Goal: Task Accomplishment & Management: Complete application form

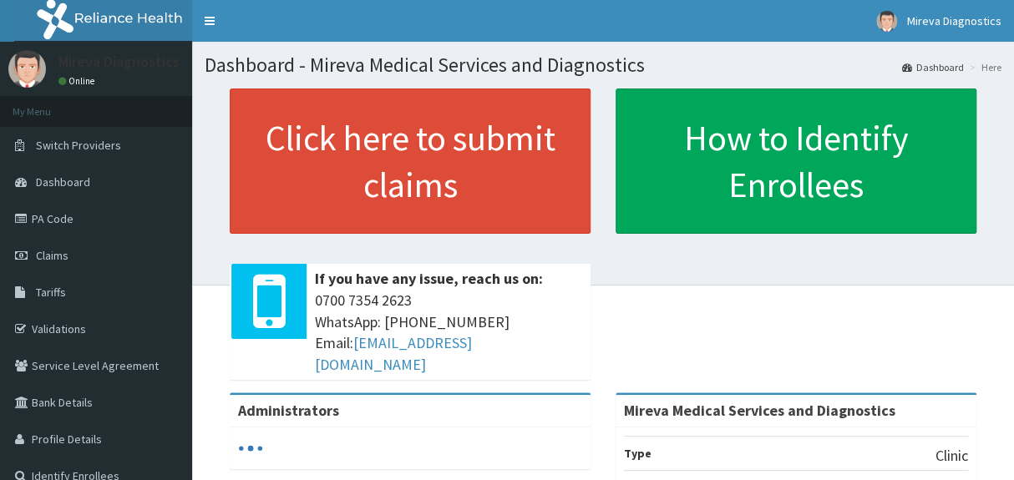
click at [87, 288] on link "Tariffs" at bounding box center [96, 292] width 192 height 37
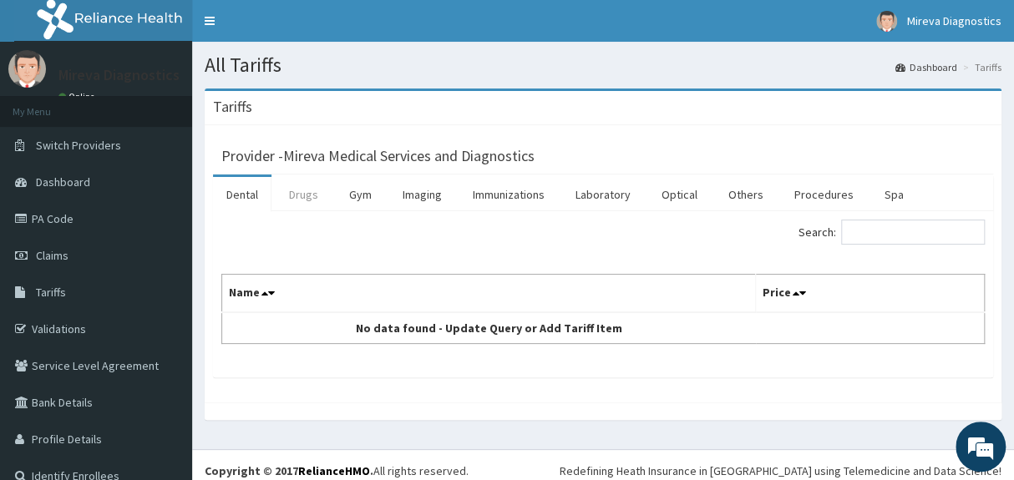
click at [308, 197] on link "Drugs" at bounding box center [304, 194] width 56 height 35
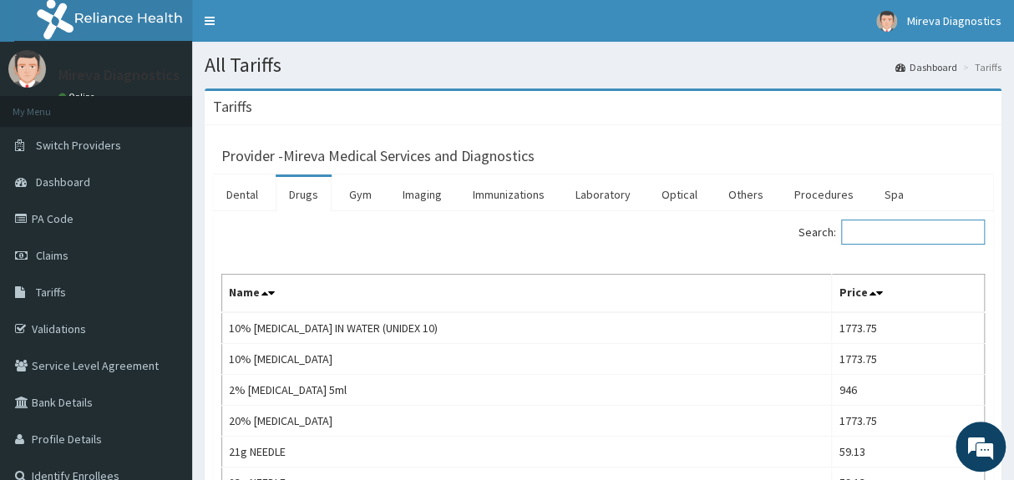
click at [908, 227] on input "Search:" at bounding box center [913, 232] width 144 height 25
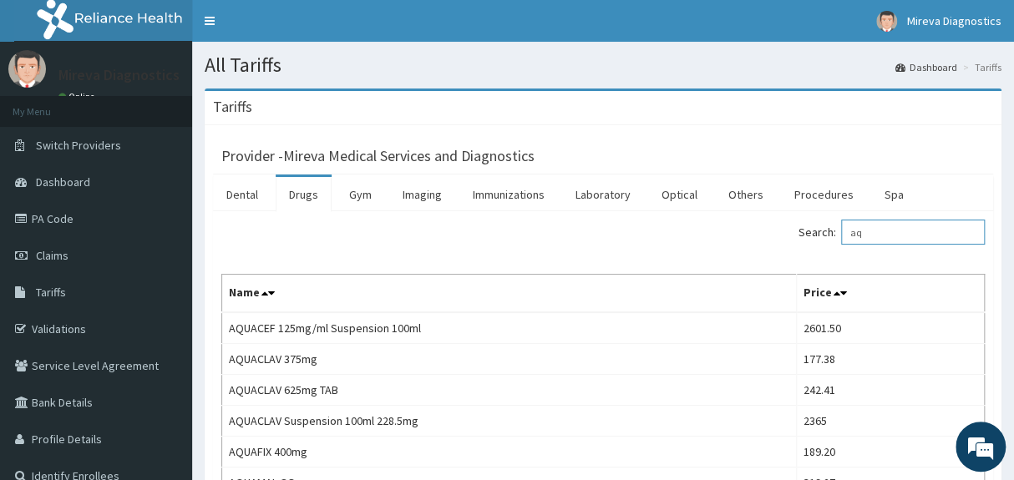
type input "a"
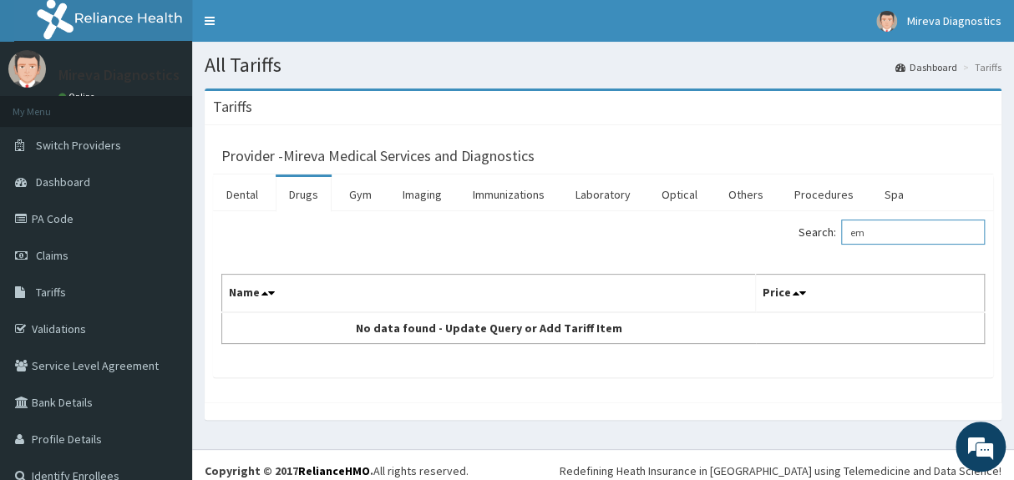
type input "e"
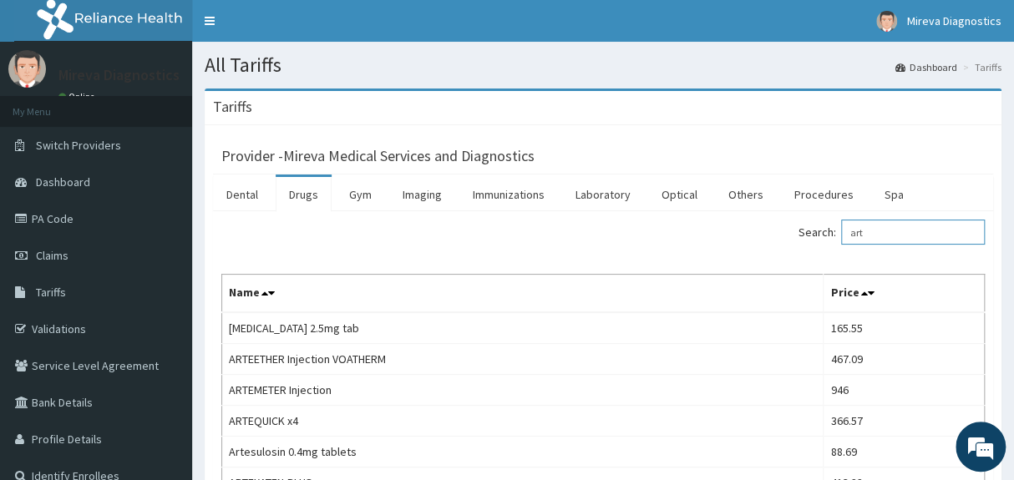
type input "art"
click at [99, 223] on link "PA Code" at bounding box center [96, 218] width 192 height 37
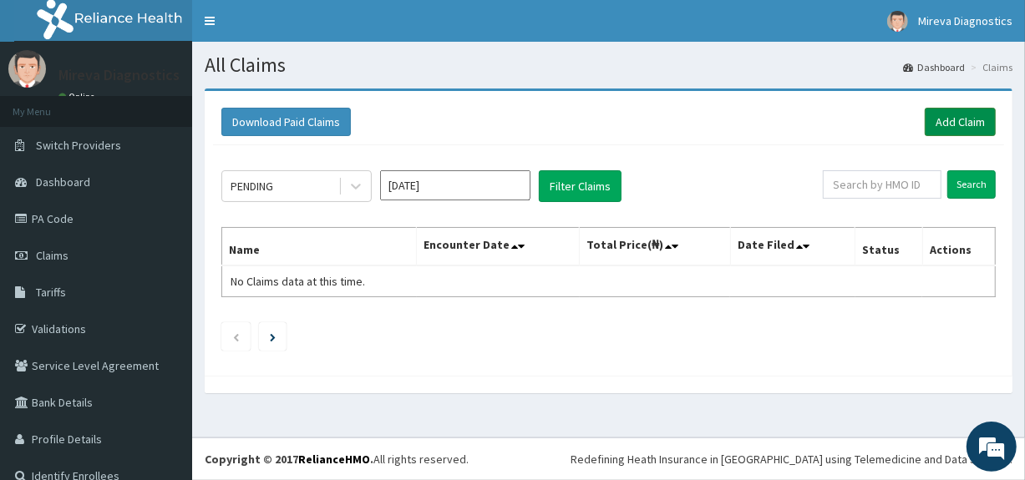
click at [951, 118] on link "Add Claim" at bounding box center [960, 122] width 71 height 28
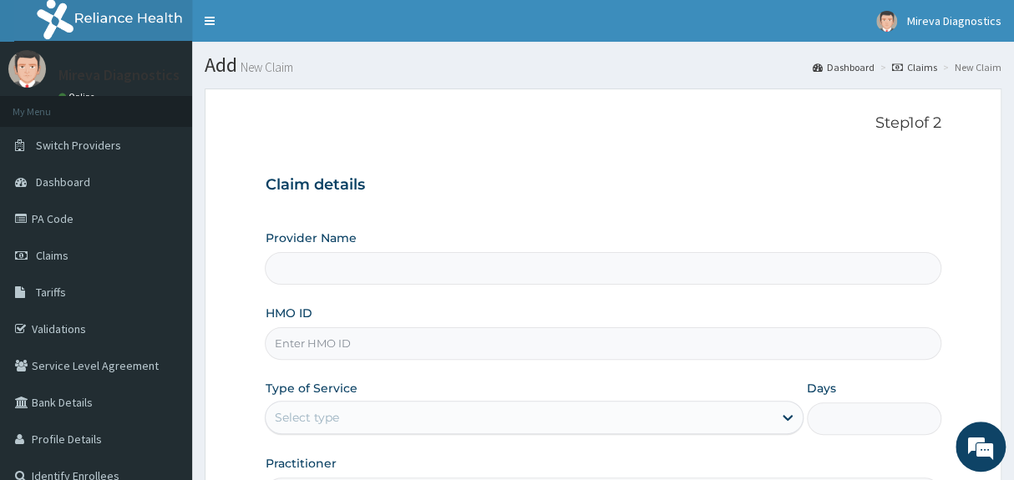
type input "Mireva Medical Services and Diagnostics"
click at [466, 335] on input "HMO ID" at bounding box center [603, 343] width 676 height 33
type input "SOI/10012/C"
click at [657, 209] on div "Claim details Provider Name Mireva Medical Services and Diagnostics HMO ID SOI/…" at bounding box center [603, 335] width 676 height 351
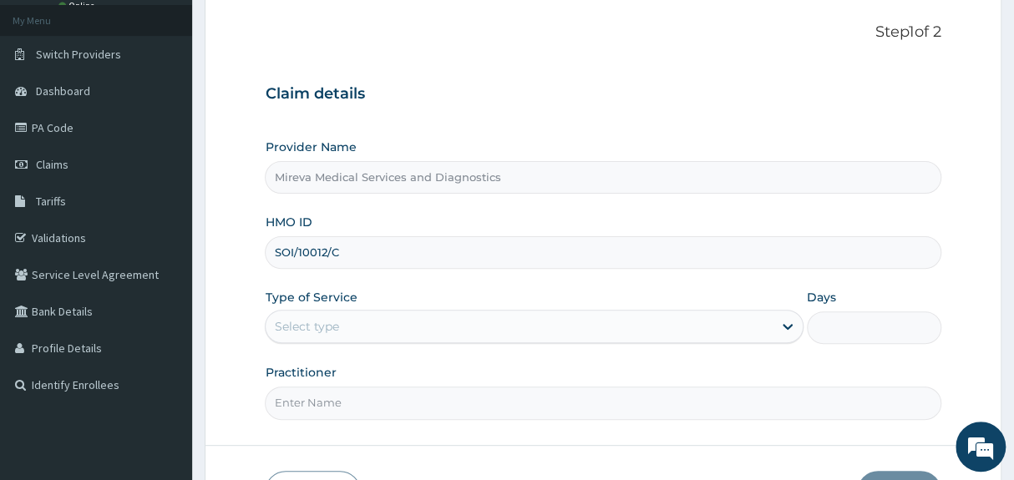
scroll to position [121, 0]
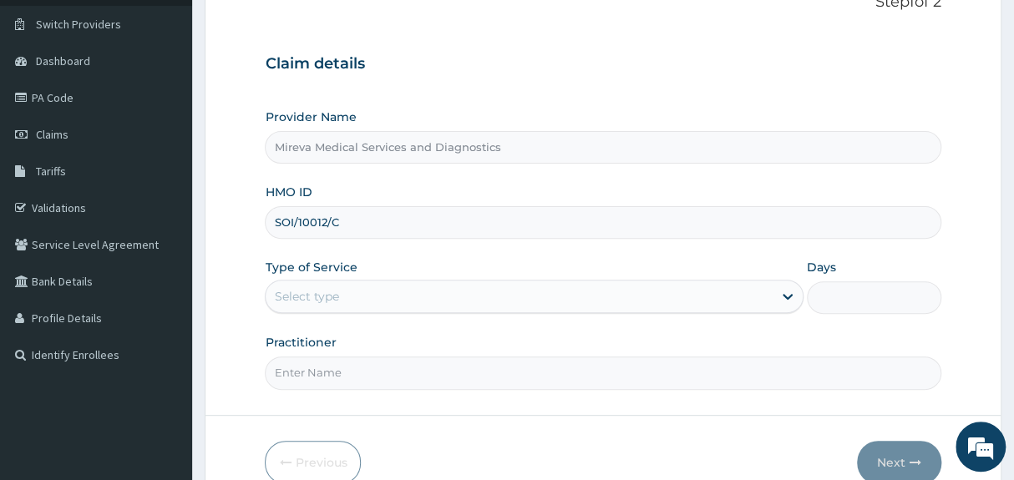
click at [534, 298] on div "Select type" at bounding box center [519, 296] width 506 height 27
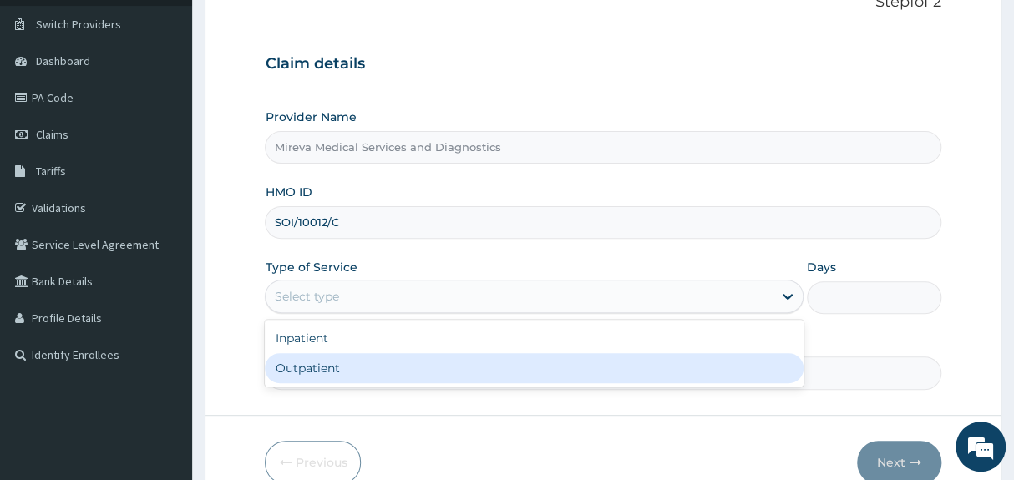
click at [438, 359] on div "Outpatient" at bounding box center [534, 368] width 538 height 30
type input "1"
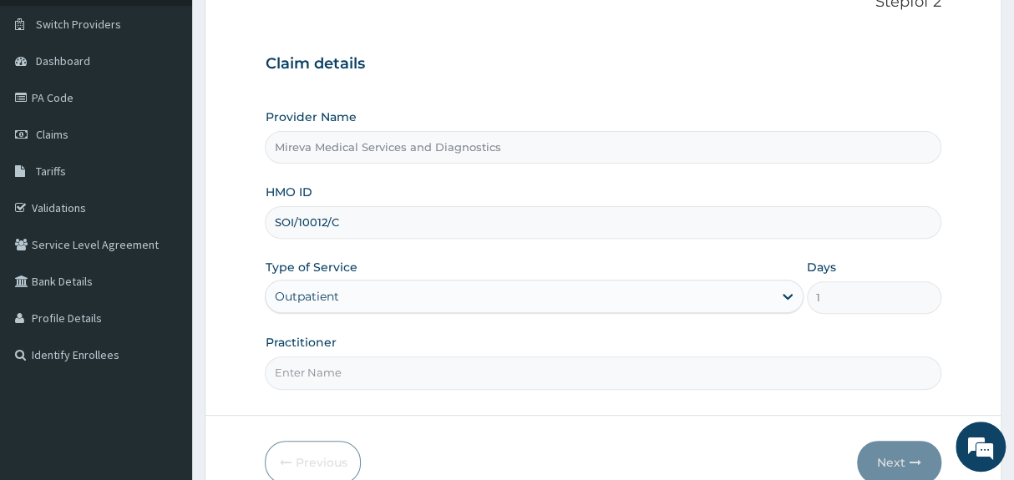
click at [506, 372] on input "Practitioner" at bounding box center [603, 373] width 676 height 33
type input "DR NORA"
click at [698, 106] on div "Claim details Provider Name Mireva Medical Services and Diagnostics HMO ID SOI/…" at bounding box center [603, 213] width 676 height 351
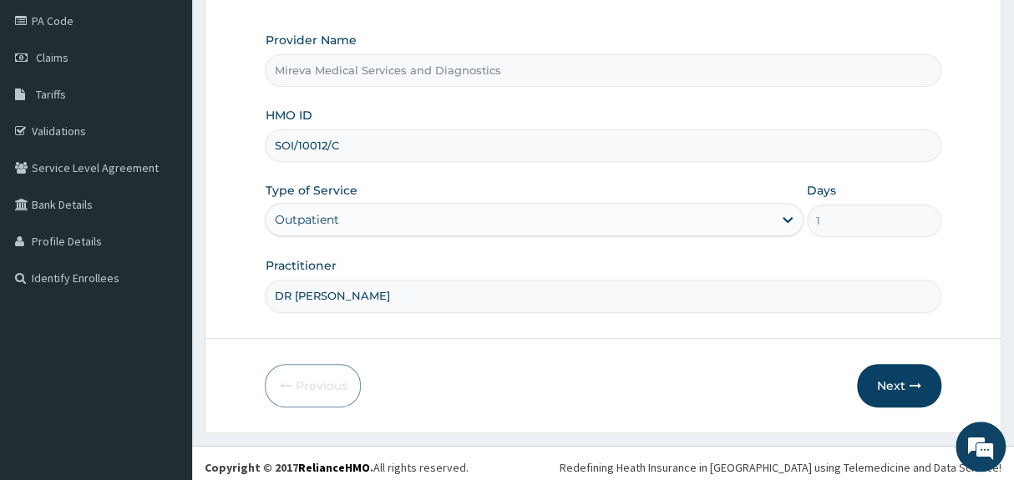
scroll to position [204, 0]
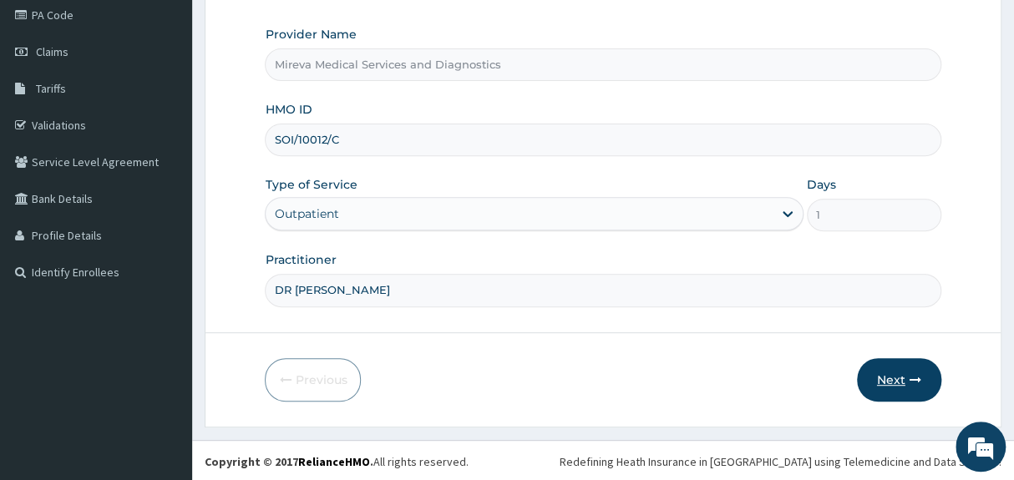
click at [906, 374] on button "Next" at bounding box center [899, 379] width 84 height 43
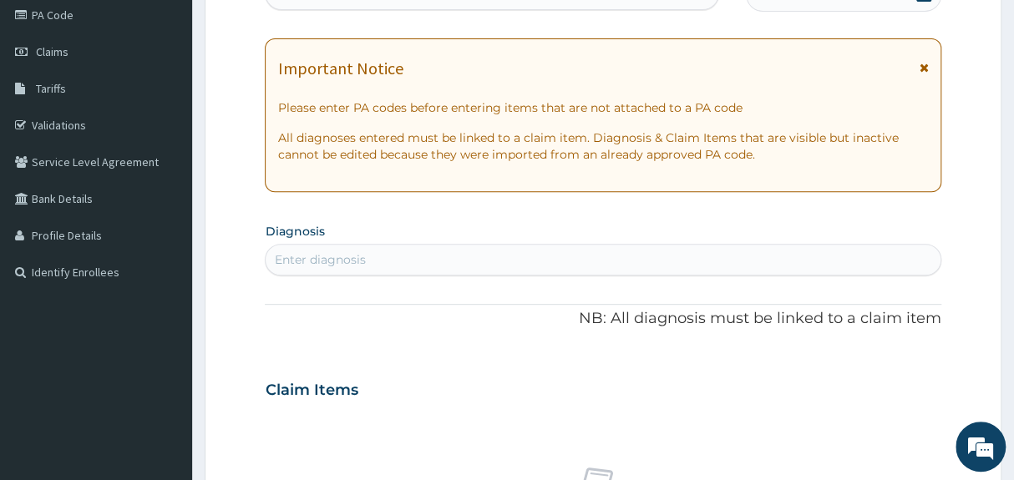
click at [479, 263] on div "Enter diagnosis" at bounding box center [603, 259] width 674 height 27
type input "a"
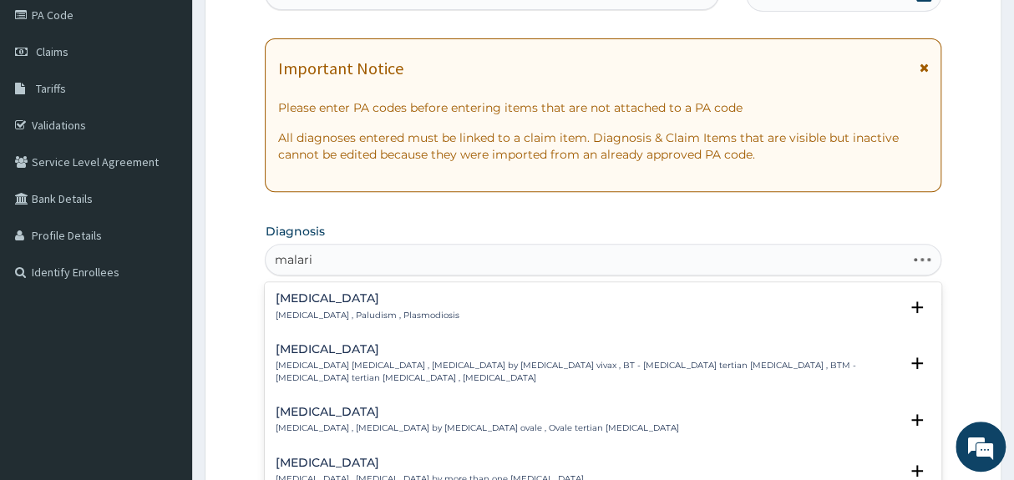
type input "malaria"
click at [420, 329] on div "Malaria Malaria , Paludism , Plasmodiosis Select Status Query Query covers susp…" at bounding box center [603, 311] width 676 height 51
click at [425, 315] on div "[MEDICAL_DATA] [MEDICAL_DATA] , Paludism , Plasmodiosis" at bounding box center [603, 306] width 656 height 29
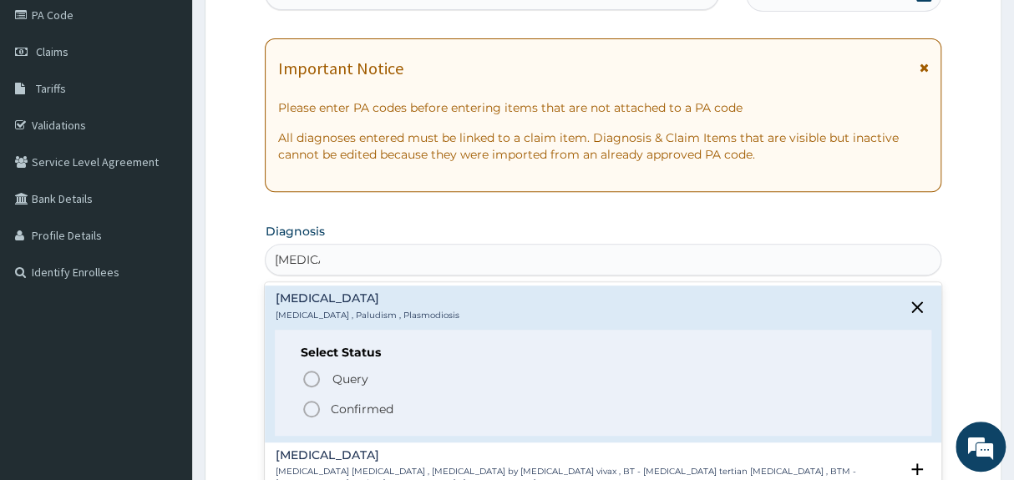
click at [425, 315] on div "[MEDICAL_DATA] [MEDICAL_DATA] , Paludism , Plasmodiosis" at bounding box center [603, 306] width 656 height 29
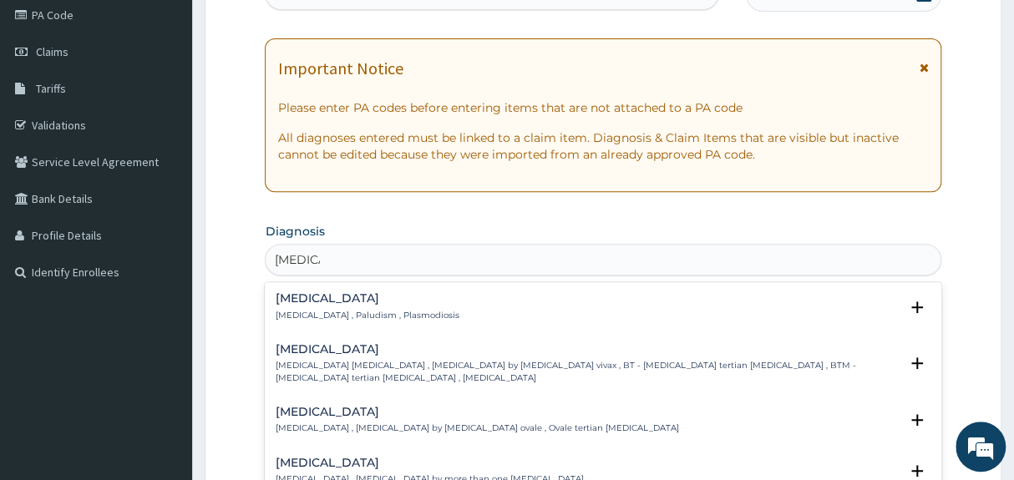
click at [425, 315] on div "[MEDICAL_DATA] [MEDICAL_DATA] , Paludism , Plasmodiosis" at bounding box center [603, 306] width 656 height 29
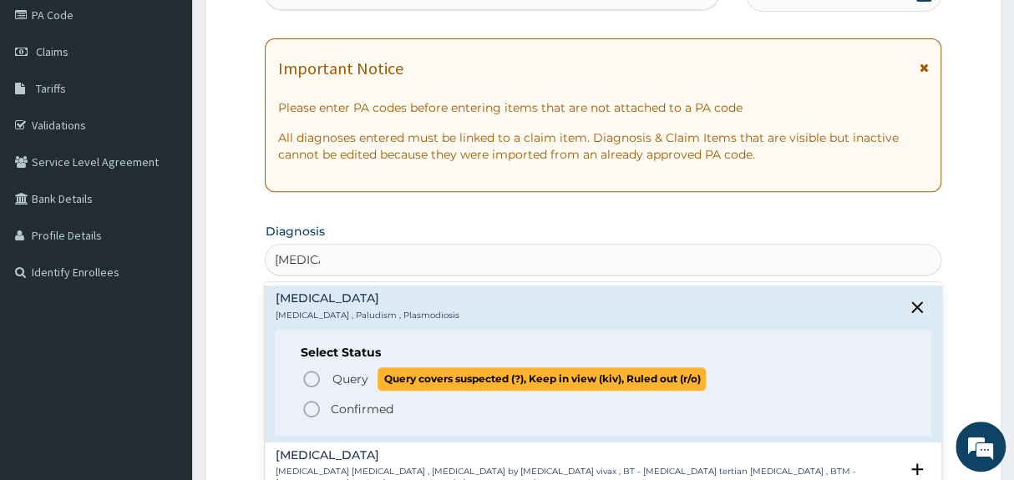
click at [311, 377] on icon "status option query" at bounding box center [311, 379] width 20 height 20
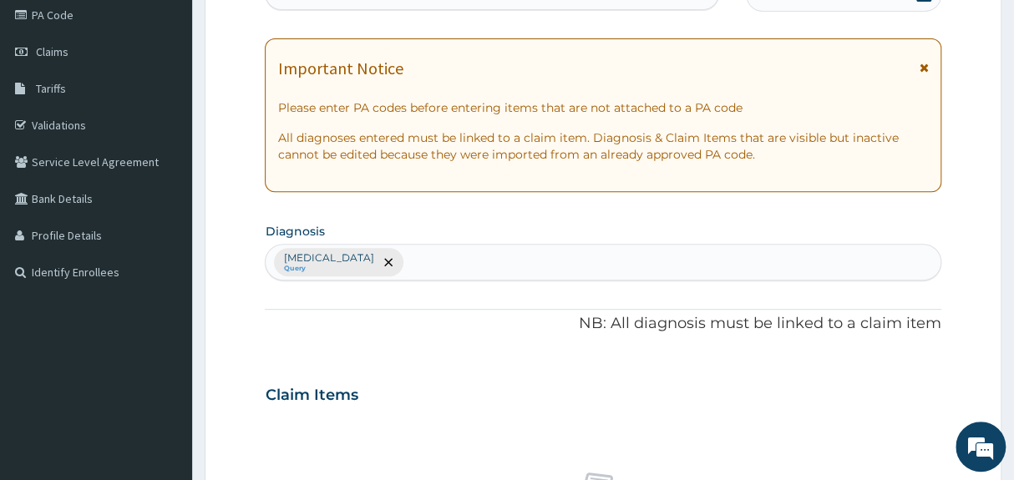
click at [411, 262] on div "Malaria Query" at bounding box center [603, 262] width 674 height 35
type input "ba"
click at [425, 264] on div "Malaria Query" at bounding box center [603, 262] width 674 height 35
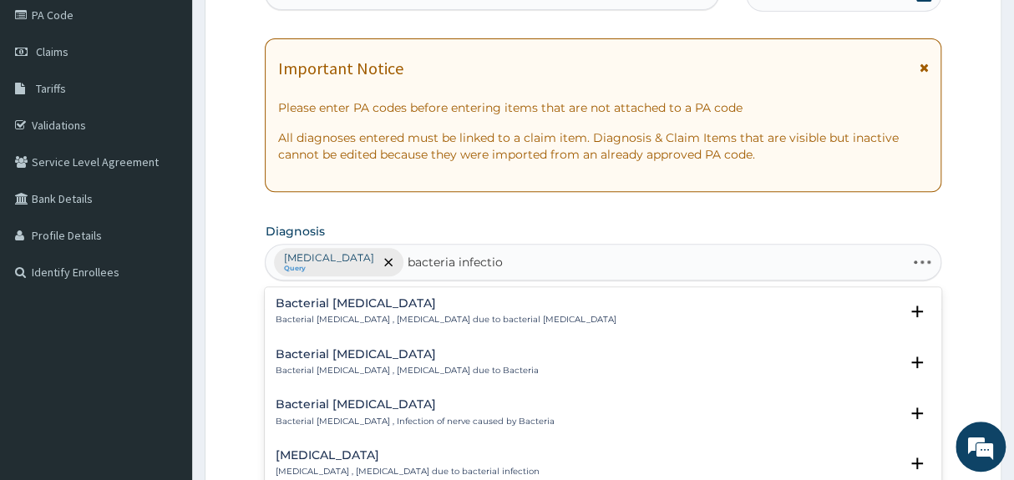
type input "bacteria infection"
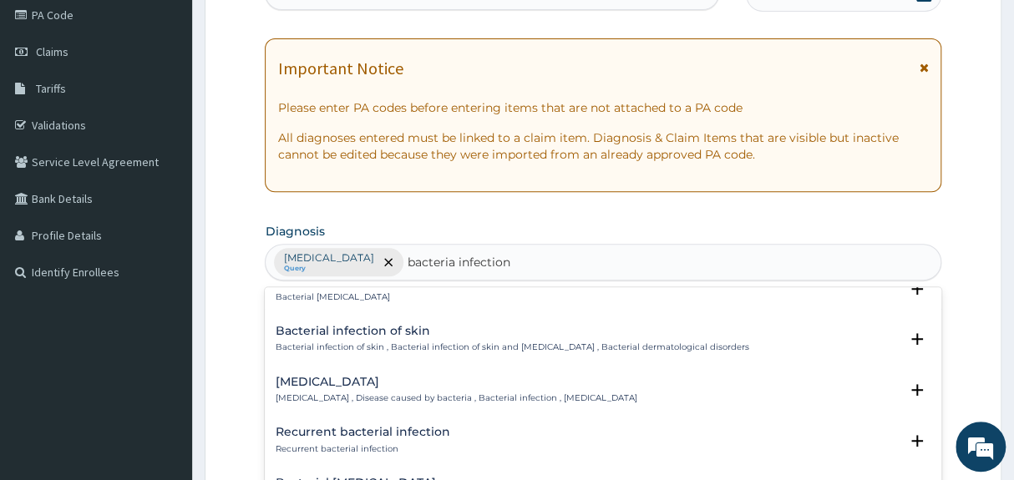
scroll to position [605, 0]
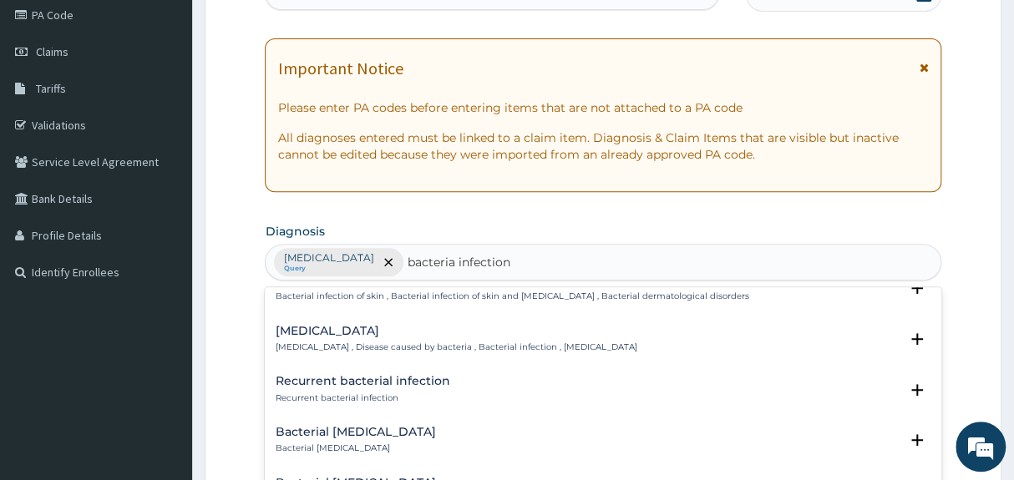
click at [346, 334] on h4 "[MEDICAL_DATA]" at bounding box center [456, 331] width 362 height 13
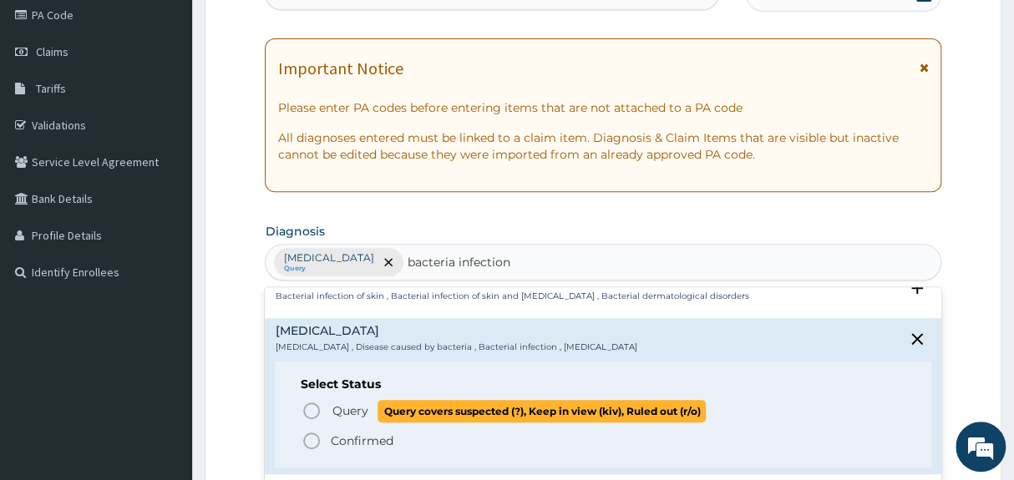
click at [311, 408] on icon "status option query" at bounding box center [311, 411] width 20 height 20
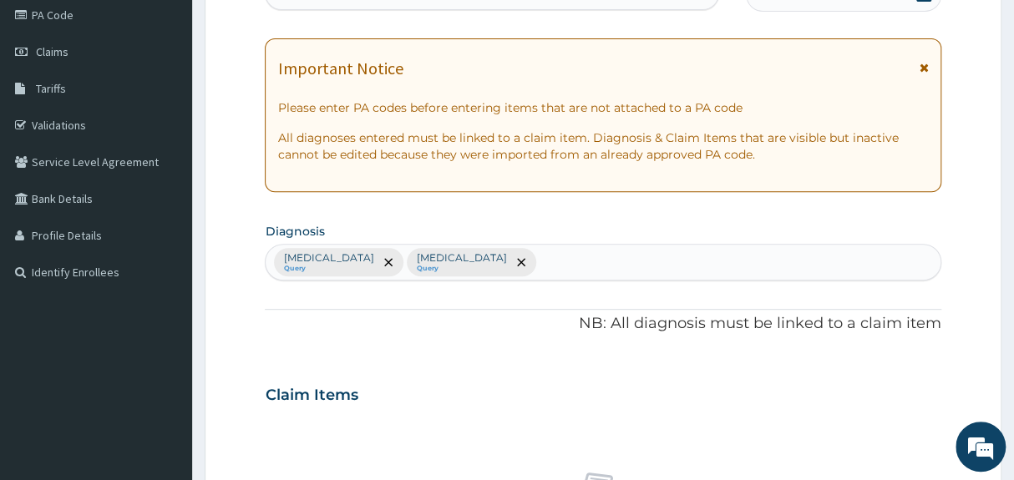
click at [603, 253] on div "Malaria Query Bacterial infectious disease Query" at bounding box center [603, 262] width 674 height 35
type input "anemia"
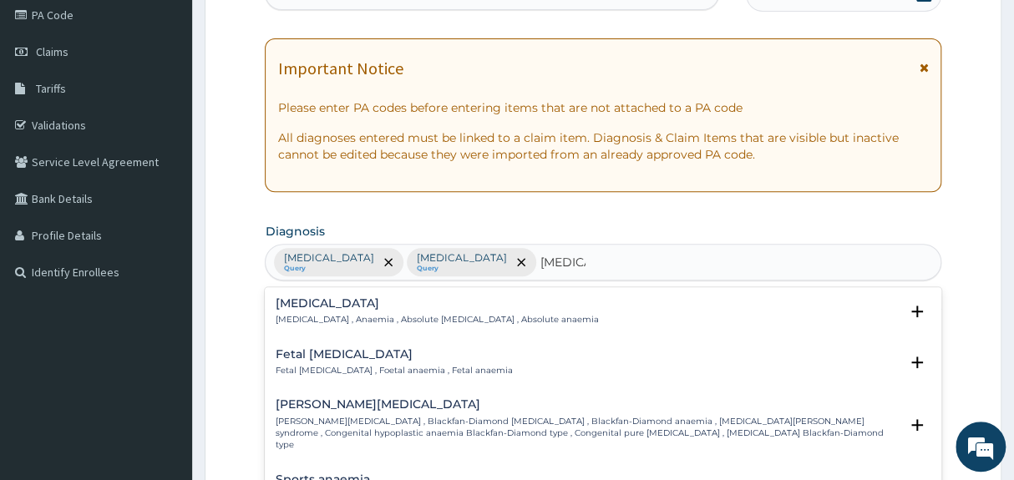
click at [479, 304] on h4 "[MEDICAL_DATA]" at bounding box center [436, 303] width 323 height 13
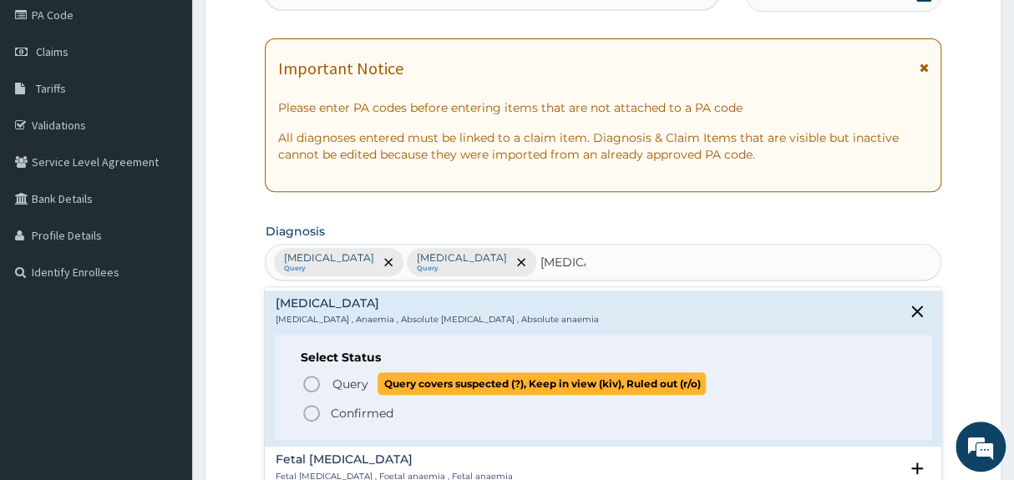
click at [313, 385] on icon "status option query" at bounding box center [311, 384] width 20 height 20
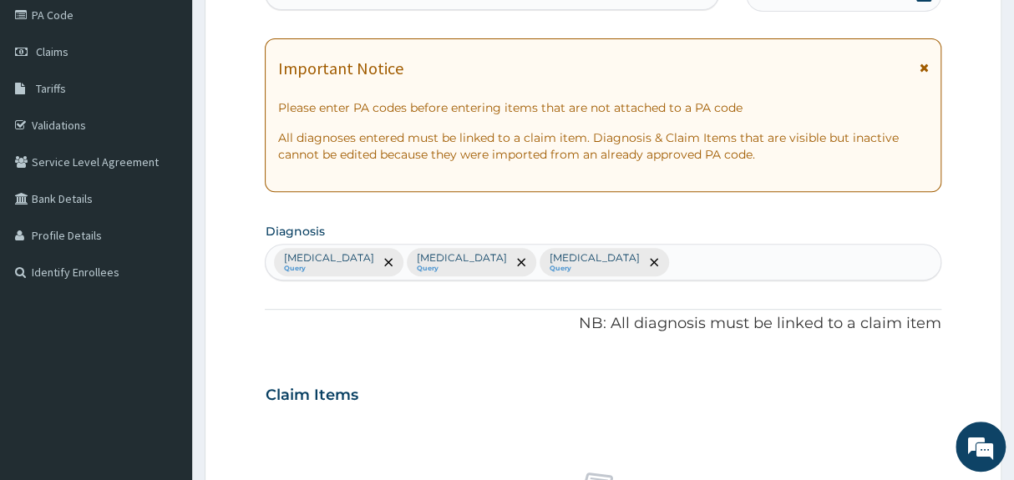
click at [459, 345] on div "PA Code / Prescription Code Enter Code(Secondary Care Only) Encounter Date DD-M…" at bounding box center [603, 390] width 676 height 869
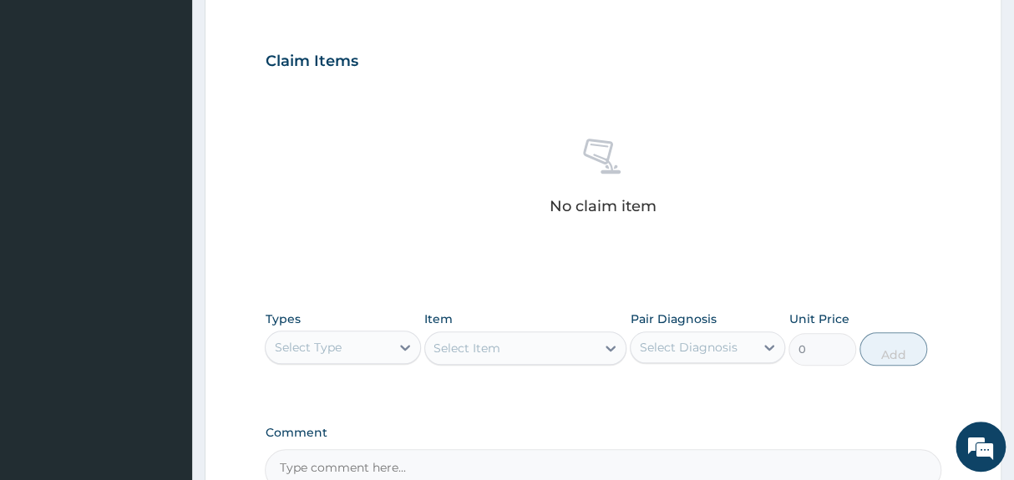
scroll to position [568, 0]
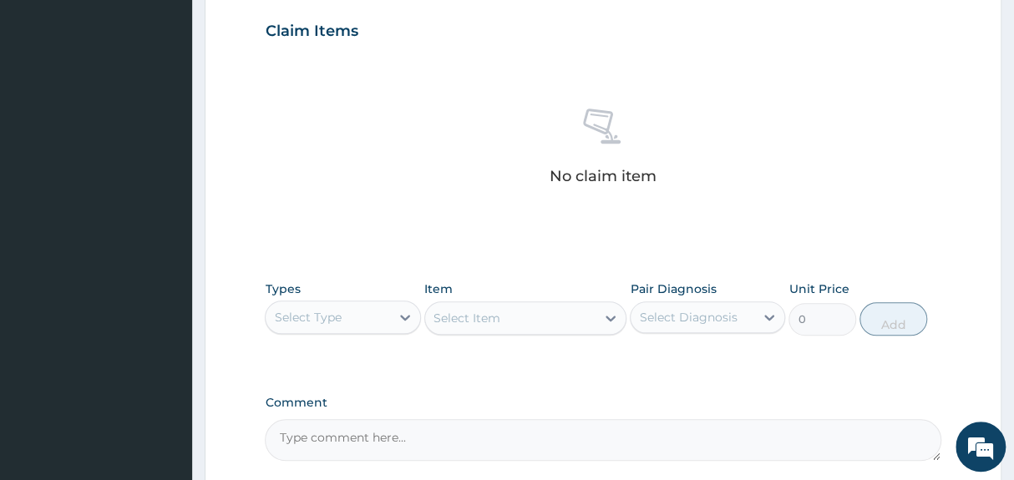
click at [338, 321] on div "Select Type" at bounding box center [307, 317] width 67 height 17
click at [471, 100] on div "No claim item" at bounding box center [603, 149] width 676 height 192
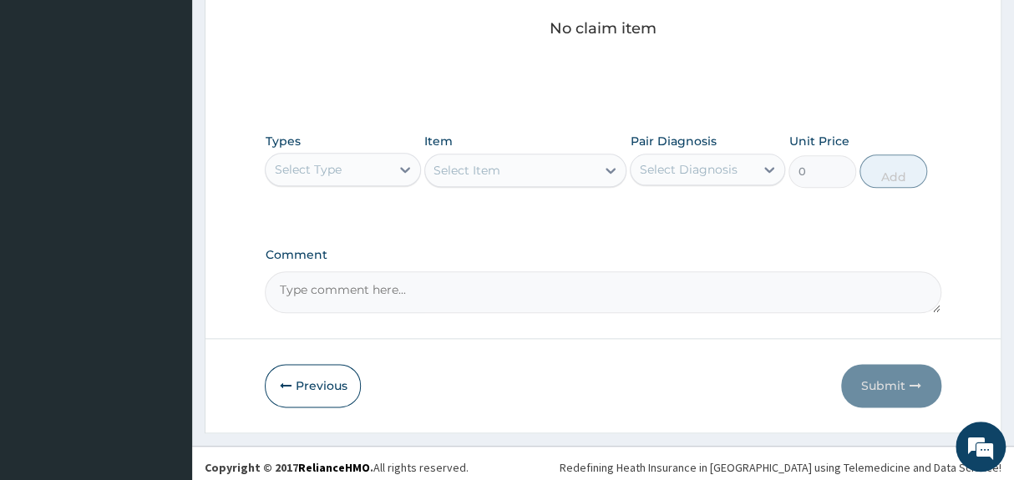
scroll to position [722, 0]
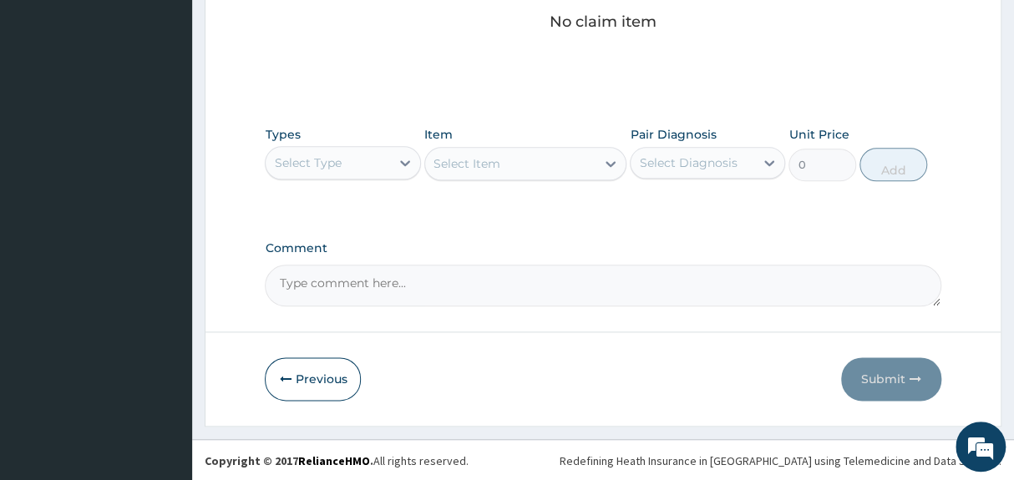
click at [348, 155] on div "Select Type" at bounding box center [328, 162] width 124 height 27
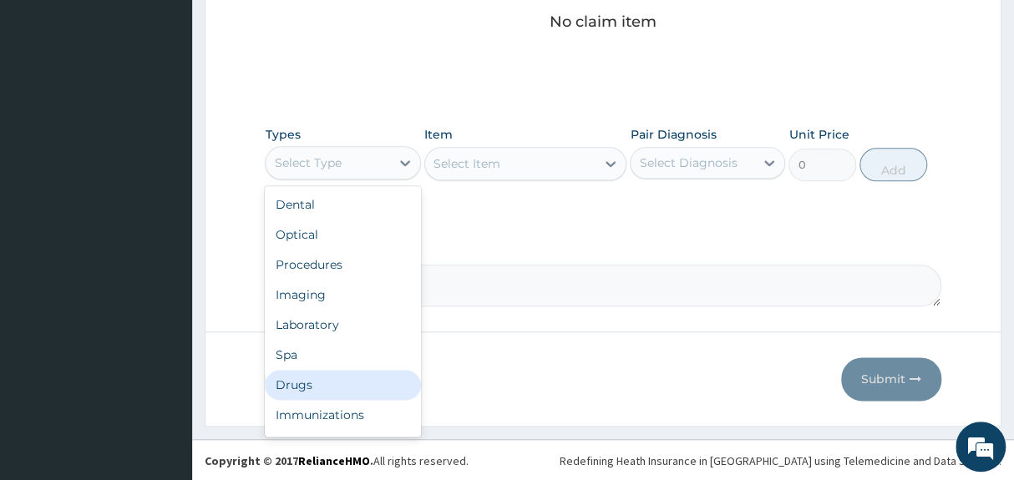
click at [307, 386] on div "Drugs" at bounding box center [342, 385] width 155 height 30
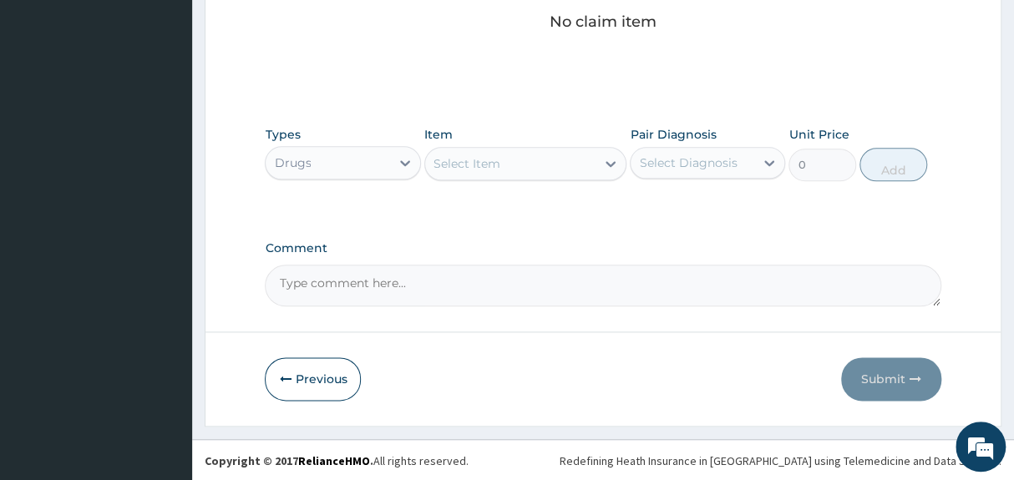
click at [482, 172] on div "Select Item" at bounding box center [510, 163] width 171 height 27
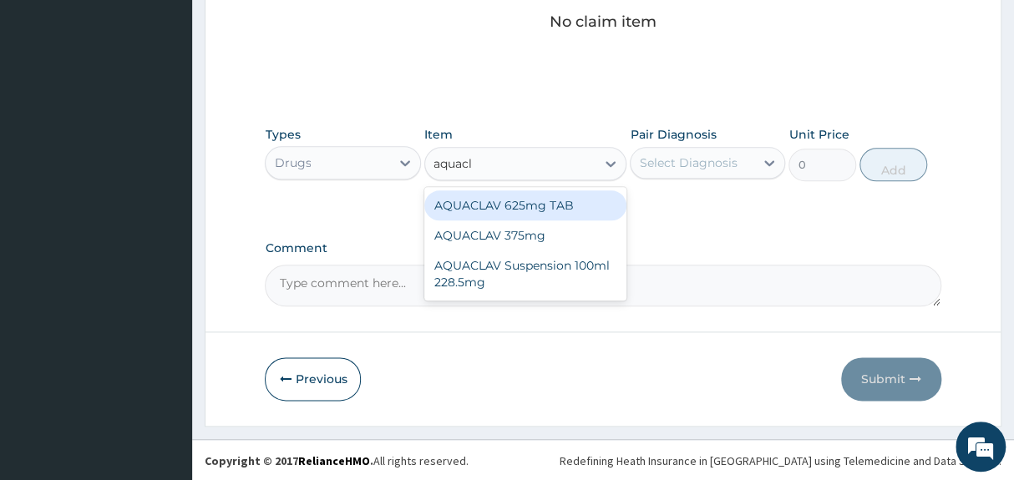
type input "aquacla"
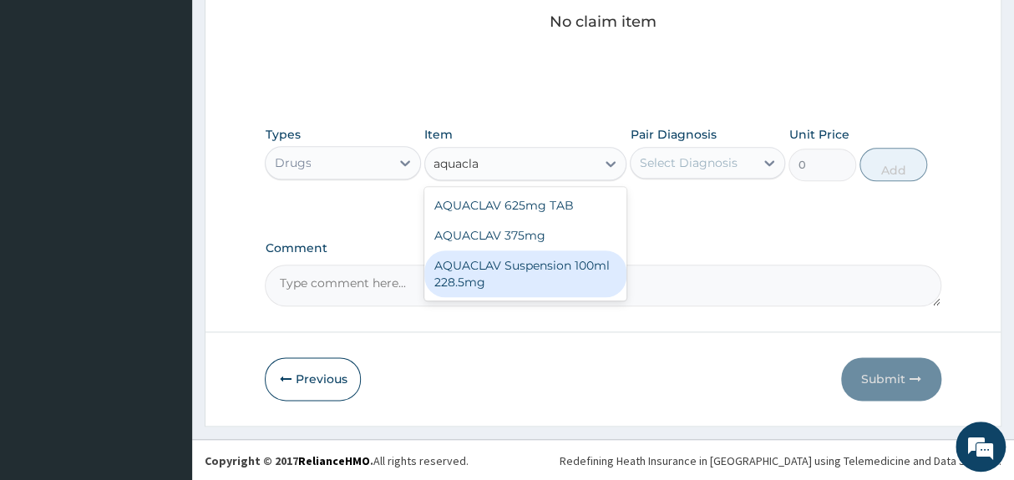
click at [581, 267] on div "AQUACLAV Suspension 100ml 228.5mg" at bounding box center [525, 274] width 203 height 47
type input "2365"
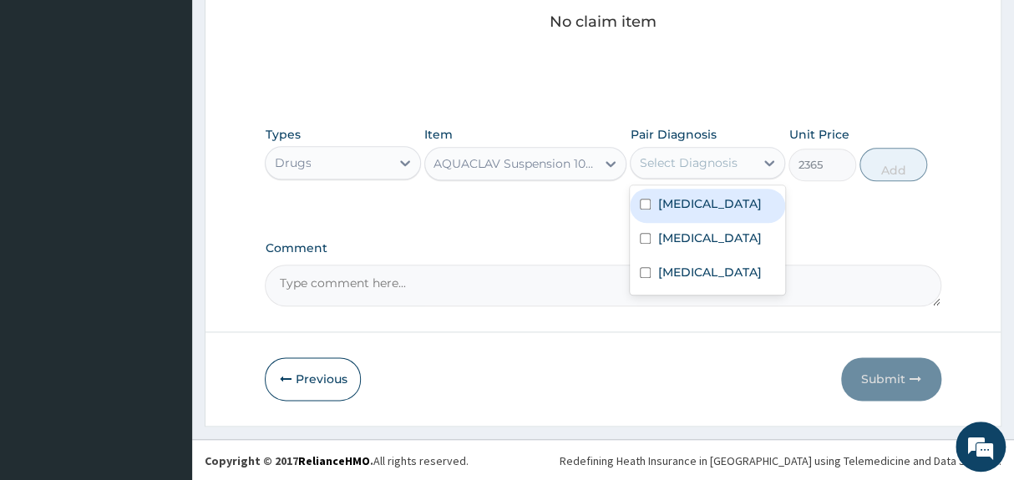
click at [703, 159] on div "Select Diagnosis" at bounding box center [688, 163] width 98 height 17
click at [676, 204] on label "[MEDICAL_DATA]" at bounding box center [709, 203] width 104 height 17
checkbox input "true"
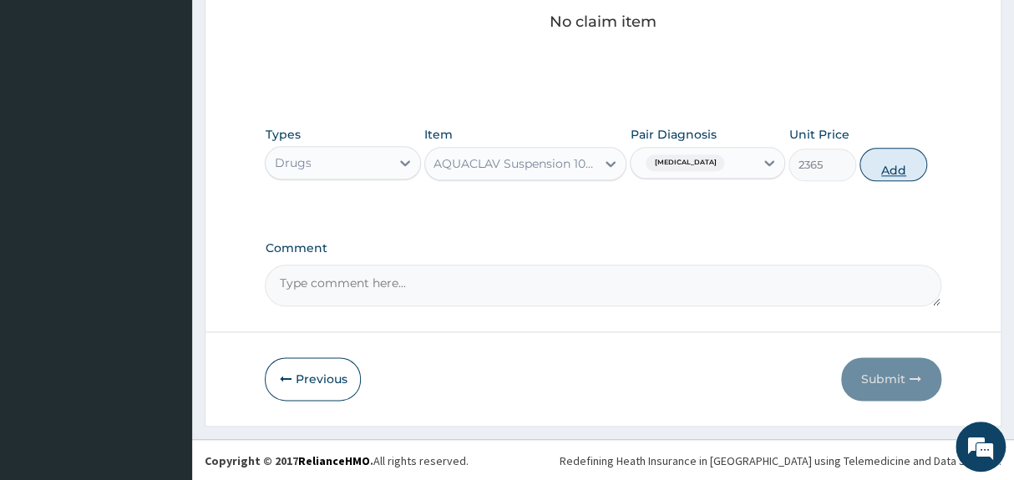
click at [894, 165] on button "Add" at bounding box center [893, 164] width 68 height 33
type input "0"
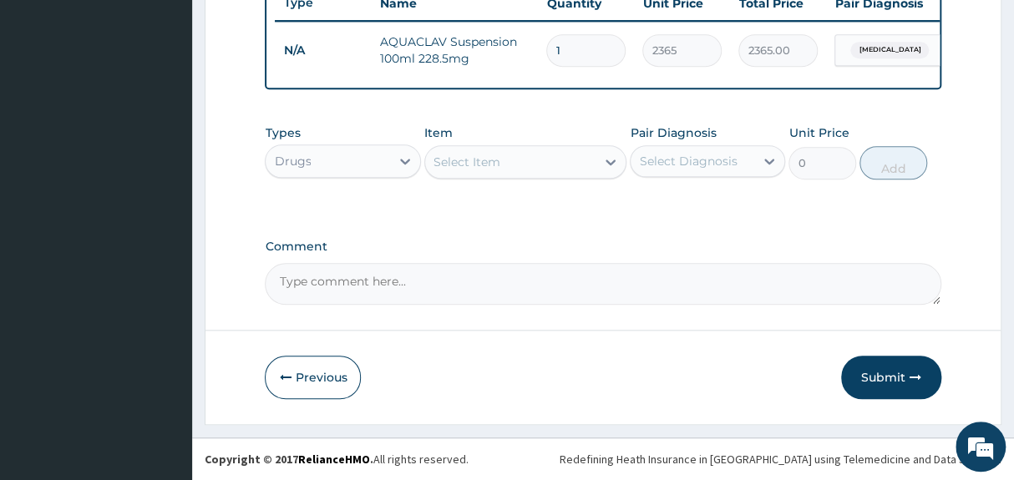
click at [458, 161] on div "Select Item" at bounding box center [466, 162] width 67 height 17
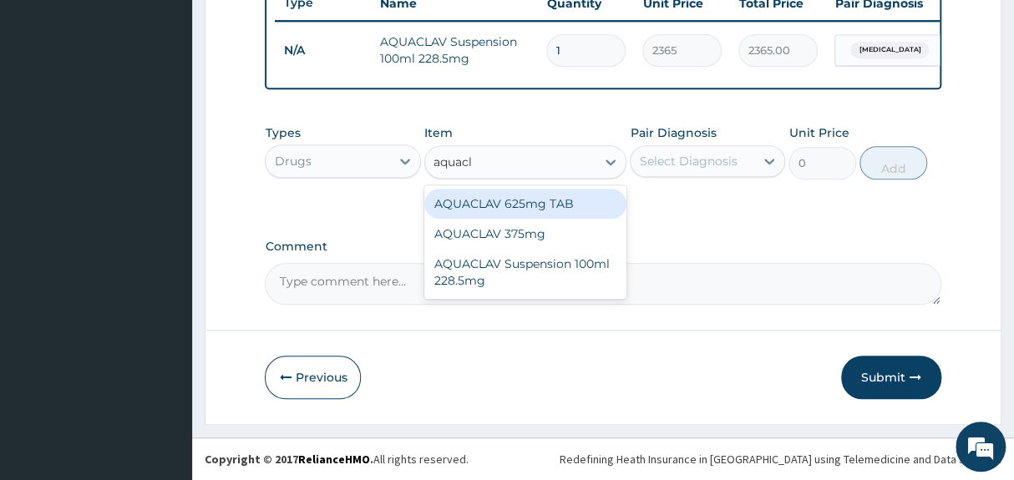
type input "aquacl"
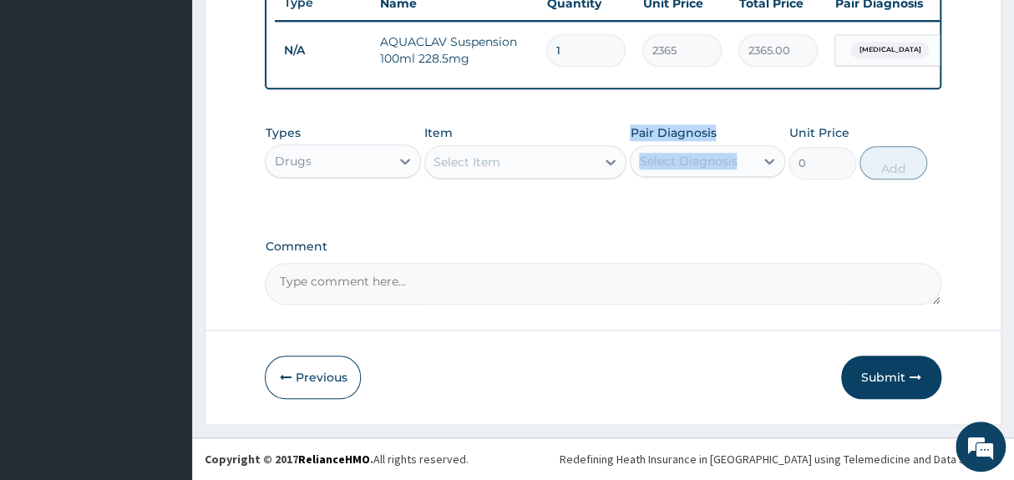
drag, startPoint x: 668, startPoint y: 185, endPoint x: 566, endPoint y: 197, distance: 102.6
click at [566, 197] on div "Types Drugs Item Select Item Pair Diagnosis Select Diagnosis Unit Price 0 Add" at bounding box center [603, 164] width 676 height 97
click at [457, 156] on div "Select Item" at bounding box center [466, 162] width 67 height 17
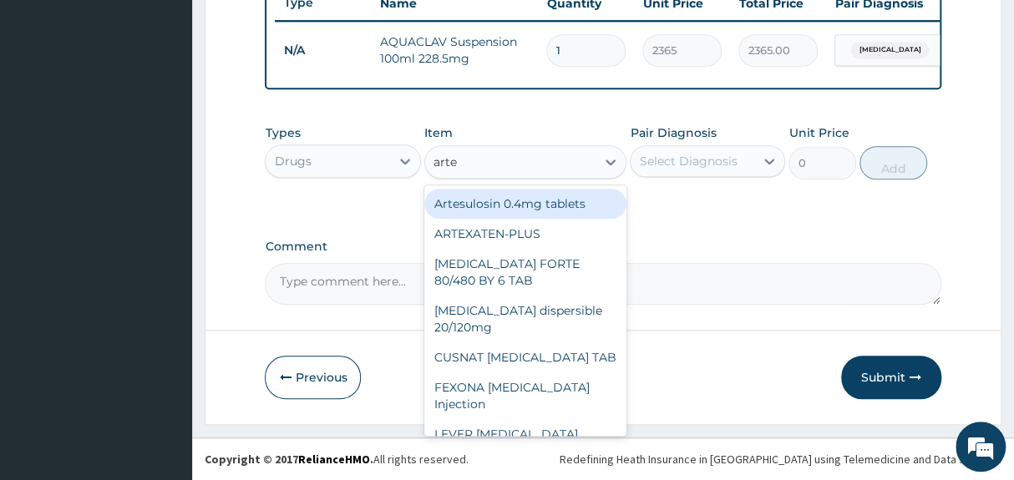
type input "artem"
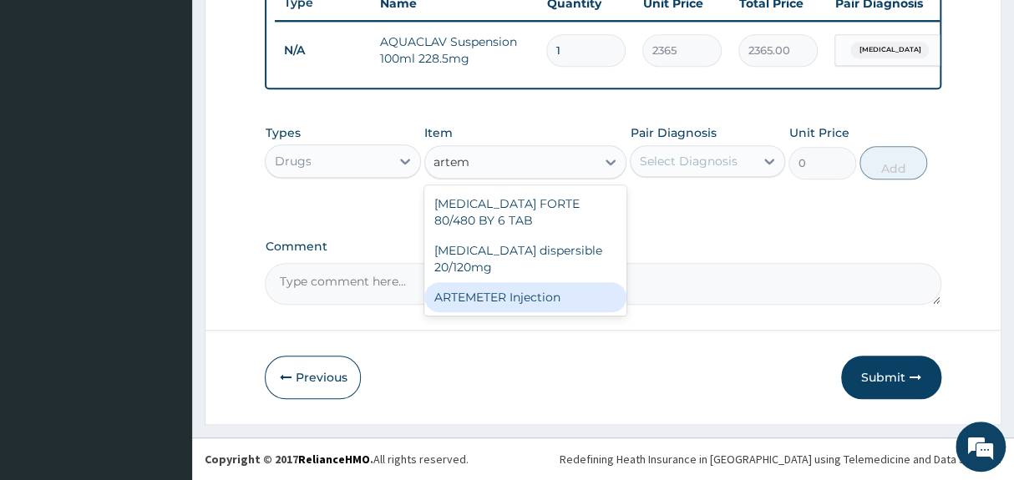
click at [484, 282] on div "ARTEMETER Injection" at bounding box center [525, 297] width 203 height 30
type input "946"
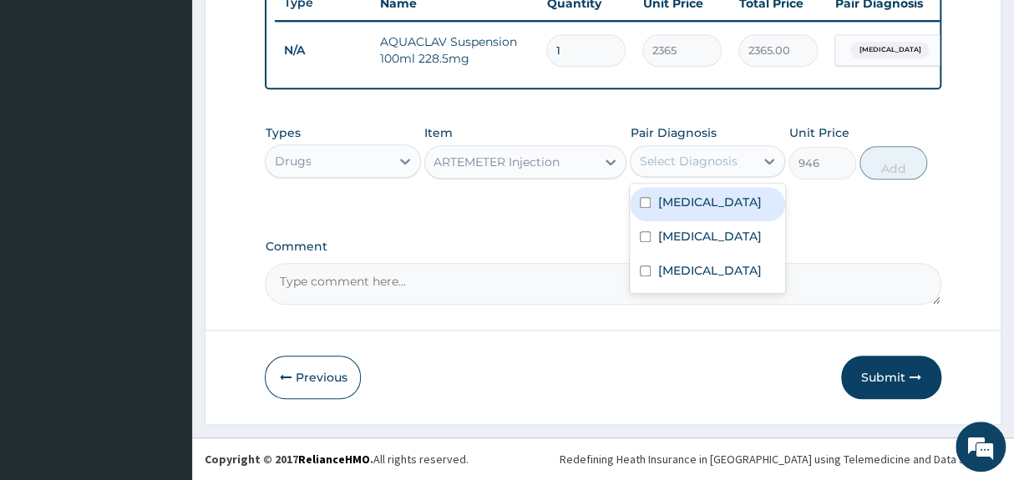
click at [683, 156] on div "Select Diagnosis" at bounding box center [688, 161] width 98 height 17
click at [660, 200] on label "[MEDICAL_DATA]" at bounding box center [709, 202] width 104 height 17
checkbox input "true"
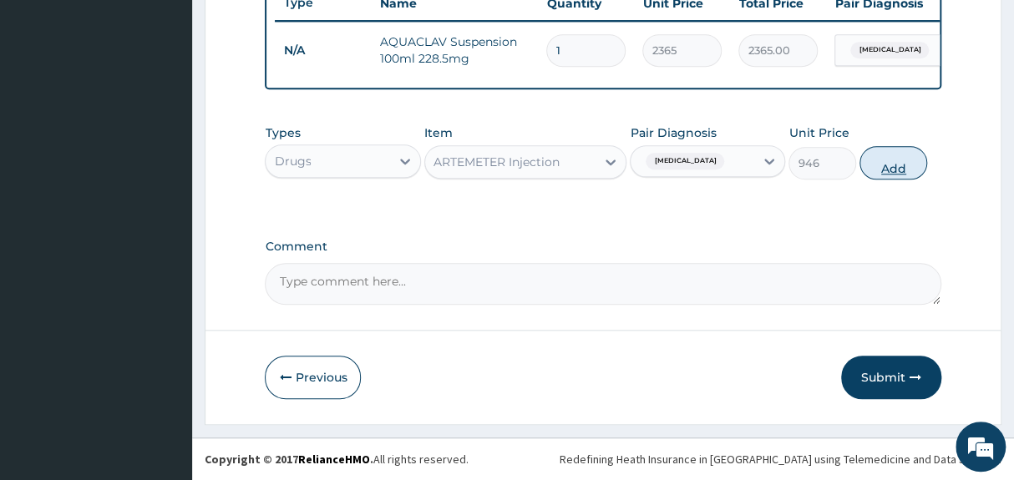
click at [883, 166] on button "Add" at bounding box center [893, 162] width 68 height 33
type input "0"
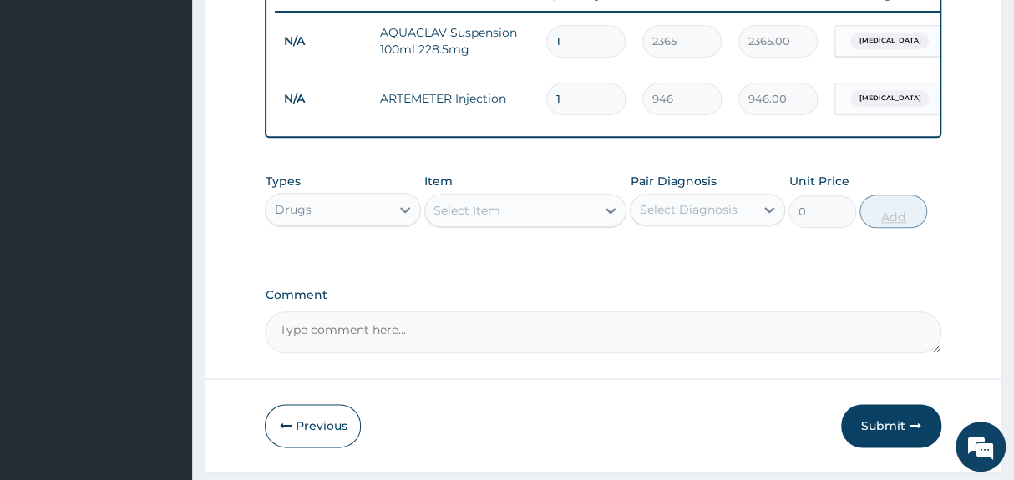
type input "0.00"
type input "3"
type input "2838.00"
type input "3"
click at [509, 224] on div "Select Item" at bounding box center [510, 210] width 171 height 27
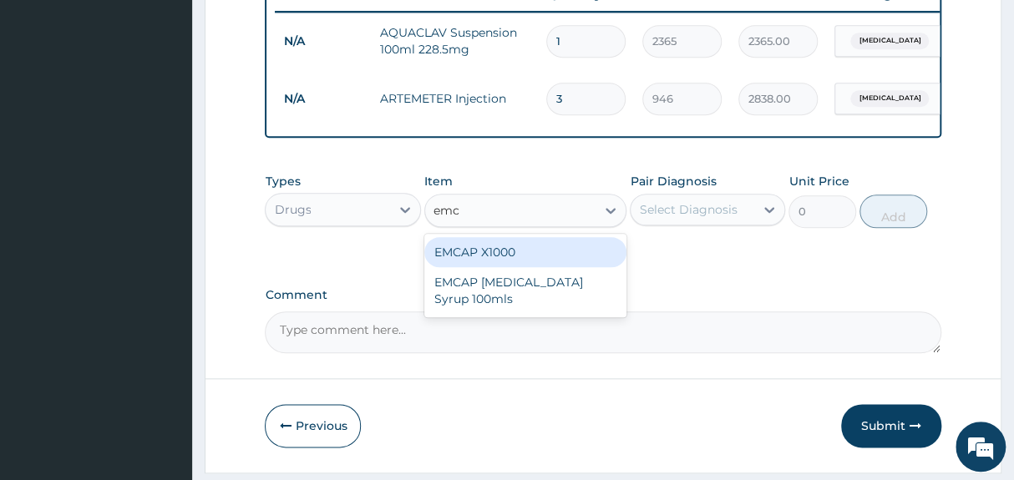
type input "emca"
click at [521, 262] on div "EMCAP X1000" at bounding box center [525, 252] width 203 height 30
type input "23.65"
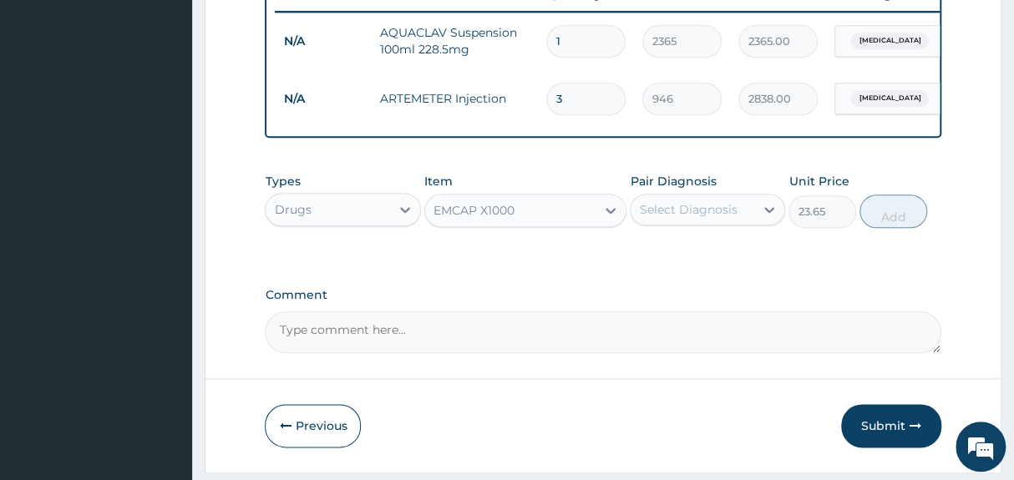
click at [674, 218] on div "Select Diagnosis" at bounding box center [688, 209] width 98 height 17
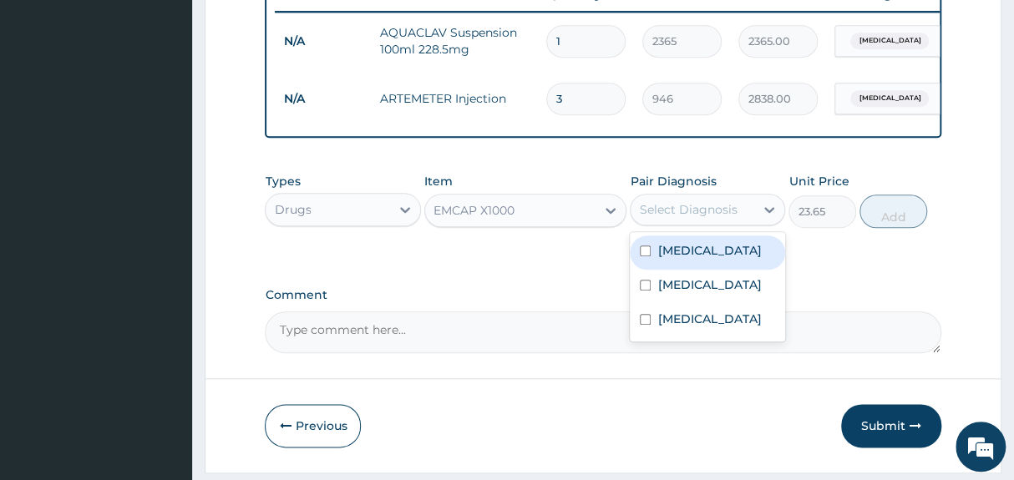
click at [659, 259] on label "[MEDICAL_DATA]" at bounding box center [709, 250] width 104 height 17
checkbox input "true"
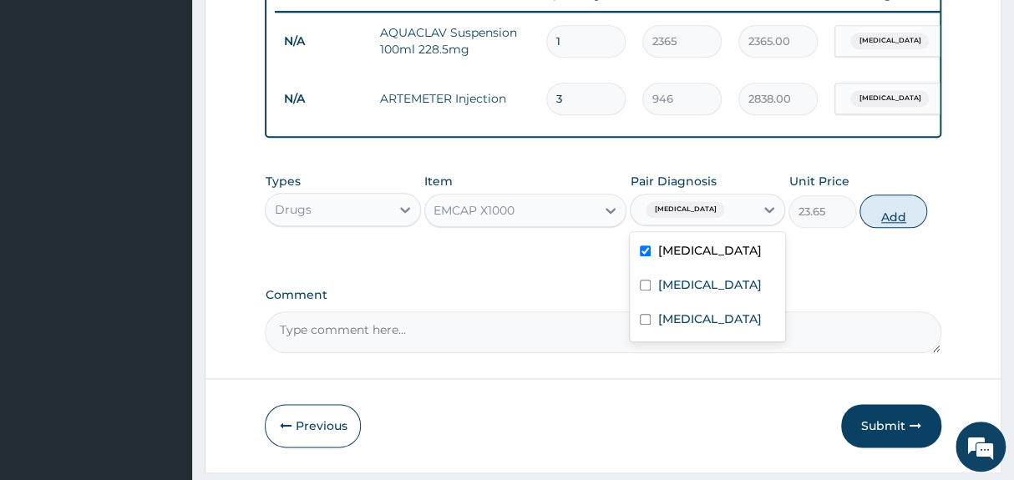
click at [893, 225] on button "Add" at bounding box center [893, 211] width 68 height 33
type input "0"
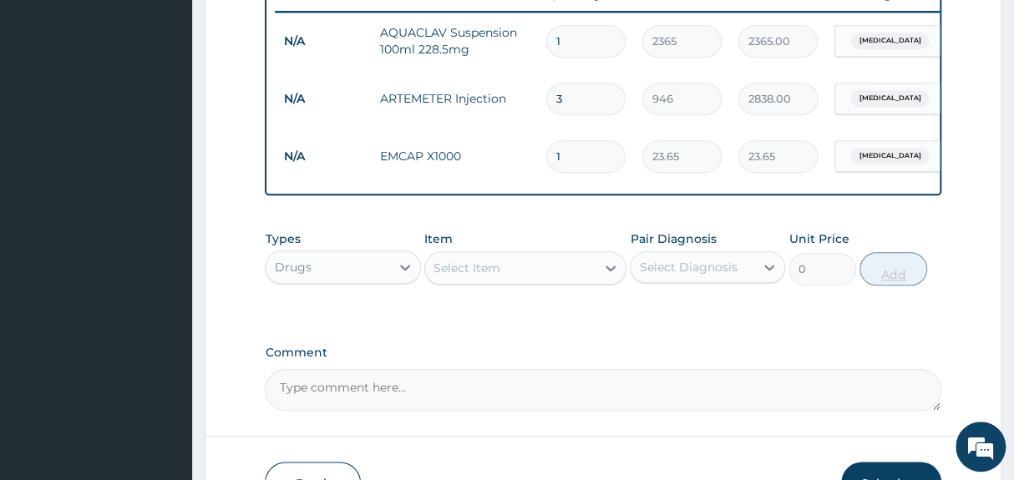
type input "18"
type input "425.70"
type input "18"
click at [536, 275] on div "Select Item" at bounding box center [510, 268] width 171 height 27
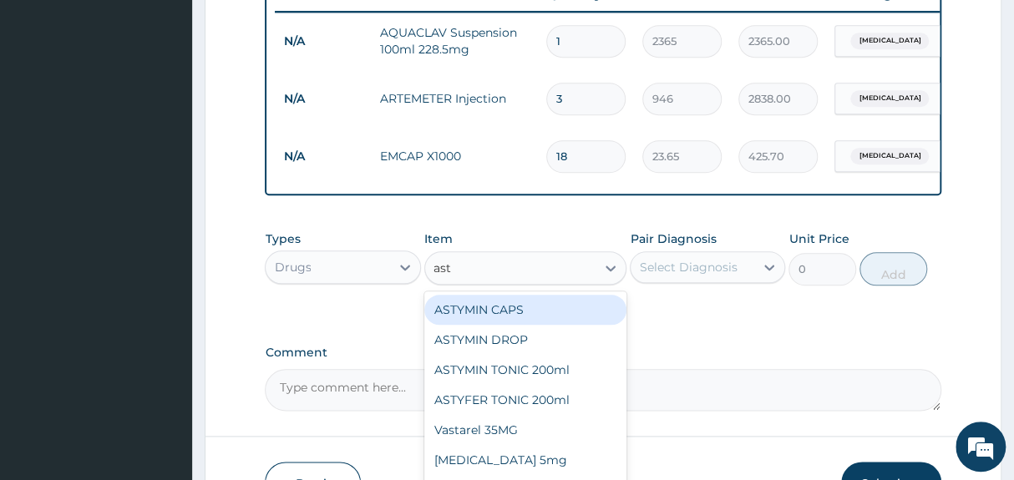
type input "asty"
click at [524, 322] on div "ASTYMIN CAPS" at bounding box center [525, 310] width 203 height 30
type input "236.5"
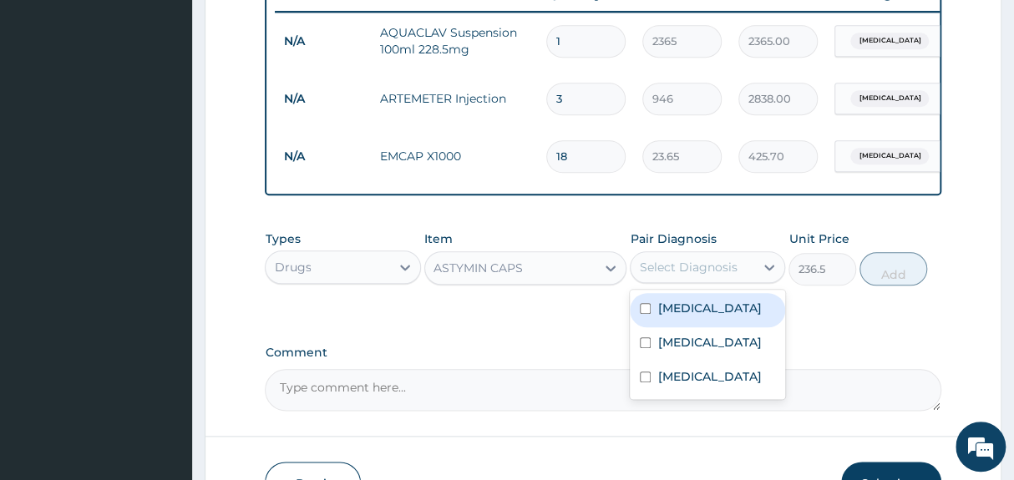
click at [709, 276] on div "Select Diagnosis" at bounding box center [688, 267] width 98 height 17
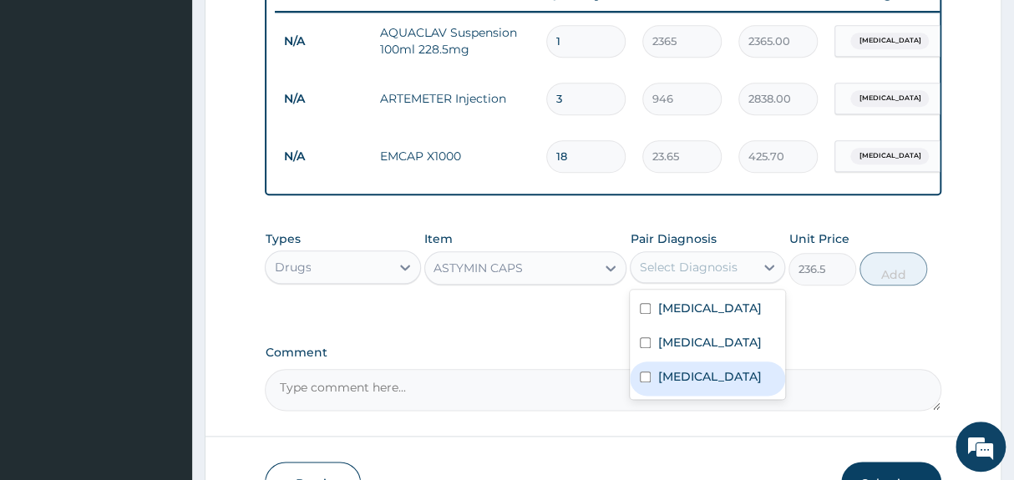
click at [693, 385] on label "Anemia" at bounding box center [709, 376] width 104 height 17
checkbox input "true"
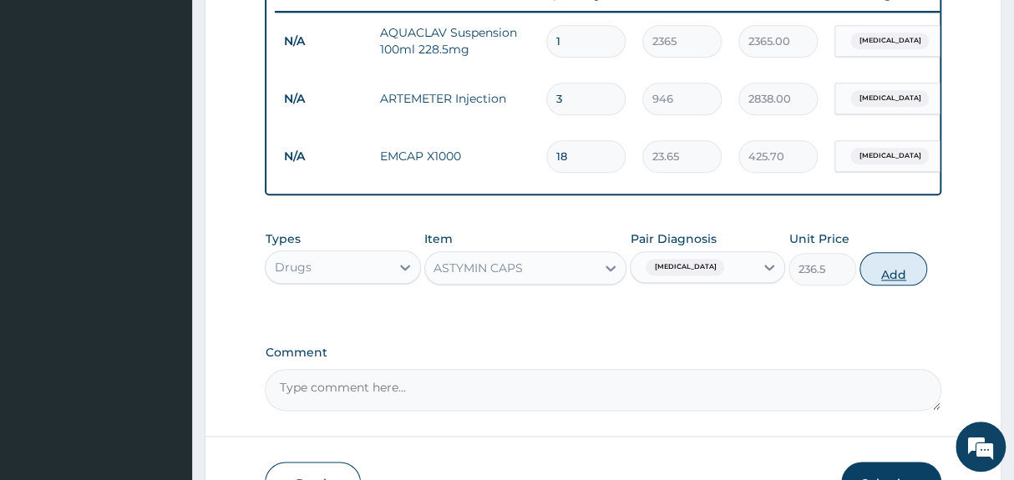
click at [896, 280] on button "Add" at bounding box center [893, 268] width 68 height 33
type input "0"
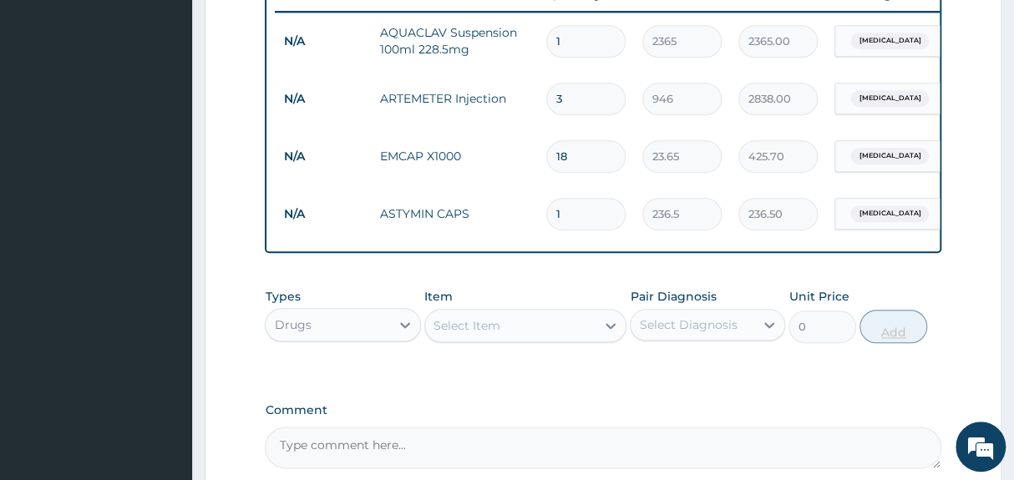
type input "0.00"
type input "5"
type input "1182.50"
type input "5"
click at [953, 281] on form "Step 2 of 2 PA Code / Prescription Code Enter Code(Secondary Care Only) Encount…" at bounding box center [603, 11] width 797 height 1153
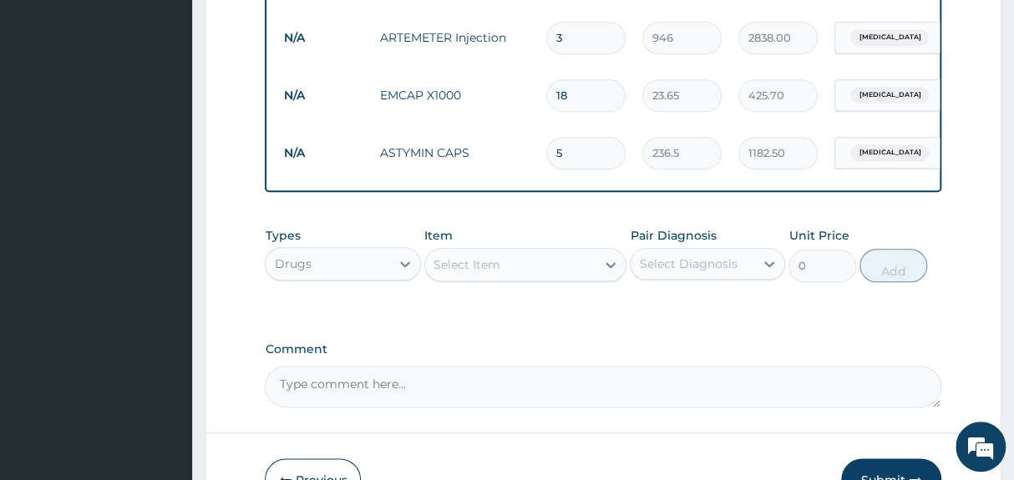
scroll to position [745, 0]
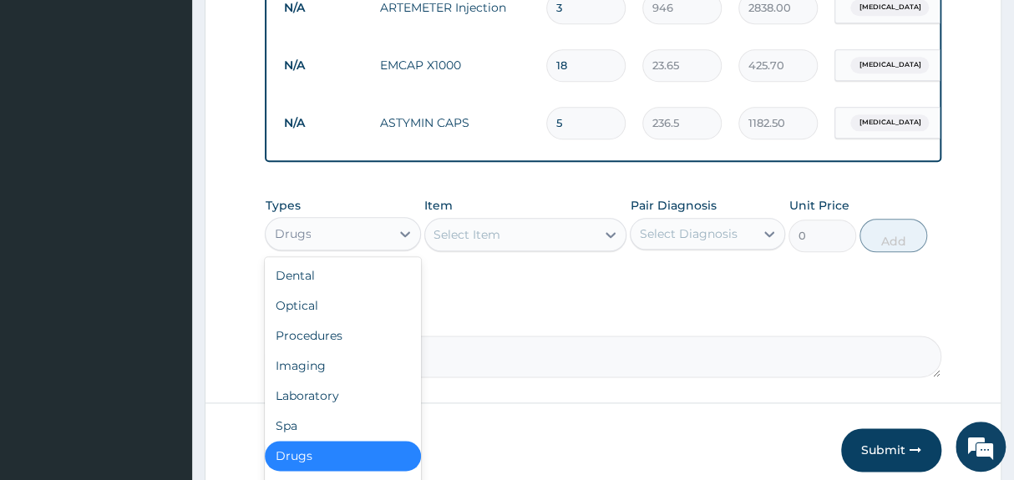
click at [363, 247] on div "Drugs" at bounding box center [328, 233] width 124 height 27
click at [334, 342] on div "Procedures" at bounding box center [342, 336] width 155 height 30
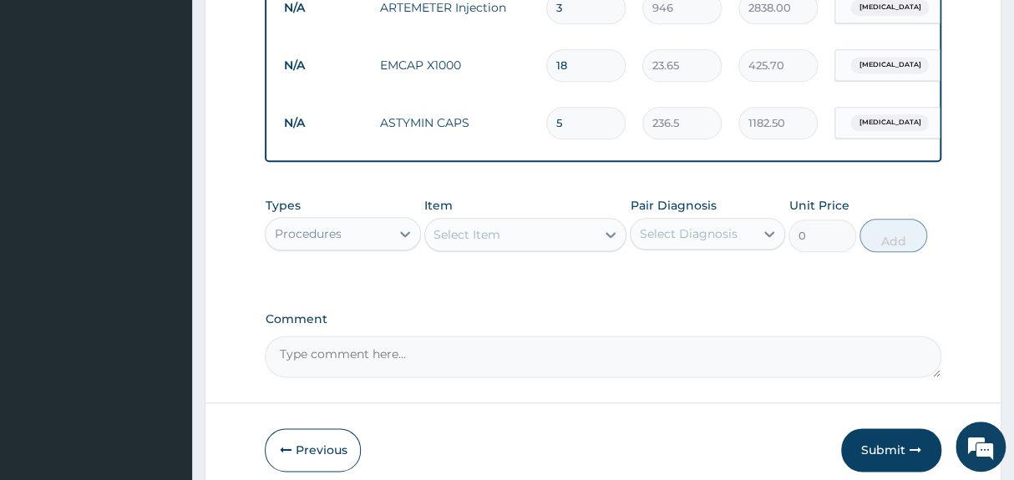
click at [514, 248] on div "Select Item" at bounding box center [510, 234] width 171 height 27
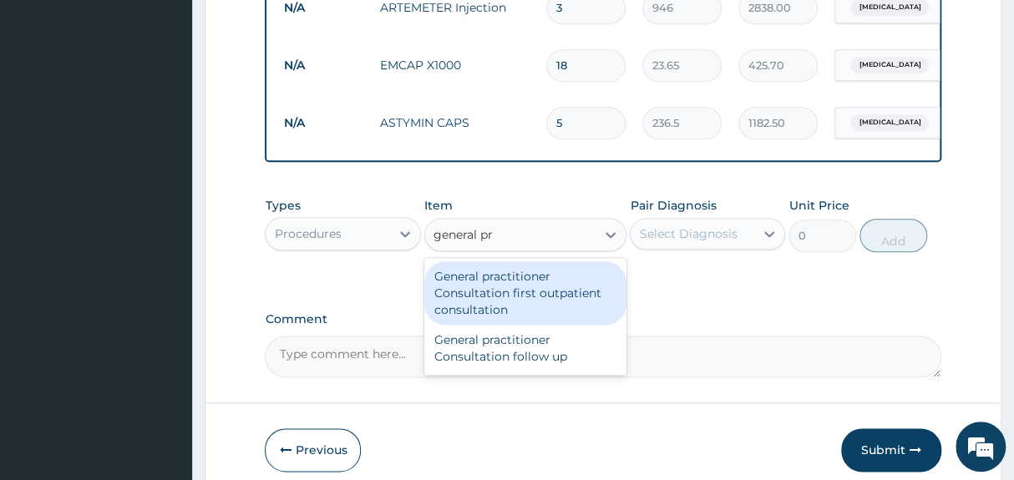
type input "general pra"
click at [513, 299] on div "General practitioner Consultation first outpatient consultation" at bounding box center [525, 292] width 203 height 63
type input "3547.5"
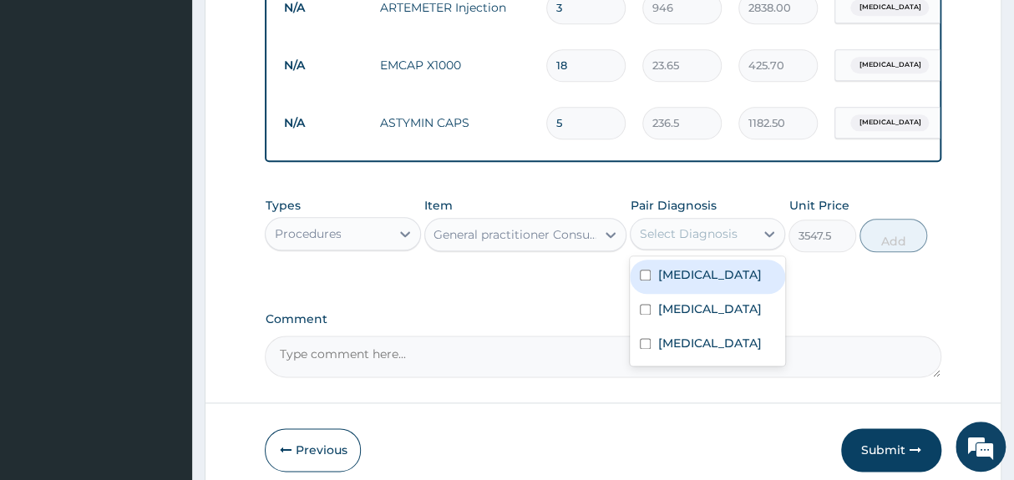
click at [699, 242] on div "Select Diagnosis" at bounding box center [688, 233] width 98 height 17
click at [667, 283] on label "[MEDICAL_DATA]" at bounding box center [709, 274] width 104 height 17
checkbox input "true"
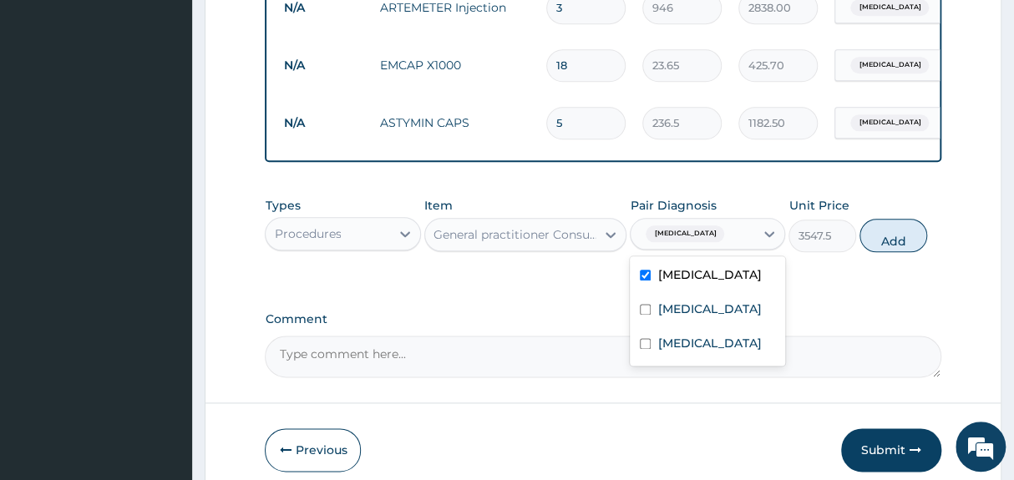
click at [828, 286] on div "Types Procedures Item General practitioner Consultation first outpatient consul…" at bounding box center [603, 237] width 676 height 97
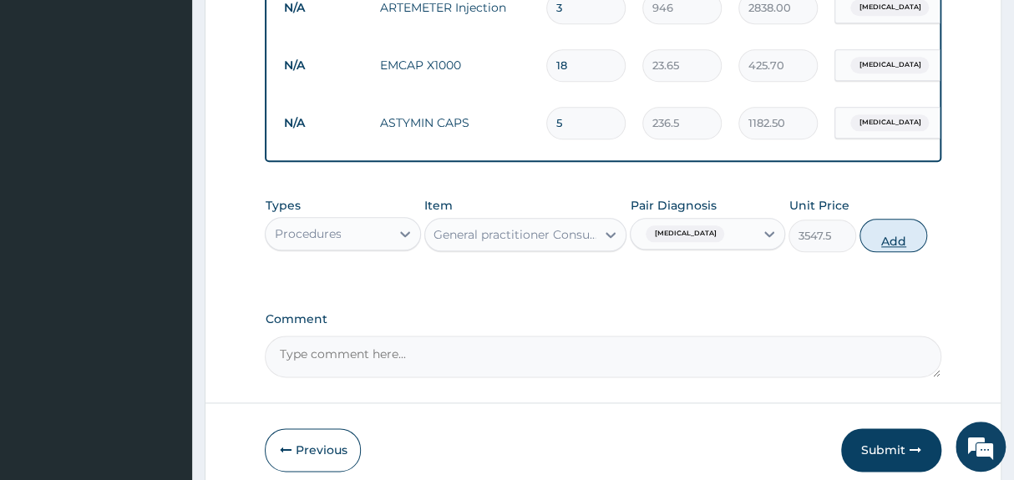
click at [881, 246] on button "Add" at bounding box center [893, 235] width 68 height 33
type input "0"
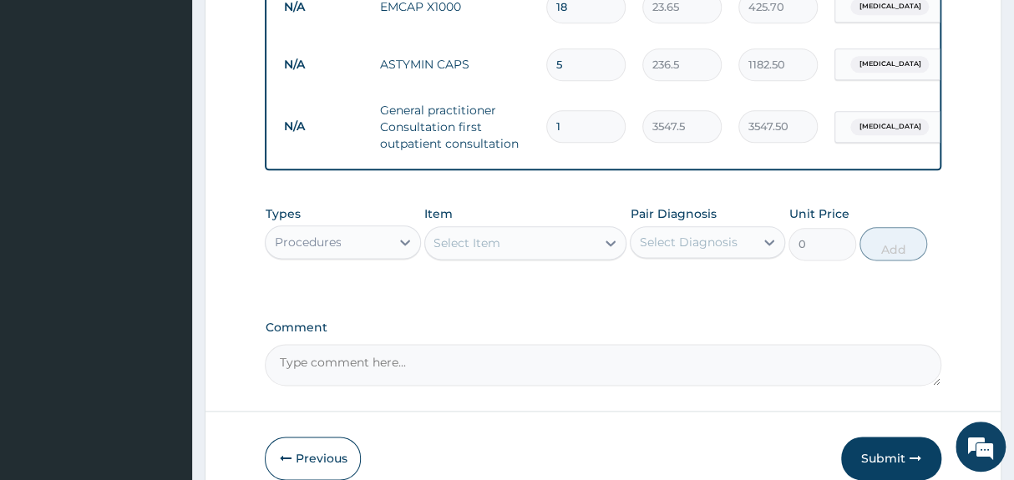
scroll to position [773, 0]
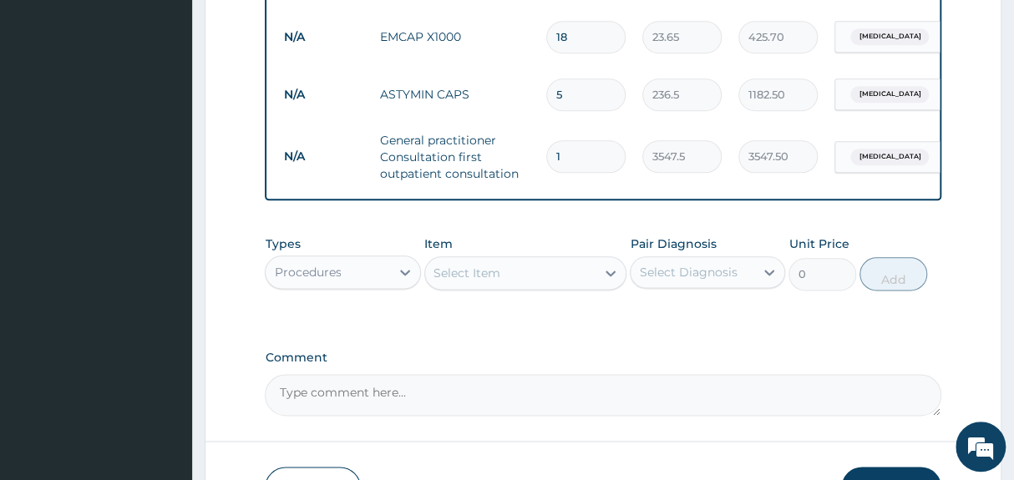
click at [347, 284] on div "Procedures" at bounding box center [328, 272] width 124 height 27
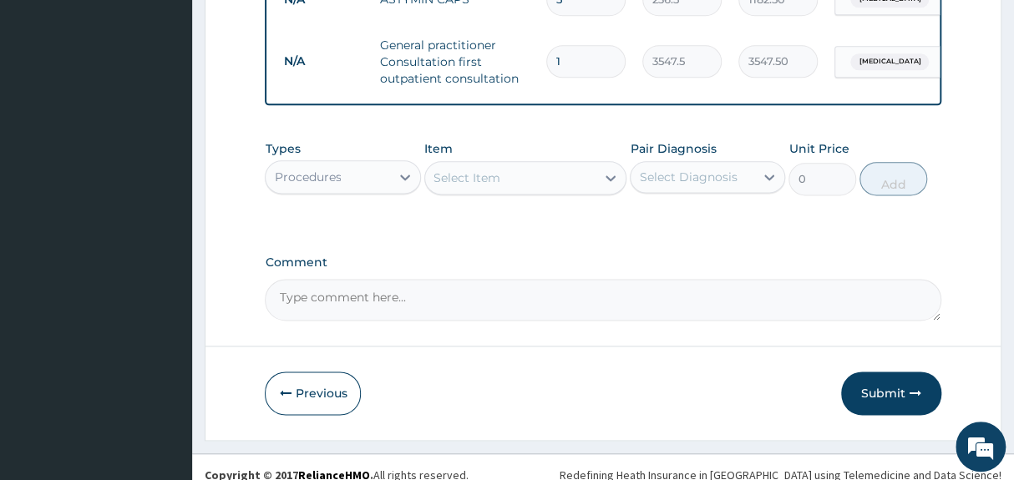
scroll to position [894, 0]
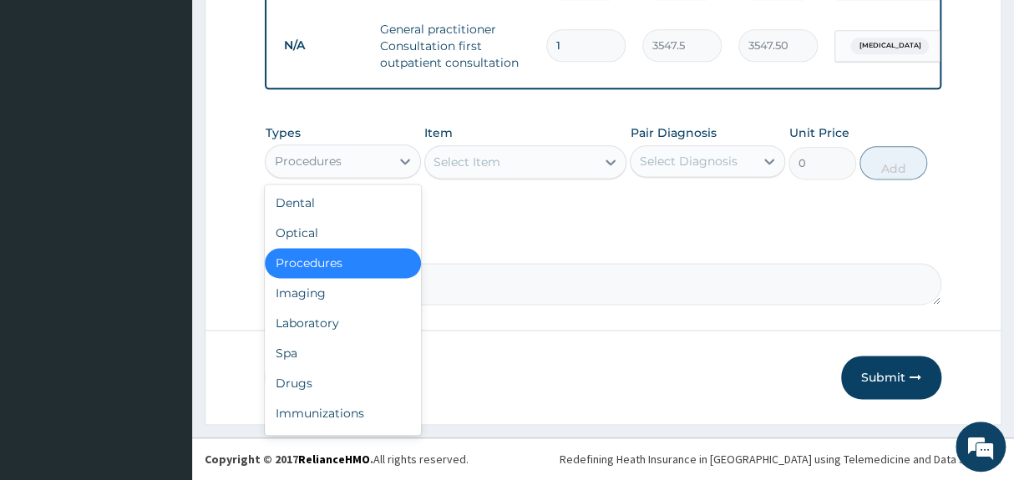
click at [349, 167] on div "Procedures" at bounding box center [328, 161] width 124 height 27
click at [334, 319] on div "Laboratory" at bounding box center [342, 323] width 155 height 30
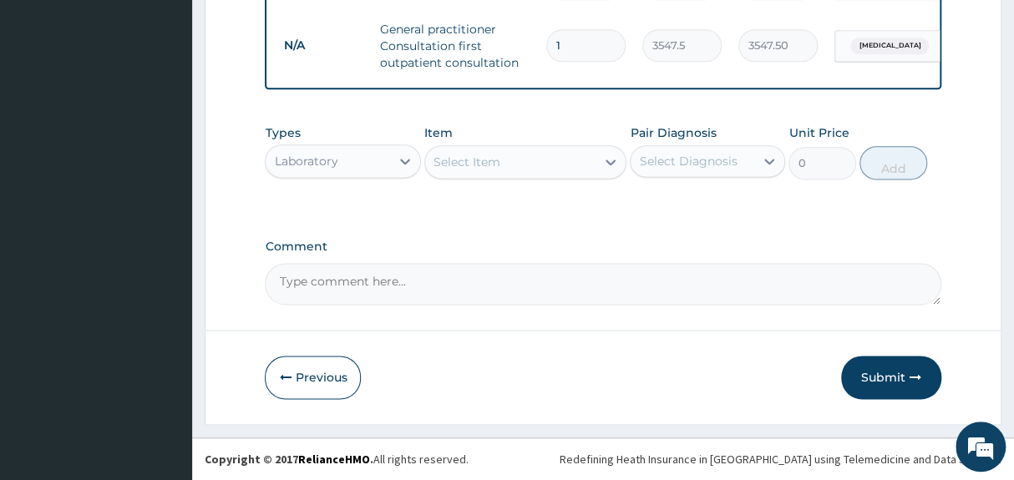
click at [550, 159] on div "Select Item" at bounding box center [510, 162] width 171 height 27
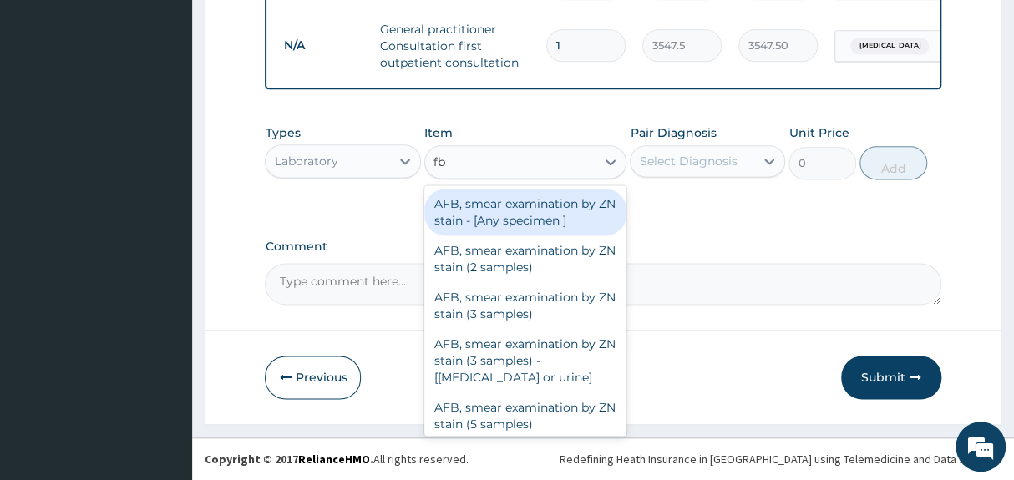
type input "fbc"
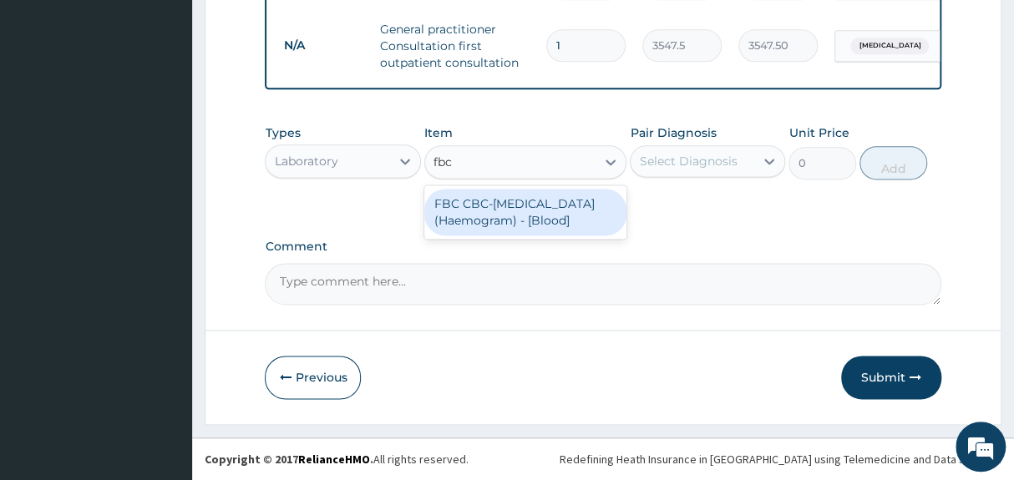
click at [535, 210] on div "FBC CBC-[MEDICAL_DATA] (Haemogram) - [Blood]" at bounding box center [525, 212] width 203 height 47
type input "4300"
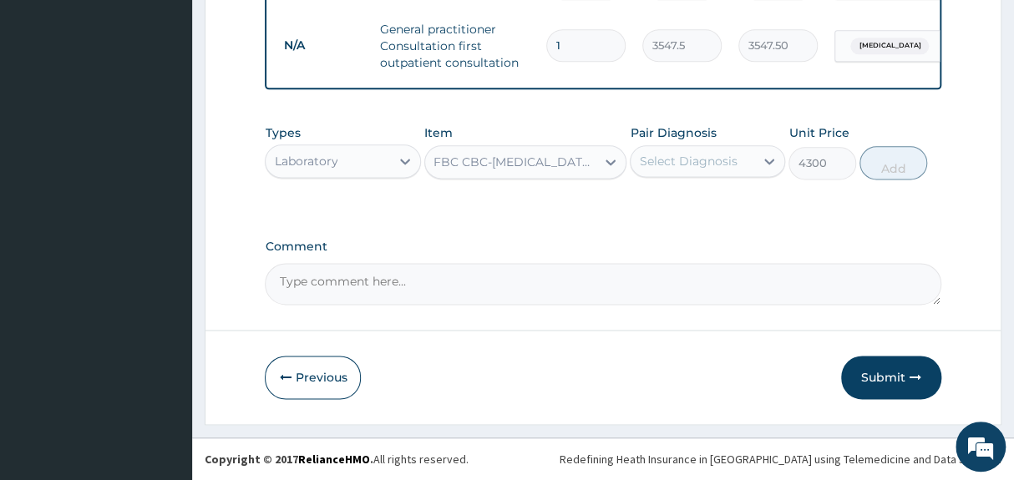
click at [679, 165] on div "Select Diagnosis" at bounding box center [688, 161] width 98 height 17
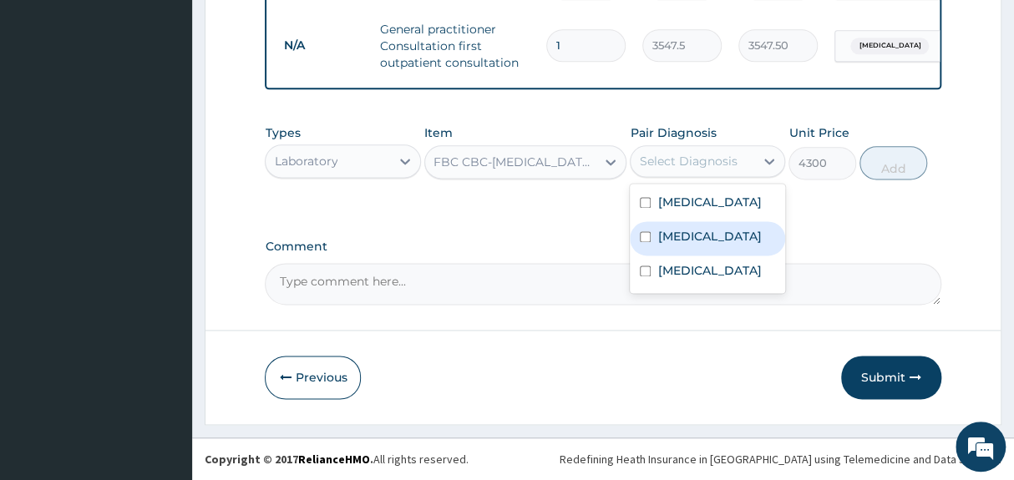
click at [651, 242] on input "checkbox" at bounding box center [645, 236] width 11 height 11
checkbox input "true"
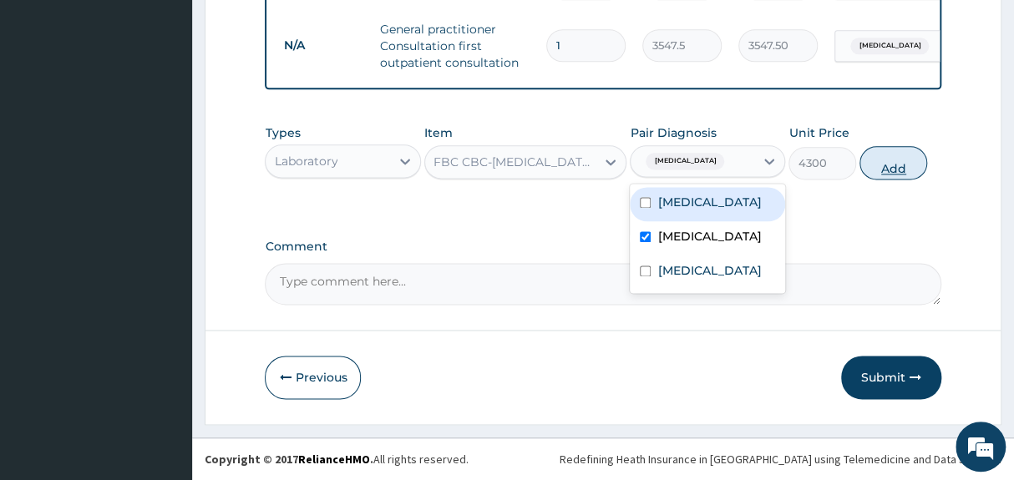
click at [891, 167] on button "Add" at bounding box center [893, 162] width 68 height 33
type input "0"
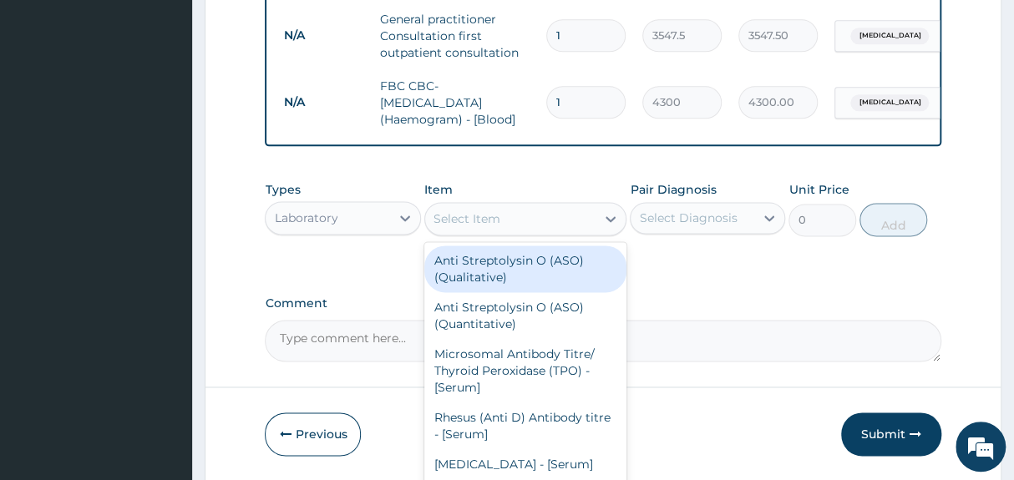
click at [453, 227] on div "Select Item" at bounding box center [466, 218] width 67 height 17
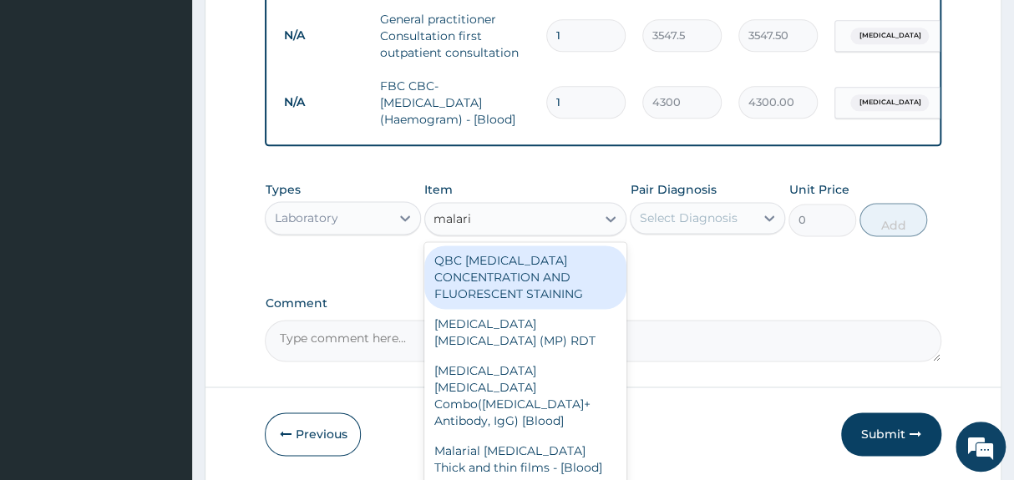
type input "malaria"
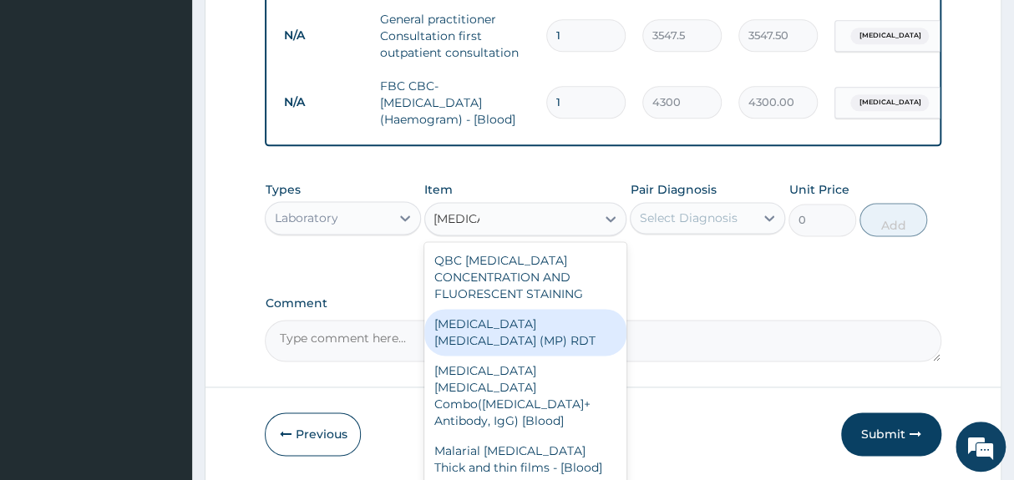
click at [571, 330] on div "MALARIA PARASITE (MP) RDT" at bounding box center [525, 332] width 203 height 47
type input "1612.5"
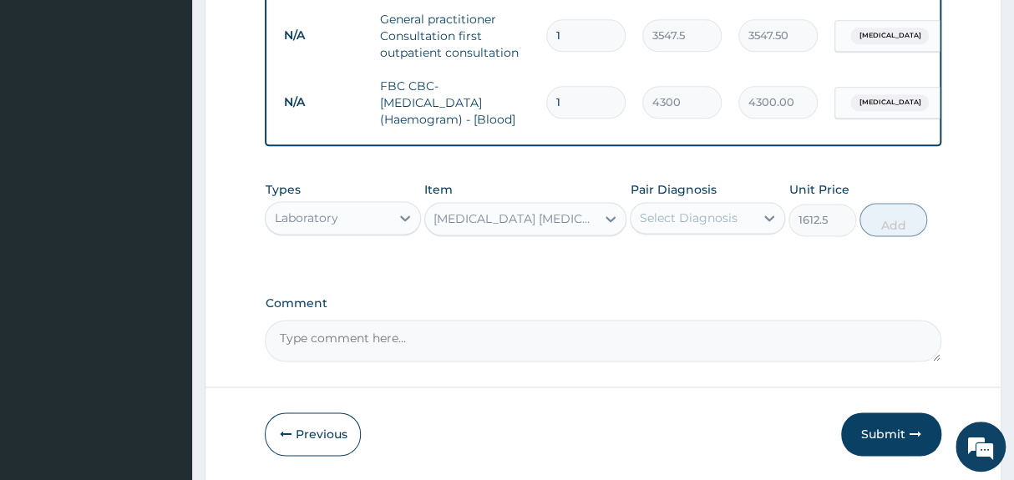
click at [571, 330] on textarea "Comment" at bounding box center [603, 341] width 676 height 42
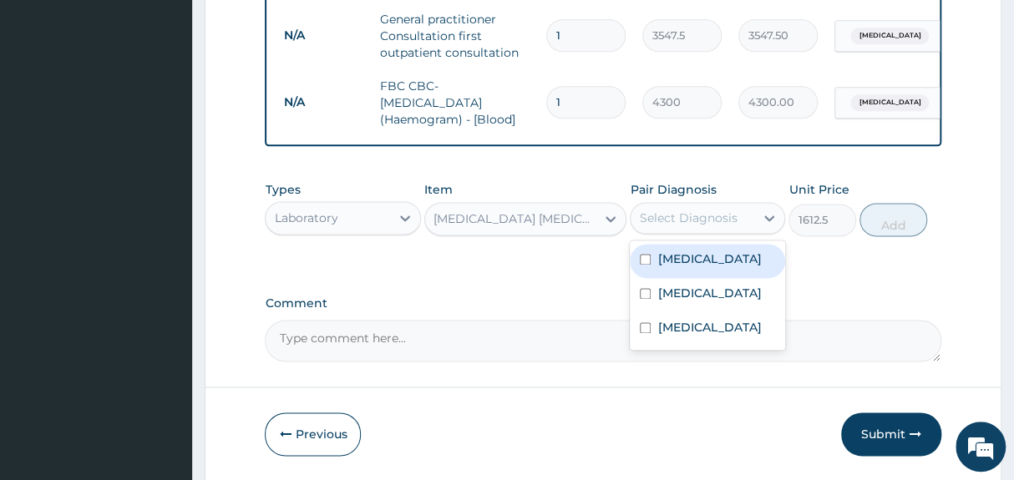
click at [707, 226] on div "Select Diagnosis" at bounding box center [688, 218] width 98 height 17
click at [692, 267] on label "[MEDICAL_DATA]" at bounding box center [709, 259] width 104 height 17
checkbox input "true"
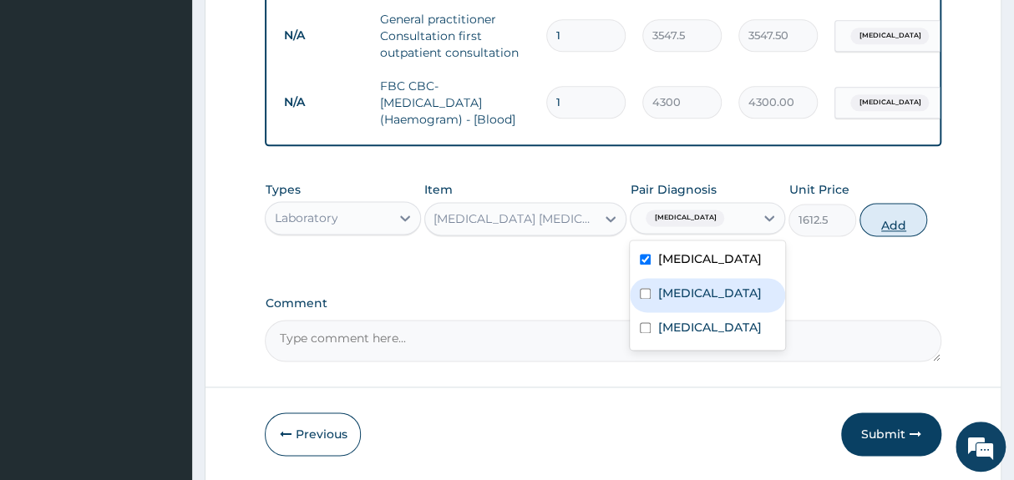
click at [894, 233] on button "Add" at bounding box center [893, 219] width 68 height 33
type input "0"
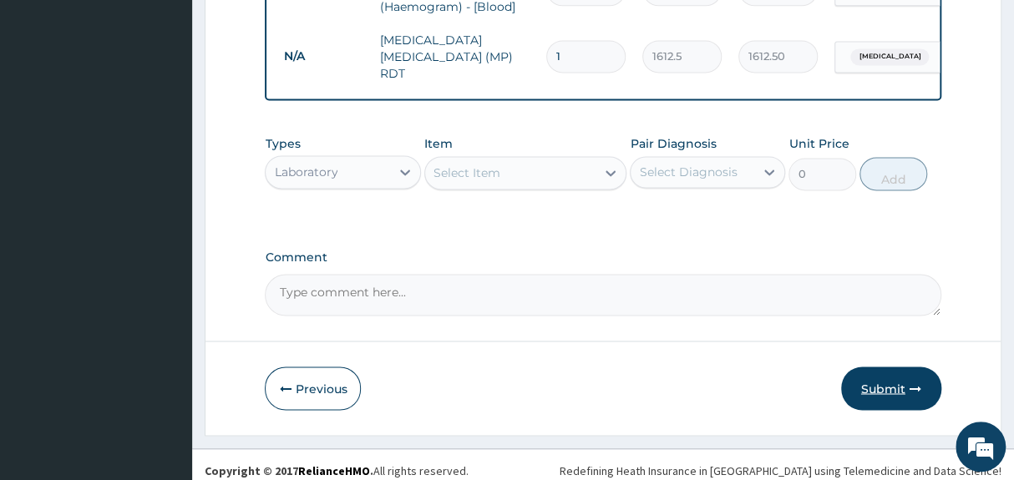
scroll to position [1020, 0]
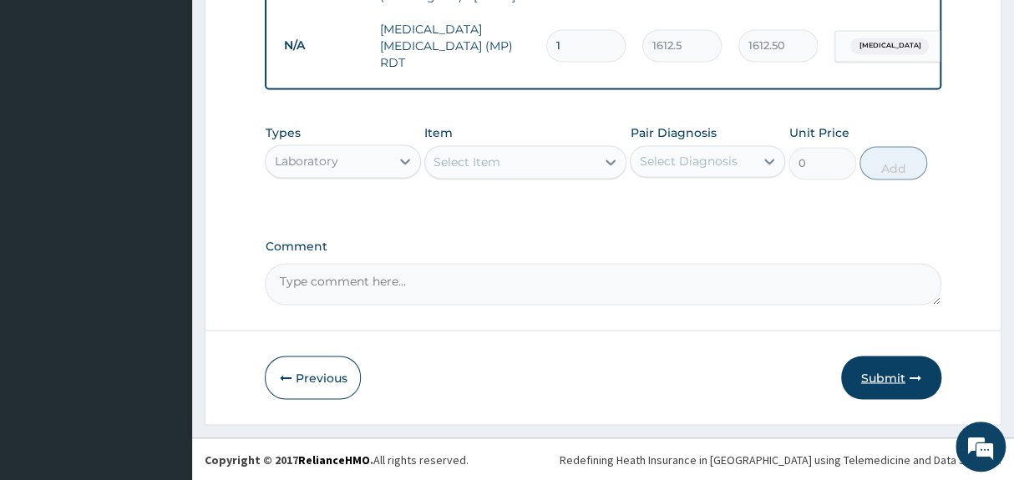
click at [887, 383] on button "Submit" at bounding box center [891, 377] width 100 height 43
click at [883, 377] on button "Submit" at bounding box center [891, 377] width 100 height 43
click at [910, 375] on icon "button" at bounding box center [915, 378] width 12 height 12
click at [912, 369] on button "Submit" at bounding box center [891, 377] width 100 height 43
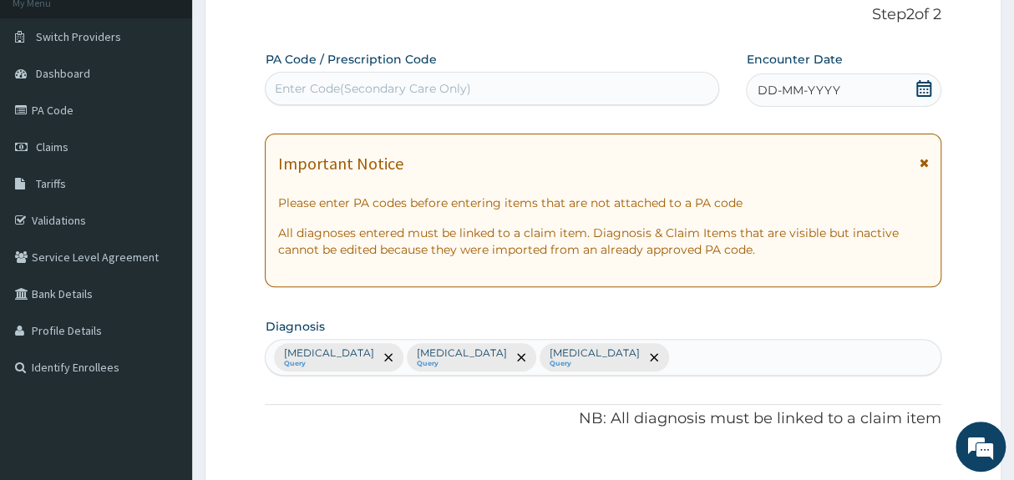
scroll to position [79, 0]
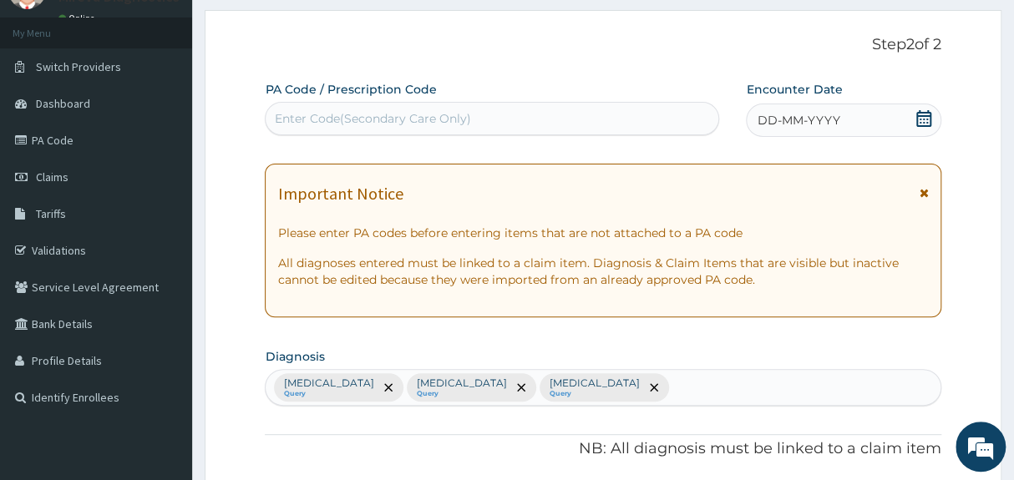
click at [920, 116] on icon at bounding box center [923, 118] width 17 height 17
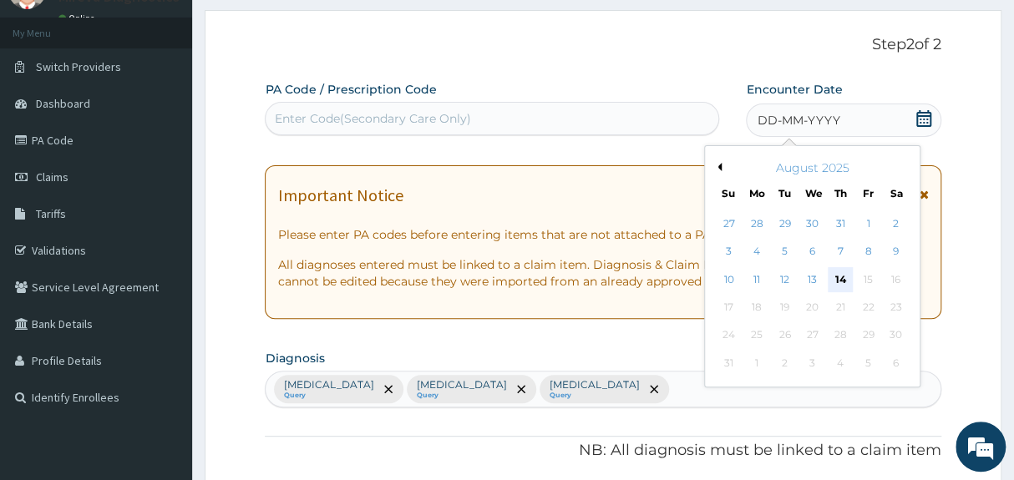
click at [835, 279] on div "14" at bounding box center [840, 279] width 25 height 25
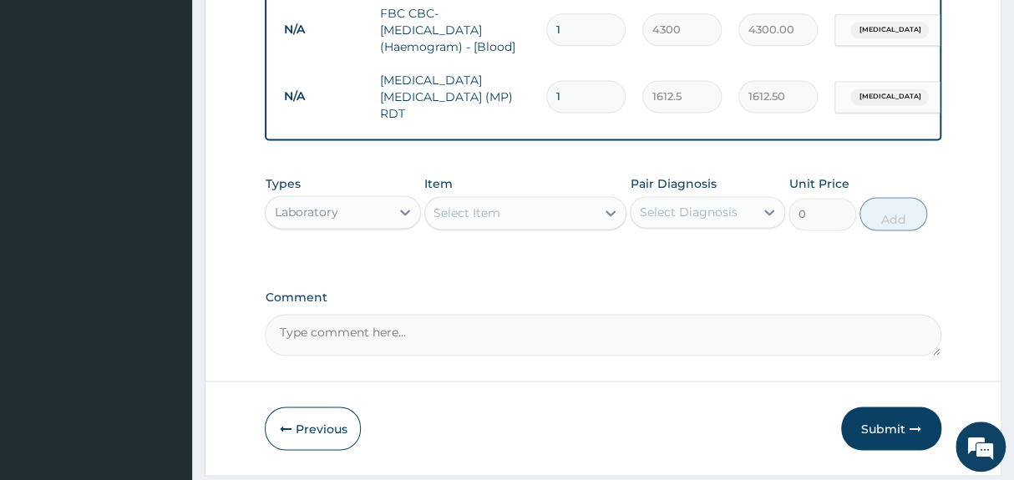
scroll to position [1020, 0]
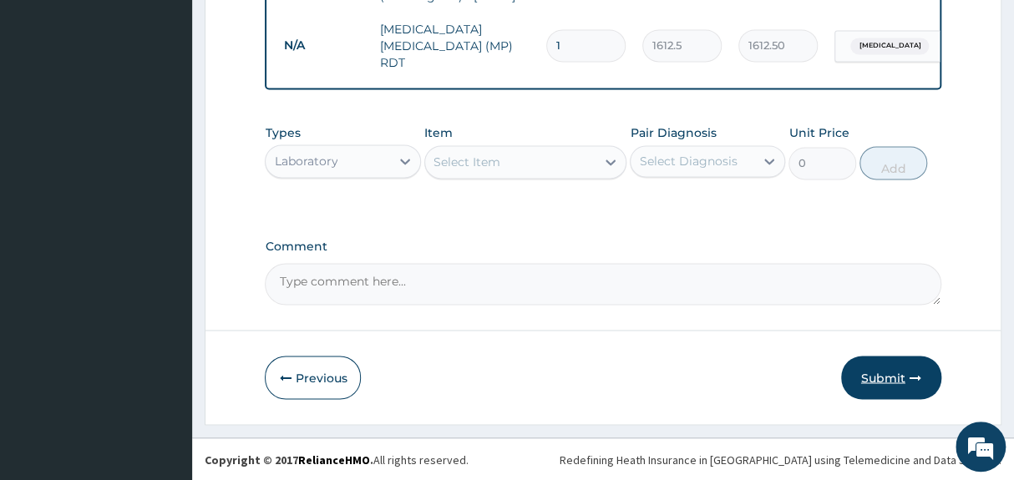
click at [869, 381] on button "Submit" at bounding box center [891, 377] width 100 height 43
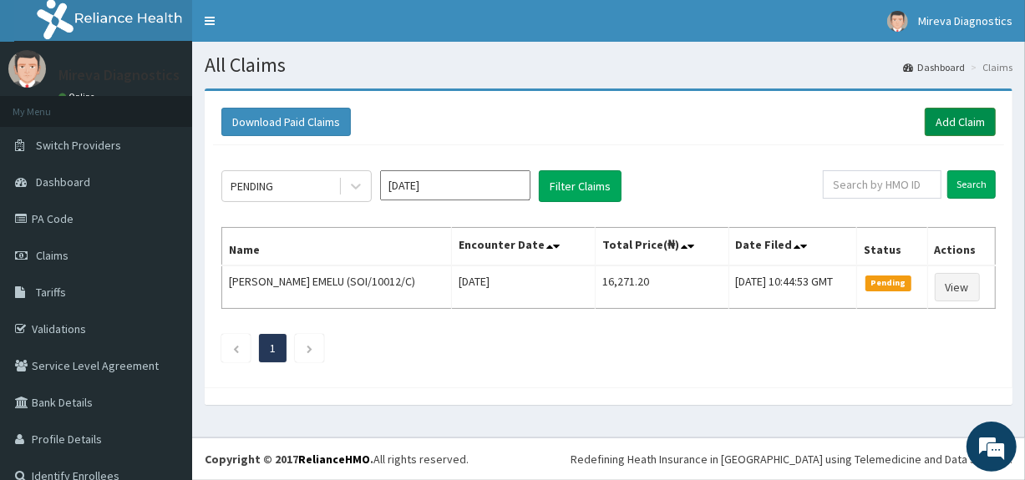
click at [944, 116] on link "Add Claim" at bounding box center [960, 122] width 71 height 28
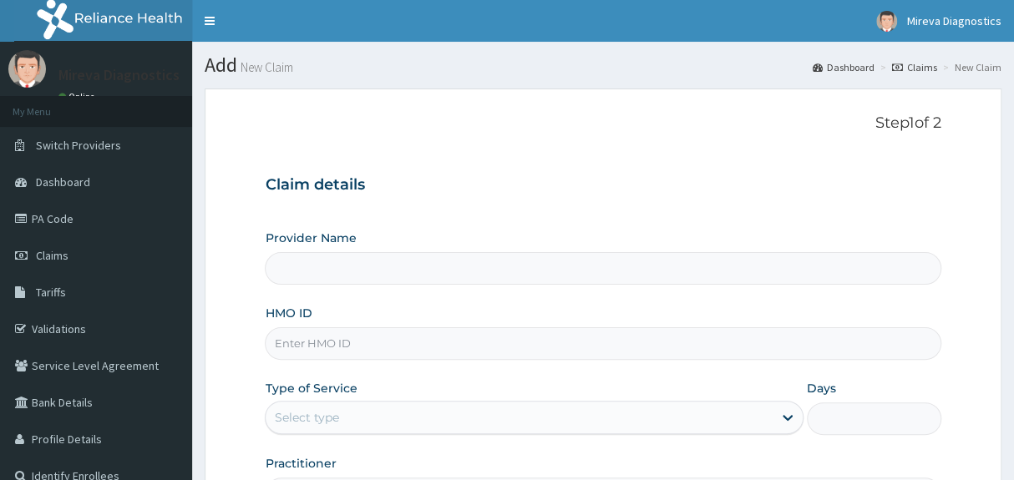
click at [585, 262] on input "Provider Name" at bounding box center [603, 268] width 676 height 33
type input "Mireva Medical Services and Diagnostics"
click at [531, 339] on input "HMO ID" at bounding box center [603, 343] width 676 height 33
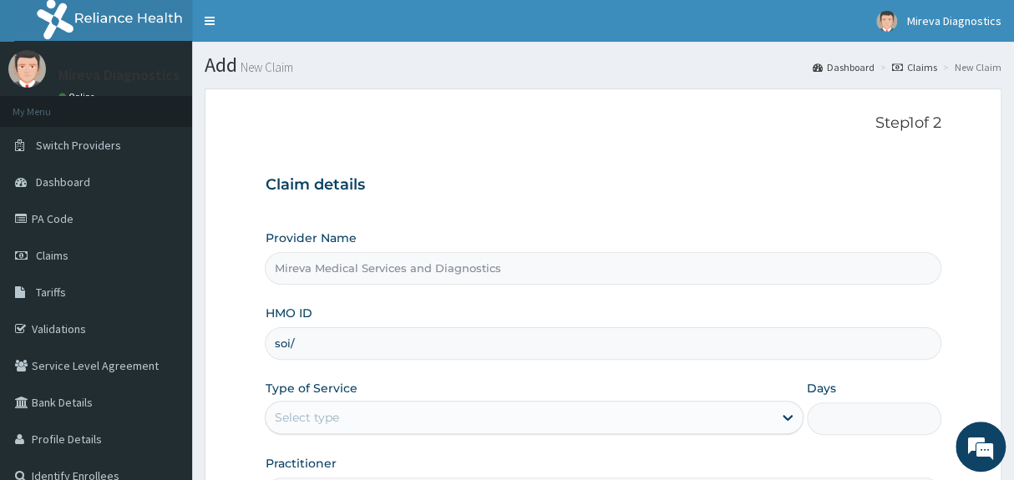
type input "SOI/10012/D"
click at [499, 190] on h3 "Claim details" at bounding box center [603, 185] width 676 height 18
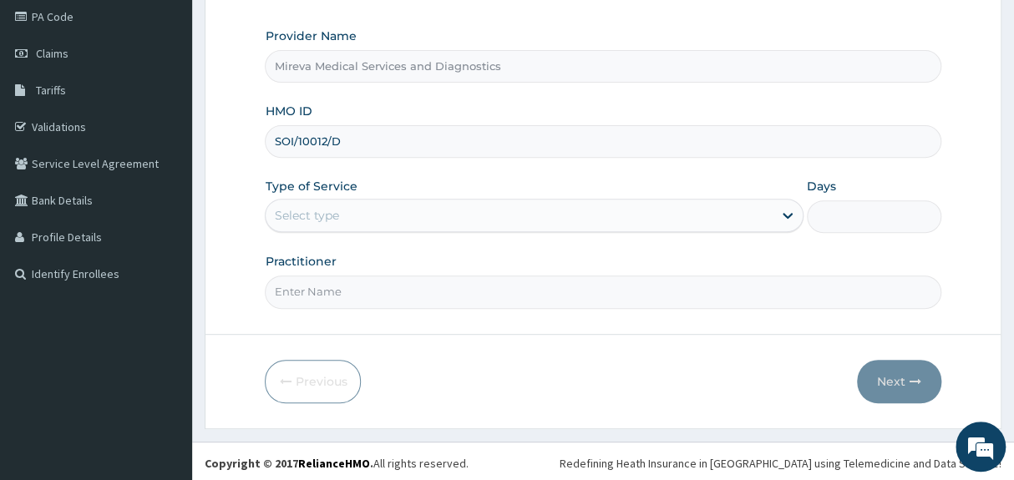
scroll to position [204, 0]
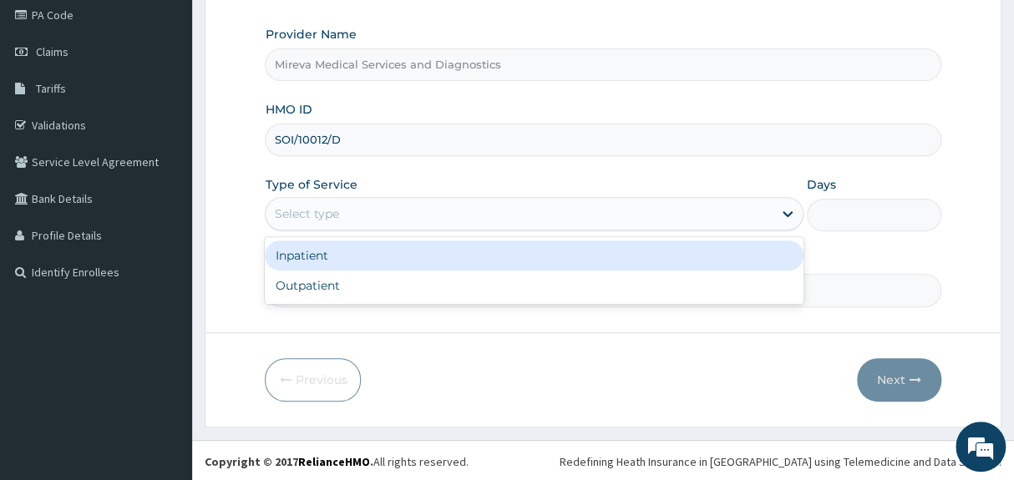
click at [489, 211] on div "Select type" at bounding box center [519, 213] width 506 height 27
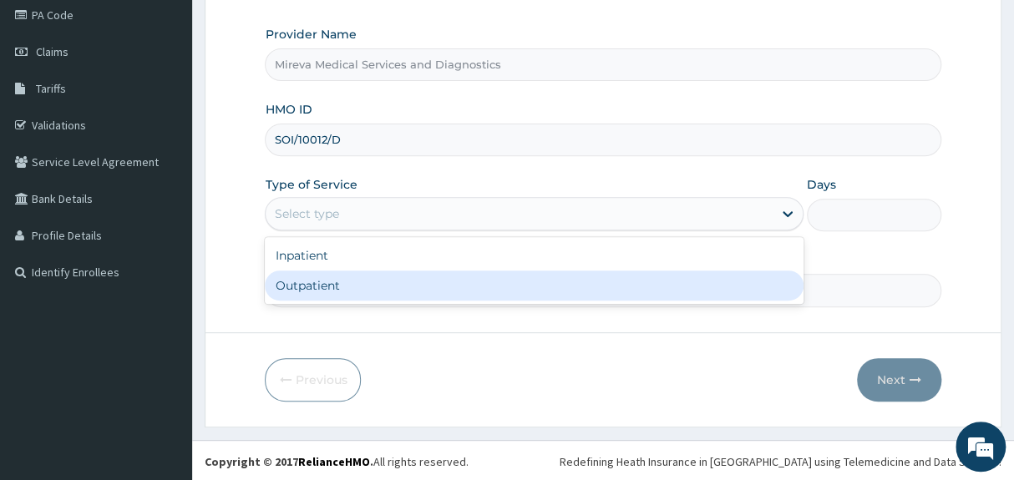
click at [375, 282] on div "Outpatient" at bounding box center [534, 286] width 538 height 30
type input "1"
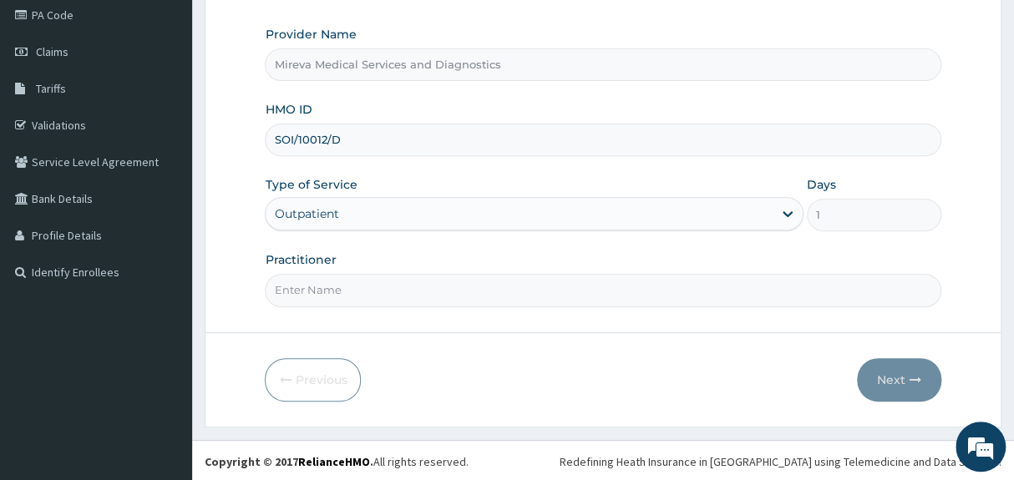
click at [495, 300] on input "Practitioner" at bounding box center [603, 290] width 676 height 33
type input "DR [PERSON_NAME]"
click at [888, 380] on button "Next" at bounding box center [899, 379] width 84 height 43
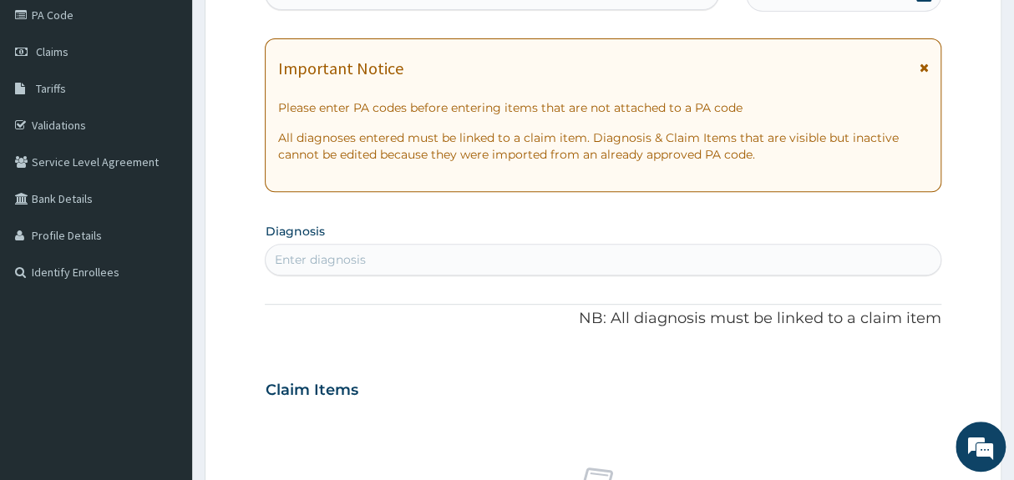
click at [740, 21] on div "PA Code / Prescription Code Enter Code(Secondary Care Only) Encounter Date DD-M…" at bounding box center [603, 388] width 676 height 864
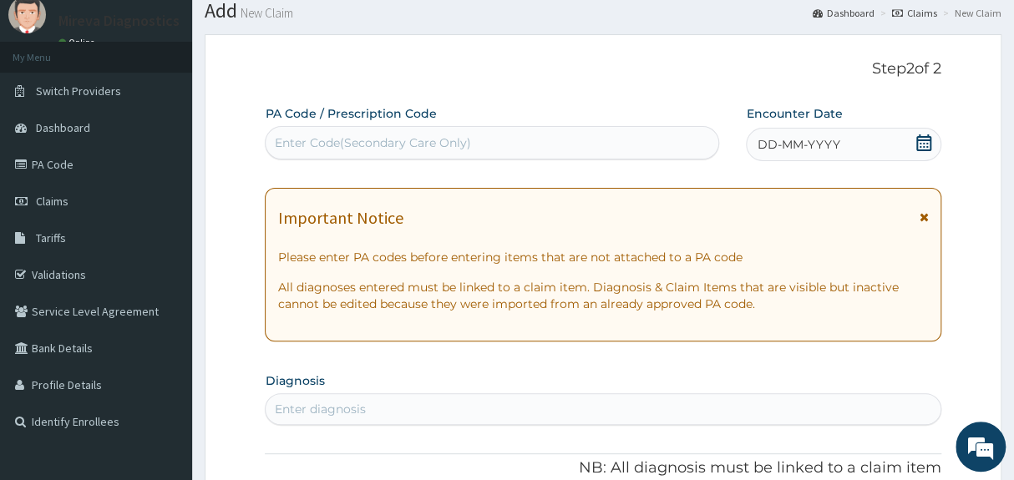
scroll to position [52, 0]
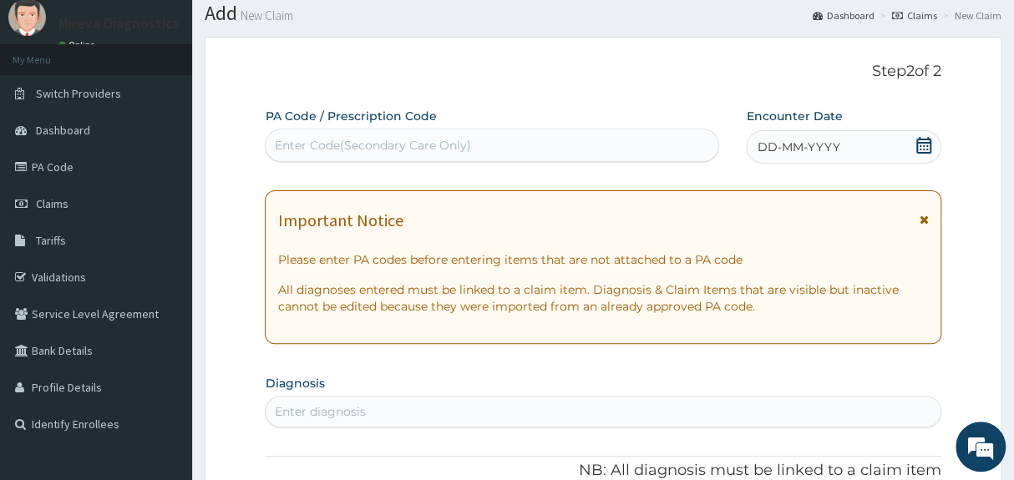
click at [917, 141] on icon at bounding box center [923, 145] width 15 height 17
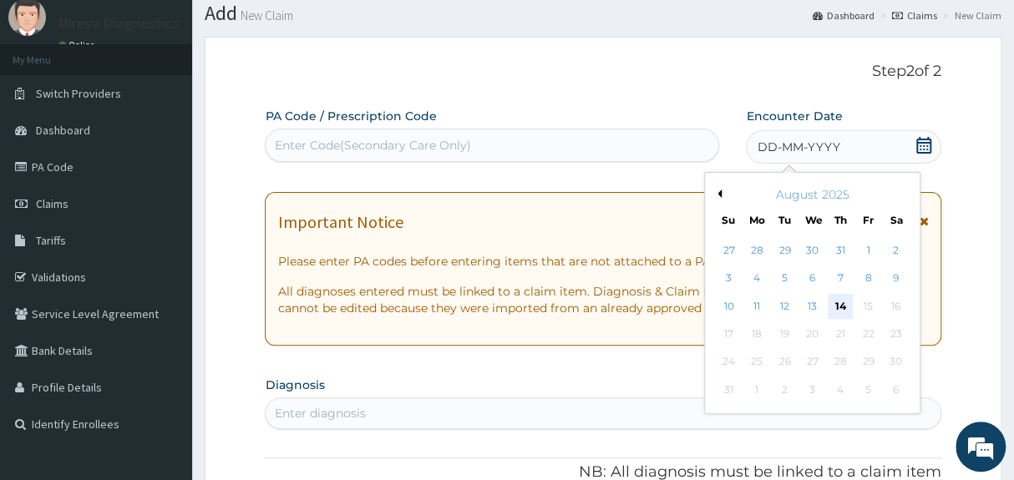
click at [836, 301] on div "14" at bounding box center [840, 306] width 25 height 25
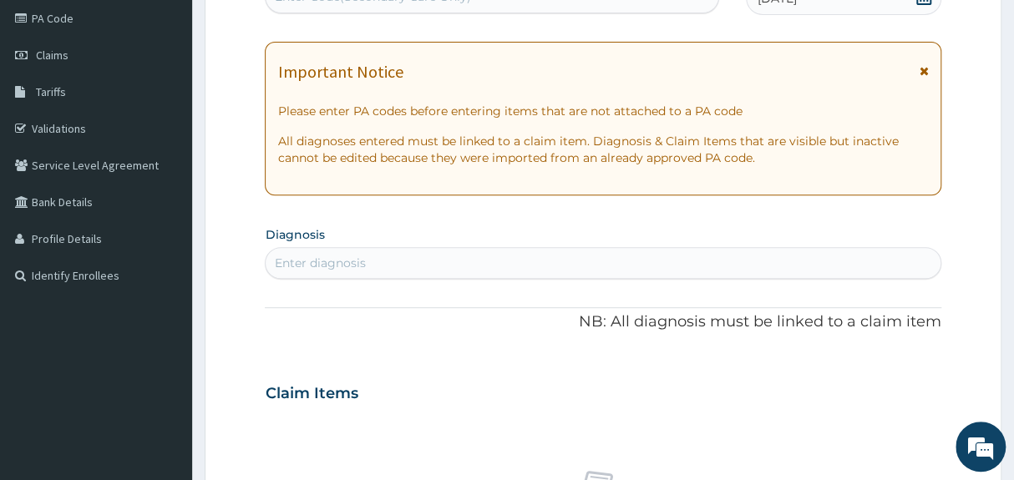
scroll to position [265, 0]
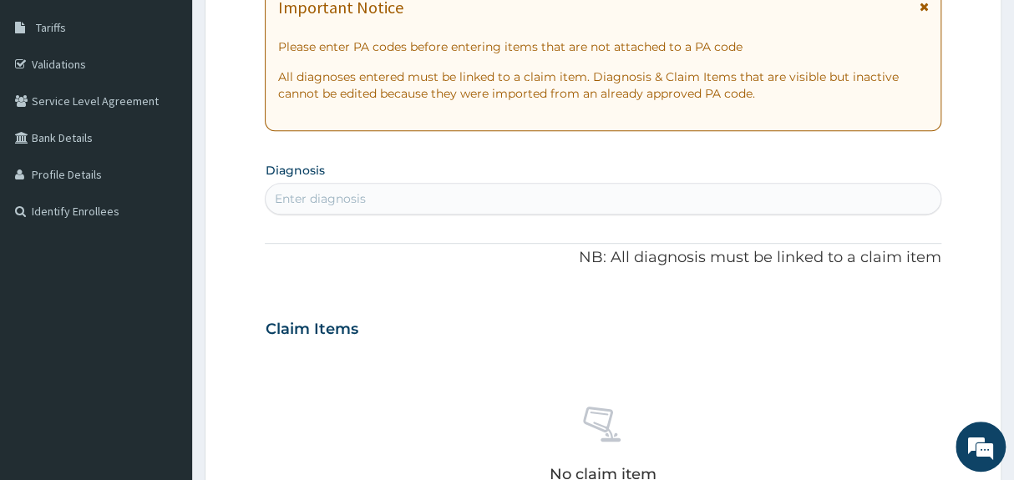
click at [637, 195] on div "Enter diagnosis" at bounding box center [603, 198] width 674 height 27
click at [637, 203] on div "Enter diagnosis" at bounding box center [603, 198] width 674 height 27
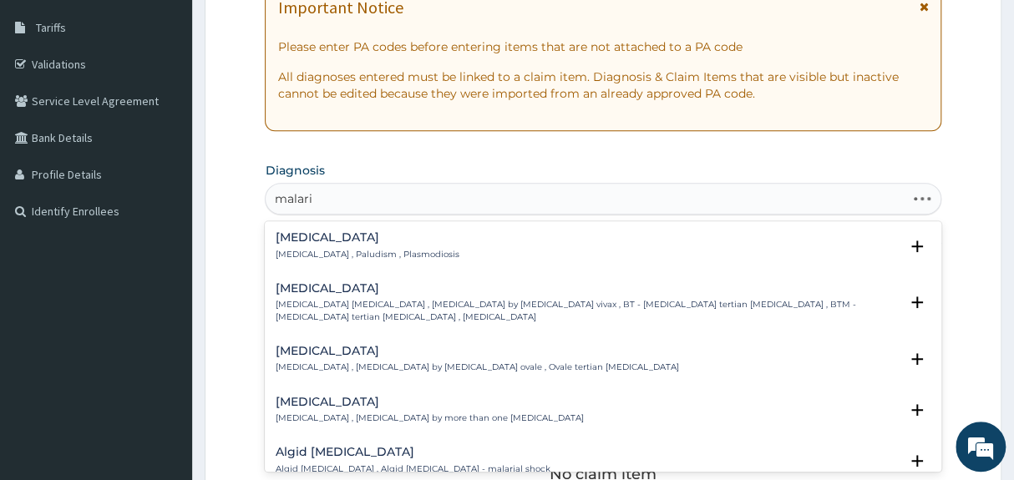
type input "malaria"
click at [484, 251] on div "[MEDICAL_DATA] [MEDICAL_DATA] , Paludism , Plasmodiosis" at bounding box center [603, 245] width 656 height 29
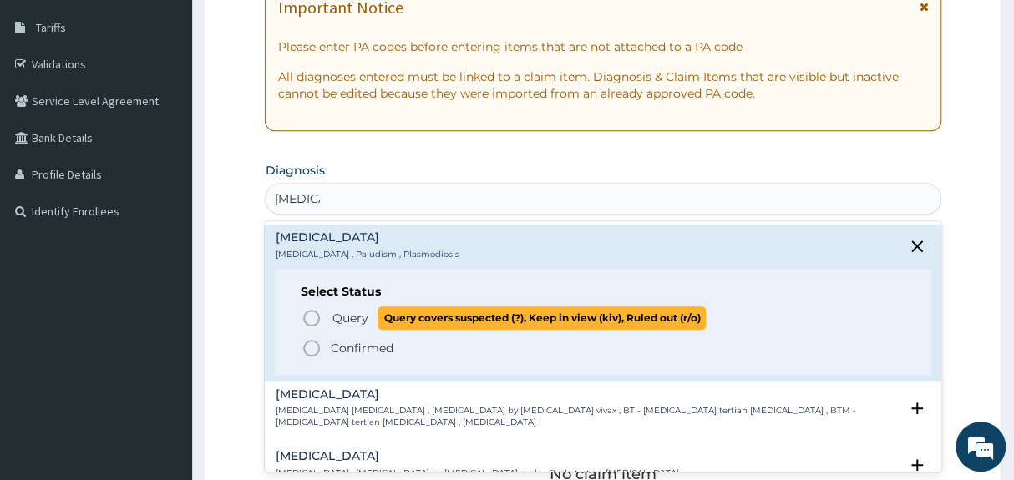
click at [312, 318] on icon "status option query" at bounding box center [311, 318] width 20 height 20
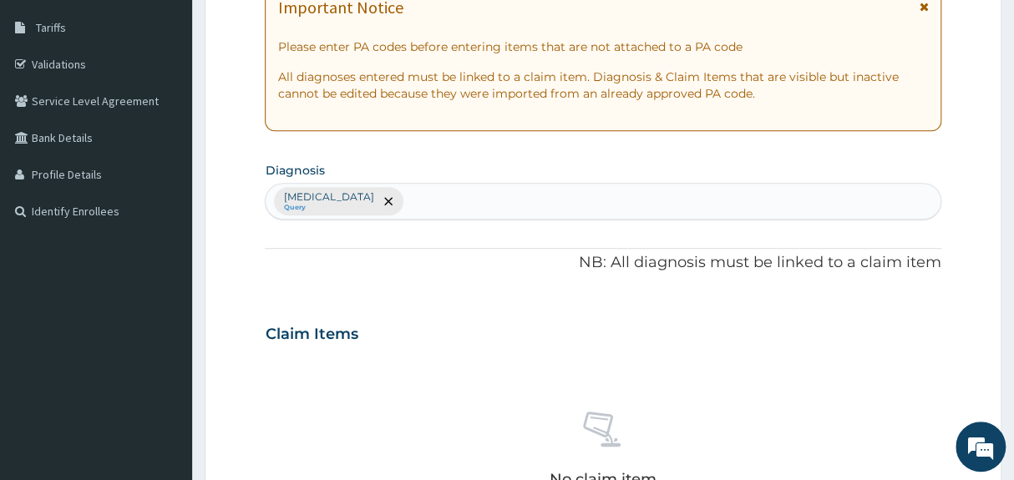
click at [423, 198] on div "Malaria Query" at bounding box center [603, 201] width 674 height 35
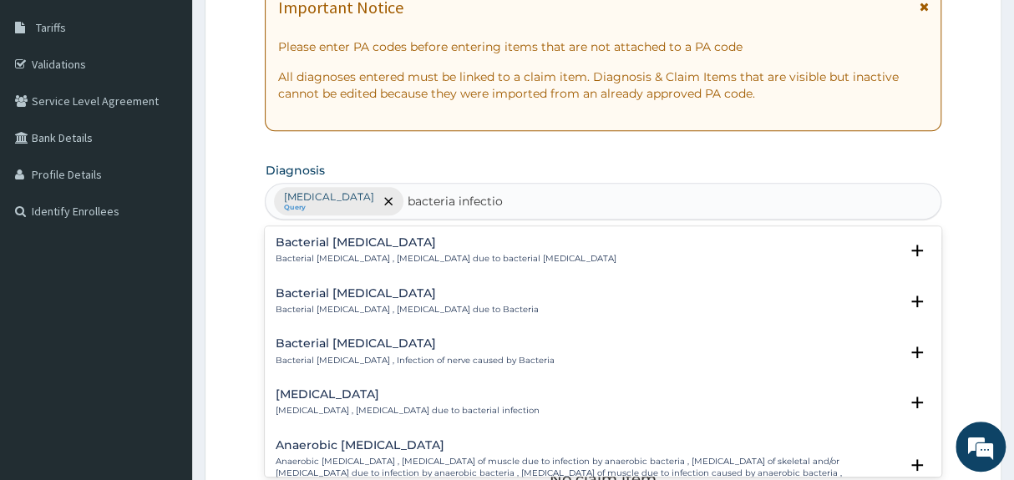
type input "bacteria infection"
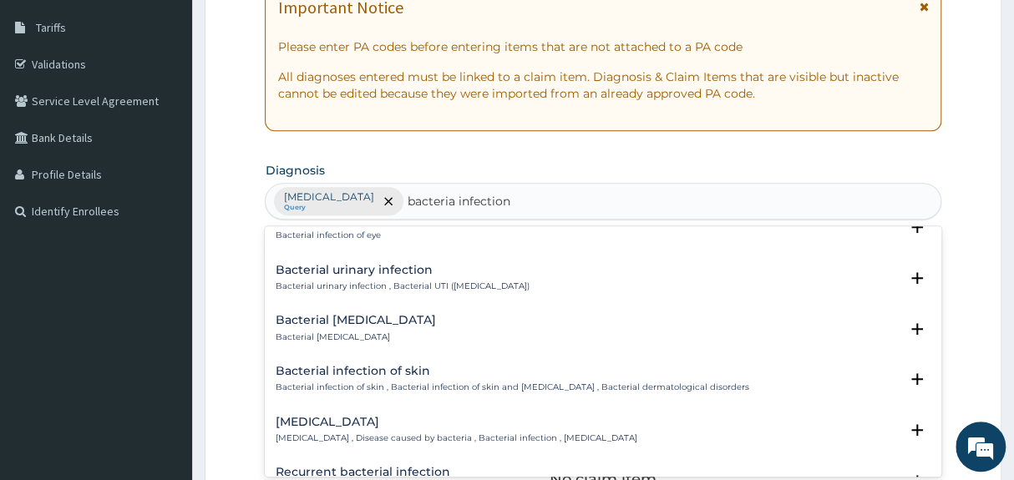
scroll to position [503, 0]
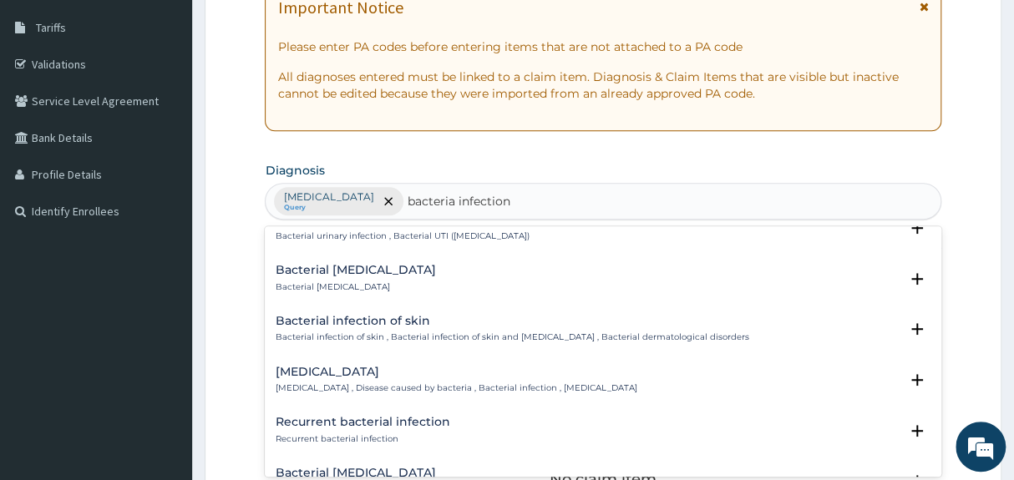
click at [370, 375] on h4 "[MEDICAL_DATA]" at bounding box center [456, 372] width 362 height 13
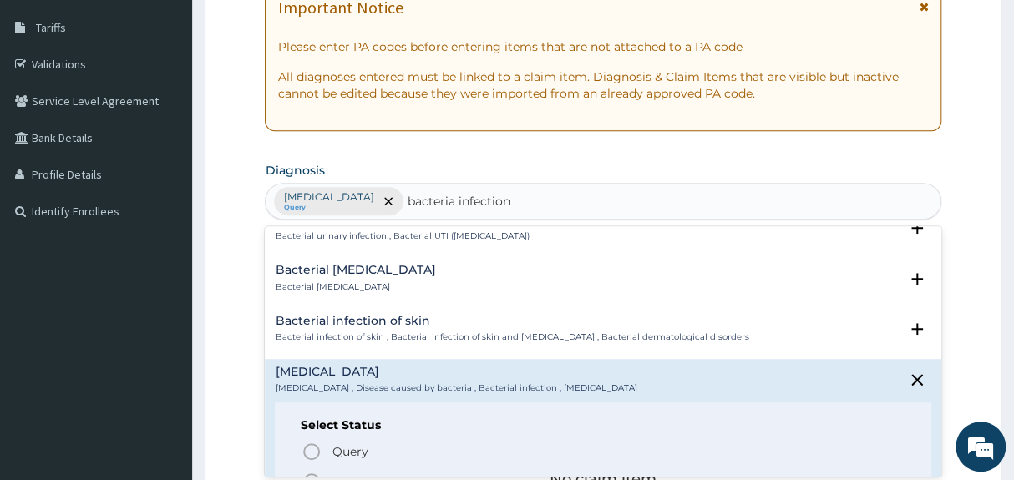
scroll to position [593, 0]
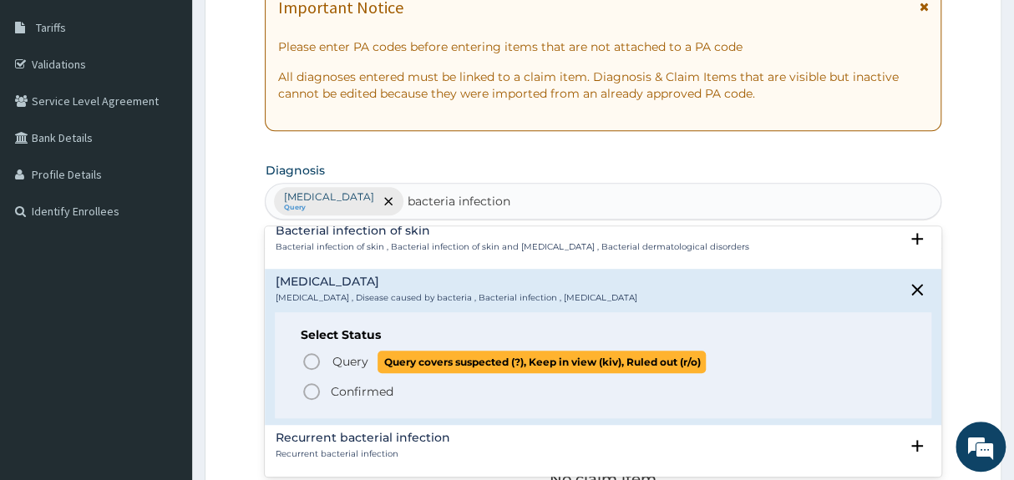
click at [315, 359] on icon "status option query" at bounding box center [311, 362] width 20 height 20
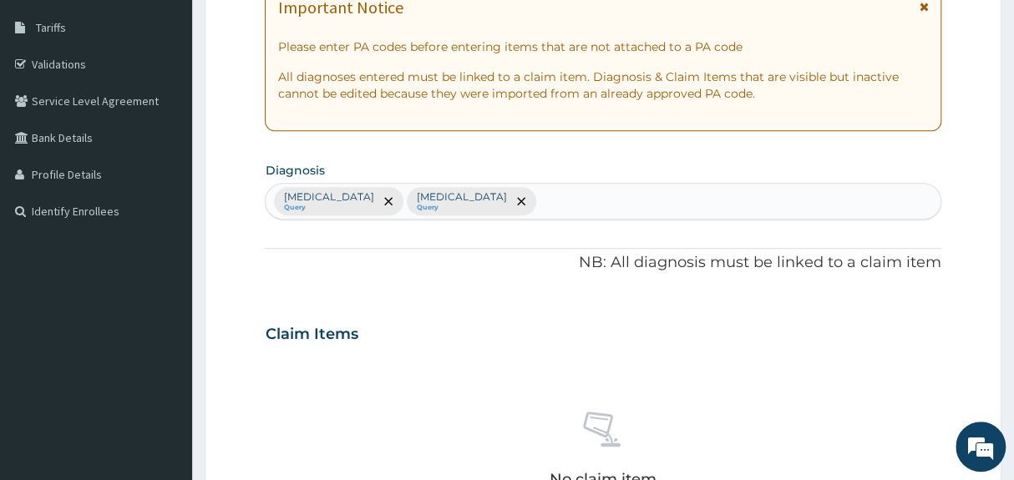
click at [576, 191] on div "Malaria Query Bacterial infectious disease Query" at bounding box center [603, 201] width 674 height 35
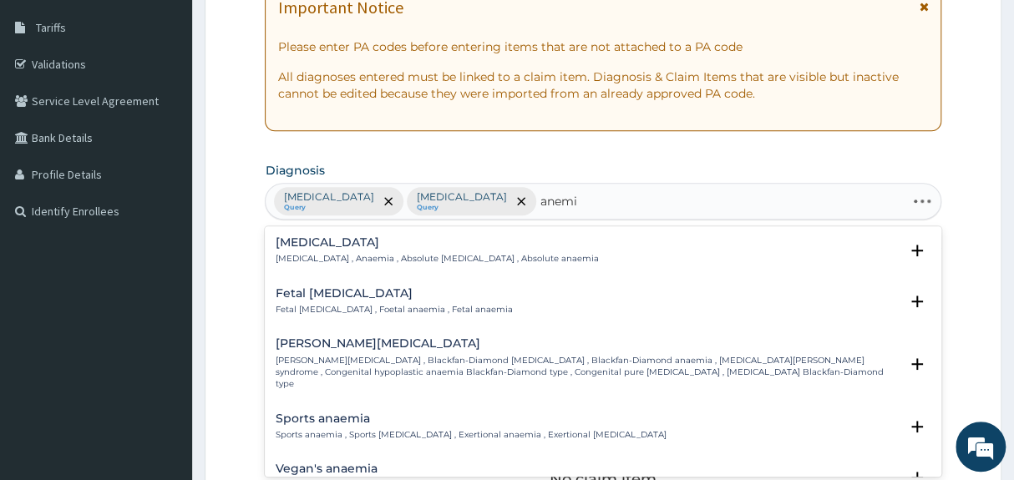
type input "anemia"
click at [471, 267] on div "Anemia Anemia , Anaemia , Absolute anemia , Absolute anaemia Select Status Quer…" at bounding box center [603, 255] width 656 height 38
click at [440, 250] on div "Anemia Anemia , Anaemia , Absolute anemia , Absolute anaemia" at bounding box center [436, 250] width 323 height 29
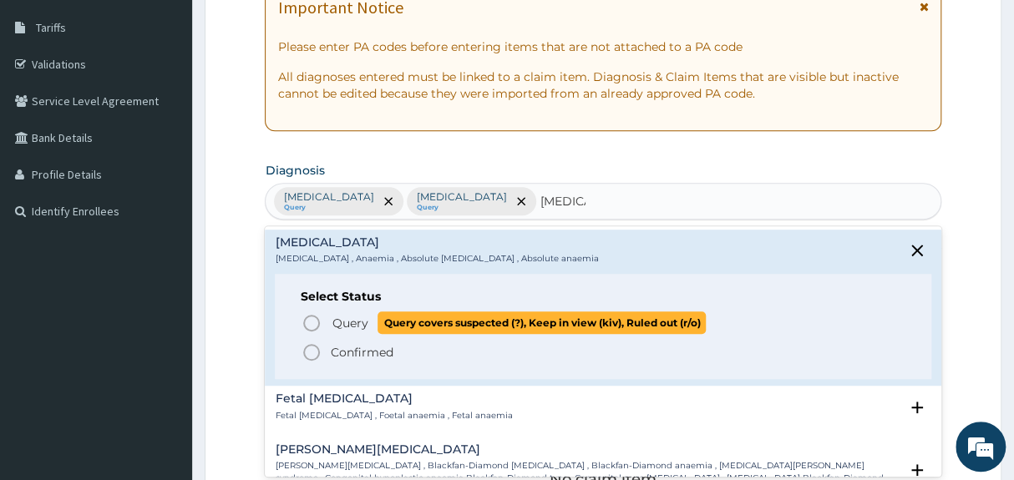
click at [317, 320] on icon "status option query" at bounding box center [311, 323] width 20 height 20
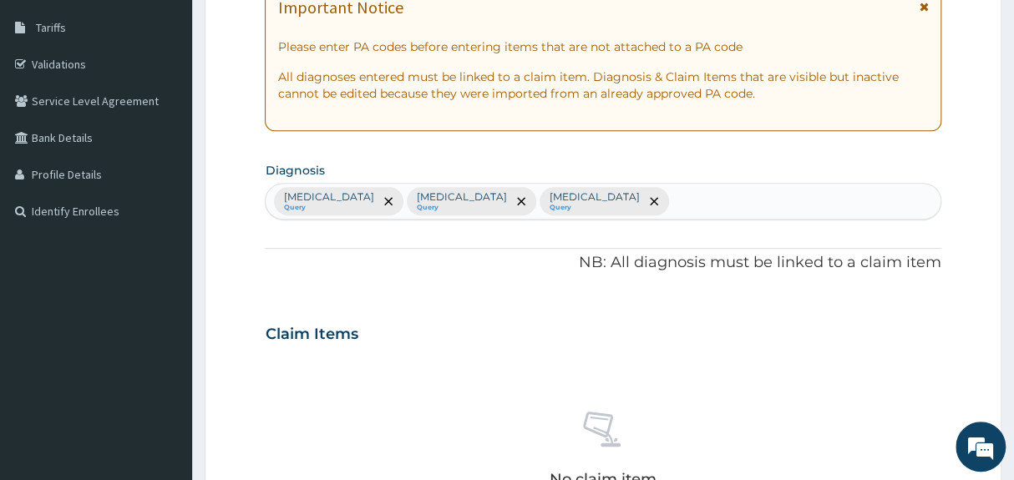
click at [469, 326] on div "Claim Items" at bounding box center [603, 330] width 676 height 43
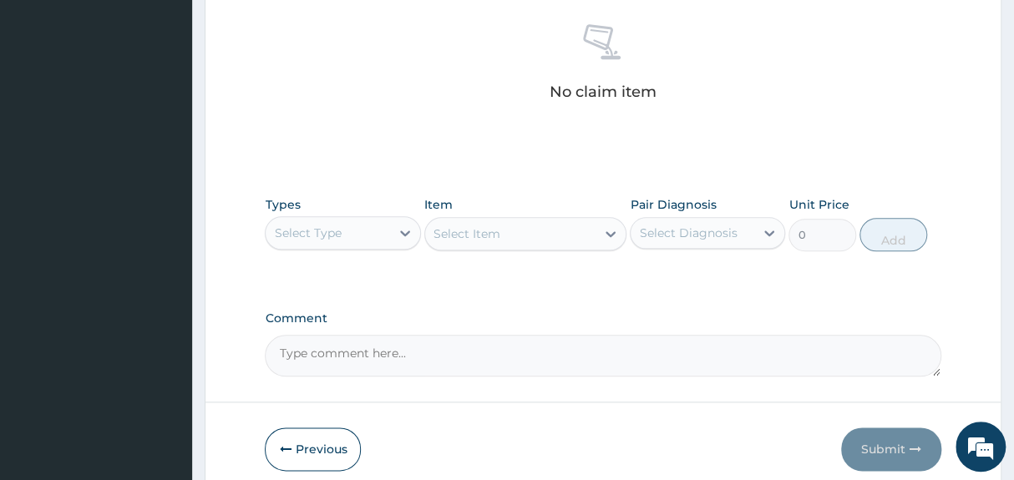
scroll to position [660, 0]
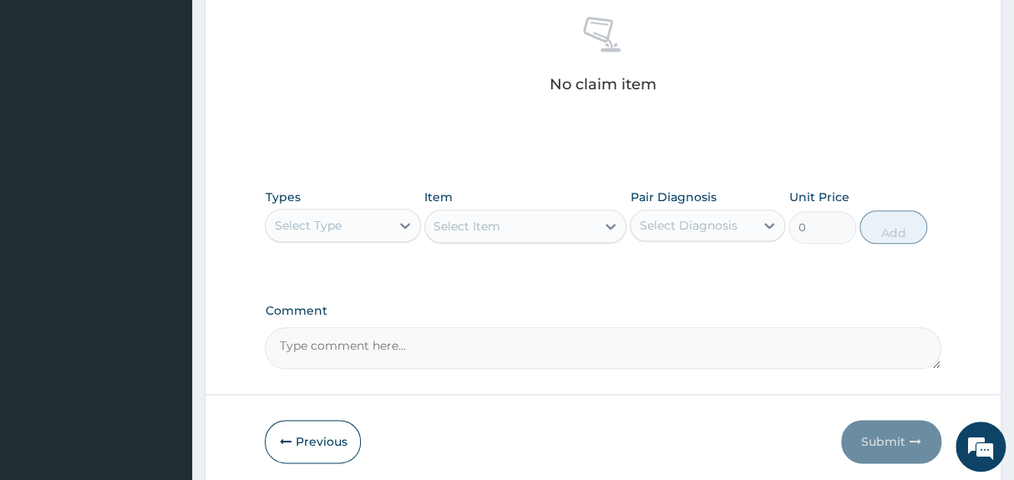
click at [325, 219] on div "Select Type" at bounding box center [307, 225] width 67 height 17
type input "drugs"
click at [347, 266] on div "Drugs" at bounding box center [342, 267] width 155 height 30
click at [484, 220] on div "Select Item" at bounding box center [525, 226] width 203 height 33
click at [499, 219] on div "Select Item" at bounding box center [466, 226] width 67 height 17
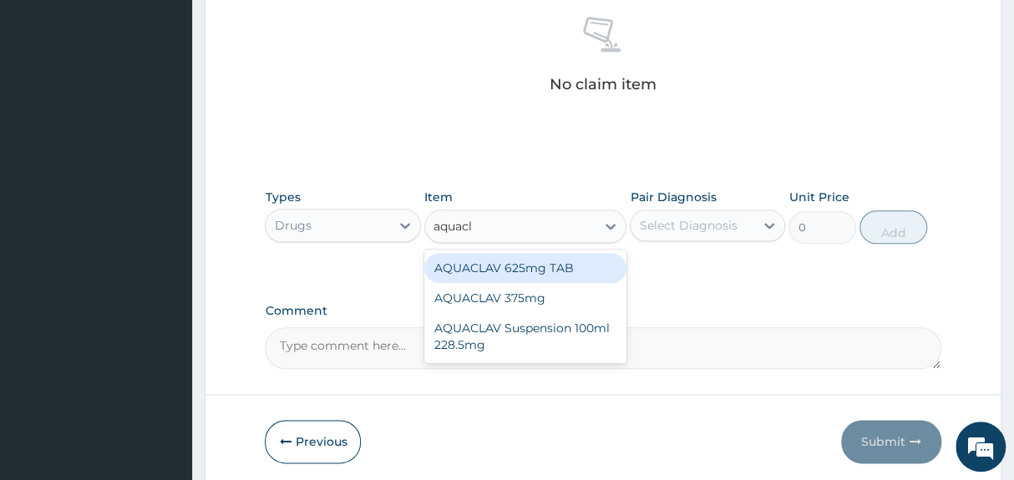
type input "aquacla"
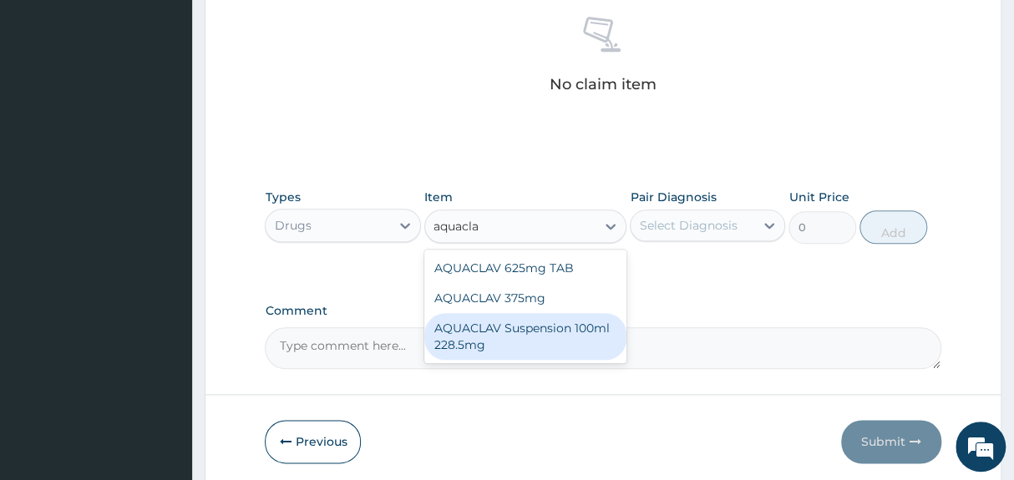
click at [530, 340] on div "AQUACLAV Suspension 100ml 228.5mg" at bounding box center [525, 336] width 203 height 47
type input "2365"
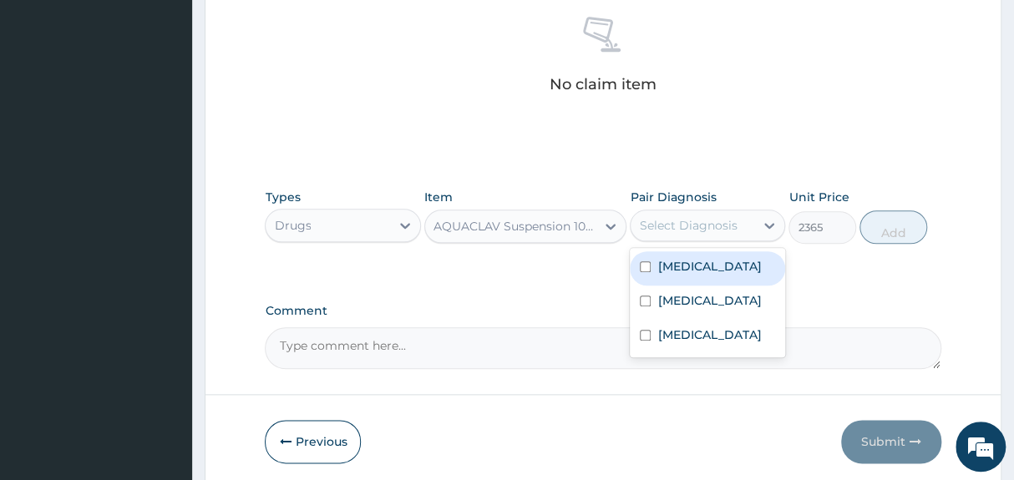
click at [702, 222] on div "Select Diagnosis" at bounding box center [688, 225] width 98 height 17
click at [676, 271] on label "[MEDICAL_DATA]" at bounding box center [709, 266] width 104 height 17
checkbox input "true"
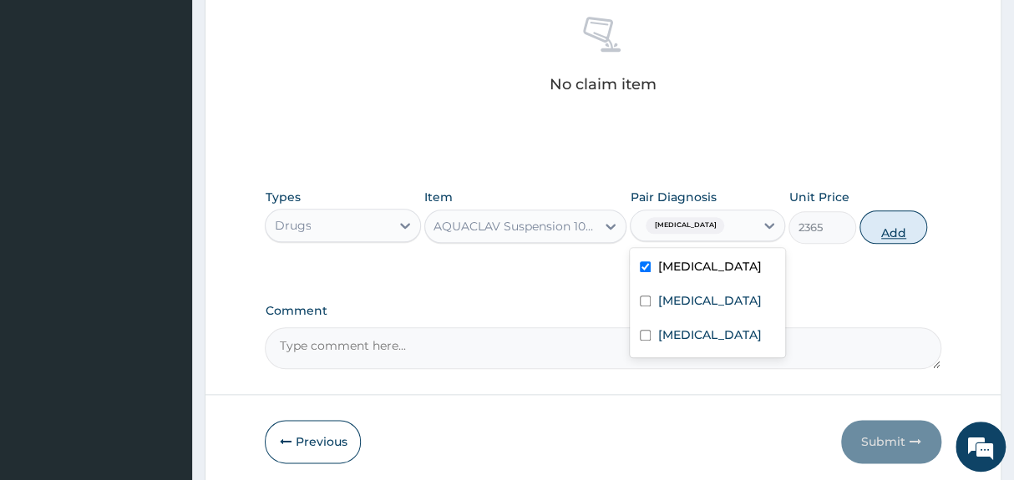
click at [888, 225] on button "Add" at bounding box center [893, 226] width 68 height 33
type input "0"
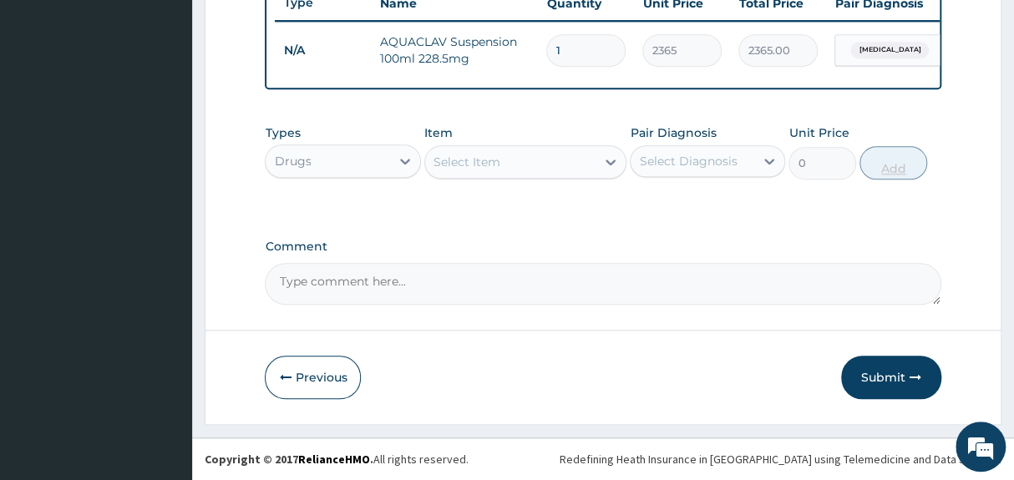
scroll to position [654, 0]
click at [378, 159] on div "Drugs" at bounding box center [328, 161] width 124 height 27
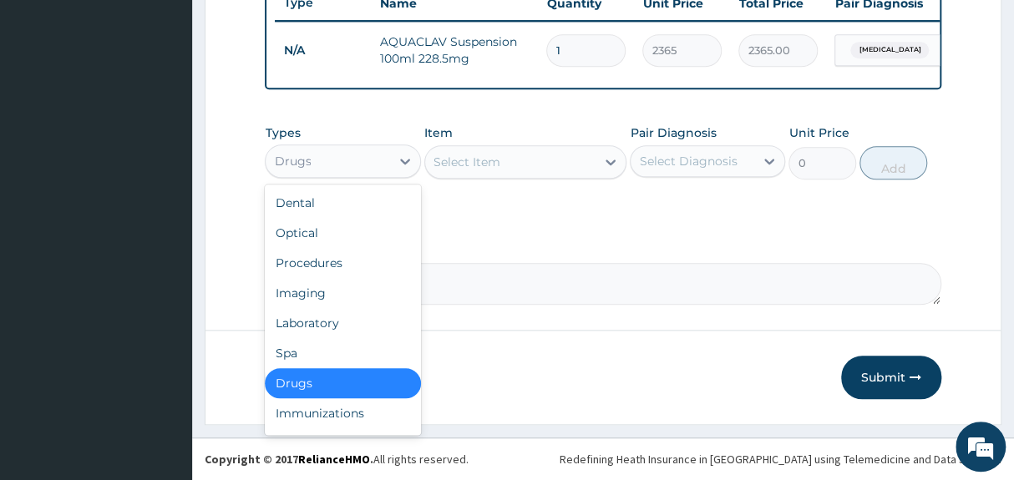
click at [493, 160] on div "Select Item" at bounding box center [466, 162] width 67 height 17
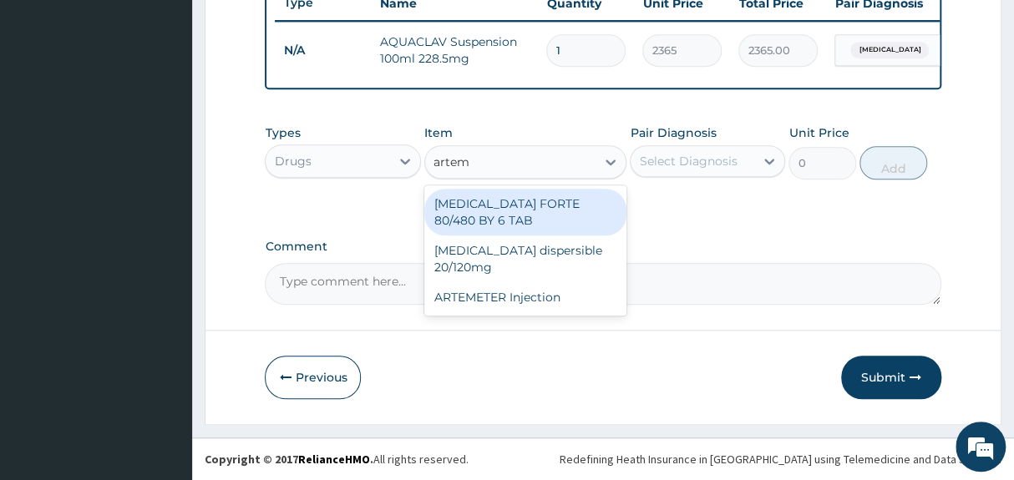
type input "arteme"
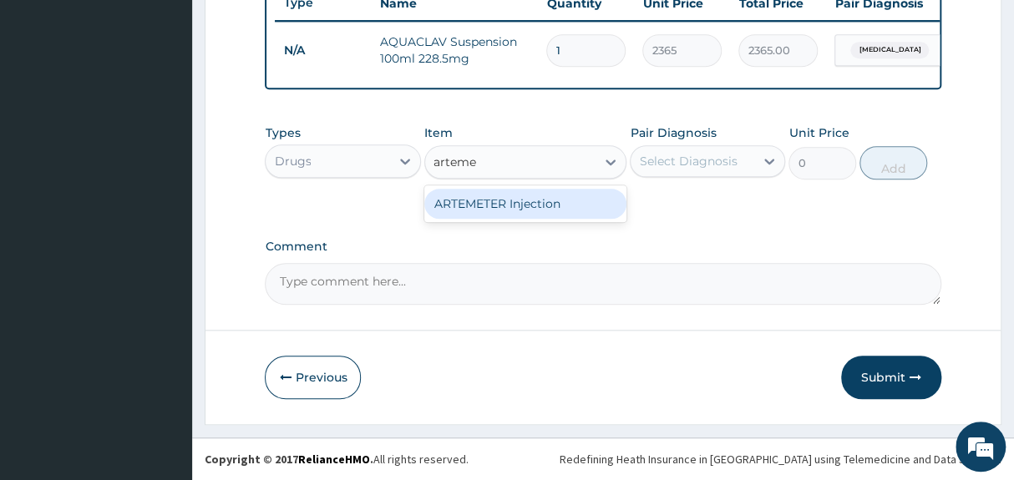
click at [545, 211] on div "ARTEMETER Injection" at bounding box center [525, 204] width 203 height 30
type input "946"
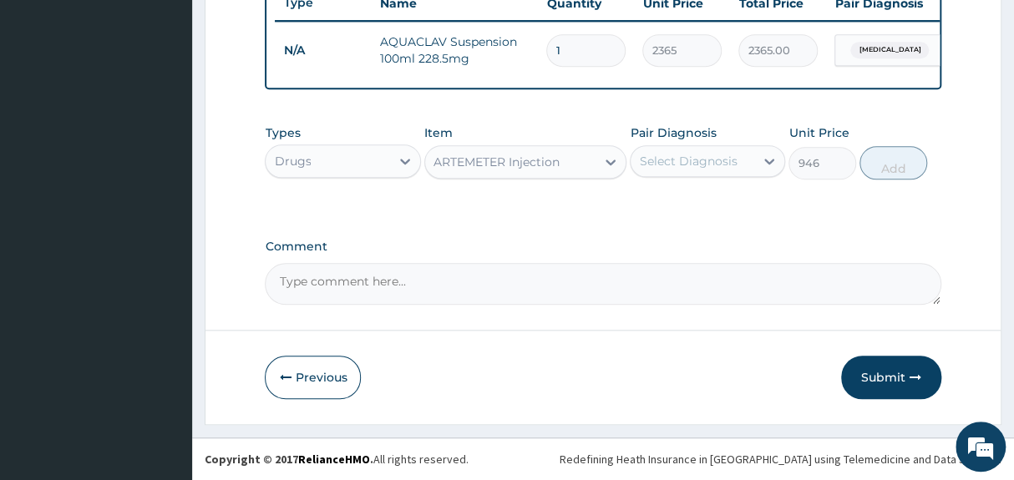
click at [667, 157] on div "Select Diagnosis" at bounding box center [688, 161] width 98 height 17
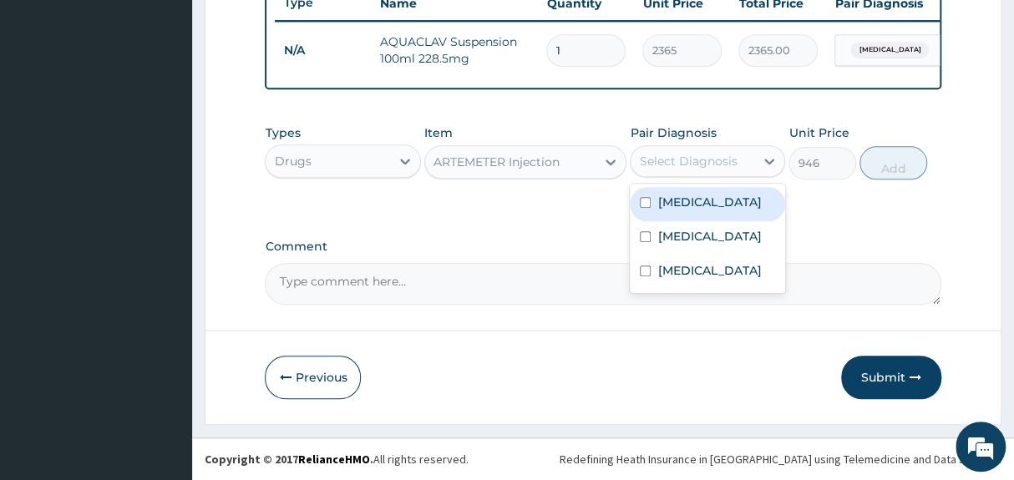
click at [672, 199] on label "[MEDICAL_DATA]" at bounding box center [709, 202] width 104 height 17
checkbox input "true"
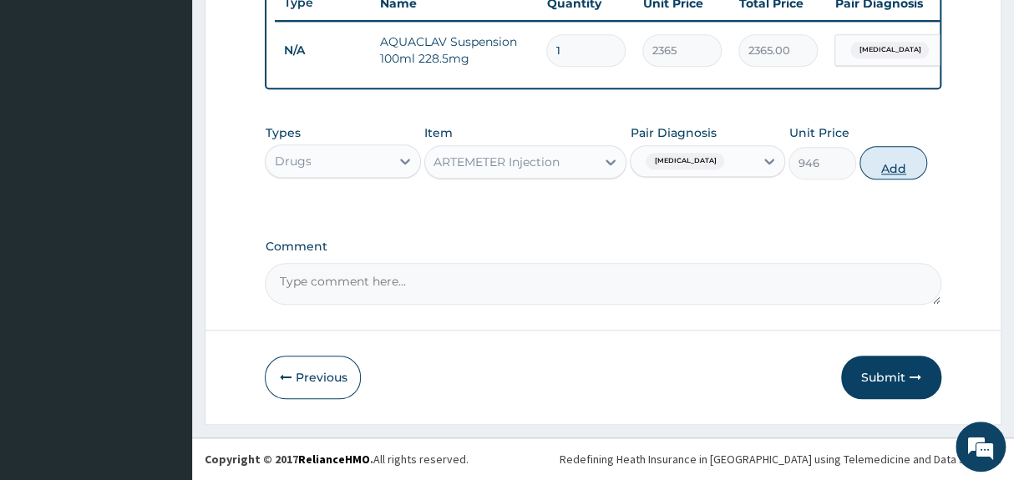
click at [879, 170] on button "Add" at bounding box center [893, 162] width 68 height 33
type input "0"
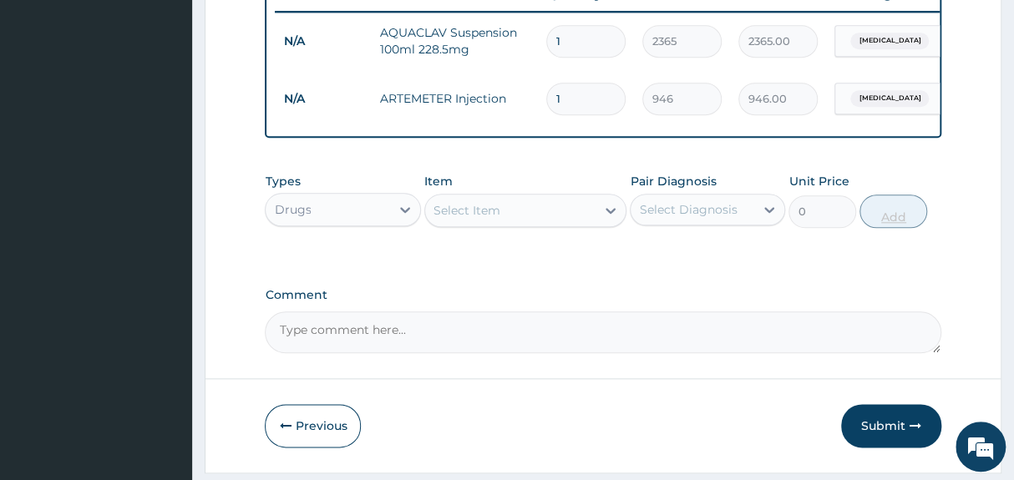
type input "0.00"
type input "3"
type input "2838.00"
type input "3"
click at [531, 220] on div "Select Item" at bounding box center [510, 210] width 171 height 27
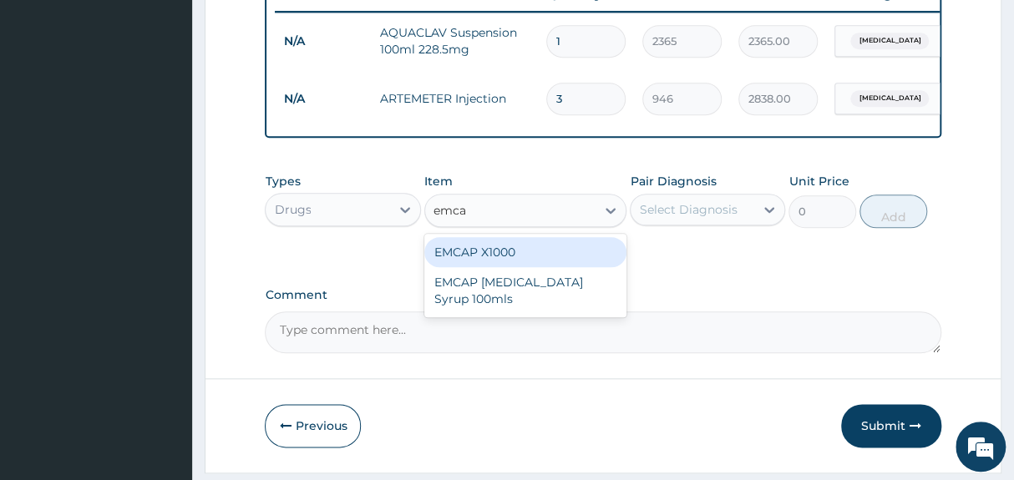
type input "emcap"
click at [536, 263] on div "EMCAP X1000" at bounding box center [525, 252] width 203 height 30
type input "23.65"
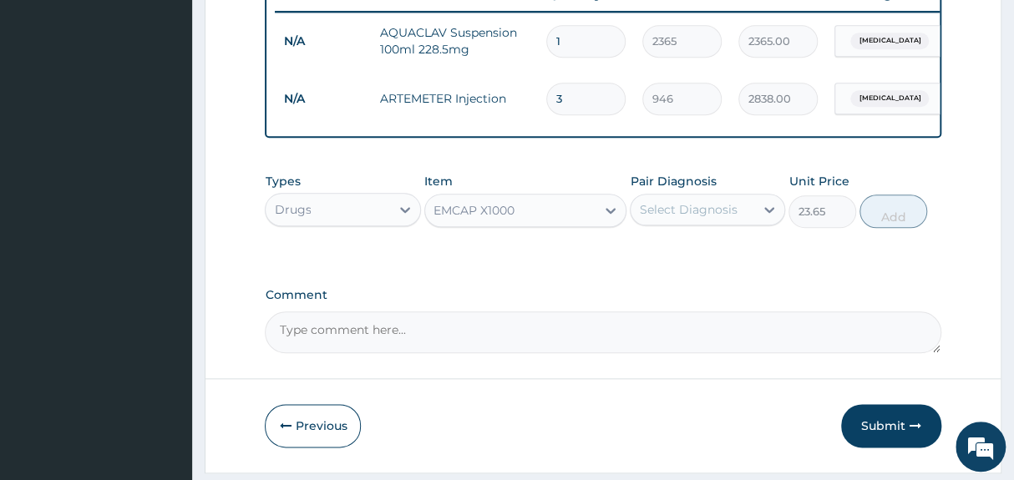
click at [705, 217] on div "Select Diagnosis" at bounding box center [688, 209] width 98 height 17
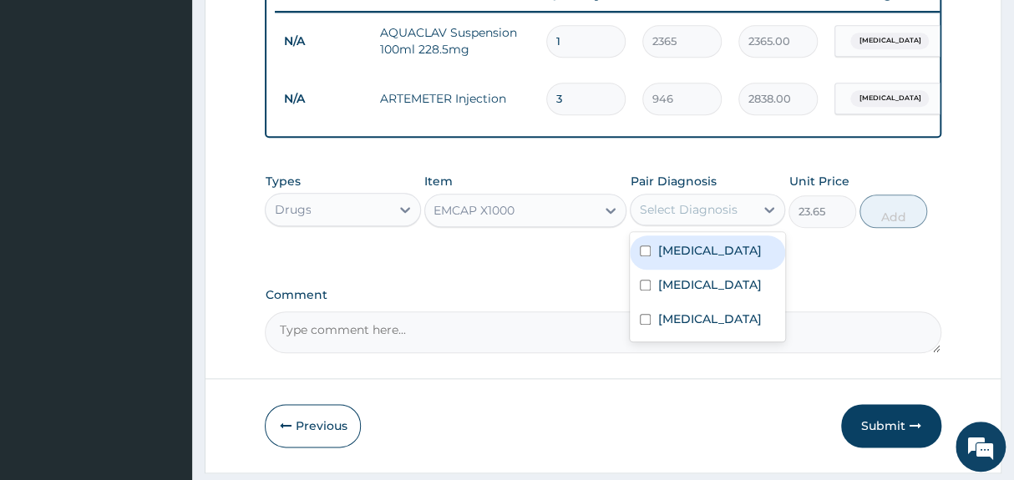
click at [693, 259] on label "Malaria" at bounding box center [709, 250] width 104 height 17
checkbox input "true"
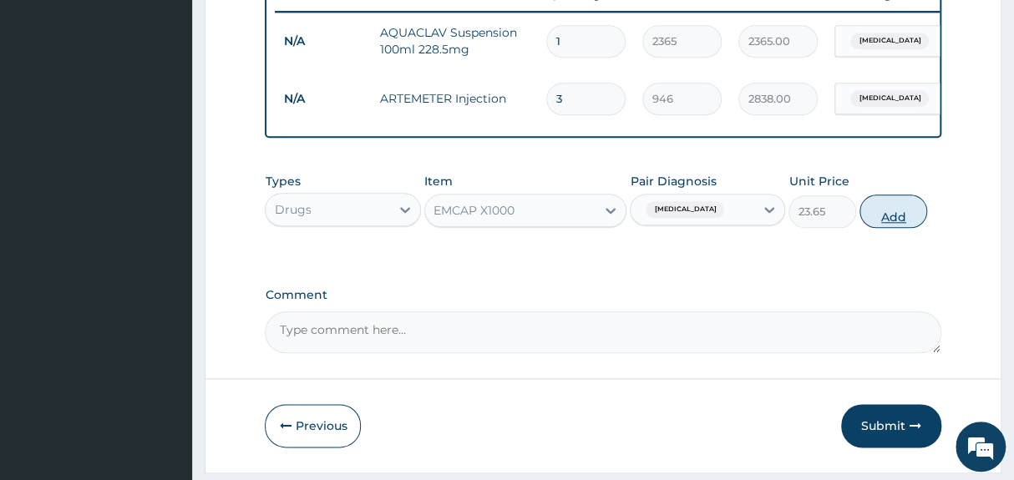
click at [889, 219] on button "Add" at bounding box center [893, 211] width 68 height 33
type input "0"
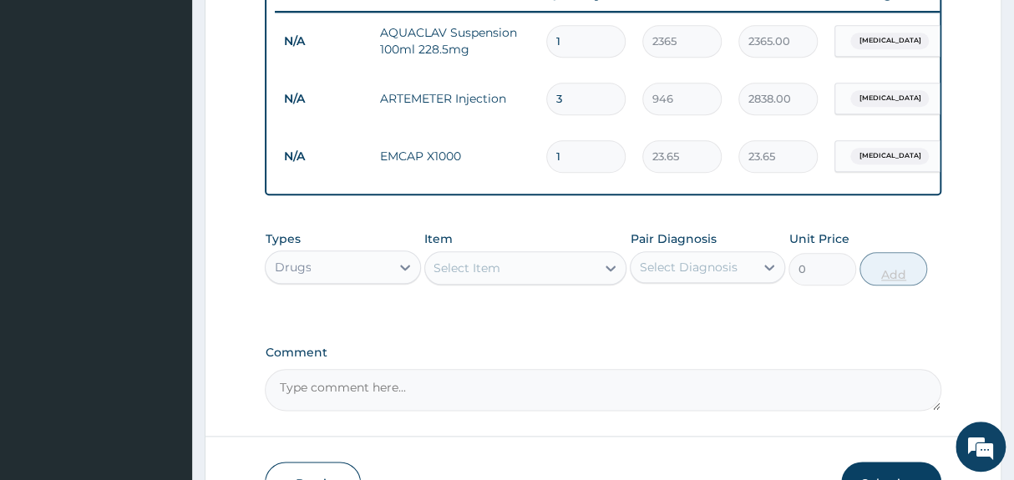
type input "18"
type input "425.70"
type input "18"
click at [506, 277] on div "Select Item" at bounding box center [510, 268] width 171 height 27
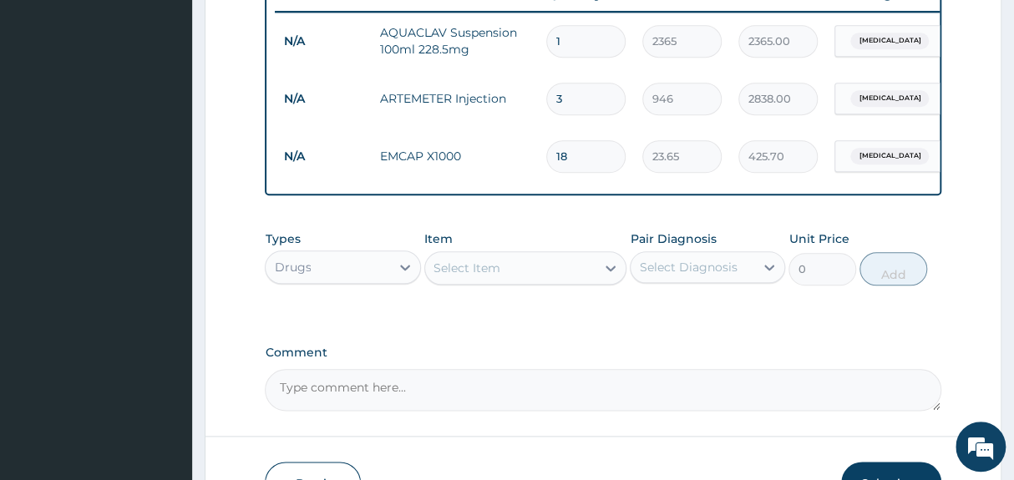
click at [506, 278] on div "Select Item" at bounding box center [510, 268] width 171 height 27
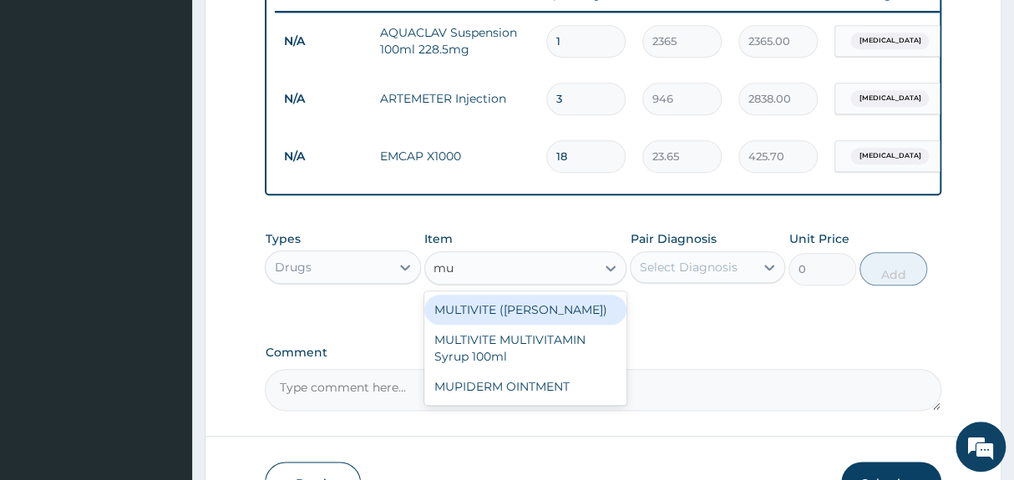
type input "m"
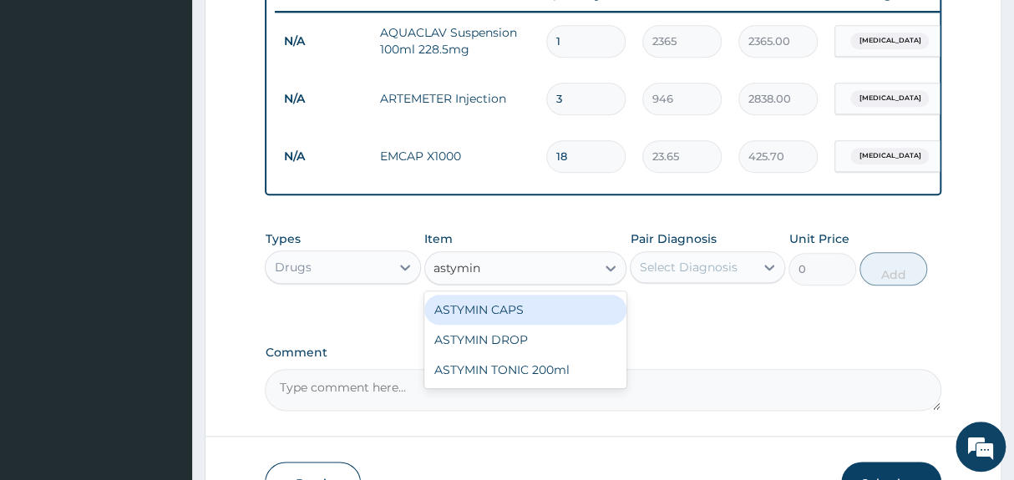
type input "astymin"
click at [691, 276] on div "Select Diagnosis" at bounding box center [688, 267] width 98 height 17
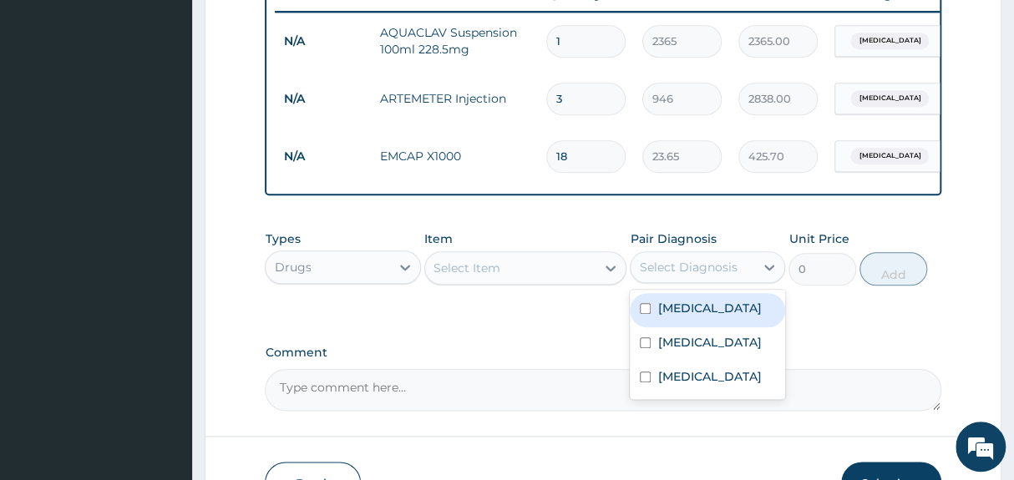
click at [529, 277] on div "Select Item" at bounding box center [510, 268] width 171 height 27
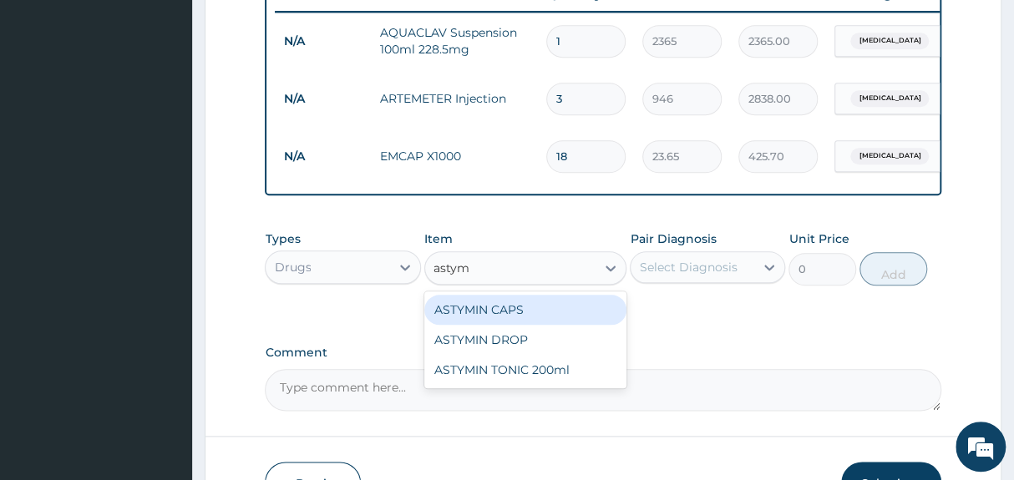
type input "astymi"
click at [556, 315] on div "ASTYMIN CAPS" at bounding box center [525, 310] width 203 height 30
type input "236.5"
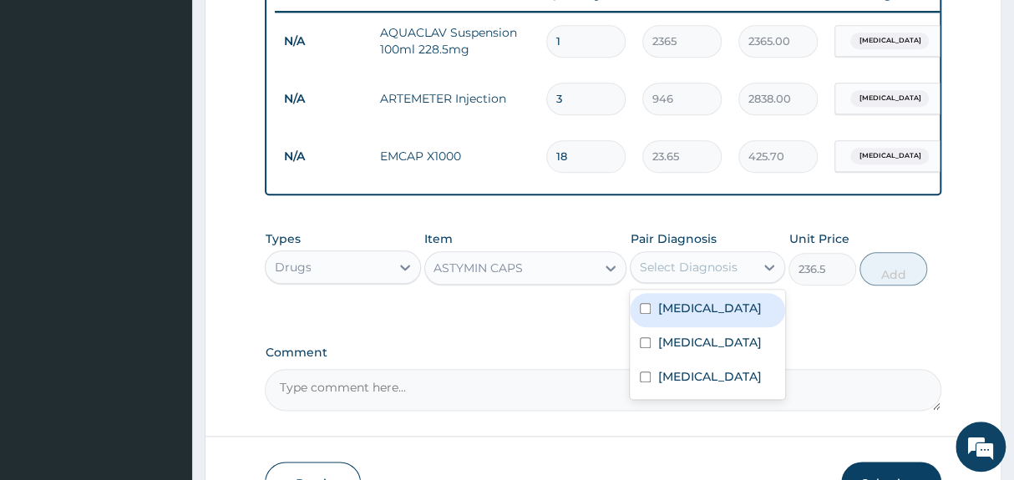
click at [681, 276] on div "Select Diagnosis" at bounding box center [688, 267] width 98 height 17
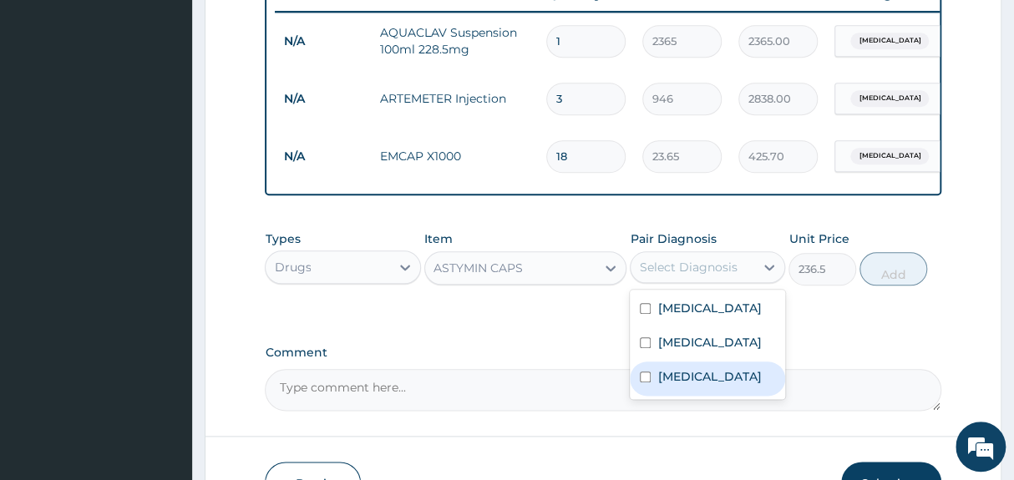
click at [707, 396] on div "Anemia" at bounding box center [707, 379] width 155 height 34
checkbox input "true"
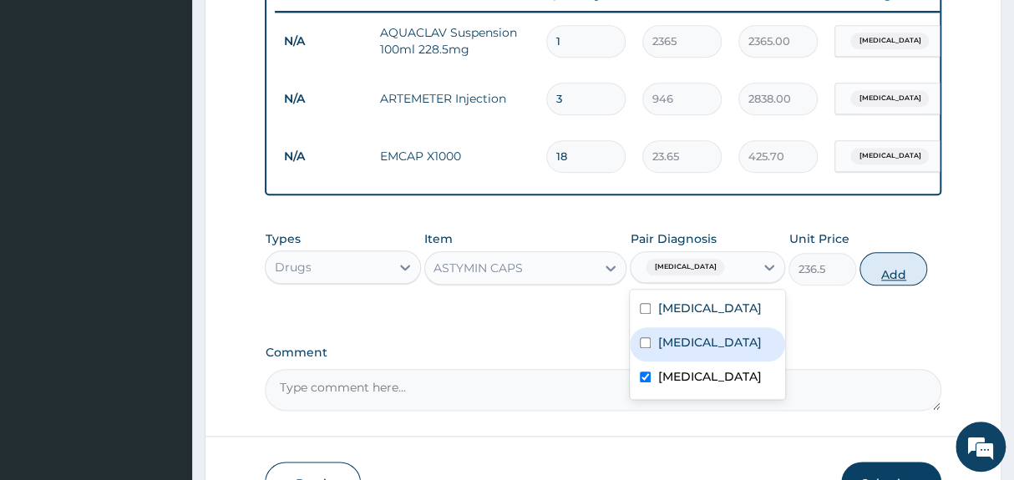
click at [894, 280] on button "Add" at bounding box center [893, 268] width 68 height 33
type input "0"
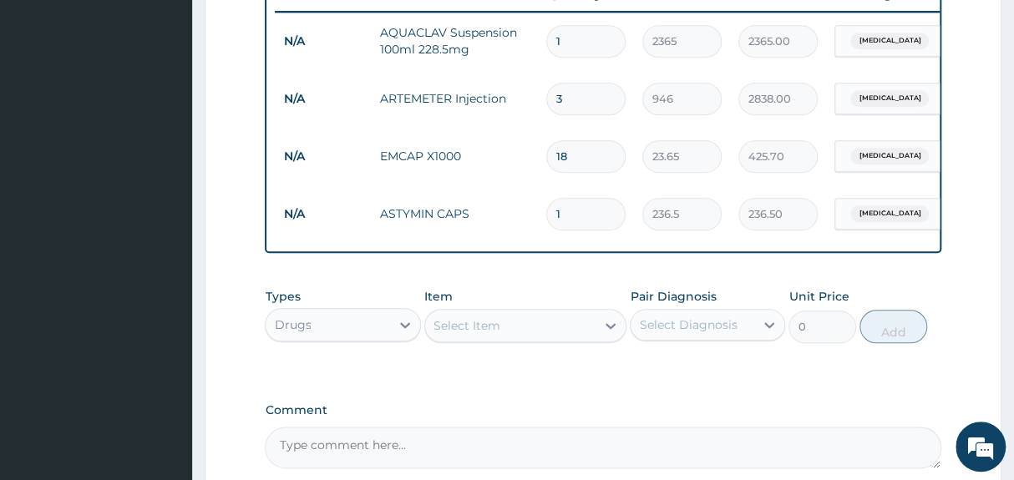
type input "0.00"
type input "5"
type input "1182.50"
type input "5"
click at [979, 238] on form "Step 2 of 2 PA Code / Prescription Code Enter Code(Secondary Care Only) Encount…" at bounding box center [603, 11] width 797 height 1153
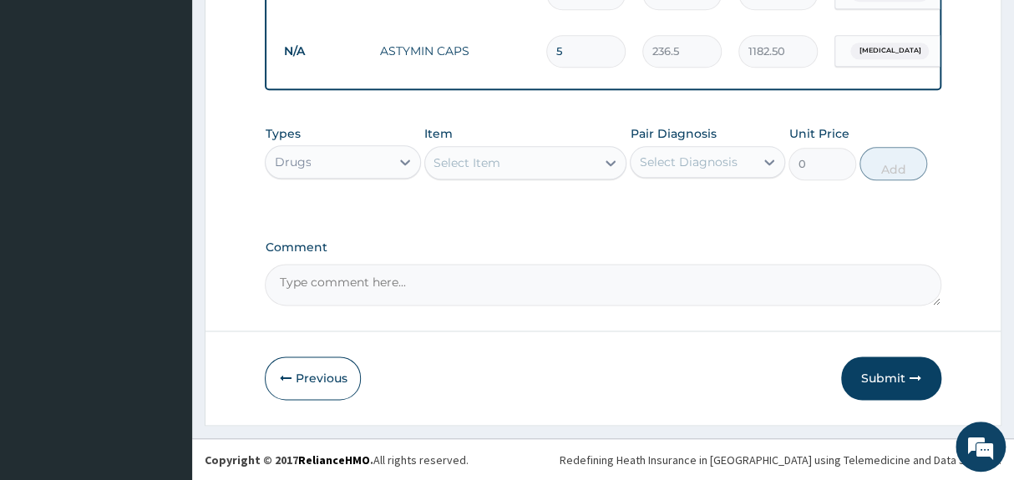
scroll to position [828, 0]
click at [352, 166] on div "Drugs" at bounding box center [328, 161] width 124 height 27
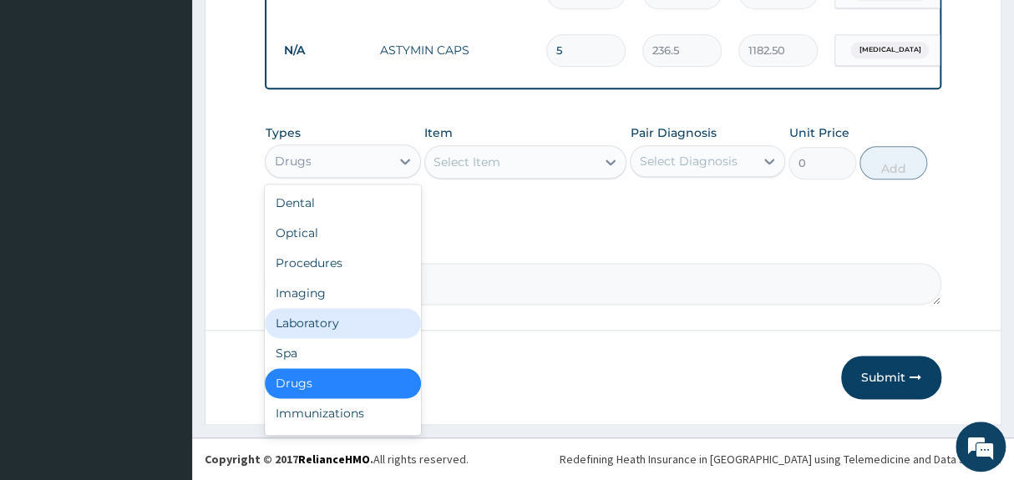
click at [334, 327] on div "Laboratory" at bounding box center [342, 323] width 155 height 30
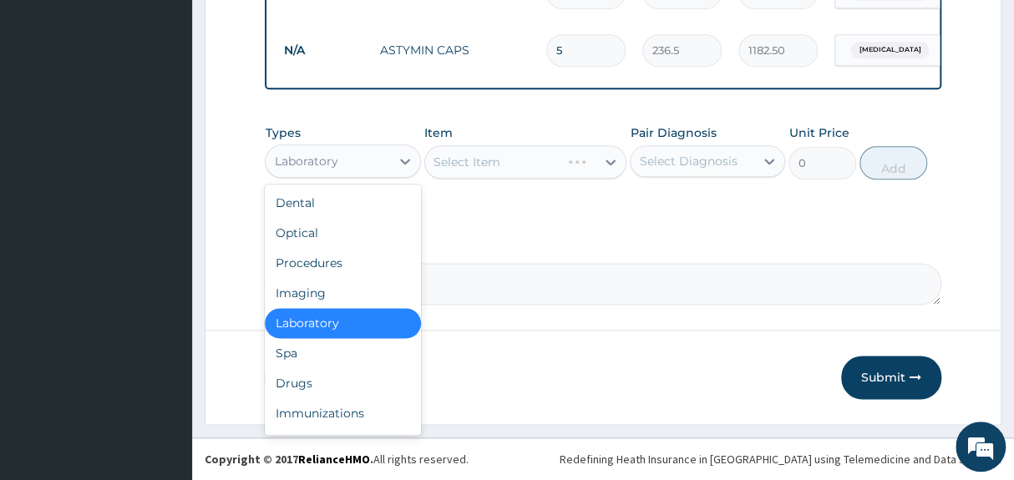
click at [524, 119] on div "Types option Laboratory, selected. option Laboratory selected, 5 of 10. 10 resu…" at bounding box center [603, 152] width 676 height 72
click at [360, 165] on div "Laboratory" at bounding box center [328, 161] width 124 height 27
click at [322, 329] on div "Laboratory" at bounding box center [342, 323] width 155 height 30
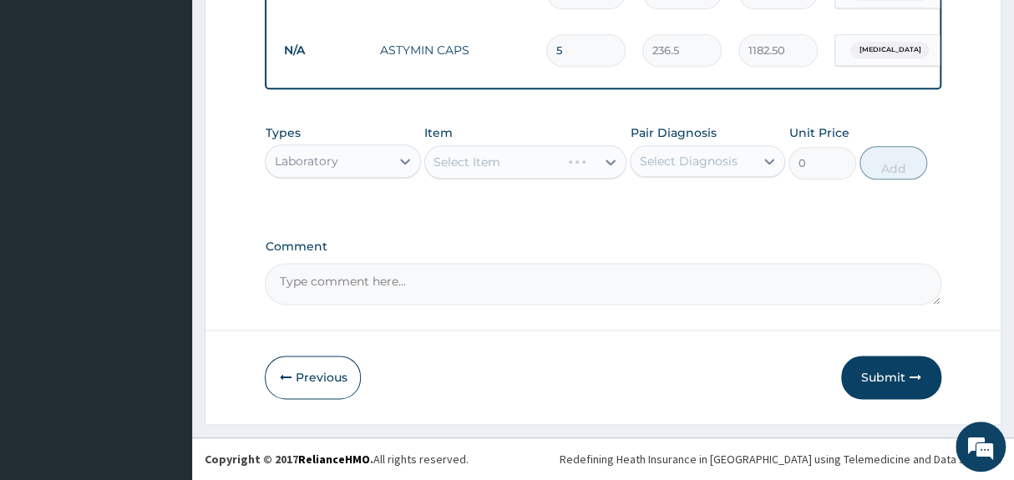
click at [568, 168] on div "Select Item" at bounding box center [525, 161] width 203 height 33
click at [347, 168] on div "Laboratory" at bounding box center [328, 161] width 124 height 27
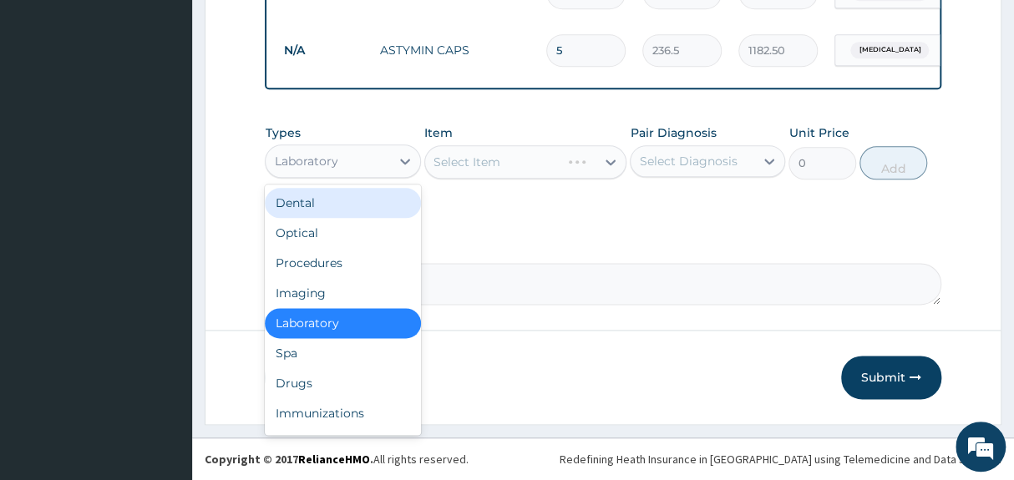
click at [332, 209] on div "Dental" at bounding box center [342, 203] width 155 height 30
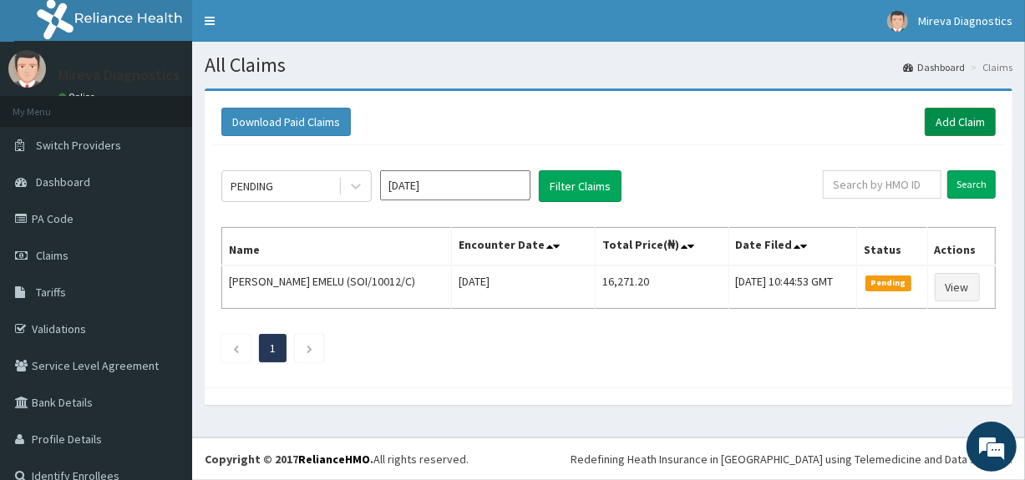
click at [963, 118] on link "Add Claim" at bounding box center [960, 122] width 71 height 28
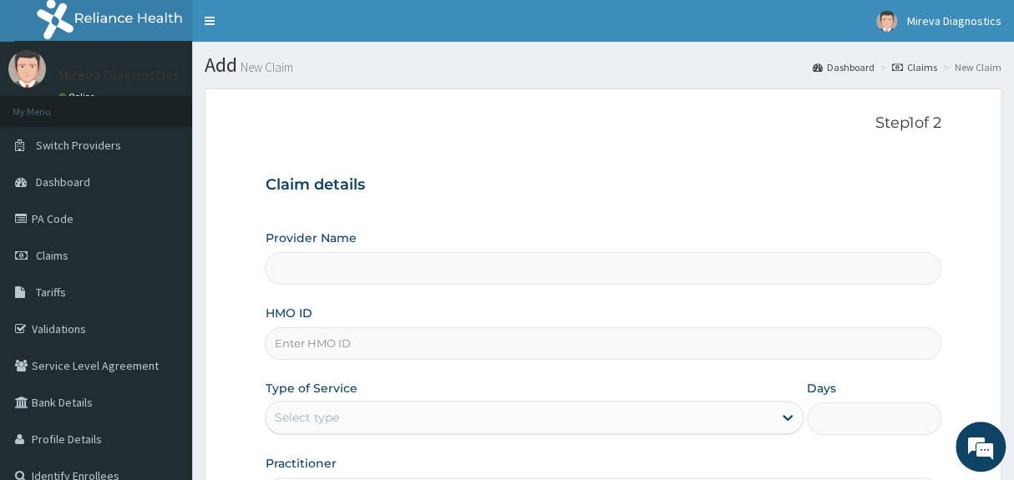
click at [642, 183] on h3 "Claim details" at bounding box center [603, 185] width 676 height 18
type input "Mireva Medical Services and Diagnostics"
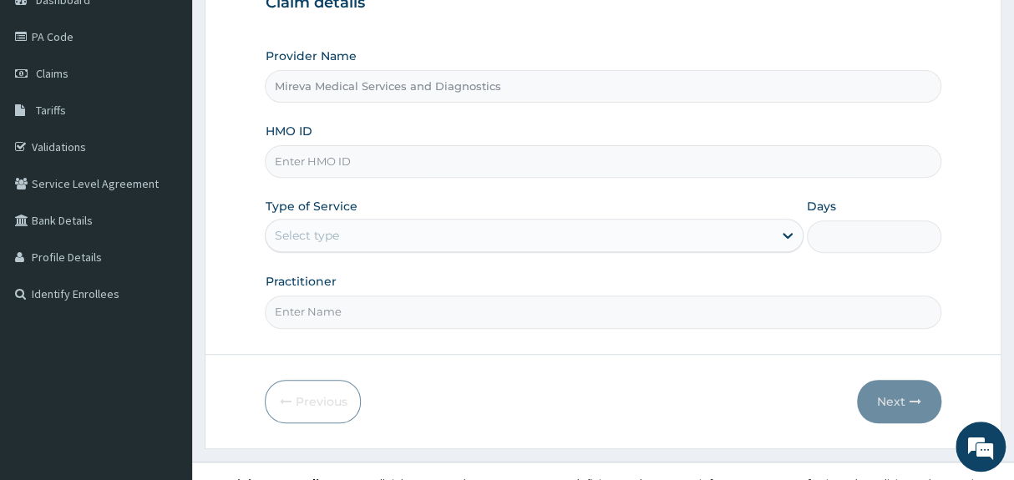
click at [464, 166] on input "HMO ID" at bounding box center [603, 161] width 676 height 33
type input "SOI/10012/D"
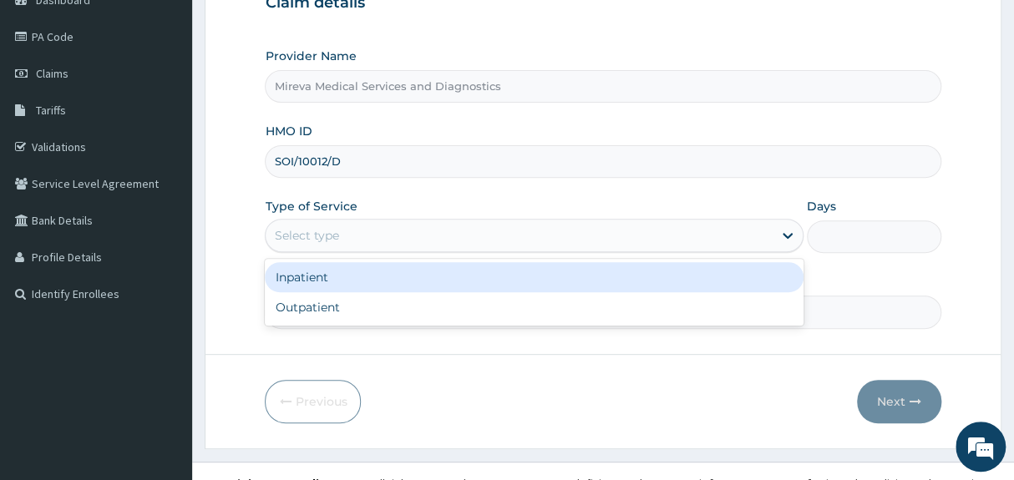
click at [514, 243] on div "Select type" at bounding box center [519, 235] width 506 height 27
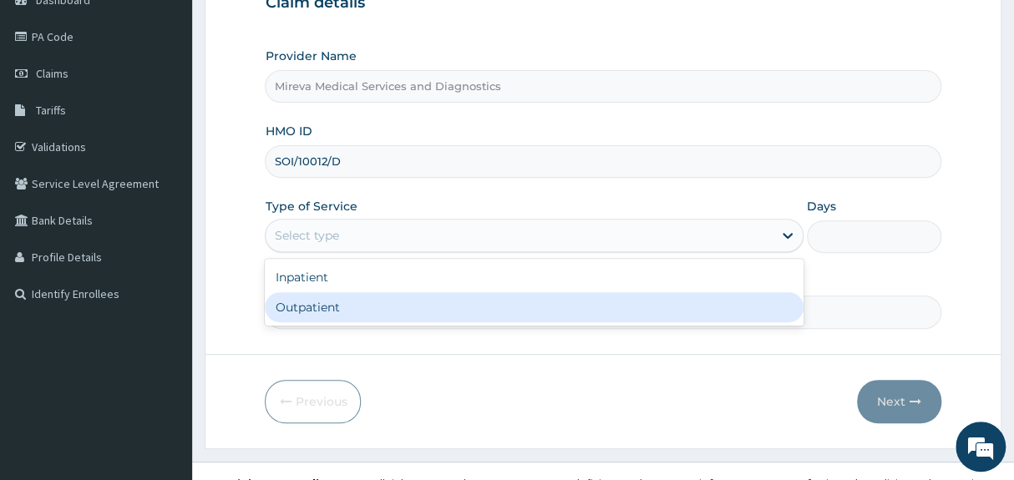
click at [429, 317] on div "Outpatient" at bounding box center [534, 307] width 538 height 30
type input "1"
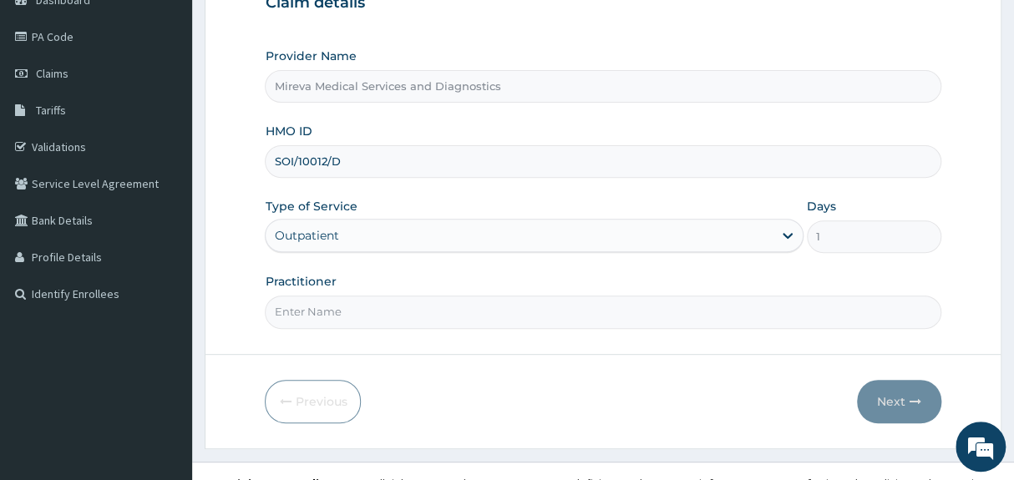
click at [482, 321] on input "Practitioner" at bounding box center [603, 312] width 676 height 33
type input "DR [PERSON_NAME]"
click at [904, 391] on button "Next" at bounding box center [899, 401] width 84 height 43
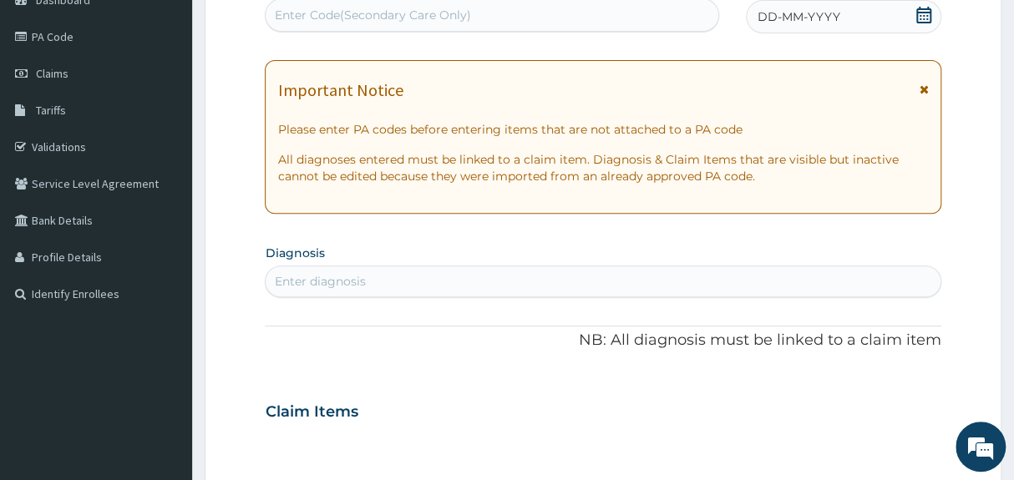
click at [927, 11] on icon at bounding box center [923, 15] width 15 height 17
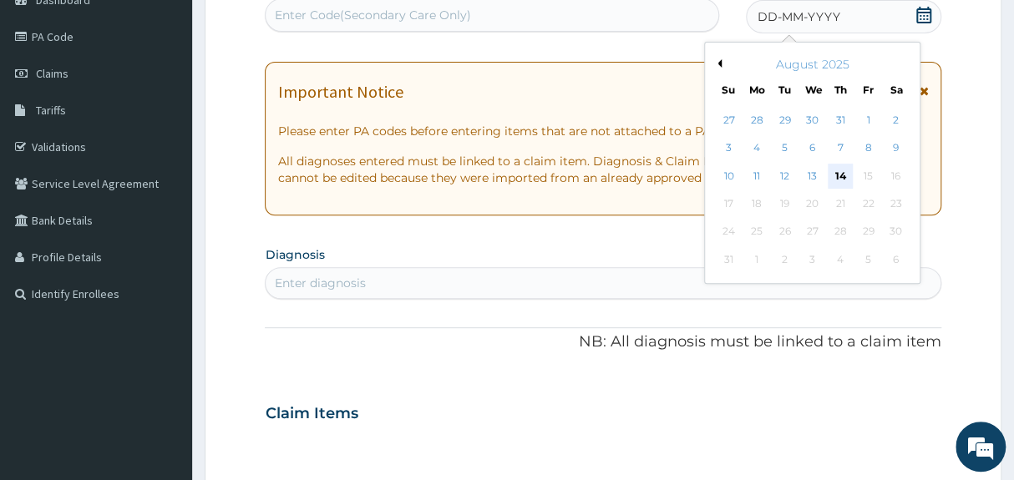
click at [843, 168] on div "14" at bounding box center [840, 176] width 25 height 25
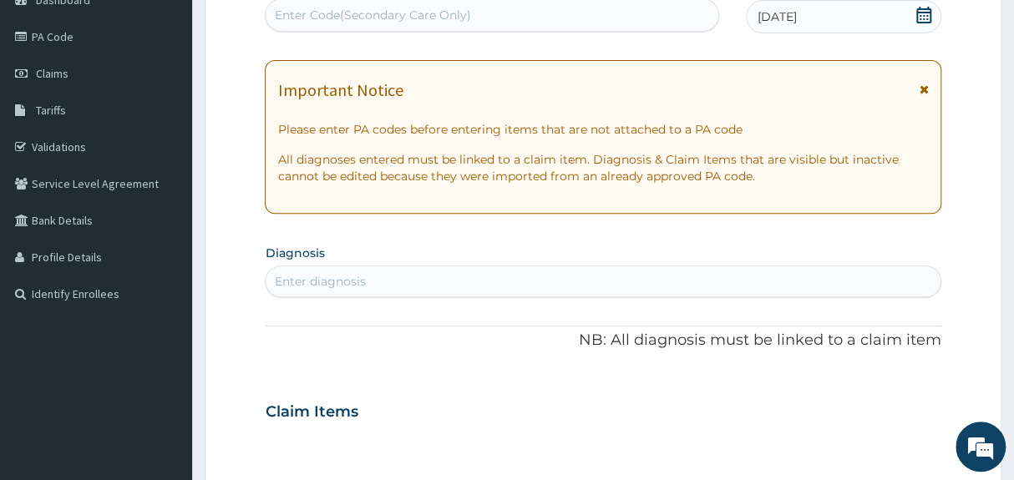
click at [843, 168] on p "All diagnoses entered must be linked to a claim item. Diagnosis & Claim Items t…" at bounding box center [602, 167] width 651 height 33
click at [512, 276] on div "Enter diagnosis" at bounding box center [603, 281] width 674 height 27
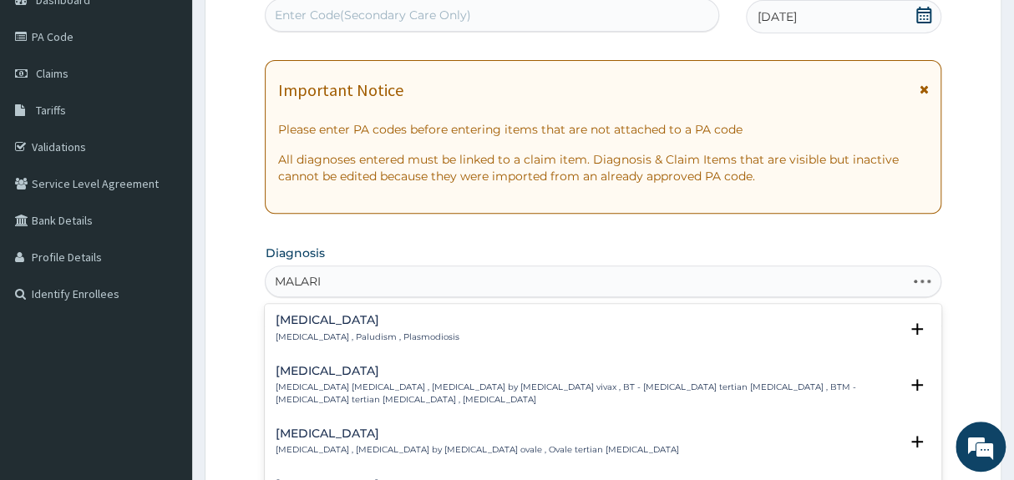
type input "[MEDICAL_DATA]"
click at [438, 340] on div "[MEDICAL_DATA] [MEDICAL_DATA] , Paludism , Plasmodiosis" at bounding box center [603, 328] width 656 height 29
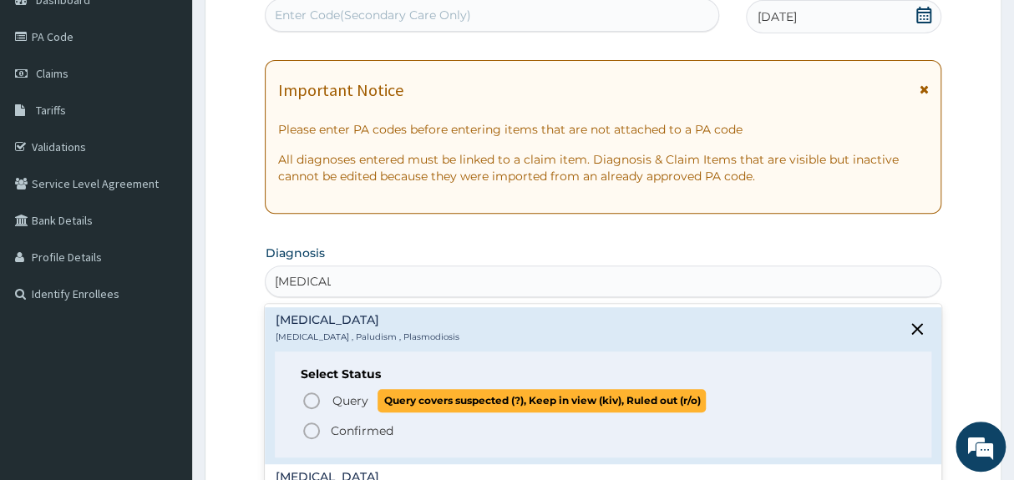
click at [339, 393] on span "Query" at bounding box center [350, 401] width 36 height 17
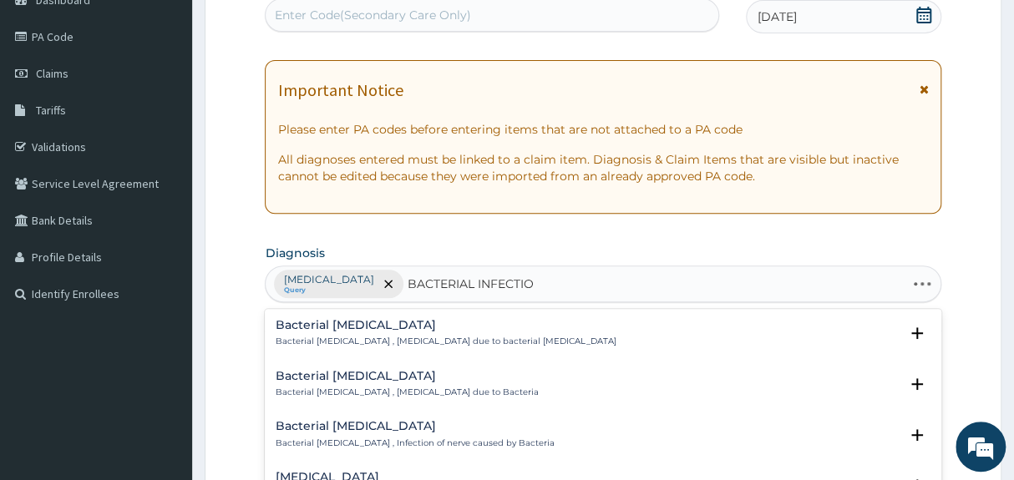
type input "BACTERIAL INFECTION"
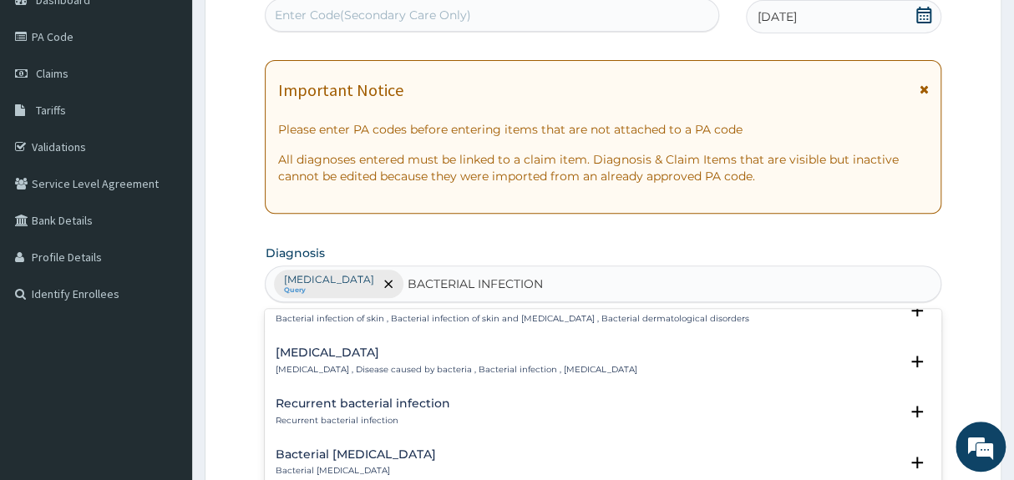
scroll to position [580, 0]
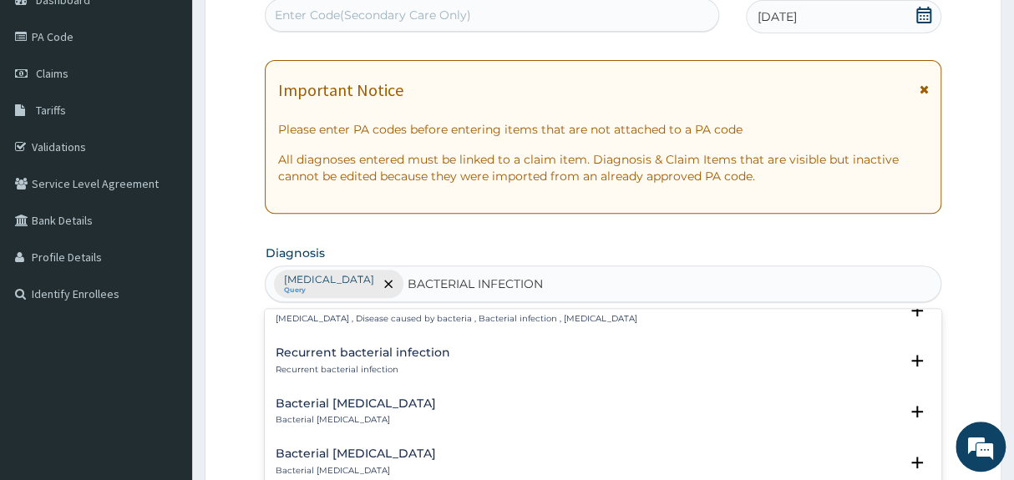
click at [443, 322] on p "[MEDICAL_DATA] , Disease caused by bacteria , Bacterial infection , [MEDICAL_DA…" at bounding box center [456, 319] width 362 height 12
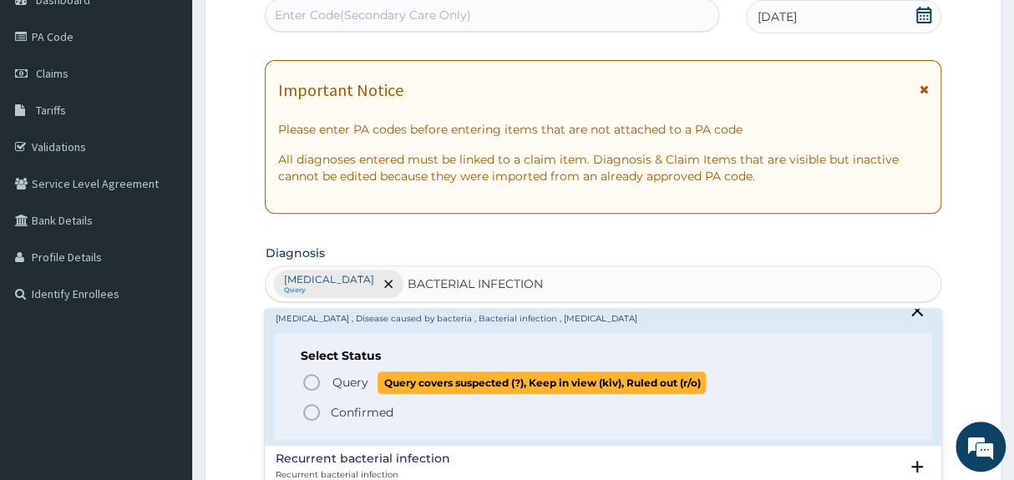
click at [304, 377] on icon "status option query" at bounding box center [311, 382] width 20 height 20
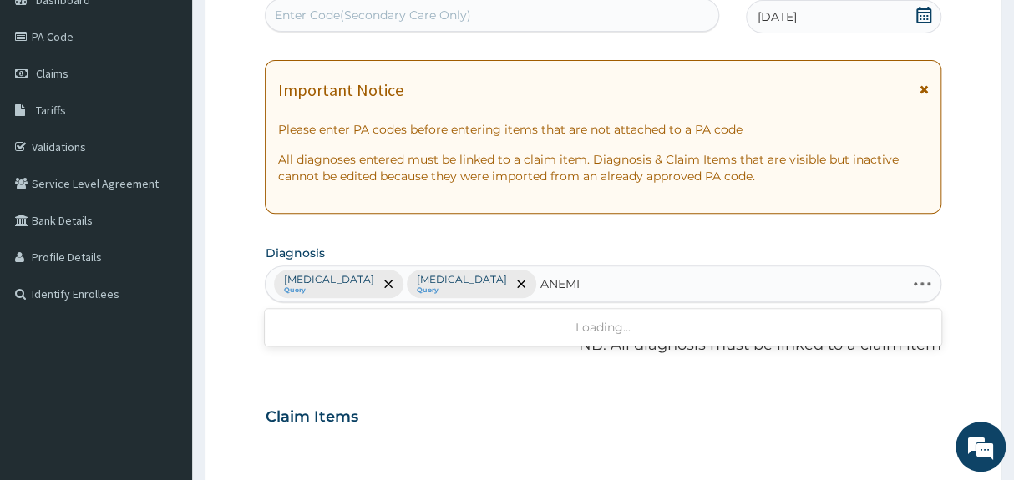
type input "[MEDICAL_DATA]"
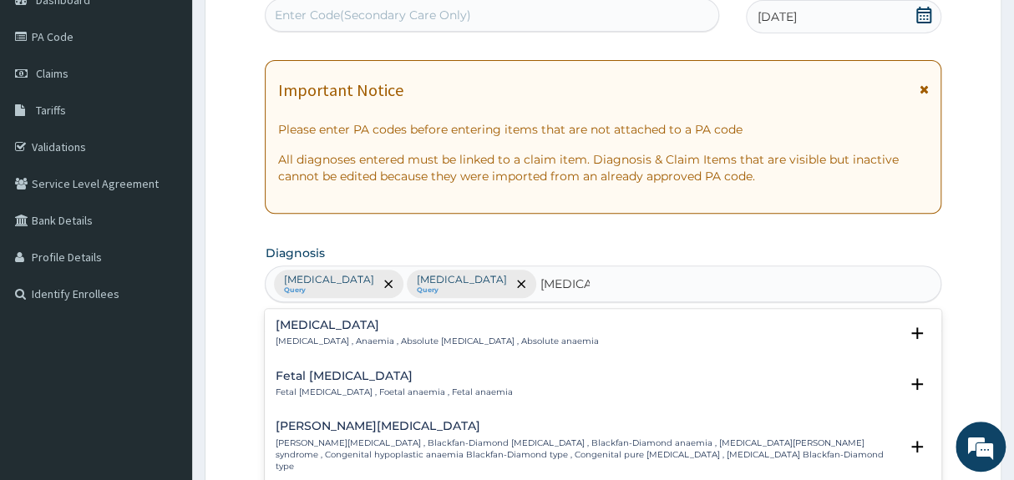
click at [469, 330] on h4 "[MEDICAL_DATA]" at bounding box center [436, 325] width 323 height 13
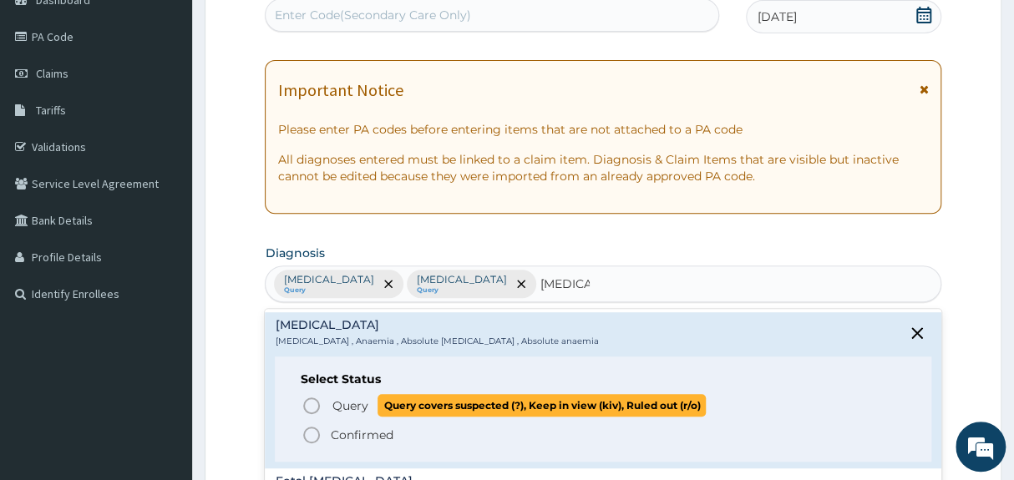
click at [319, 409] on icon "status option query" at bounding box center [311, 406] width 20 height 20
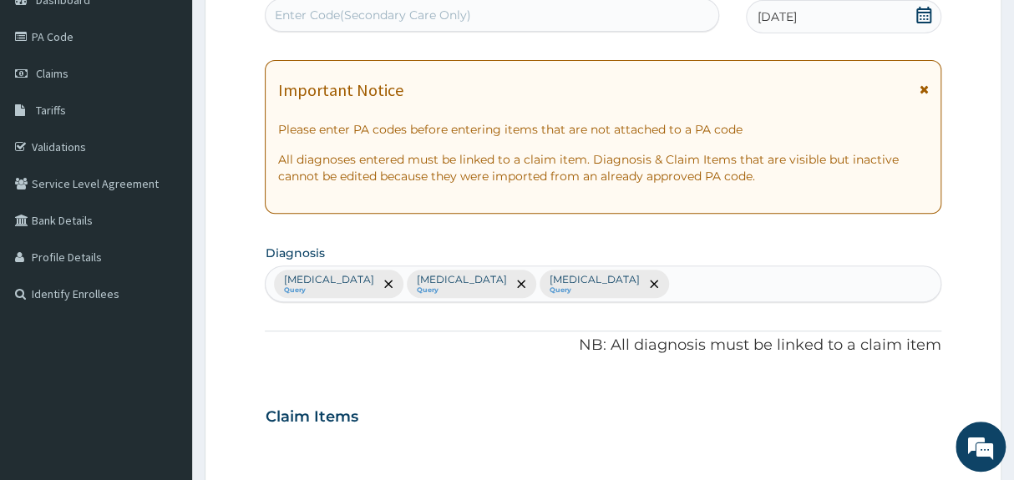
click at [544, 350] on p "NB: All diagnosis must be linked to a claim item" at bounding box center [603, 346] width 676 height 22
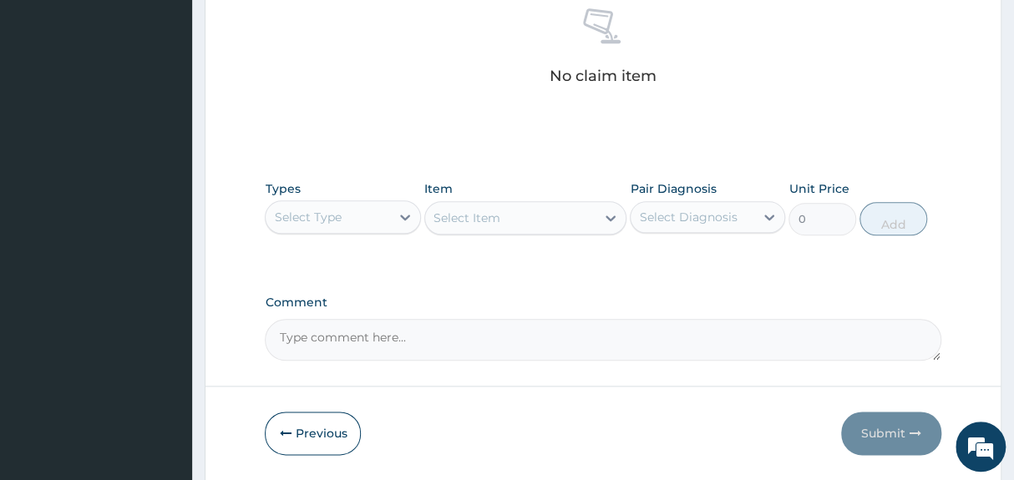
scroll to position [698, 0]
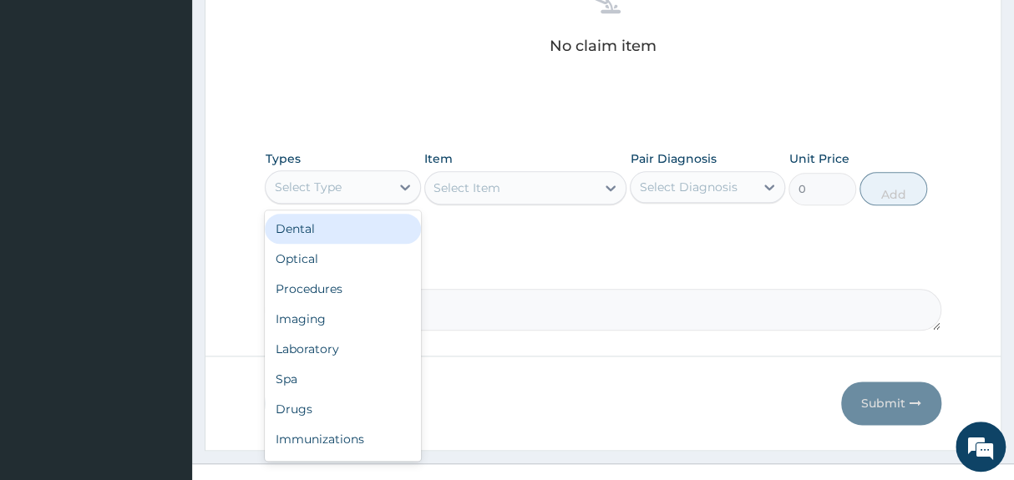
click at [347, 191] on div "Select Type" at bounding box center [328, 187] width 124 height 27
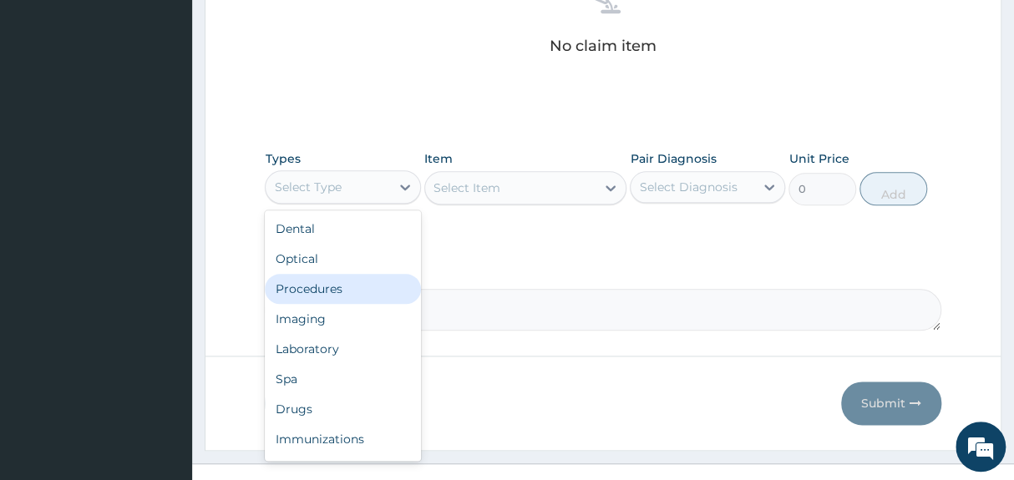
click at [337, 288] on div "Procedures" at bounding box center [342, 289] width 155 height 30
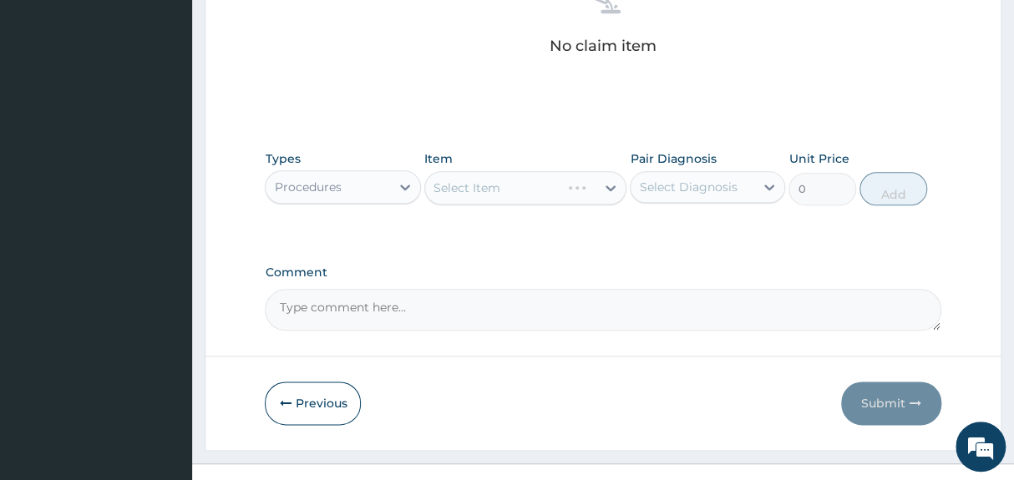
click at [492, 185] on div "Select Item" at bounding box center [525, 187] width 203 height 33
click at [471, 175] on div "Select Item" at bounding box center [510, 188] width 171 height 27
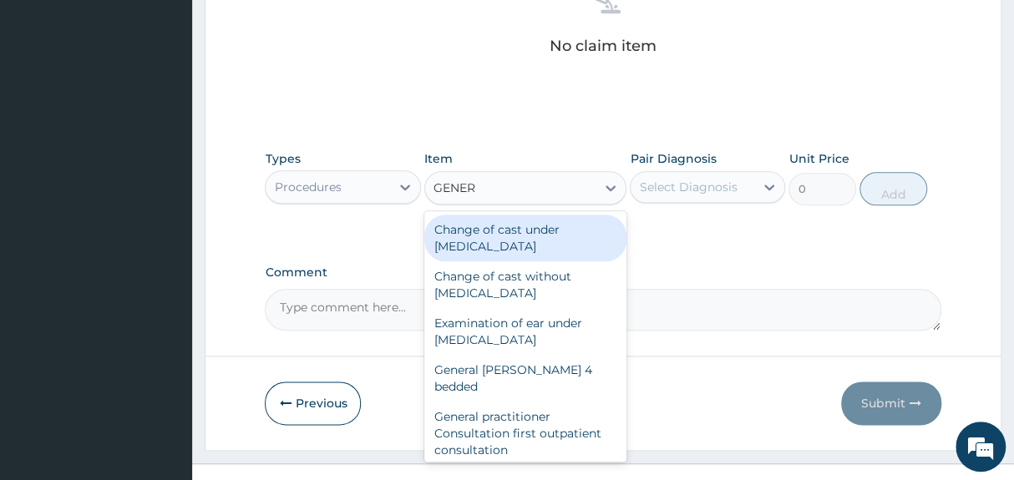
type input "GENERA"
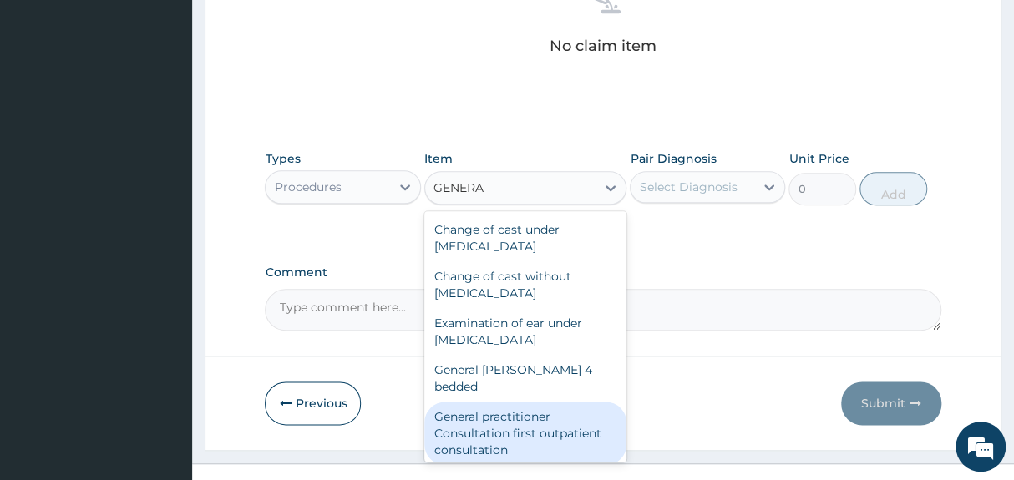
click at [519, 417] on div "General practitioner Consultation first outpatient consultation" at bounding box center [525, 433] width 203 height 63
type input "3547.5"
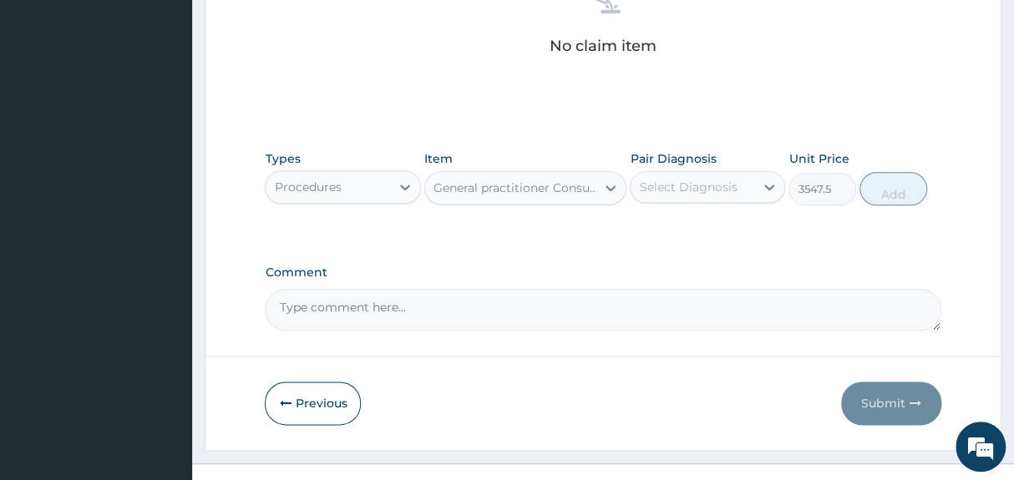
click at [689, 188] on div "Select Diagnosis" at bounding box center [688, 187] width 98 height 17
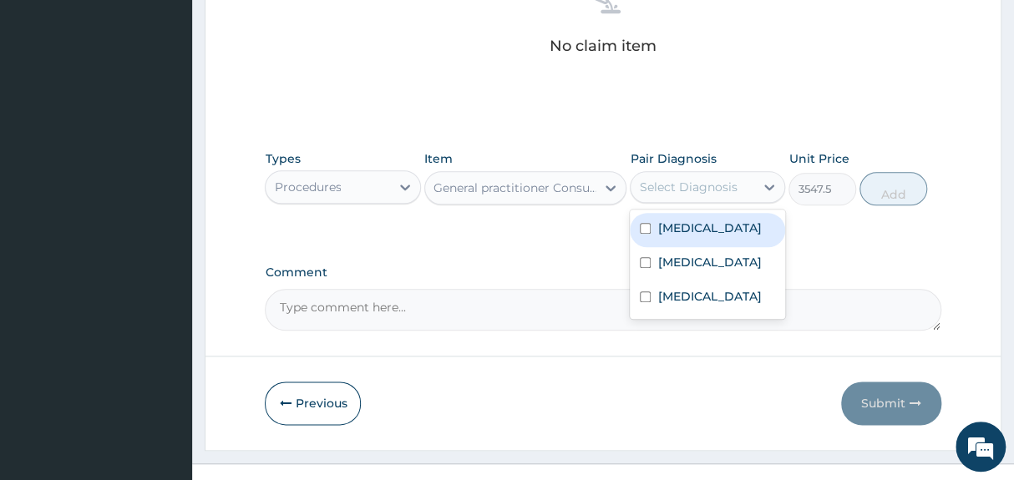
click at [686, 220] on label "[MEDICAL_DATA]" at bounding box center [709, 228] width 104 height 17
checkbox input "true"
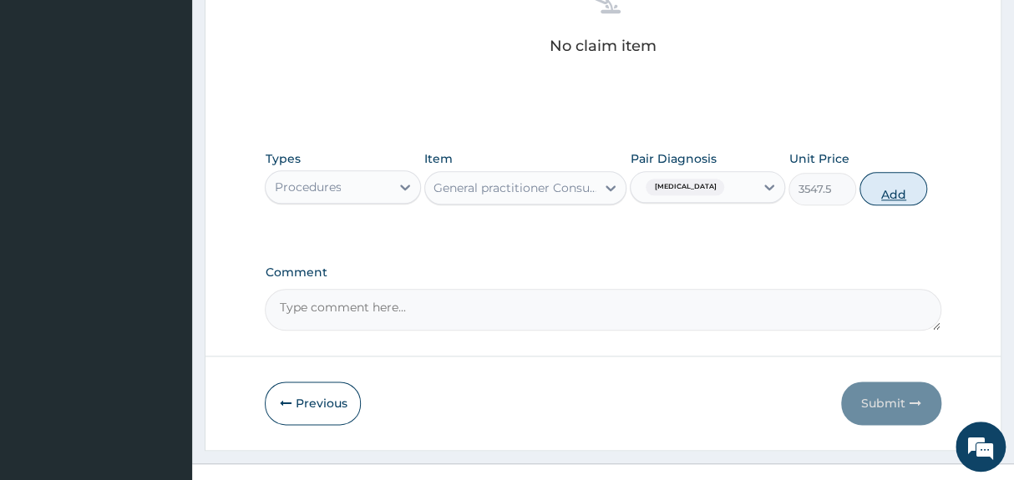
click at [876, 191] on button "Add" at bounding box center [893, 188] width 68 height 33
type input "0"
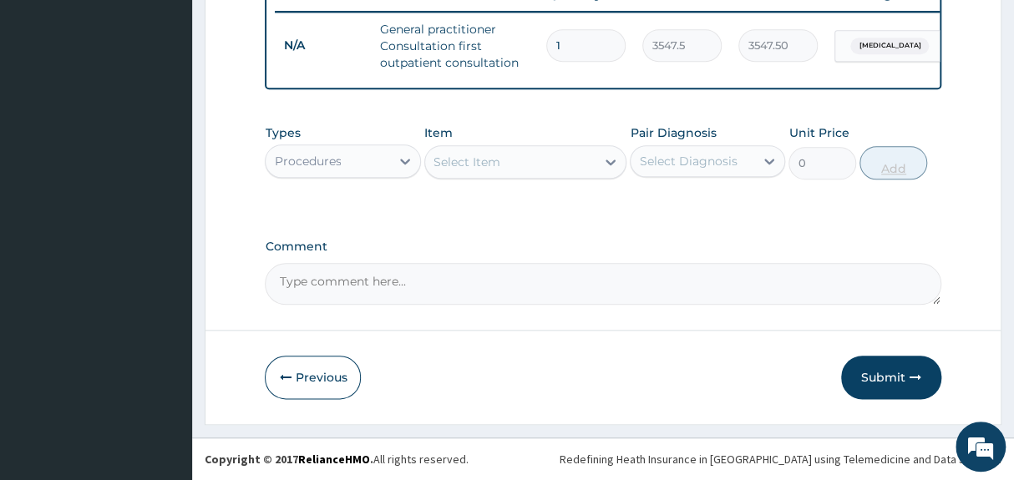
scroll to position [663, 0]
click at [536, 160] on div "Select Item" at bounding box center [510, 162] width 171 height 27
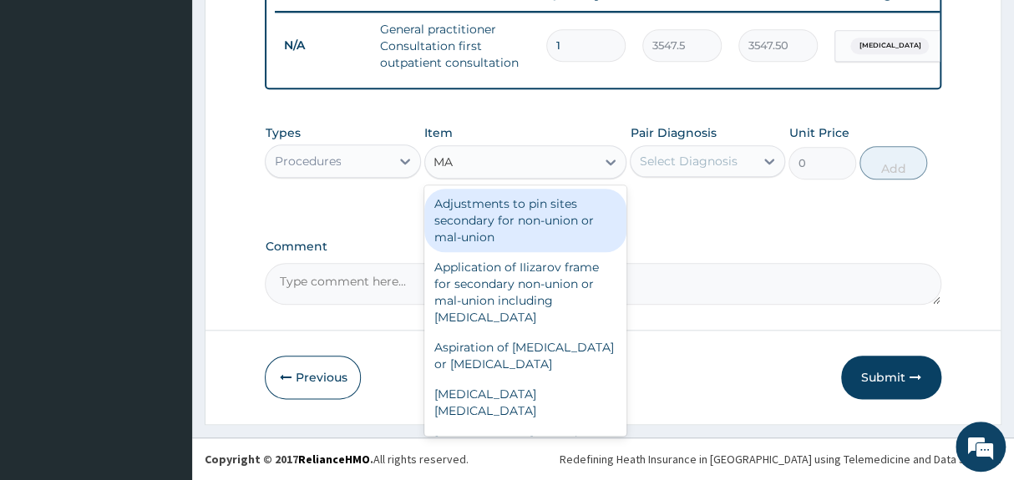
type input "M"
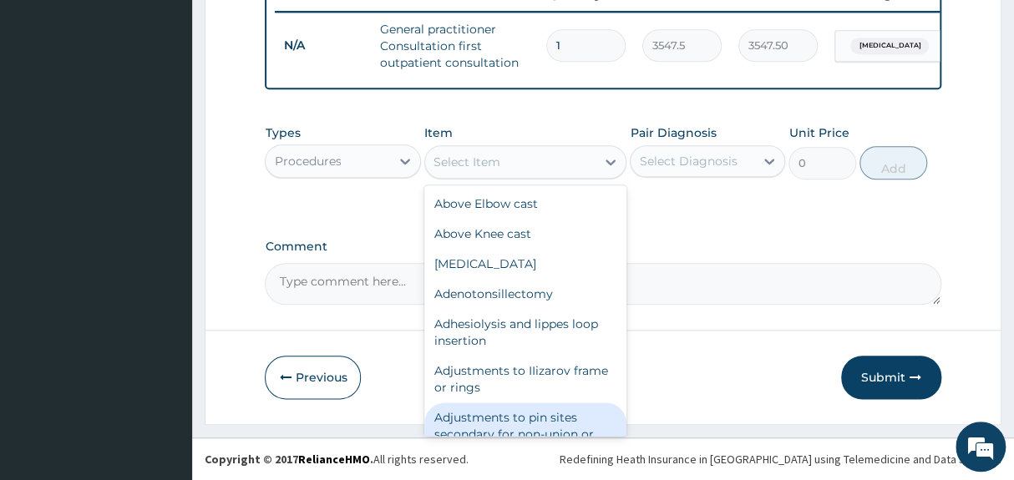
click at [357, 160] on div "Procedures" at bounding box center [328, 161] width 124 height 27
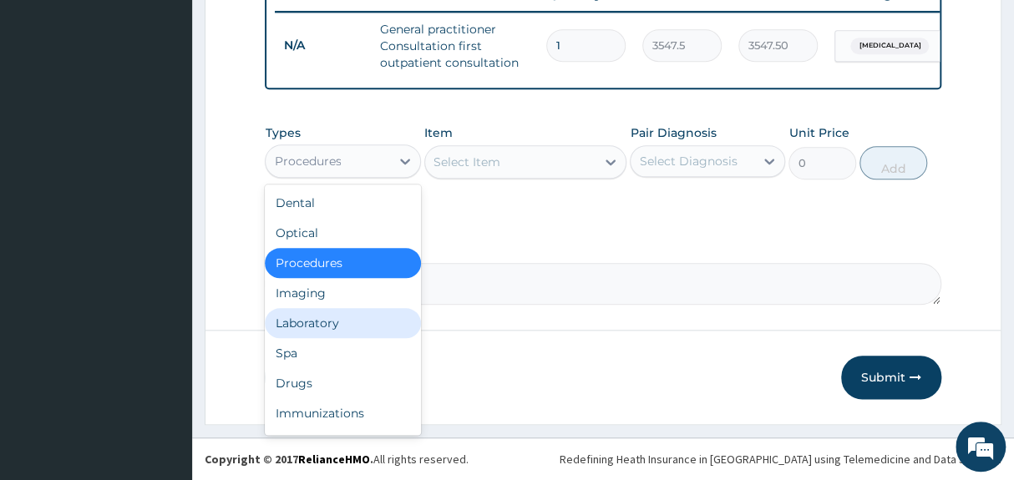
click at [326, 325] on div "Laboratory" at bounding box center [342, 323] width 155 height 30
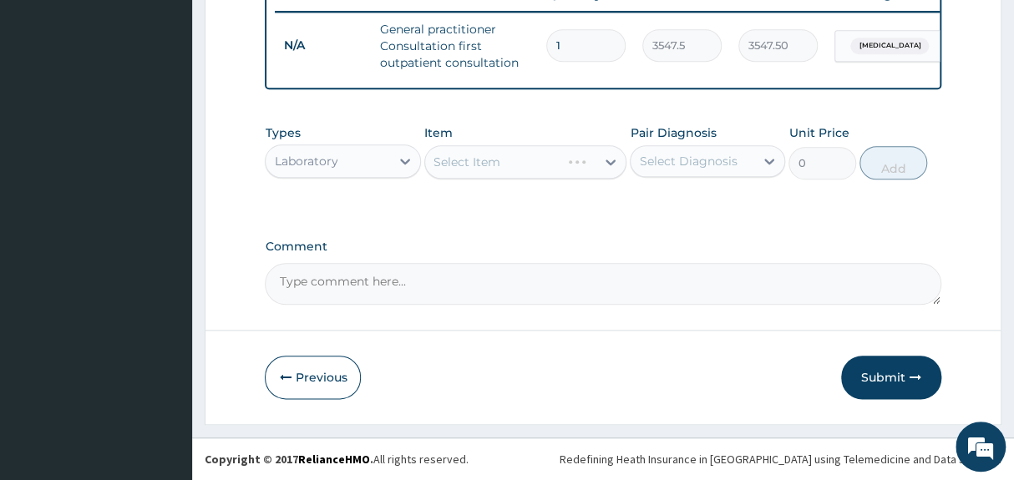
click at [495, 159] on div "Select Item" at bounding box center [525, 161] width 203 height 33
click at [494, 160] on div "Select Item" at bounding box center [466, 162] width 67 height 17
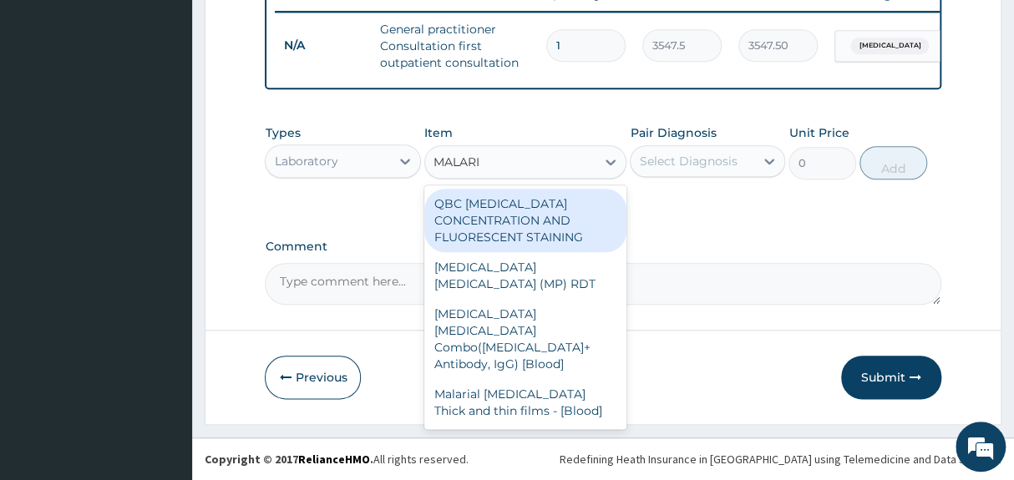
type input "[MEDICAL_DATA]"
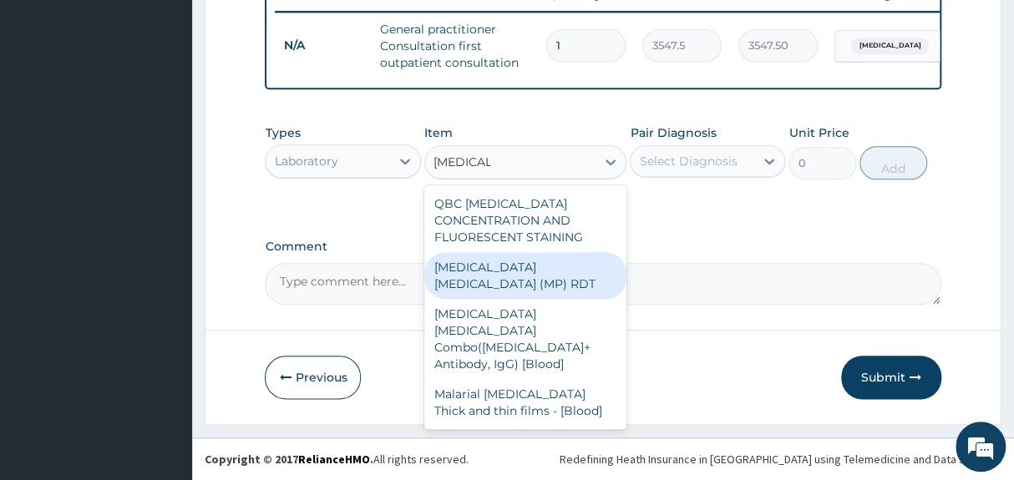
click at [529, 266] on div "[MEDICAL_DATA] [MEDICAL_DATA] (MP) RDT" at bounding box center [525, 275] width 203 height 47
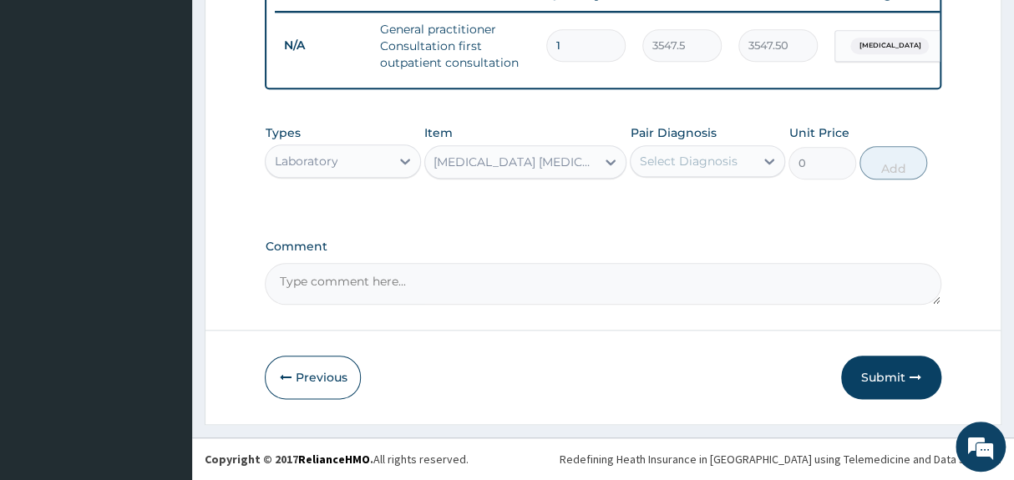
type input "1612.5"
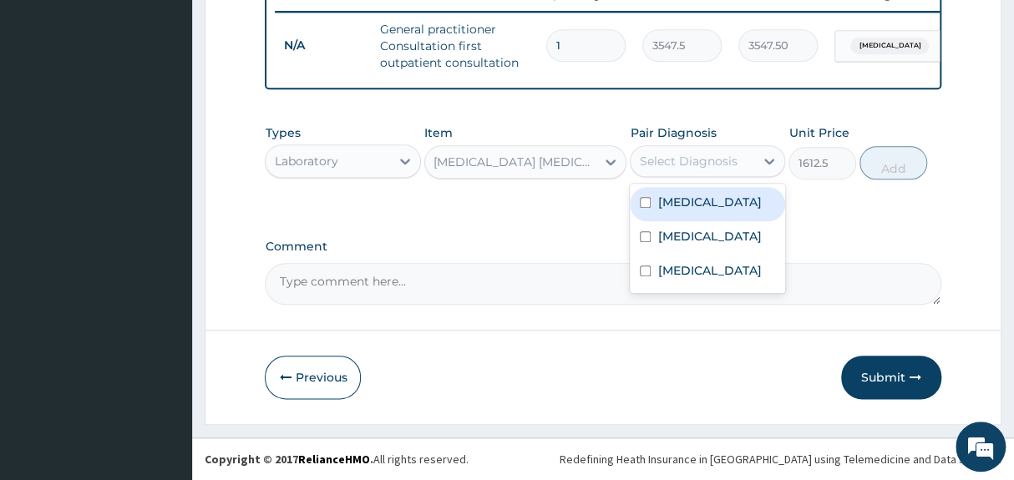
click at [711, 150] on div "Select Diagnosis" at bounding box center [693, 161] width 124 height 27
click at [701, 206] on div "[MEDICAL_DATA]" at bounding box center [707, 204] width 155 height 34
checkbox input "true"
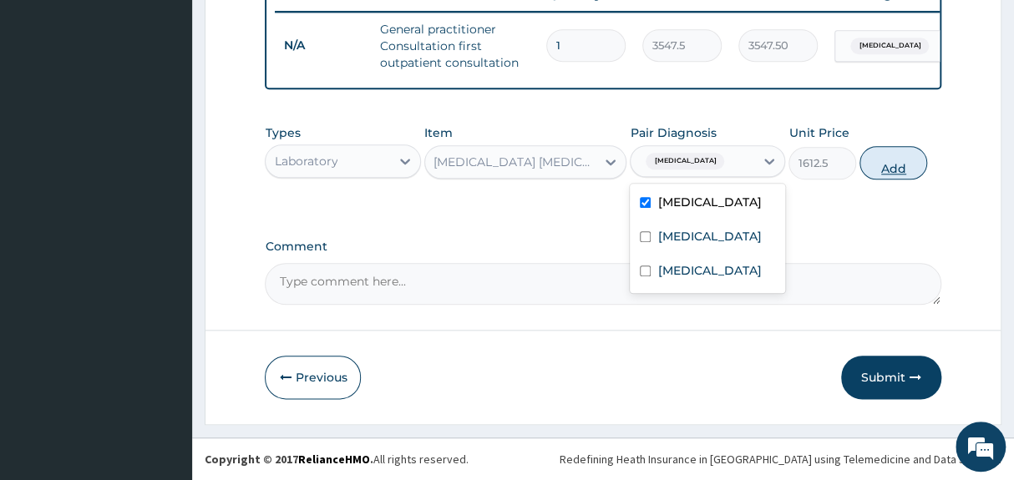
click at [910, 168] on button "Add" at bounding box center [893, 162] width 68 height 33
type input "0"
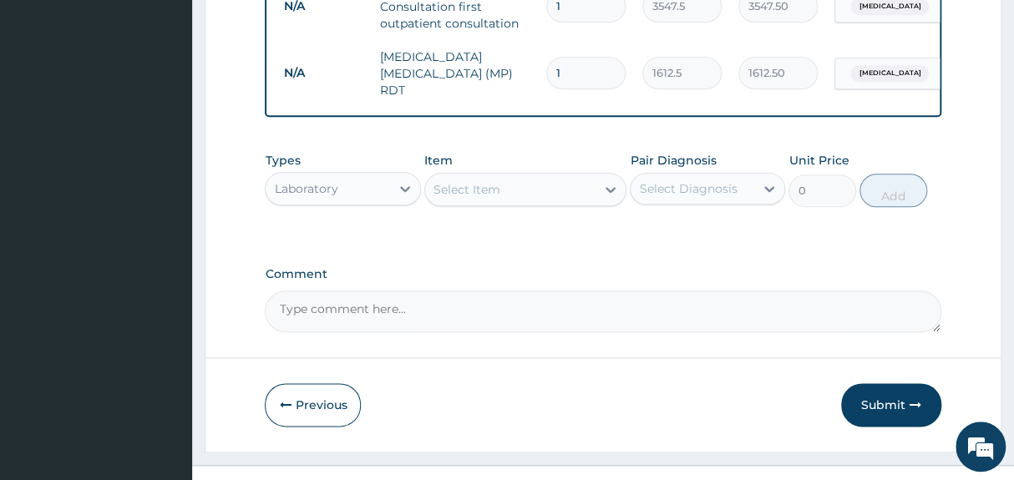
scroll to position [721, 0]
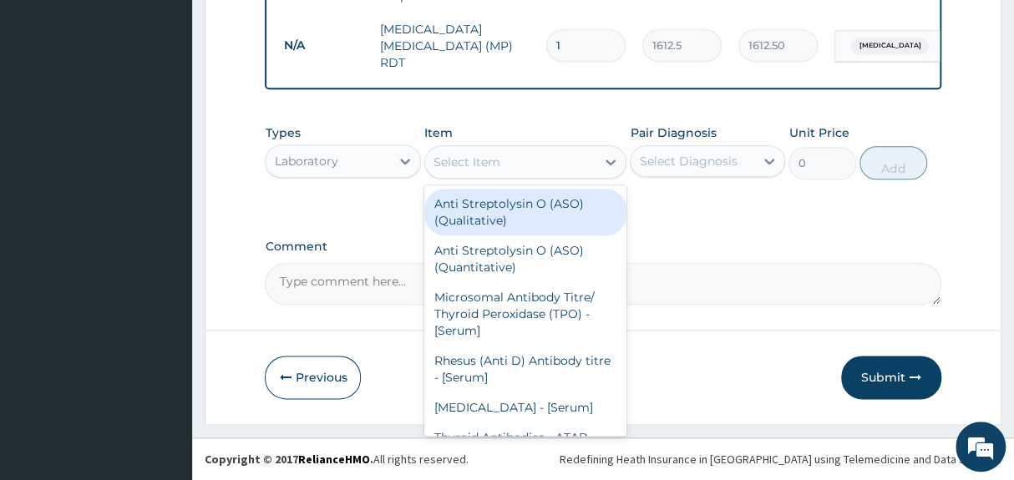
click at [450, 160] on div "Select Item" at bounding box center [466, 162] width 67 height 17
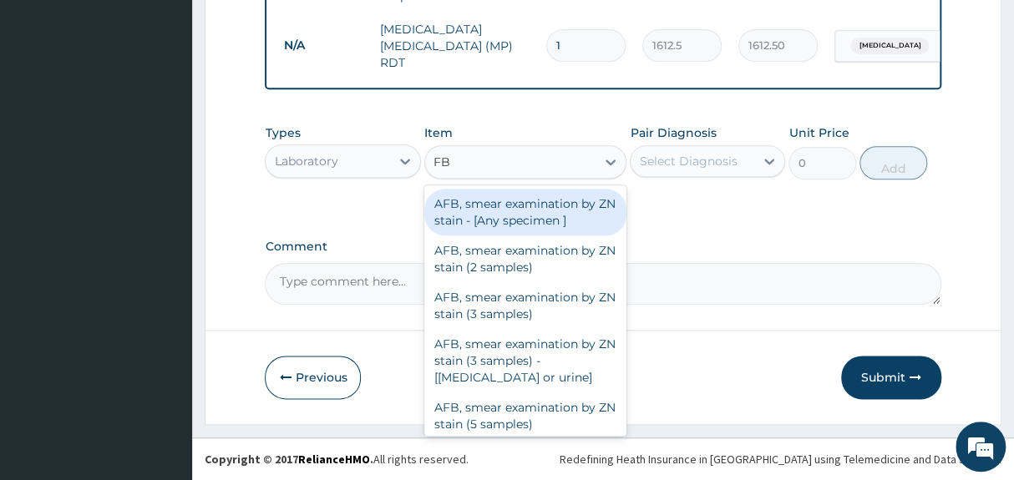
type input "FBC"
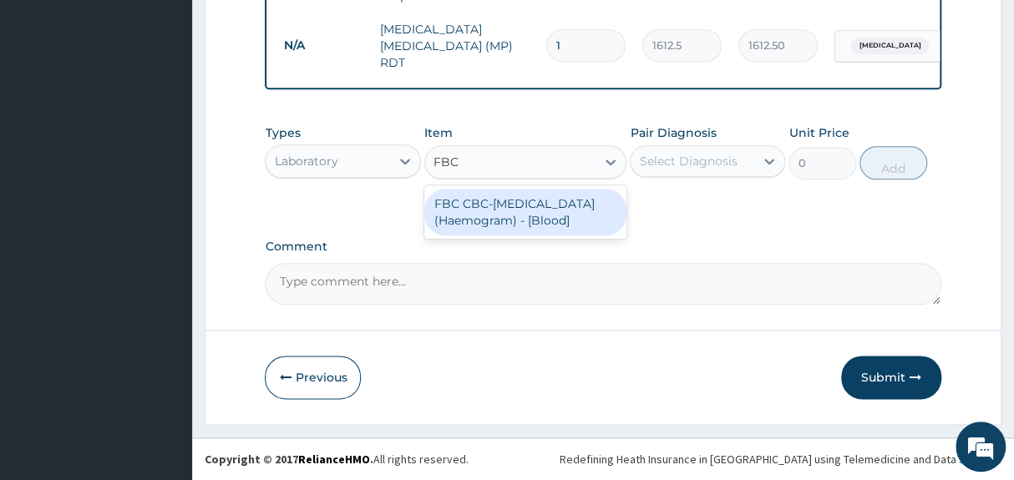
click at [489, 206] on div "FBC CBC-[MEDICAL_DATA] (Haemogram) - [Blood]" at bounding box center [525, 212] width 203 height 47
type input "4300"
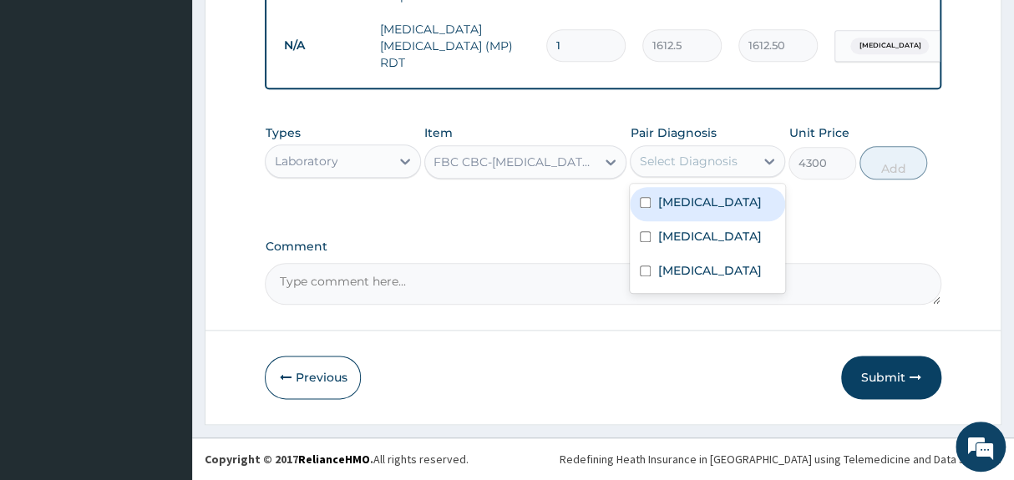
click at [692, 157] on div "Select Diagnosis" at bounding box center [688, 161] width 98 height 17
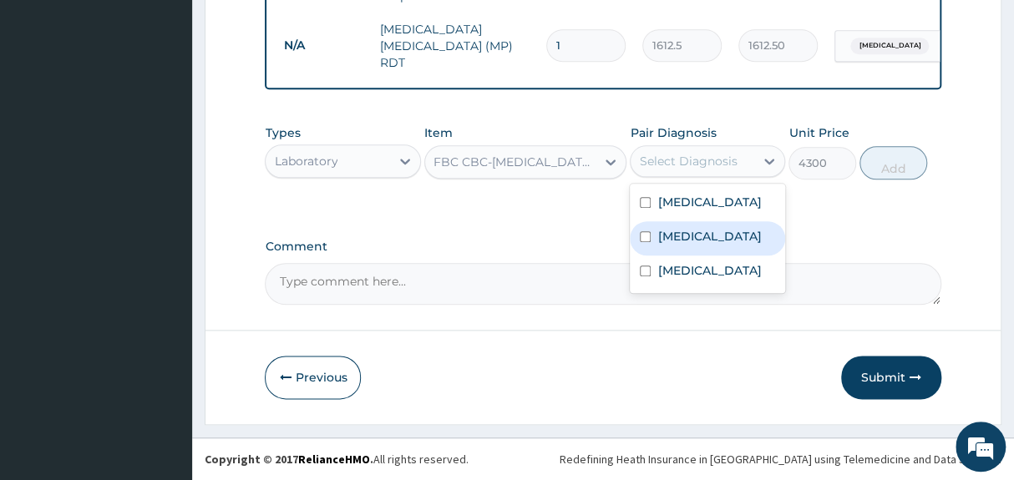
click at [712, 240] on label "[MEDICAL_DATA]" at bounding box center [709, 236] width 104 height 17
checkbox input "true"
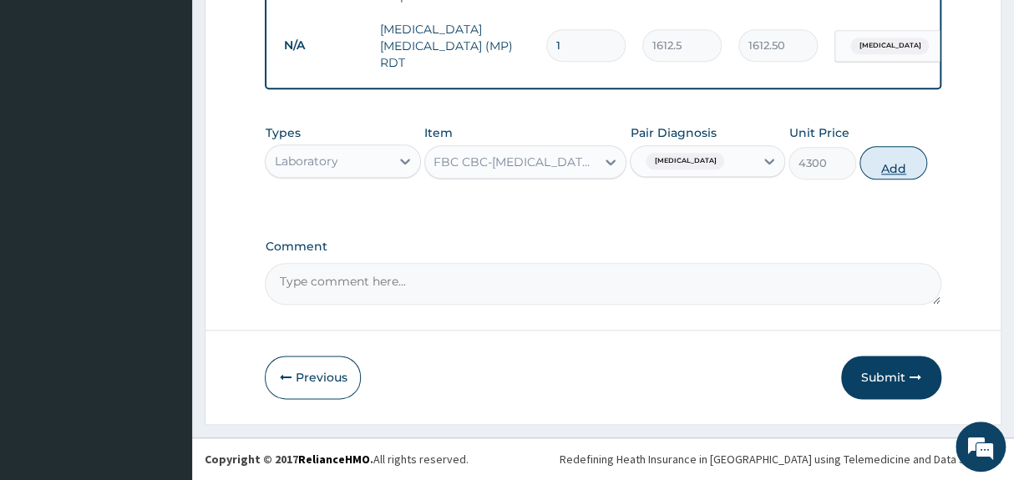
click at [888, 159] on button "Add" at bounding box center [893, 162] width 68 height 33
type input "0"
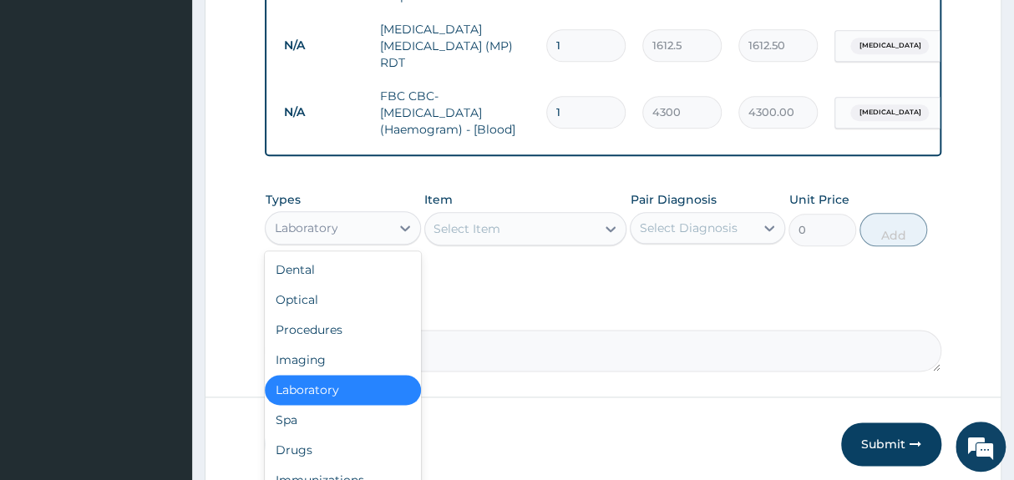
click at [382, 227] on div "Laboratory" at bounding box center [328, 228] width 124 height 27
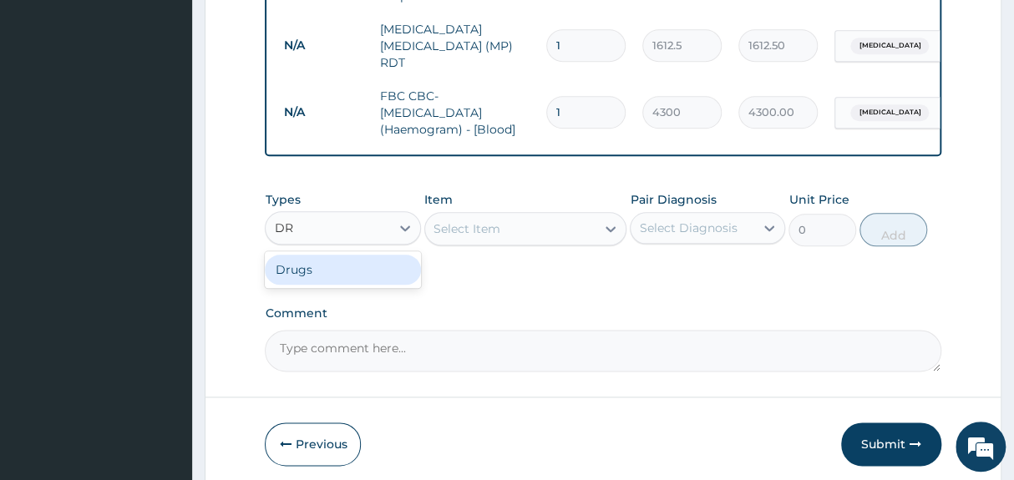
type input "DRU"
click at [354, 268] on div "Drugs" at bounding box center [342, 270] width 155 height 30
click at [464, 232] on div "Select Item" at bounding box center [466, 228] width 67 height 17
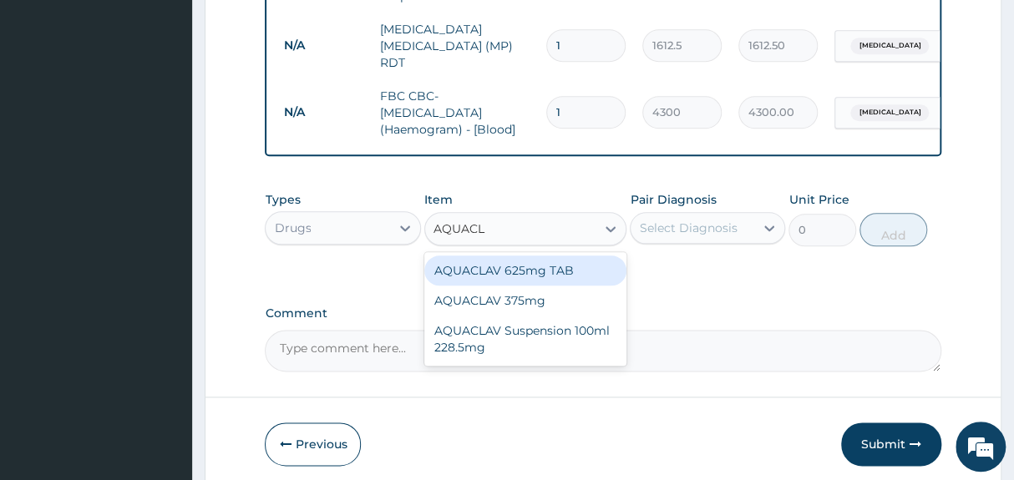
type input "AQUACLA"
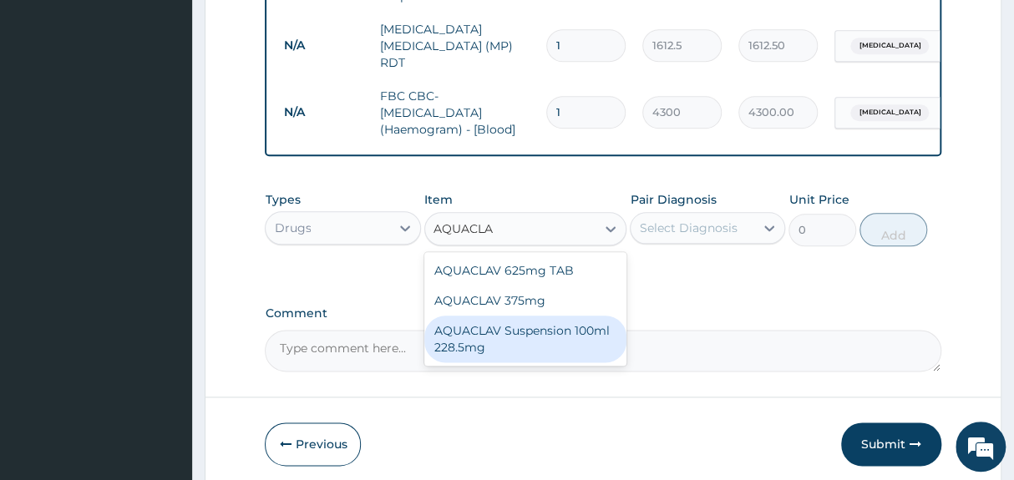
click at [529, 328] on div "AQUACLAV Suspension 100ml 228.5mg" at bounding box center [525, 339] width 203 height 47
type input "2365"
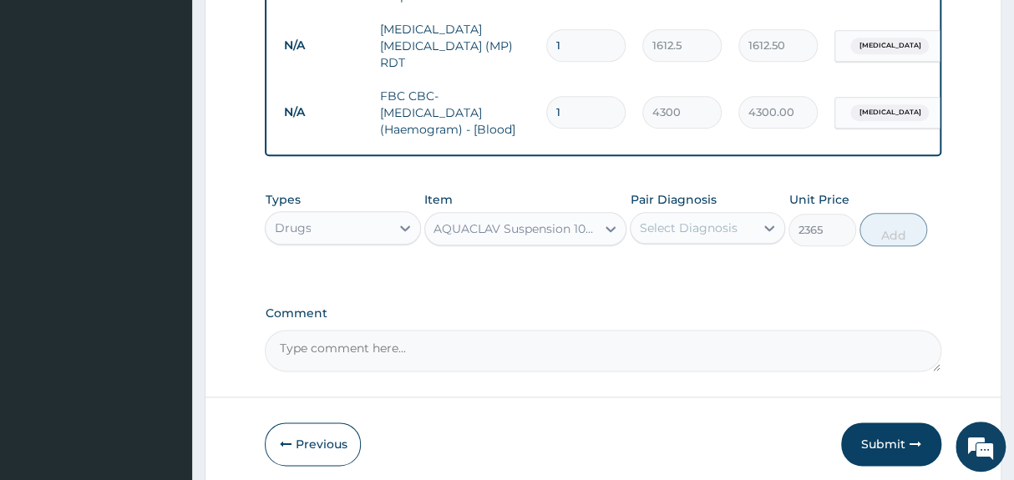
click at [671, 231] on div "Select Diagnosis" at bounding box center [688, 228] width 98 height 17
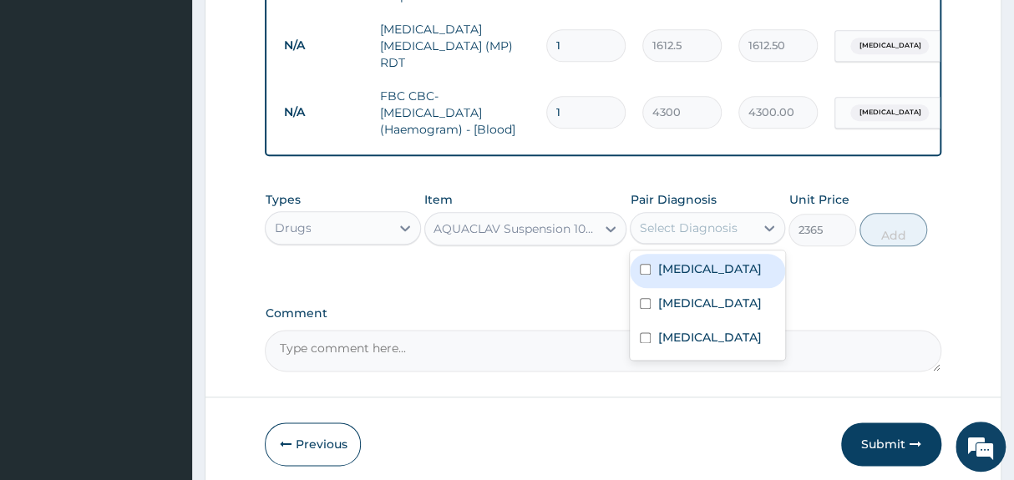
click at [656, 269] on div "[MEDICAL_DATA]" at bounding box center [707, 271] width 155 height 34
checkbox input "true"
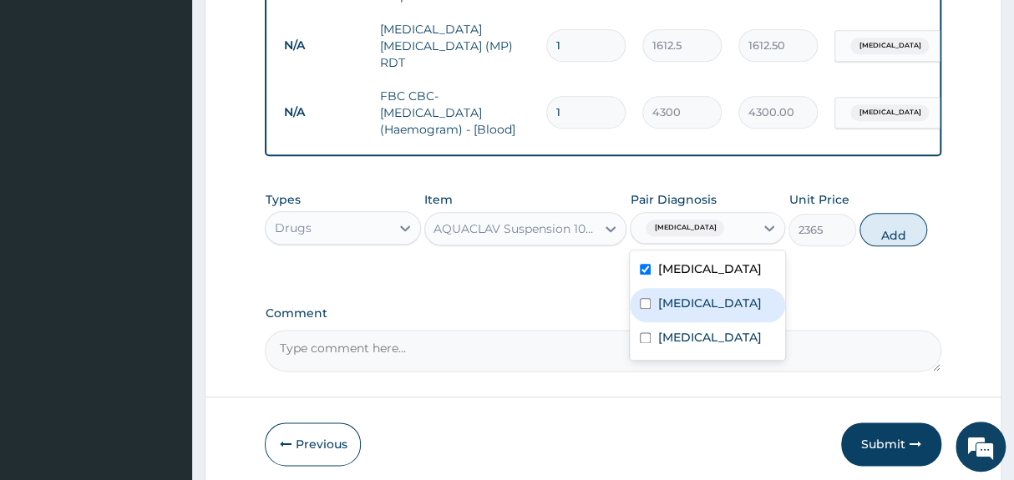
click at [700, 307] on label "[MEDICAL_DATA]" at bounding box center [709, 303] width 104 height 17
checkbox input "true"
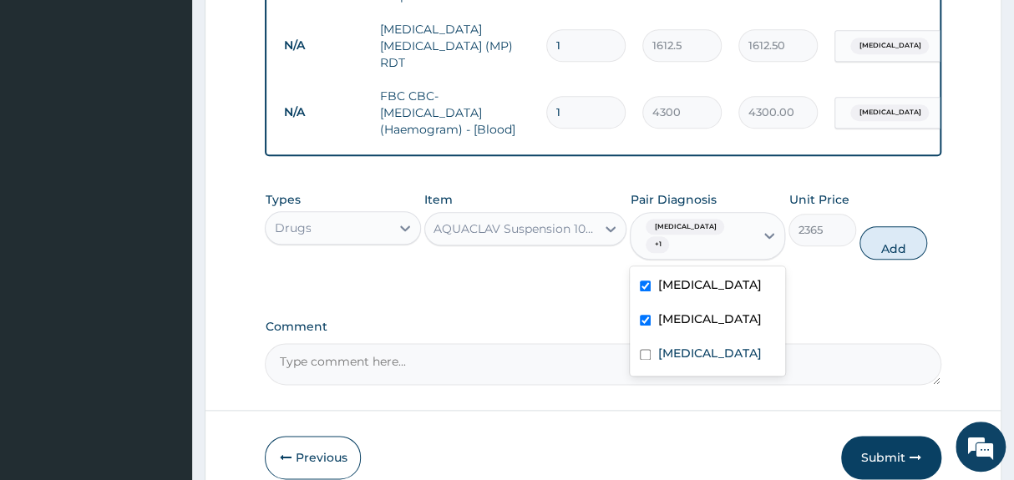
click at [645, 281] on input "checkbox" at bounding box center [645, 286] width 11 height 11
checkbox input "false"
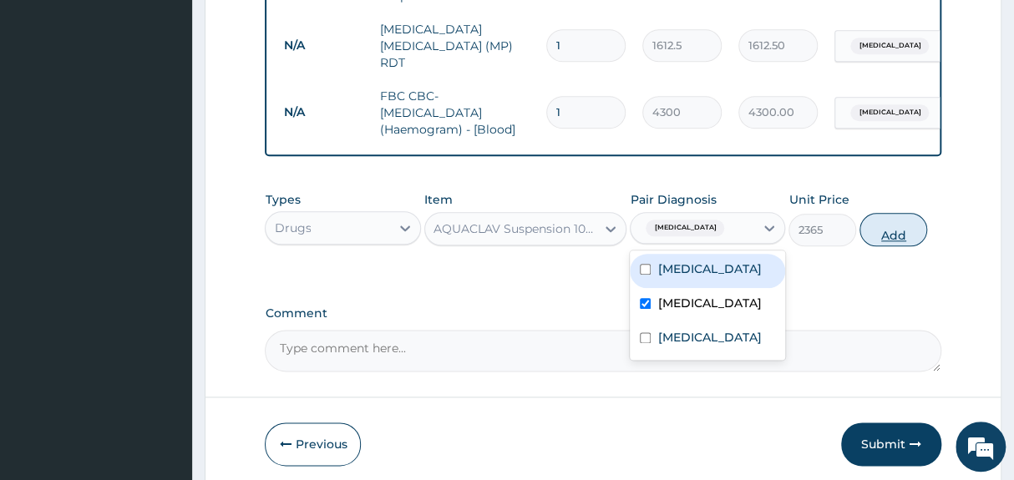
click at [890, 220] on button "Add" at bounding box center [893, 229] width 68 height 33
type input "0"
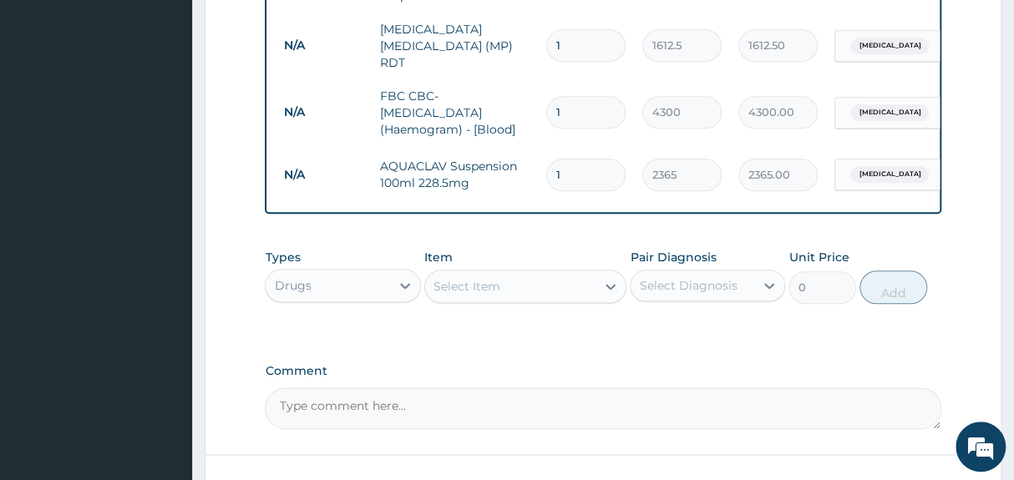
click at [504, 291] on div "Select Item" at bounding box center [510, 286] width 171 height 27
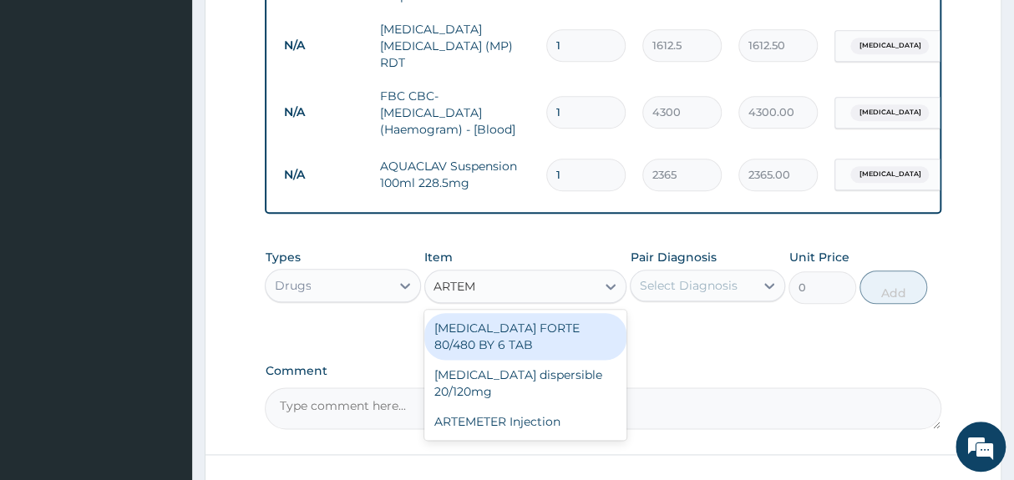
type input "ARTEME"
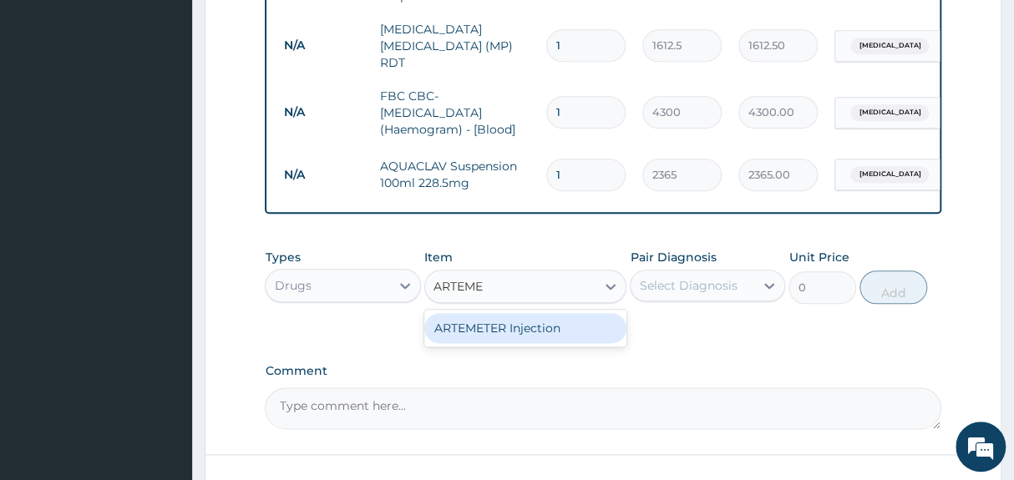
click at [535, 324] on div "ARTEMETER Injection" at bounding box center [525, 328] width 203 height 30
type input "946"
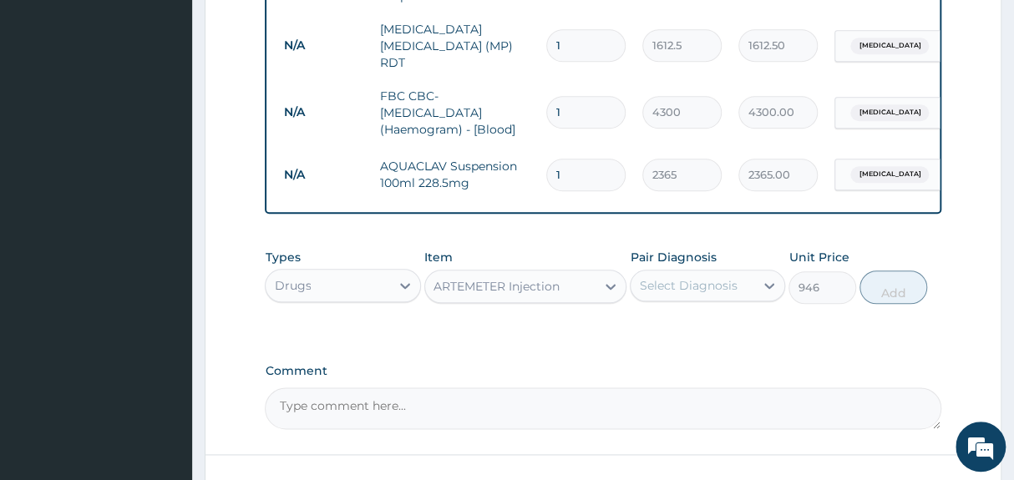
click at [690, 291] on div "Select Diagnosis" at bounding box center [688, 285] width 98 height 17
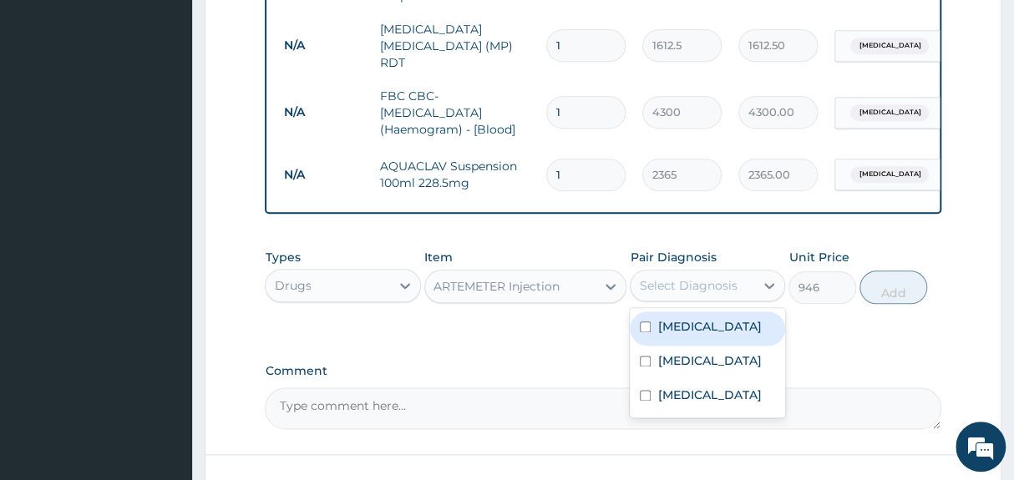
click at [686, 332] on label "Malaria" at bounding box center [709, 326] width 104 height 17
checkbox input "true"
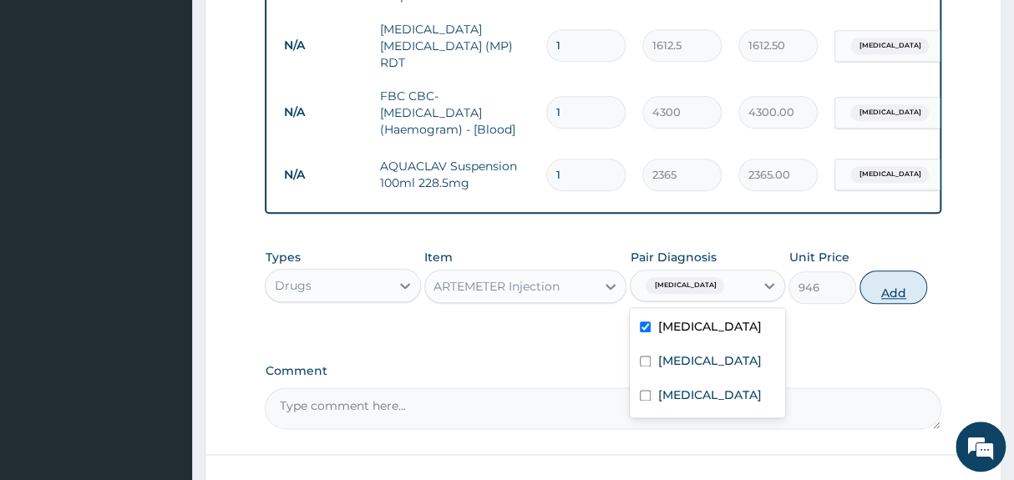
click at [889, 289] on button "Add" at bounding box center [893, 287] width 68 height 33
type input "0"
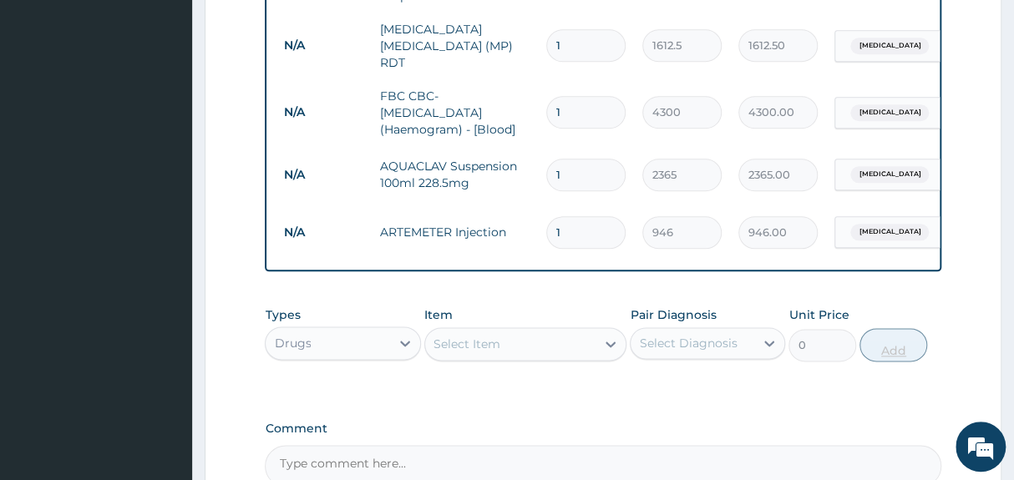
type input "0.00"
type input "3"
type input "2838.00"
type input "3"
click at [486, 342] on div "Select Item" at bounding box center [466, 344] width 67 height 17
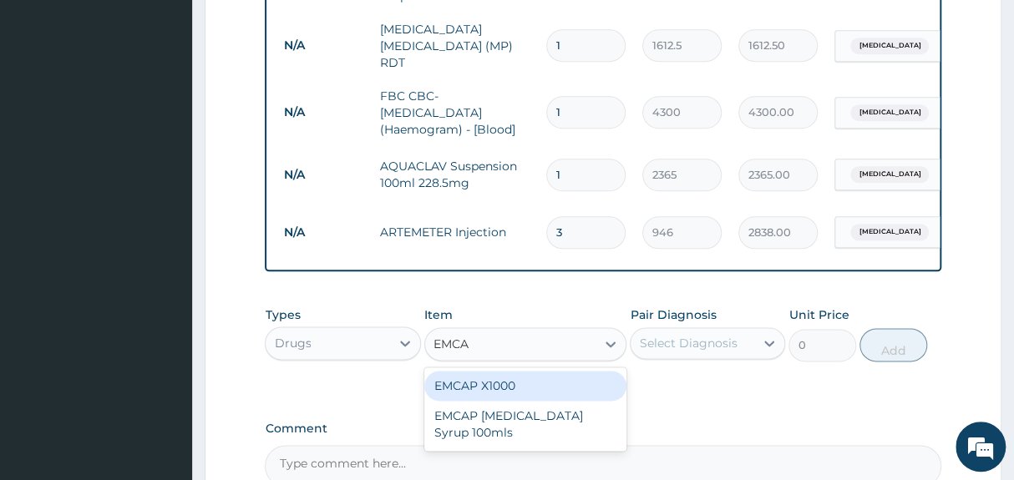
type input "EMCAP"
click at [497, 379] on div "EMCAP X1000" at bounding box center [525, 386] width 203 height 30
type input "23.65"
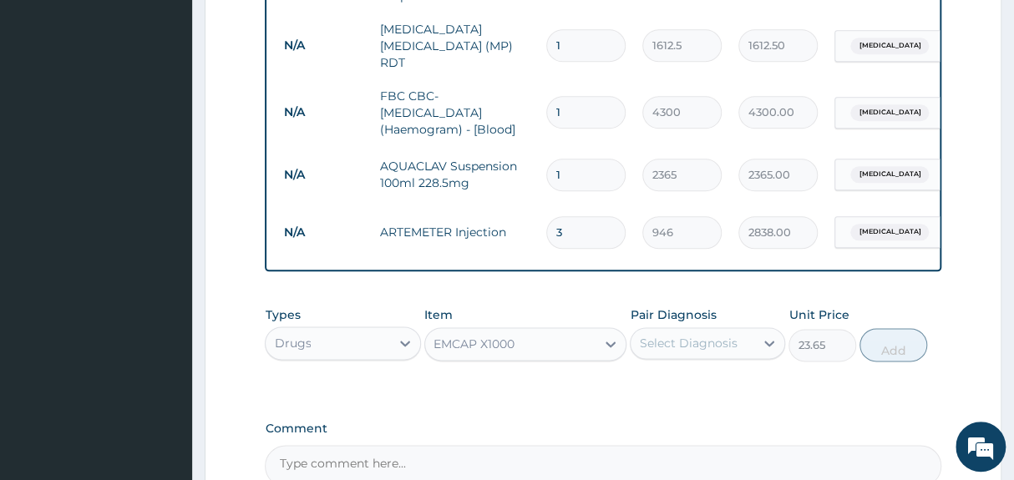
click at [681, 342] on div "Select Diagnosis" at bounding box center [688, 343] width 98 height 17
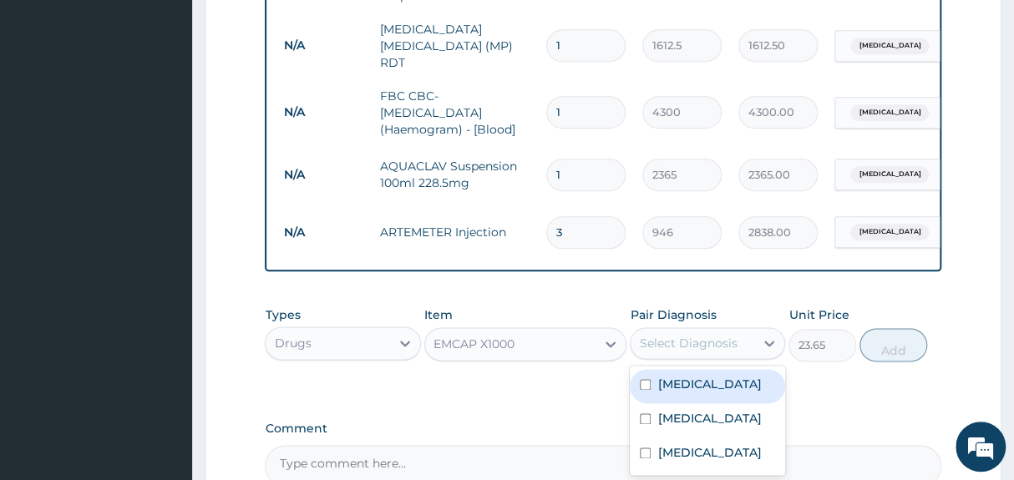
click at [663, 383] on label "Malaria" at bounding box center [709, 384] width 104 height 17
checkbox input "true"
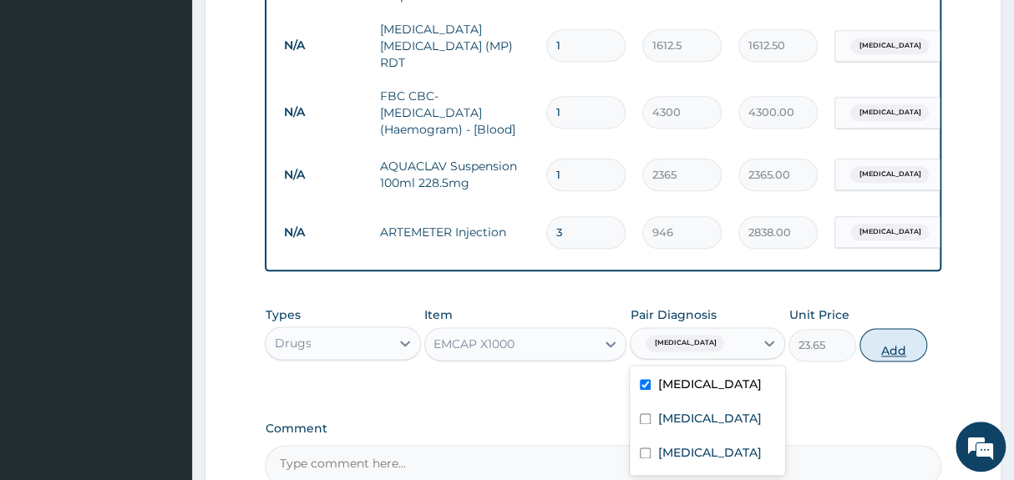
click at [878, 351] on button "Add" at bounding box center [893, 344] width 68 height 33
type input "0"
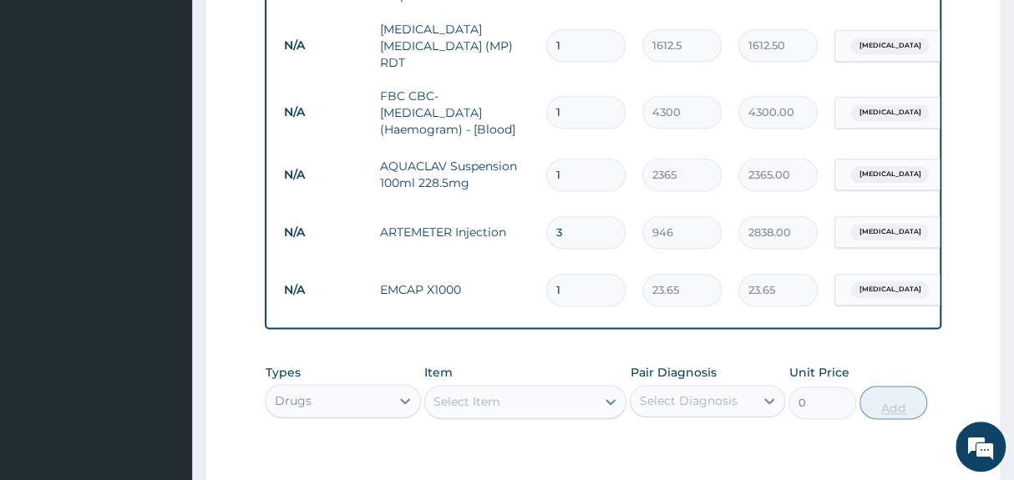
type input "18"
type input "425.70"
type input "18"
click at [978, 245] on form "Step 2 of 2 PA Code / Prescription Code Enter Code(Secondary Care Only) Encount…" at bounding box center [603, 16] width 797 height 1296
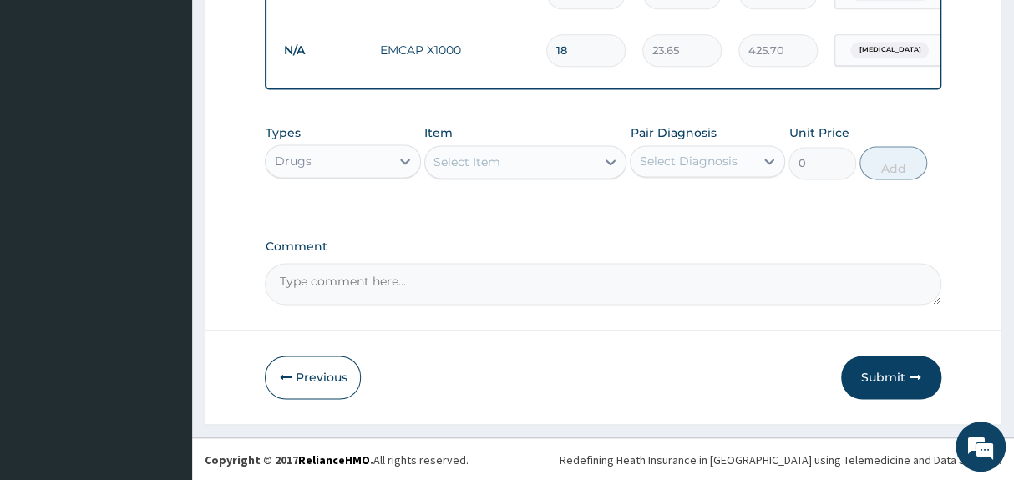
scroll to position [961, 0]
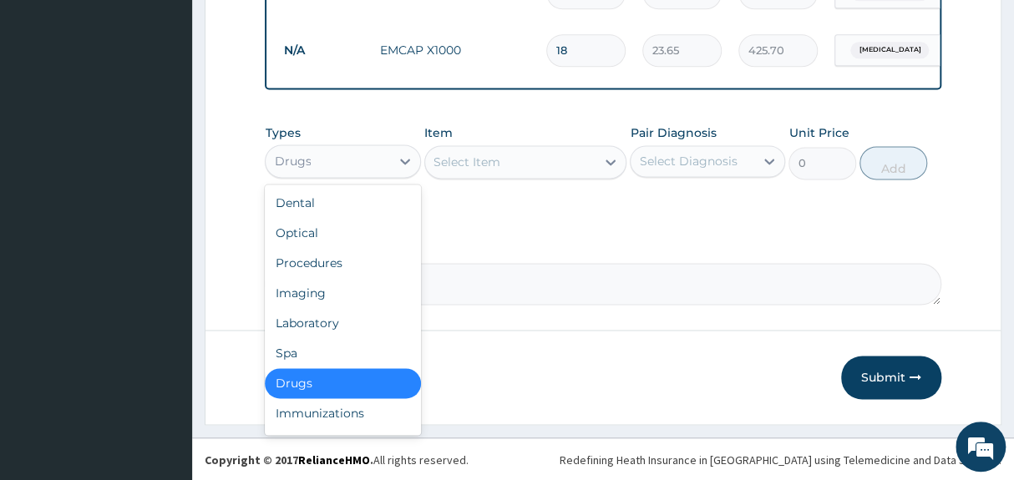
click at [337, 170] on div "Drugs" at bounding box center [328, 161] width 124 height 27
click at [467, 155] on div "Select Item" at bounding box center [466, 162] width 67 height 17
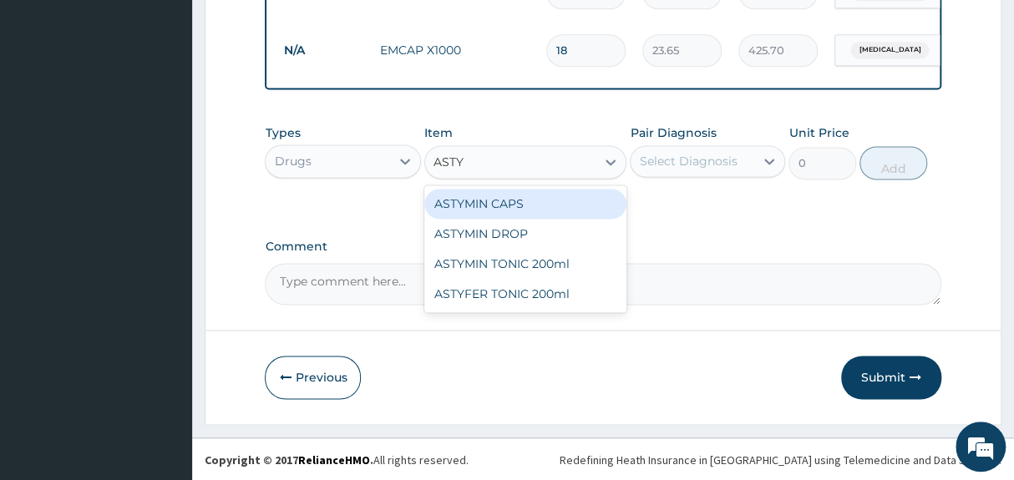
type input "ASTYM"
click at [497, 208] on div "ASTYMIN CAPS" at bounding box center [525, 204] width 203 height 30
type input "236.5"
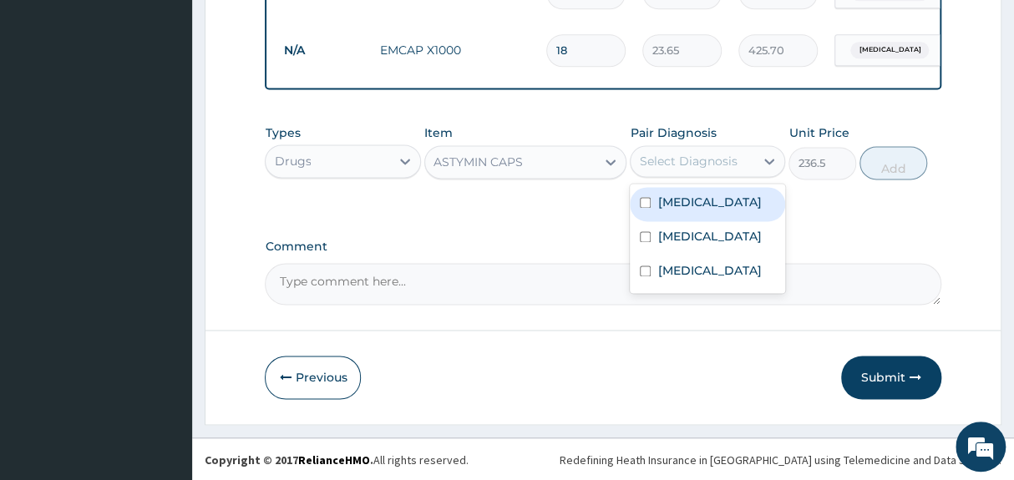
click at [707, 159] on div "Select Diagnosis" at bounding box center [688, 161] width 98 height 17
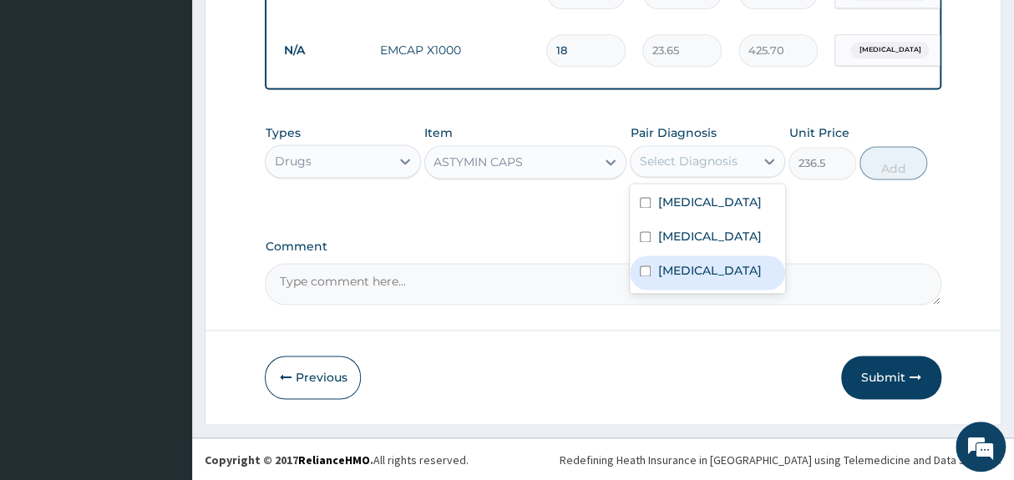
click at [719, 290] on div "[MEDICAL_DATA]" at bounding box center [707, 273] width 155 height 34
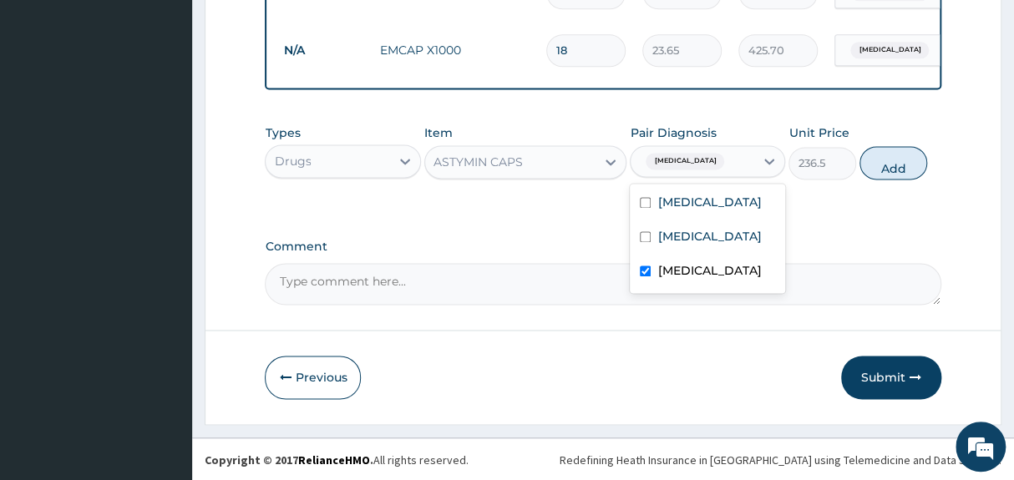
click at [734, 290] on div "[MEDICAL_DATA]" at bounding box center [707, 273] width 155 height 34
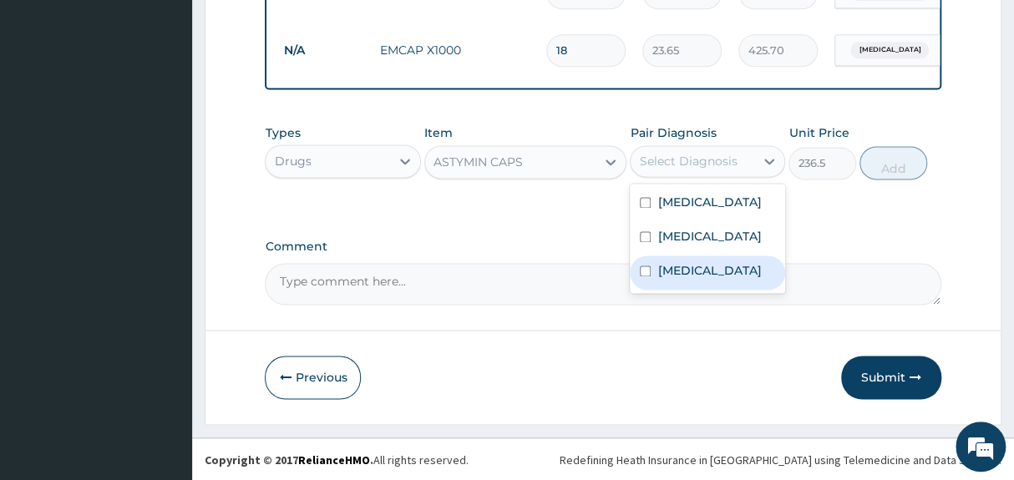
click at [705, 284] on div "[MEDICAL_DATA]" at bounding box center [707, 273] width 155 height 34
checkbox input "true"
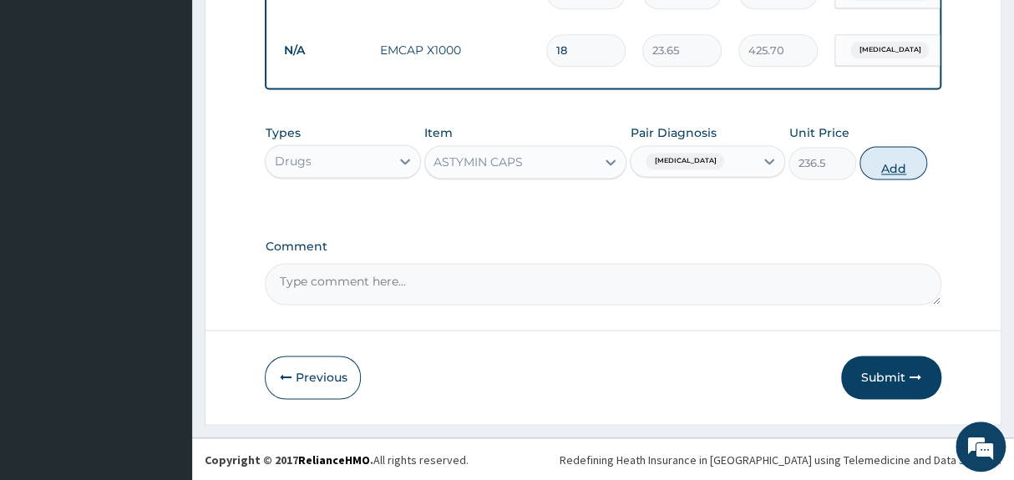
click at [894, 155] on button "Add" at bounding box center [893, 162] width 68 height 33
type input "0"
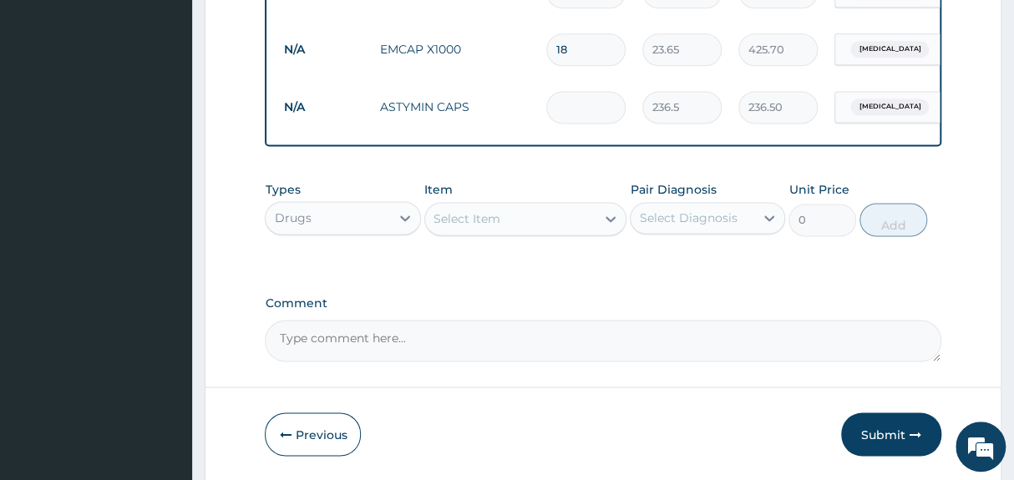
type input "0.00"
type input "5"
type input "1182.50"
type input "6"
type input "1419.00"
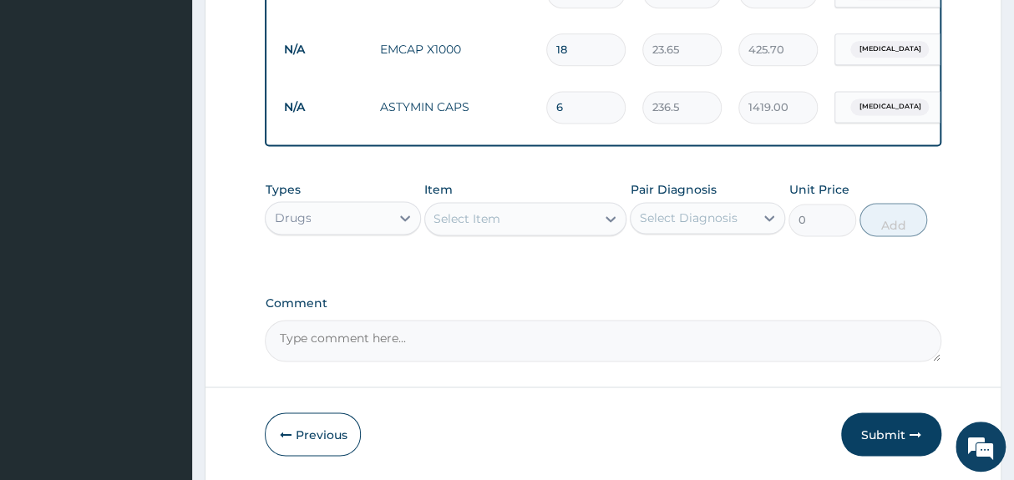
type input "5"
type input "1182.50"
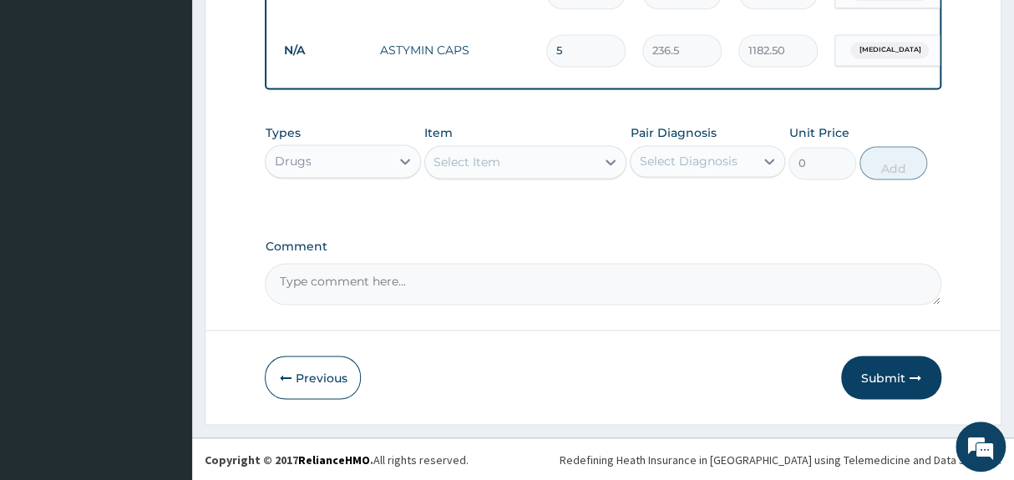
scroll to position [1020, 0]
click at [898, 381] on button "Submit" at bounding box center [891, 377] width 100 height 43
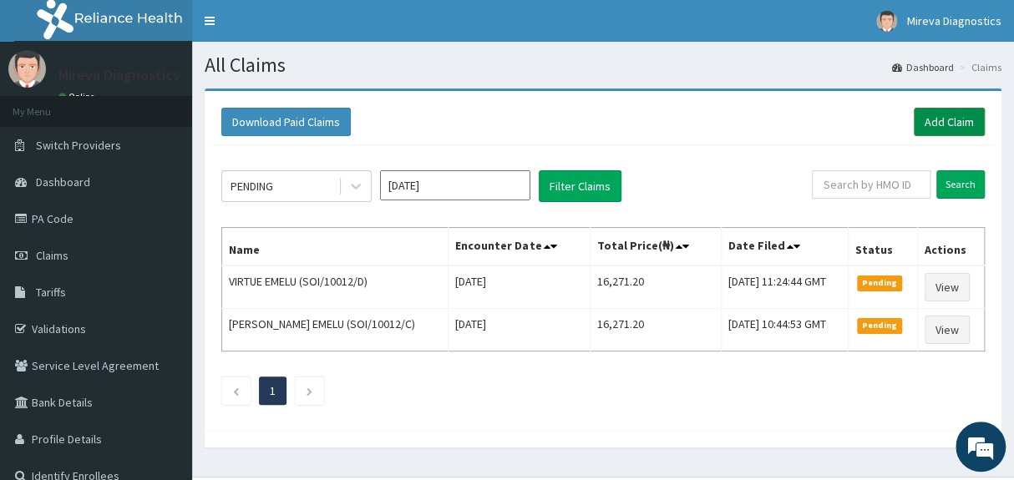
click at [956, 122] on link "Add Claim" at bounding box center [949, 122] width 71 height 28
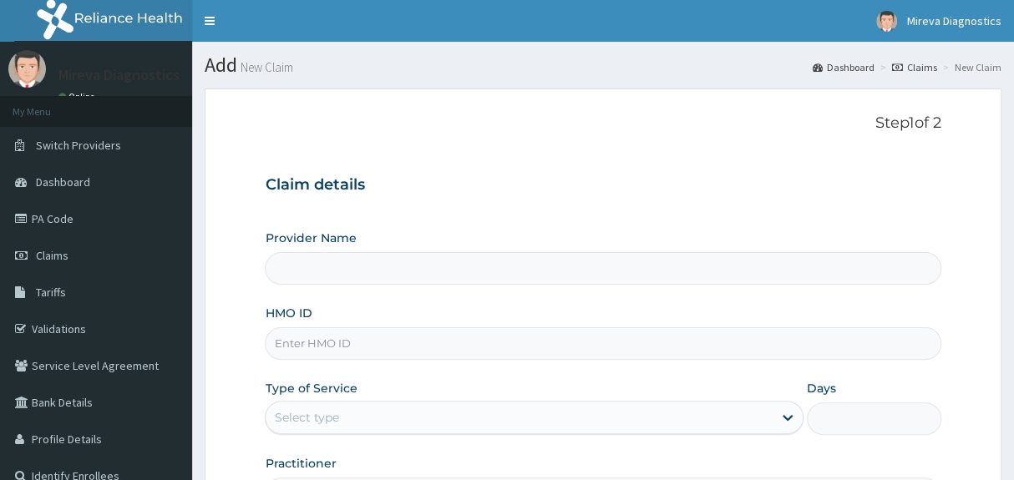
click at [788, 179] on h3 "Claim details" at bounding box center [603, 185] width 676 height 18
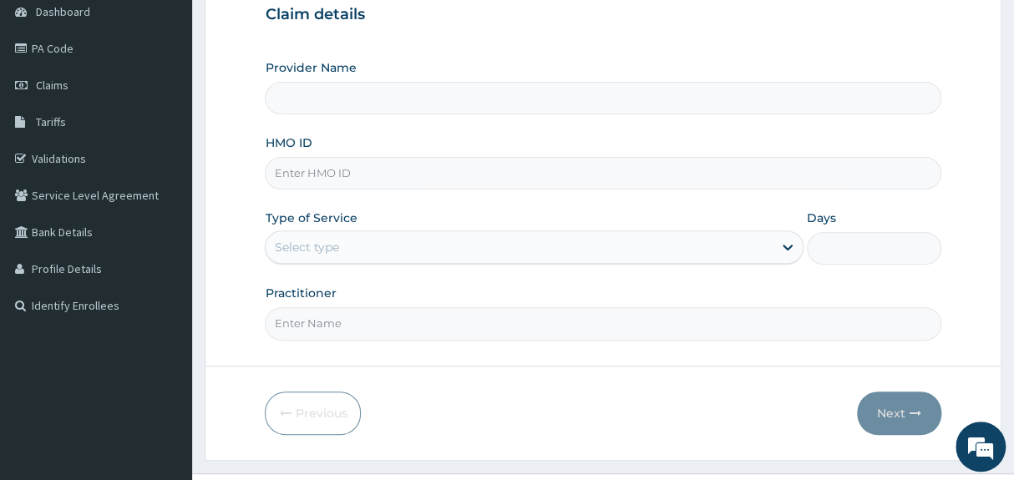
scroll to position [182, 0]
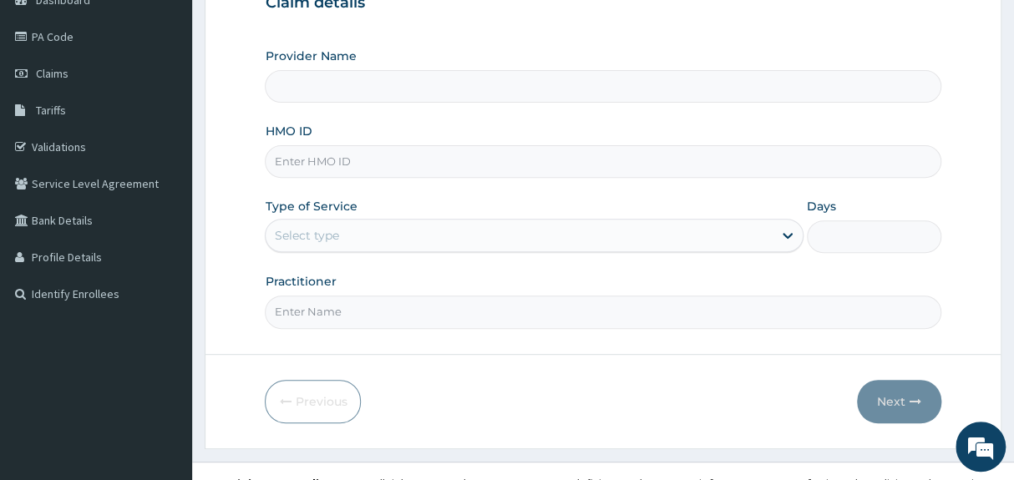
type input "Mireva Medical Services and Diagnostics"
click at [532, 162] on input "HMO ID" at bounding box center [603, 161] width 676 height 33
type input "SOI/10012/E"
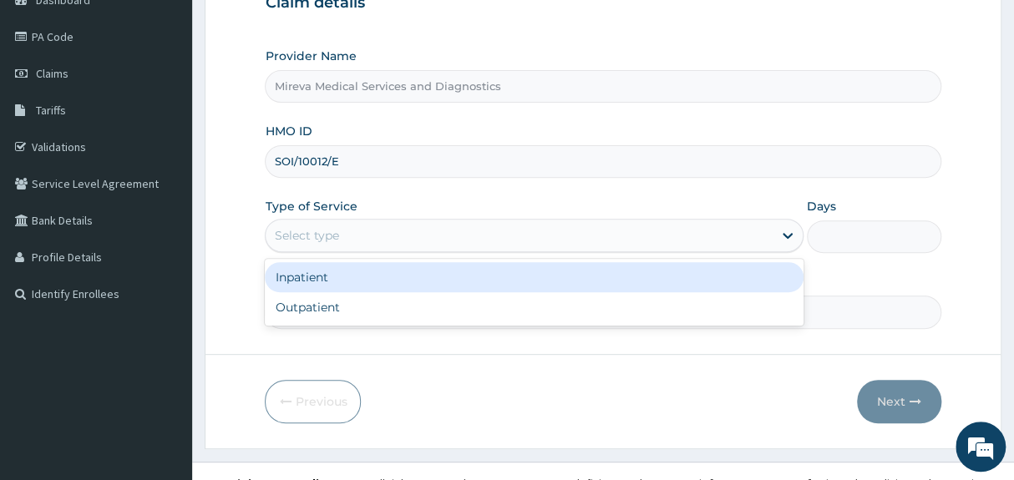
click at [444, 236] on div "Select type" at bounding box center [519, 235] width 506 height 27
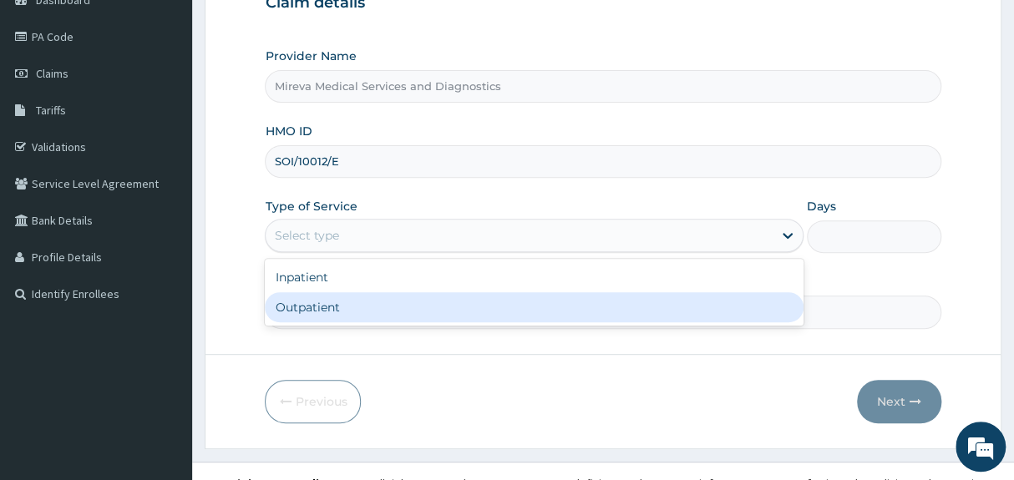
click at [336, 307] on div "Outpatient" at bounding box center [534, 307] width 538 height 30
type input "1"
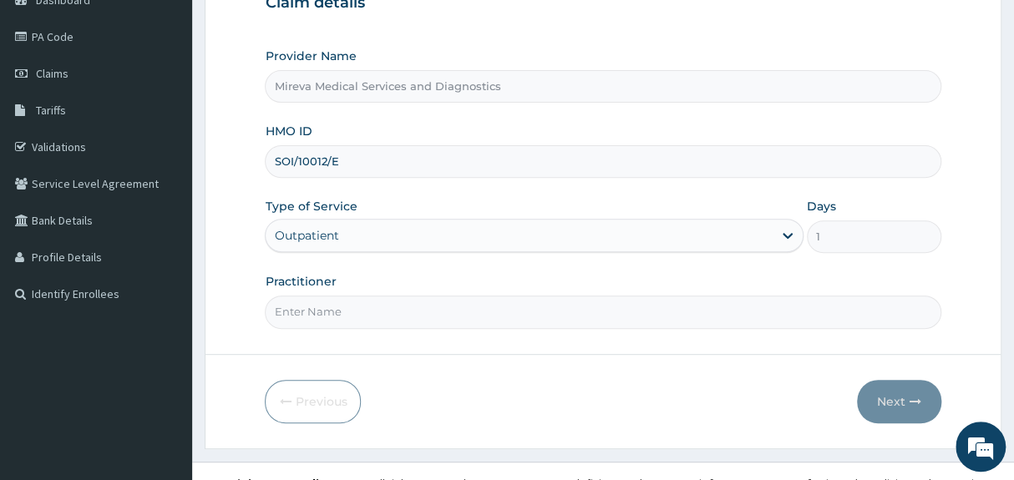
click at [398, 315] on input "Practitioner" at bounding box center [603, 312] width 676 height 33
type input "DR NORA"
click at [684, 401] on div "Previous Next" at bounding box center [603, 401] width 676 height 43
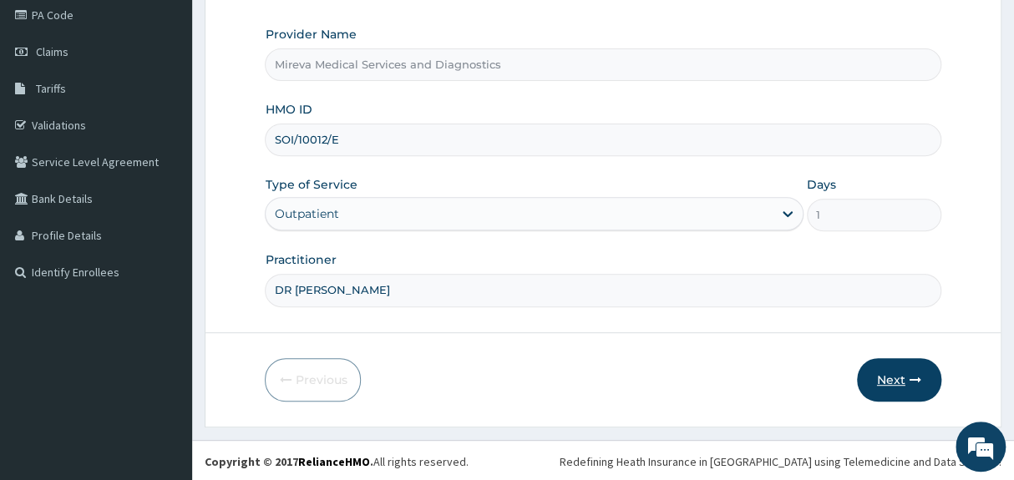
click at [883, 375] on button "Next" at bounding box center [899, 379] width 84 height 43
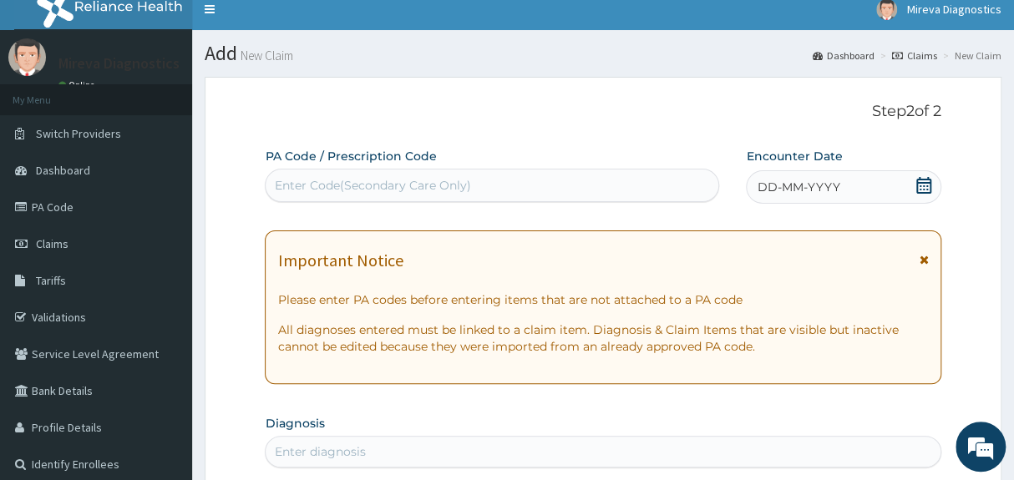
scroll to position [0, 0]
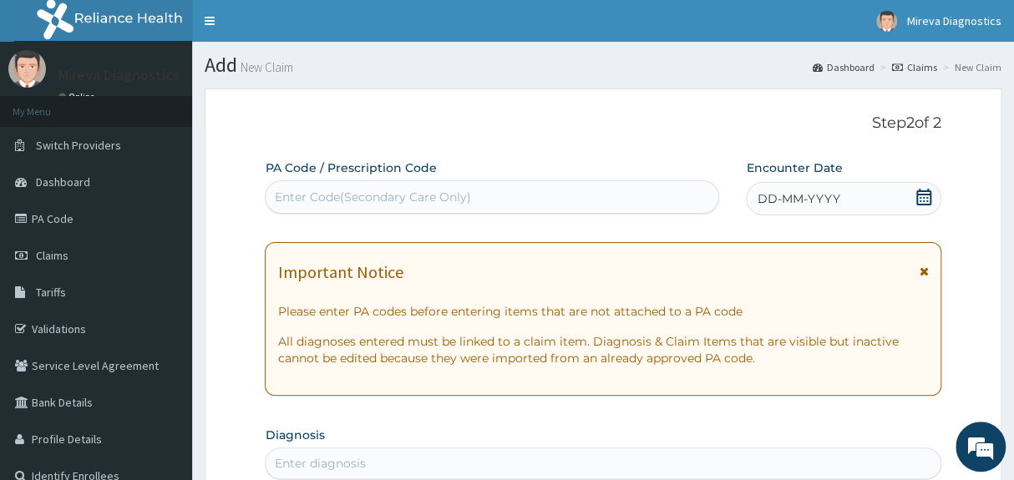
click at [920, 197] on icon at bounding box center [923, 197] width 15 height 17
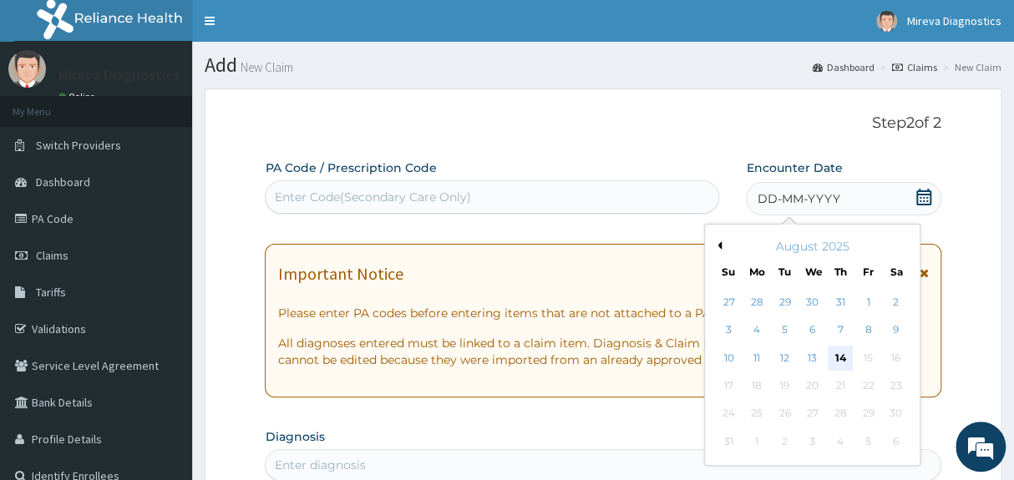
click at [832, 361] on div "14" at bounding box center [840, 358] width 25 height 25
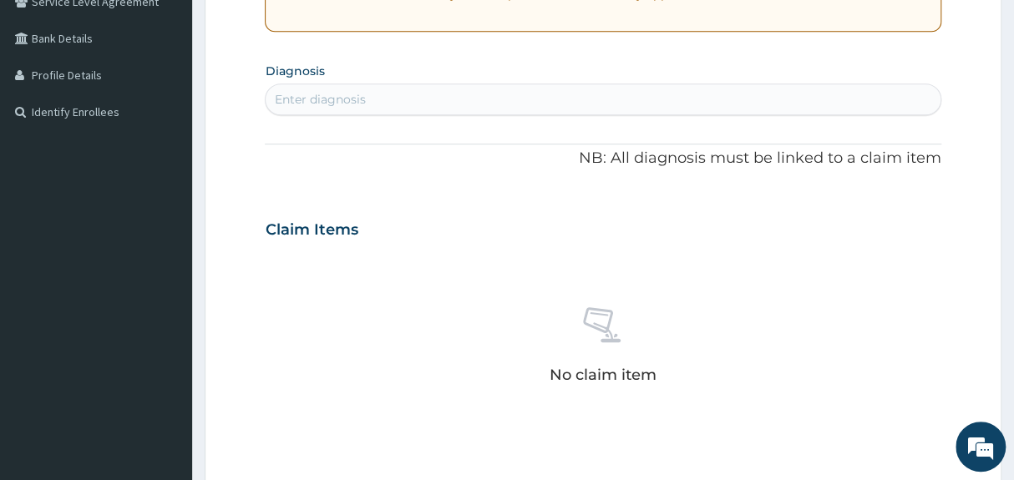
scroll to position [334, 0]
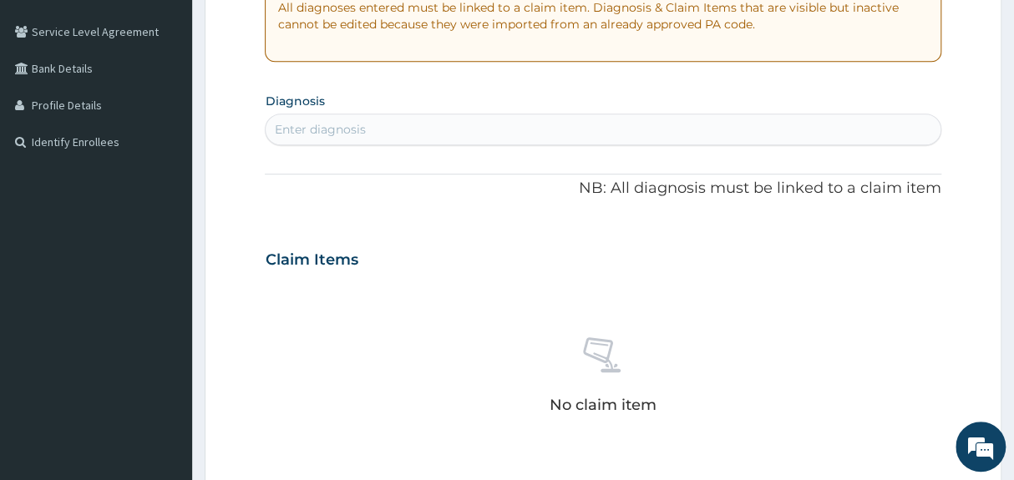
click at [726, 133] on div "Enter diagnosis" at bounding box center [603, 129] width 674 height 27
click at [585, 125] on div "Enter diagnosis" at bounding box center [603, 129] width 674 height 27
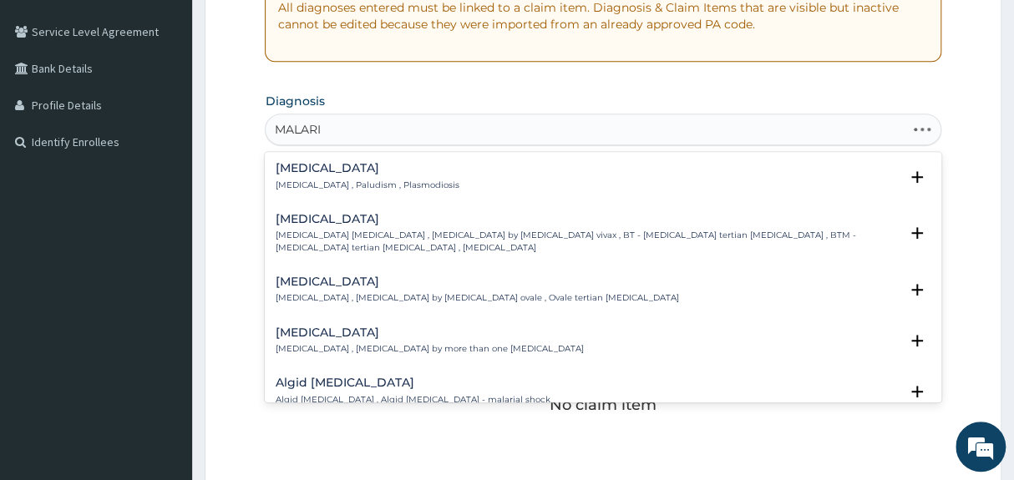
type input "[MEDICAL_DATA]"
click at [476, 179] on div "[MEDICAL_DATA] [MEDICAL_DATA] , Paludism , Plasmodiosis" at bounding box center [603, 176] width 656 height 29
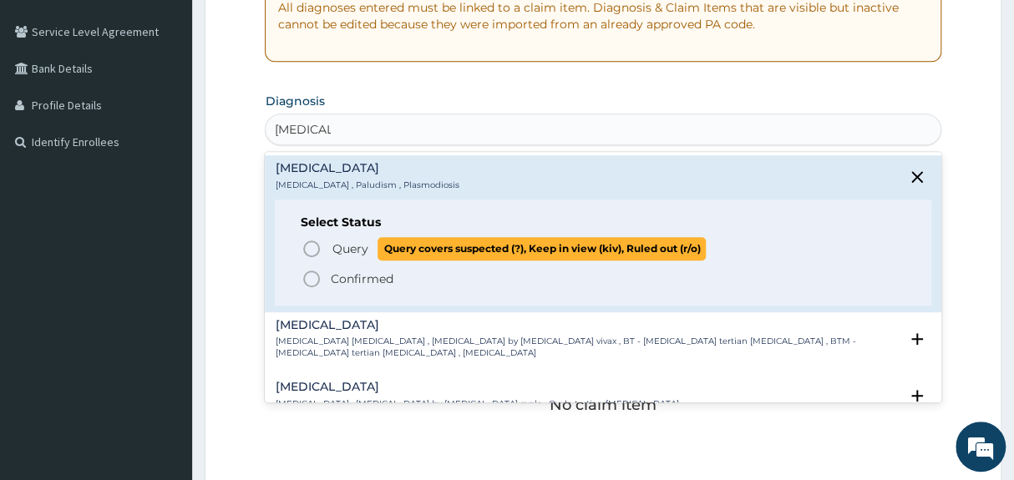
click at [330, 245] on p "Query Query covers suspected (?), Keep in view (kiv), Ruled out (r/o)" at bounding box center [518, 248] width 376 height 23
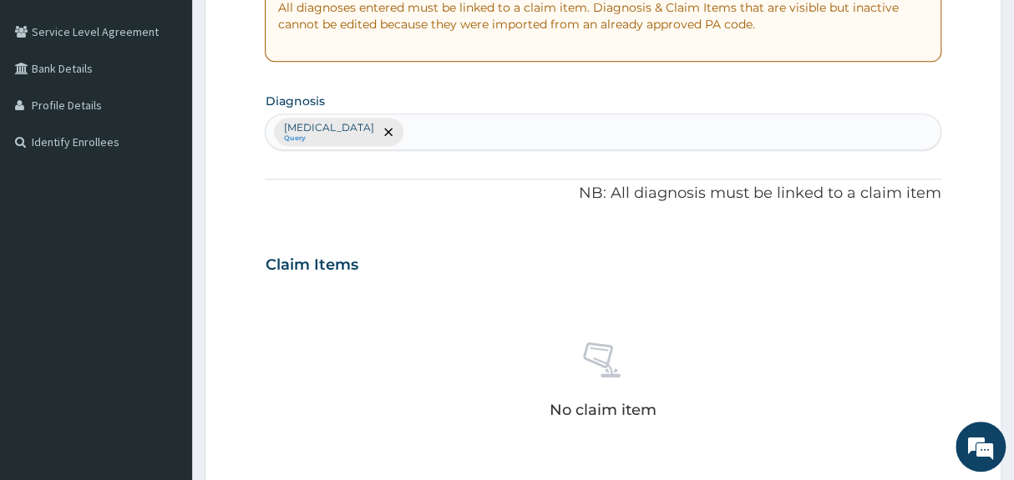
click at [469, 134] on div "[MEDICAL_DATA] Query" at bounding box center [603, 131] width 674 height 35
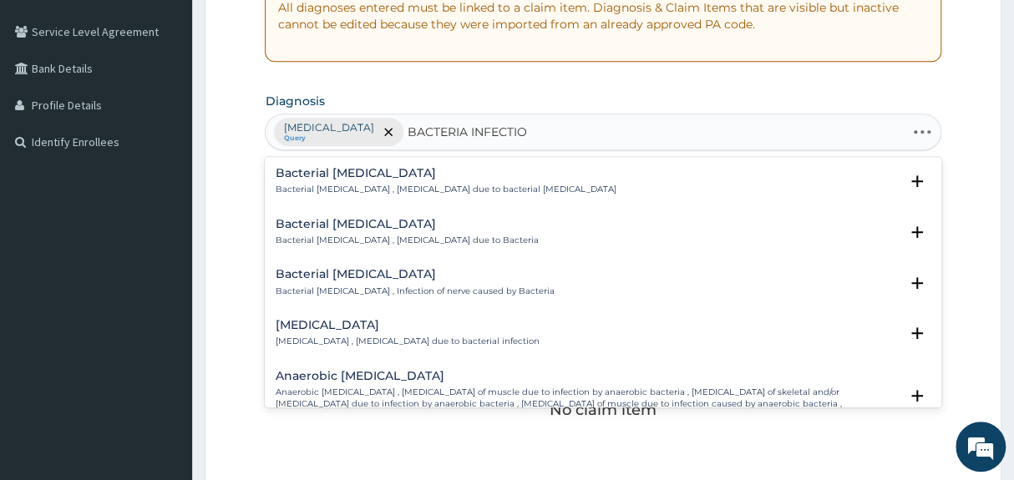
type input "BACTERIA INFECTION"
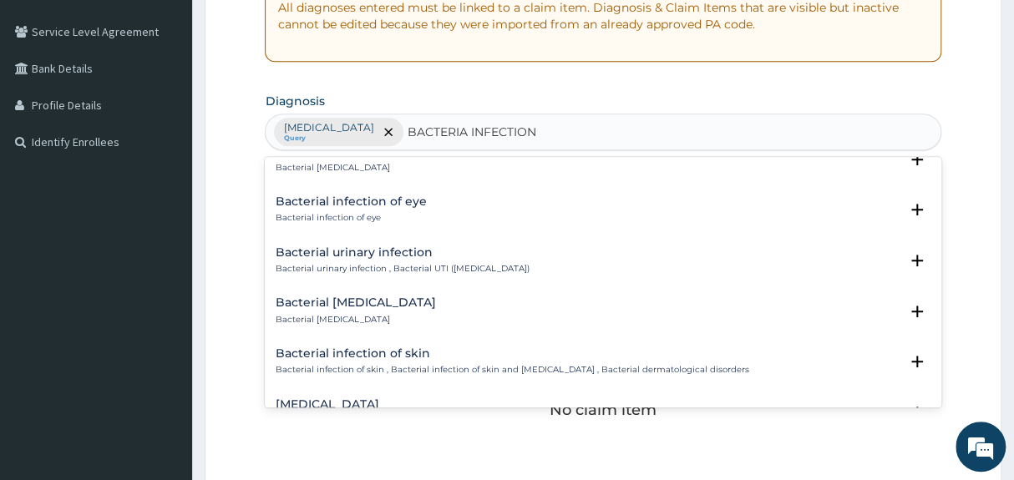
scroll to position [453, 0]
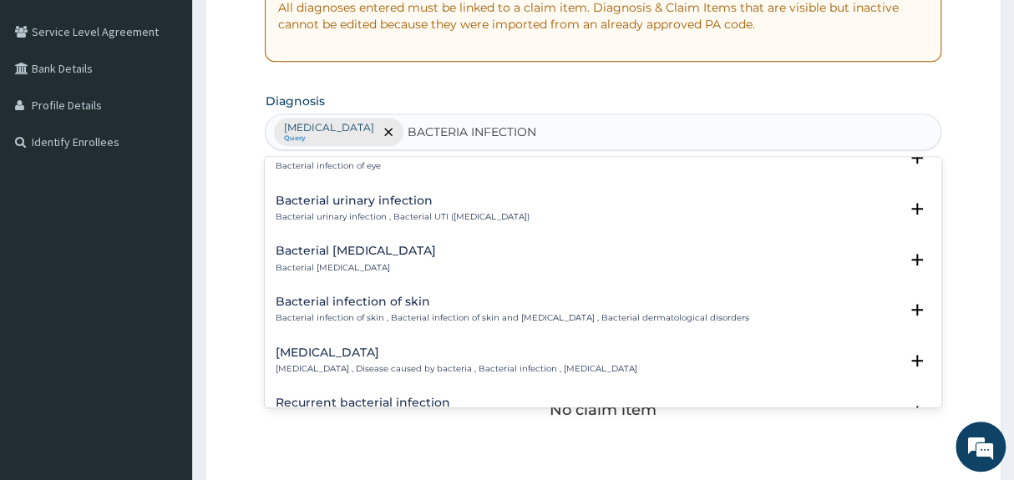
click at [373, 342] on div "[MEDICAL_DATA] [MEDICAL_DATA] , Disease caused by bacteria , Bacterial infectio…" at bounding box center [603, 365] width 676 height 51
click at [375, 357] on h4 "Bacterial infectious disease" at bounding box center [456, 353] width 362 height 13
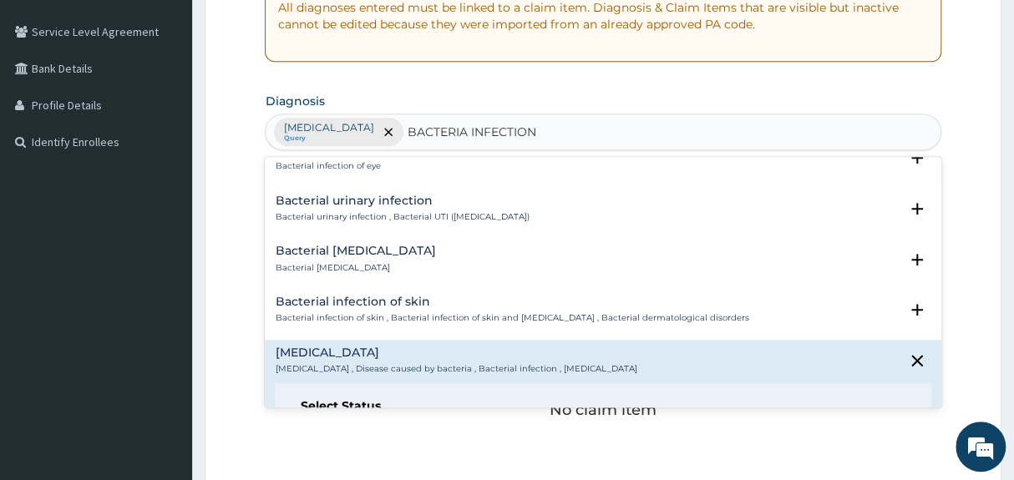
scroll to position [609, 0]
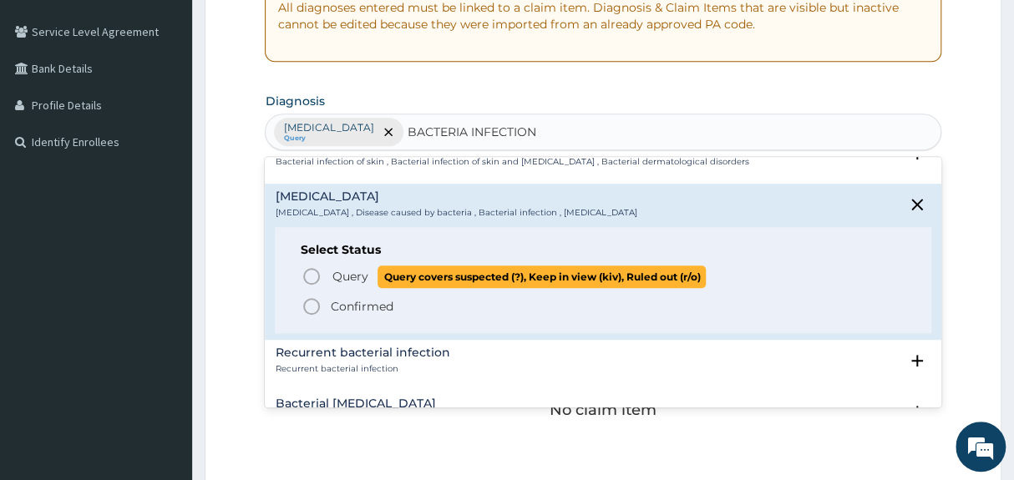
click at [316, 276] on icon "status option query" at bounding box center [311, 276] width 20 height 20
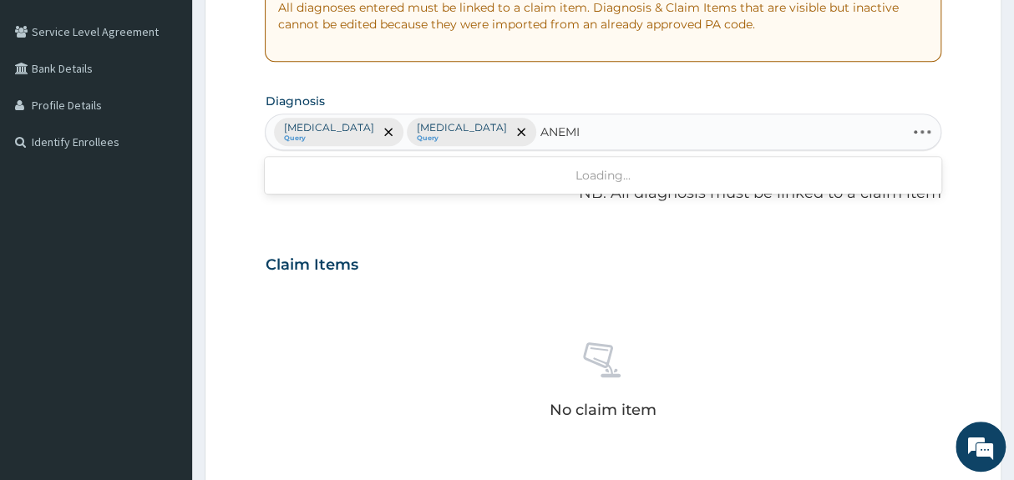
type input "ANEMIA"
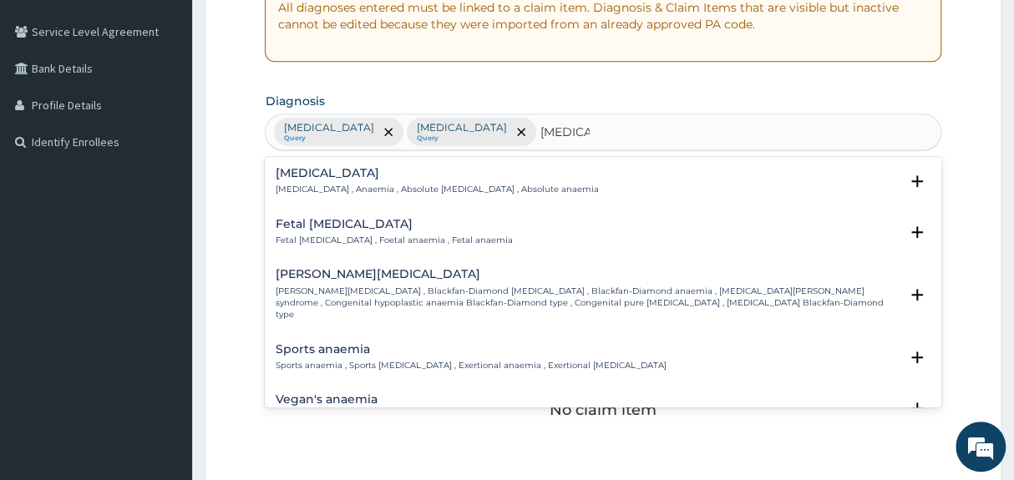
click at [443, 184] on p "Anemia , Anaemia , Absolute anemia , Absolute anaemia" at bounding box center [436, 190] width 323 height 12
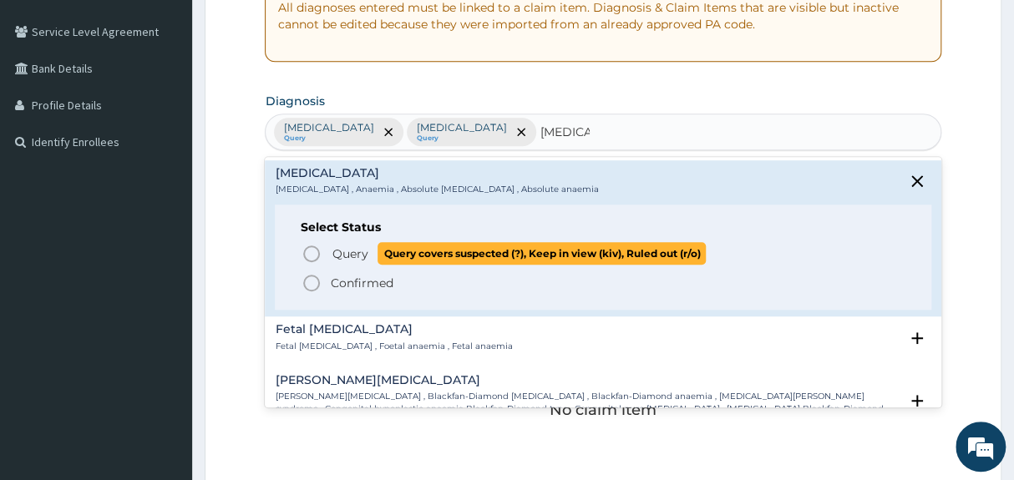
click at [338, 253] on span "Query" at bounding box center [350, 254] width 36 height 17
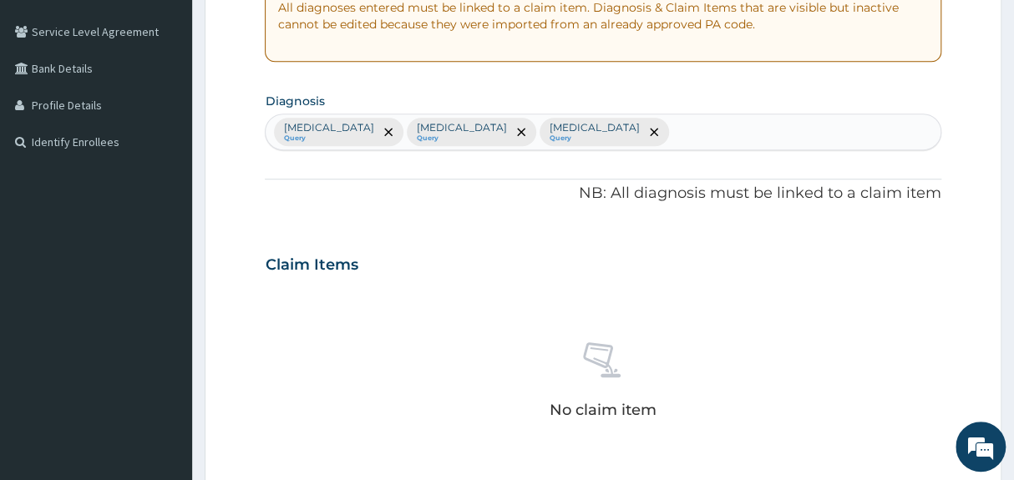
click at [510, 240] on div "Claim Items" at bounding box center [603, 261] width 676 height 43
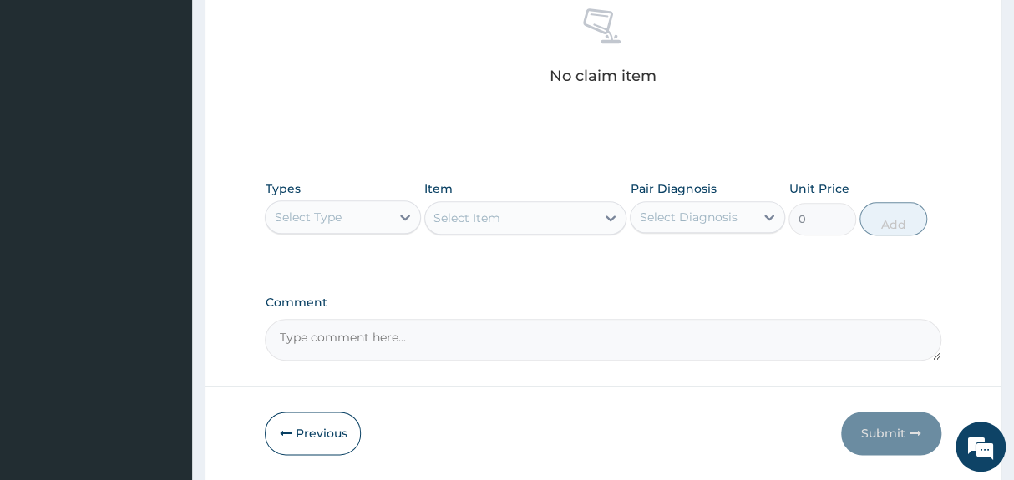
scroll to position [698, 0]
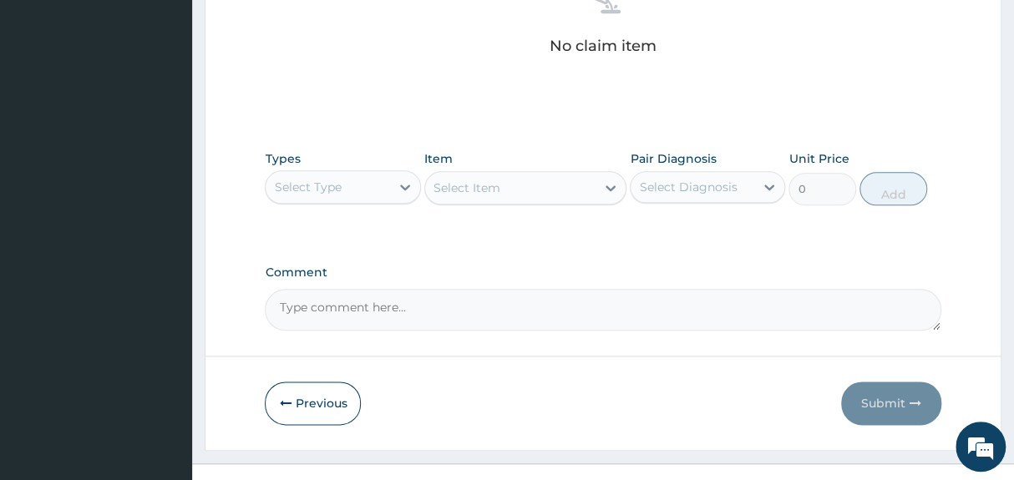
click at [332, 192] on div "Select Type" at bounding box center [307, 187] width 67 height 17
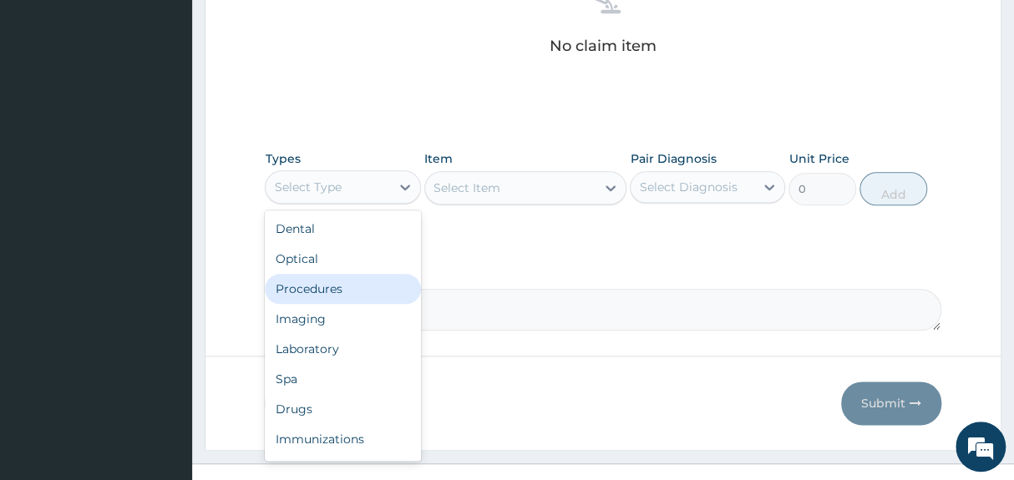
click at [325, 283] on div "Procedures" at bounding box center [342, 289] width 155 height 30
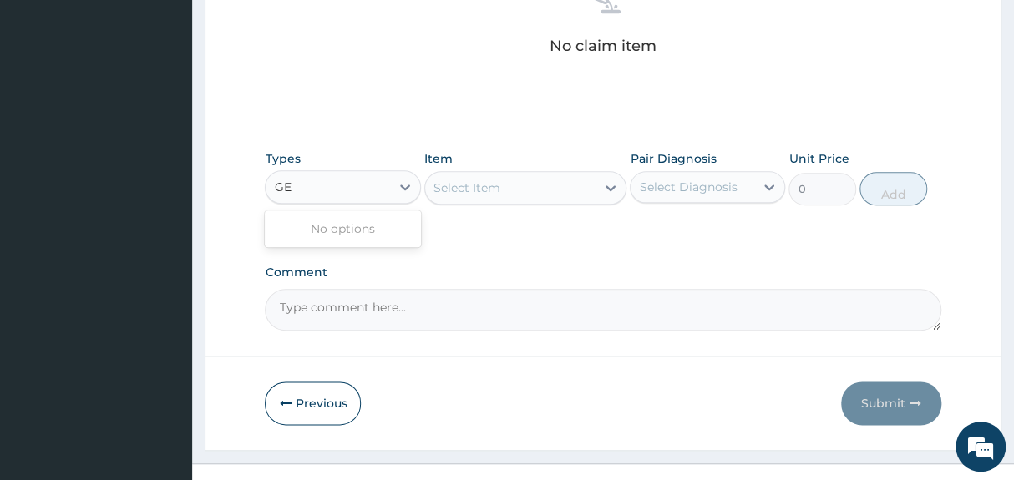
type input "GE"
click at [493, 187] on div "Select Item" at bounding box center [466, 188] width 67 height 17
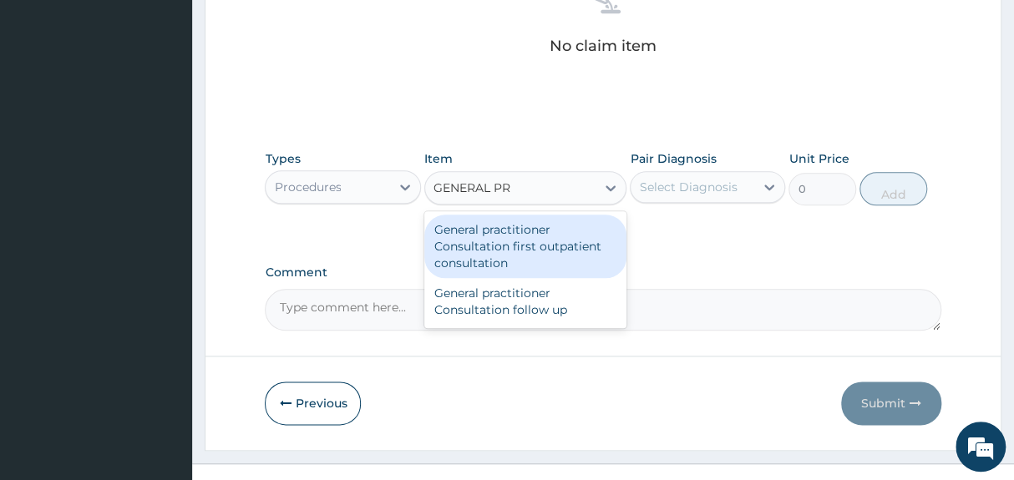
type input "GENERAL PRA"
click at [524, 241] on div "General practitioner Consultation first outpatient consultation" at bounding box center [525, 246] width 203 height 63
type input "3547.5"
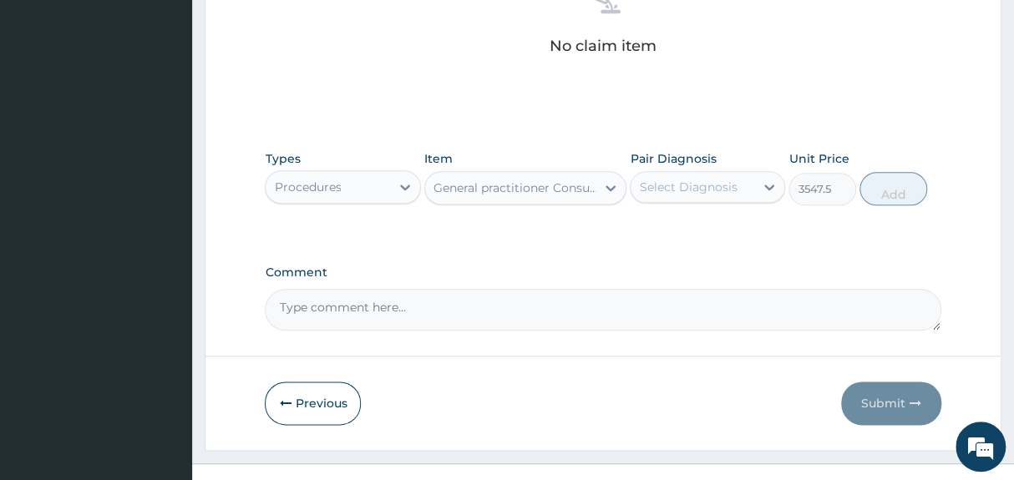
click at [684, 185] on div "Select Diagnosis" at bounding box center [688, 187] width 98 height 17
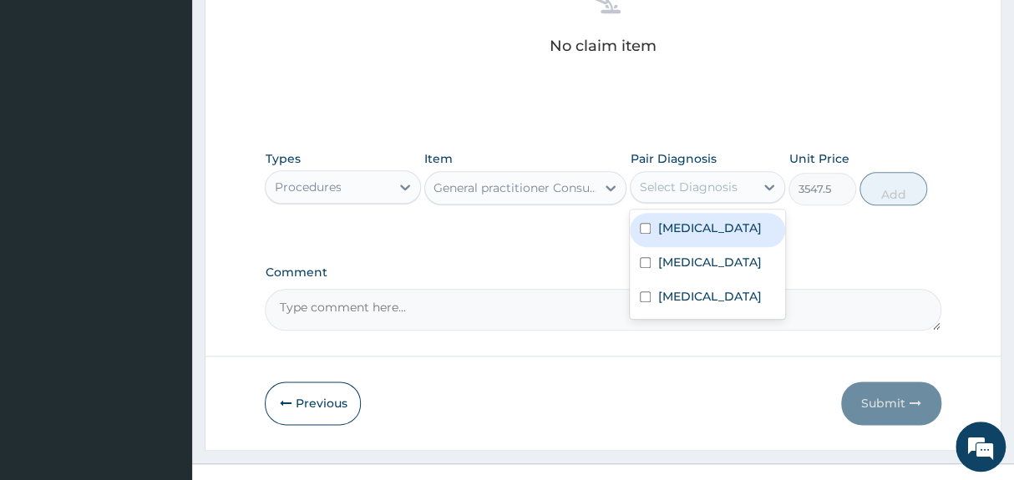
click at [688, 231] on label "[MEDICAL_DATA]" at bounding box center [709, 228] width 104 height 17
checkbox input "true"
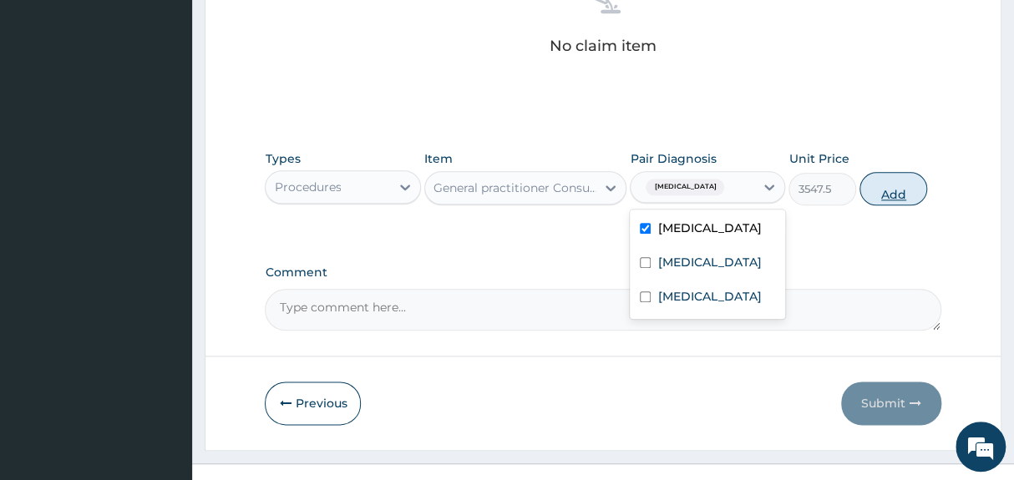
click at [874, 194] on button "Add" at bounding box center [893, 188] width 68 height 33
type input "0"
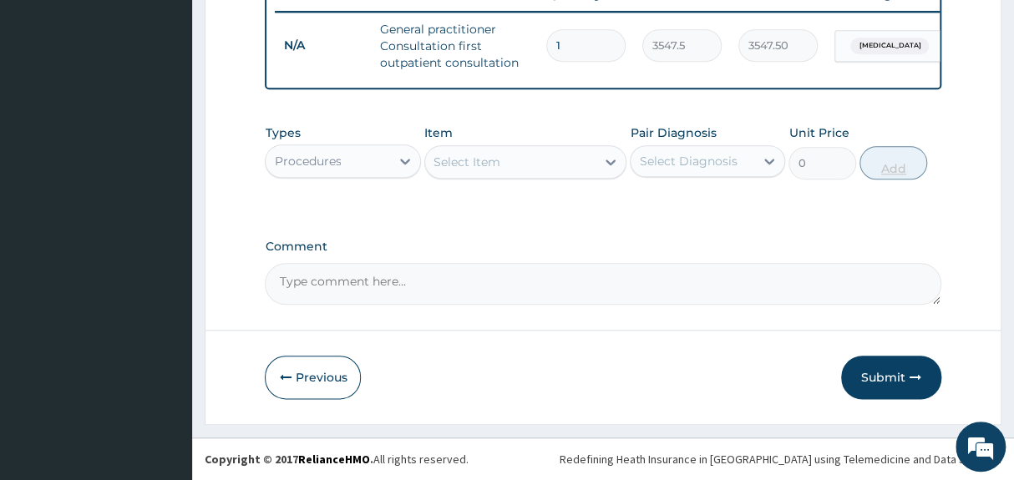
scroll to position [663, 0]
click at [358, 151] on div "Procedures" at bounding box center [328, 161] width 124 height 27
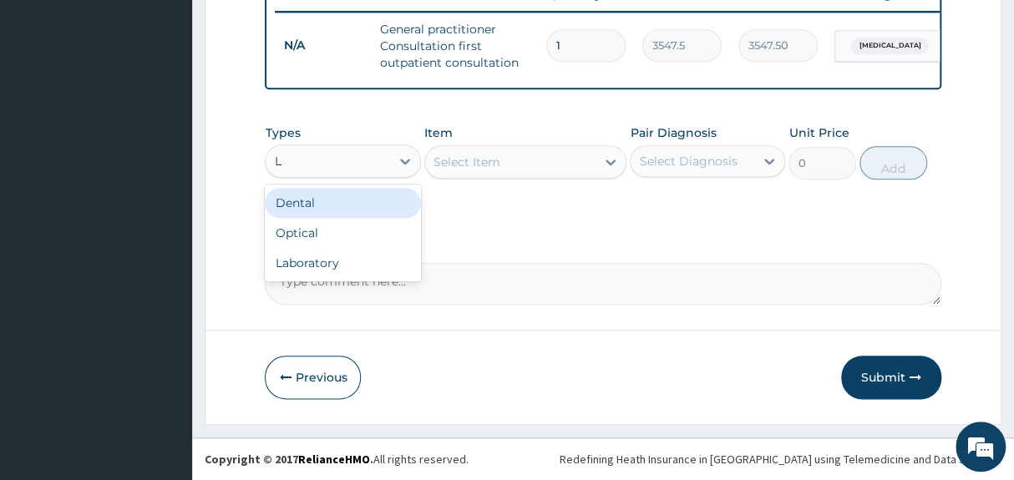
type input "LA"
click at [366, 197] on div "Laboratory" at bounding box center [342, 203] width 155 height 30
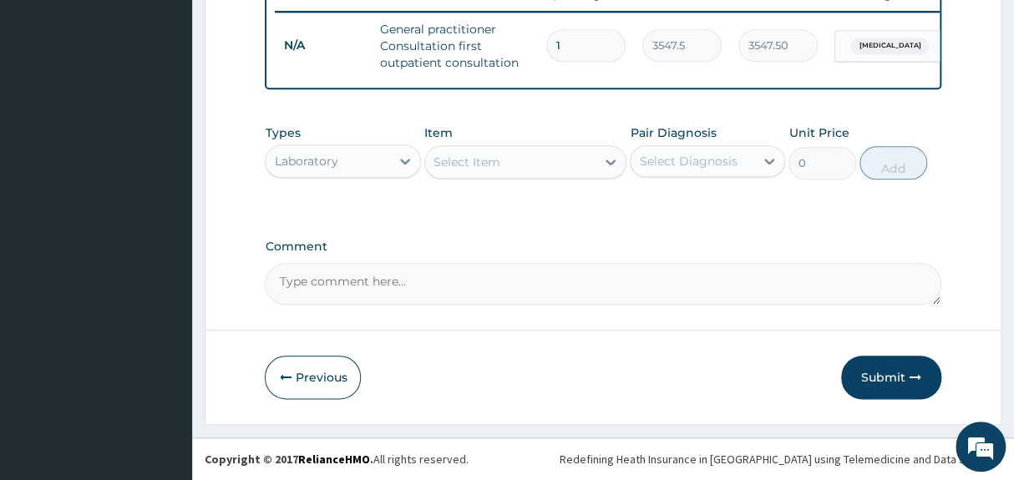
click at [502, 167] on div "Select Item" at bounding box center [510, 162] width 171 height 27
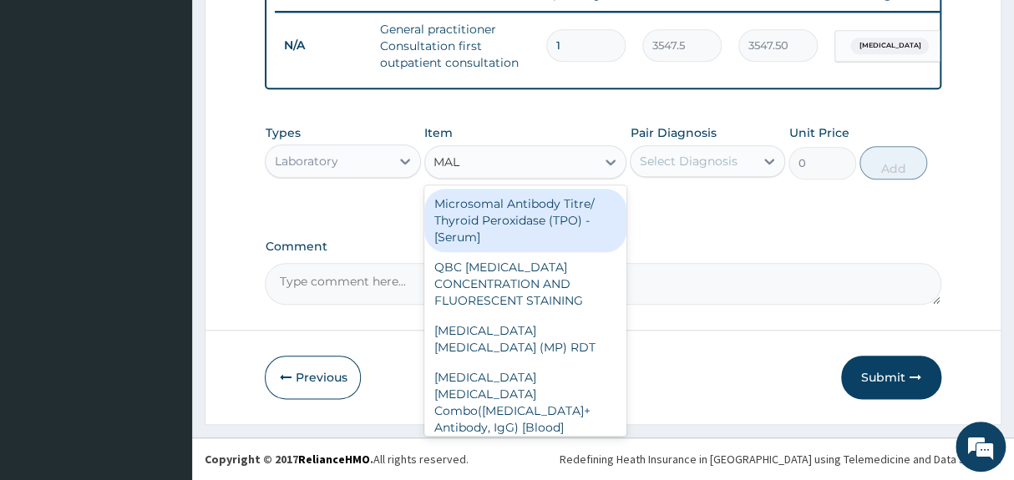
type input "MALA"
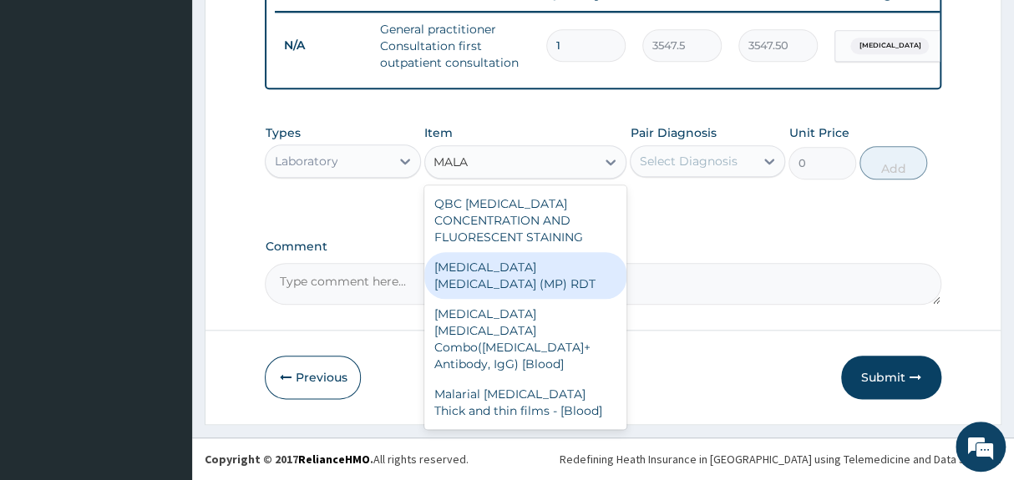
click at [533, 266] on div "[MEDICAL_DATA] [MEDICAL_DATA] (MP) RDT" at bounding box center [525, 275] width 203 height 47
type input "1612.5"
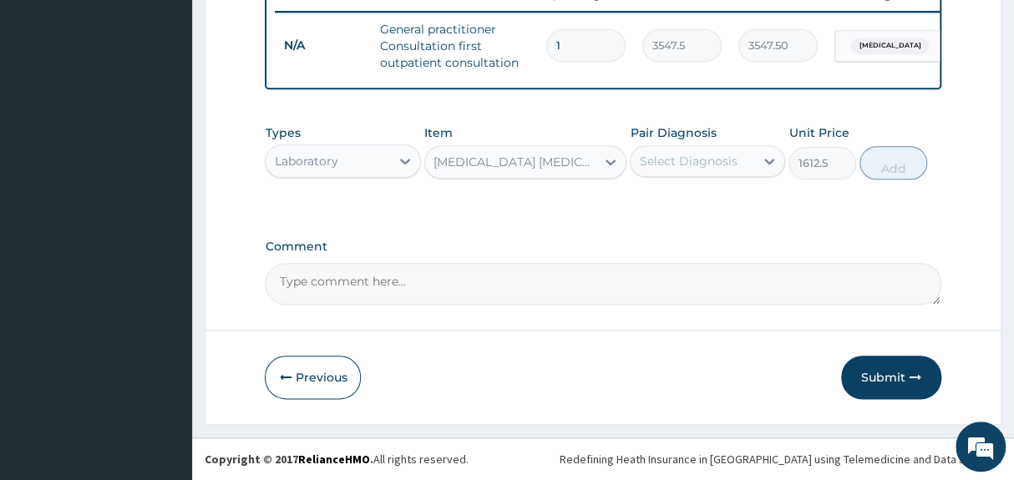
click at [672, 157] on div "Select Diagnosis" at bounding box center [688, 161] width 98 height 17
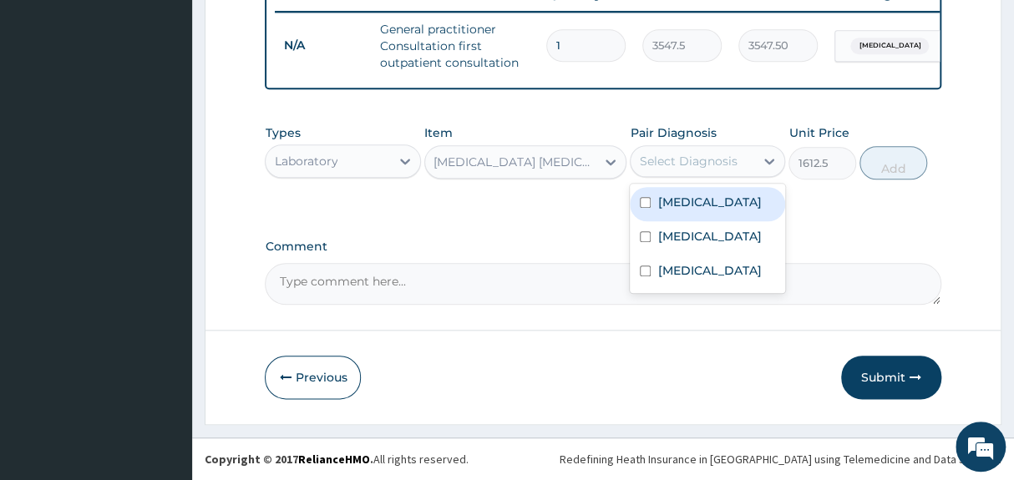
click at [672, 200] on label "[MEDICAL_DATA]" at bounding box center [709, 202] width 104 height 17
checkbox input "true"
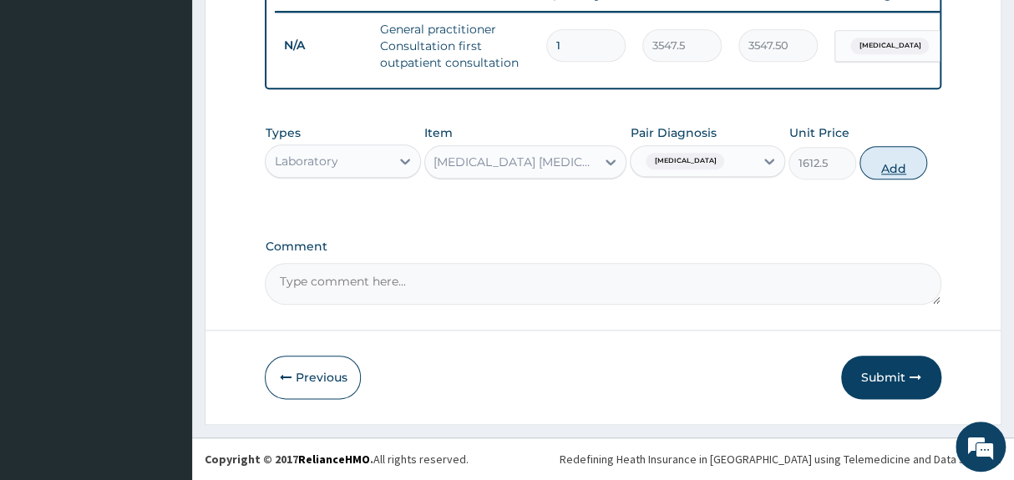
click at [885, 167] on button "Add" at bounding box center [893, 162] width 68 height 33
type input "0"
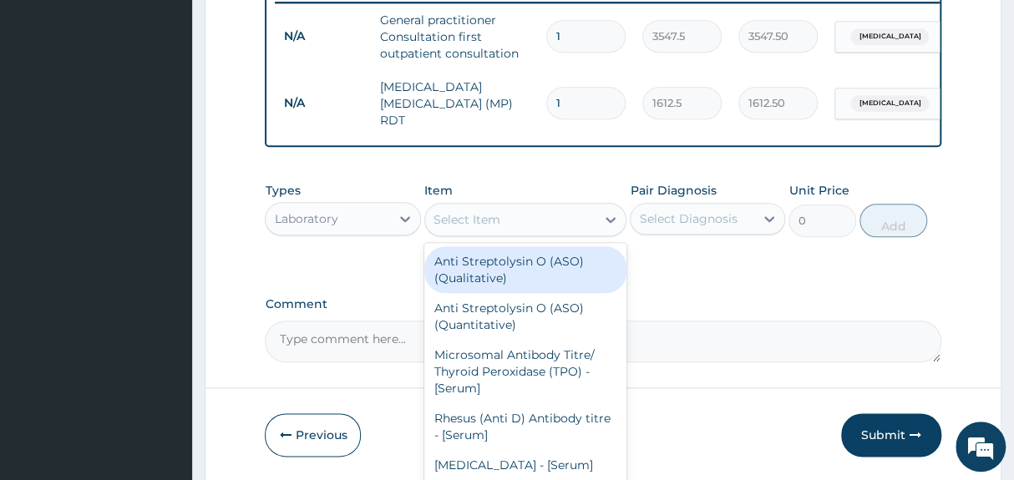
click at [516, 215] on div "Select Item" at bounding box center [510, 219] width 171 height 27
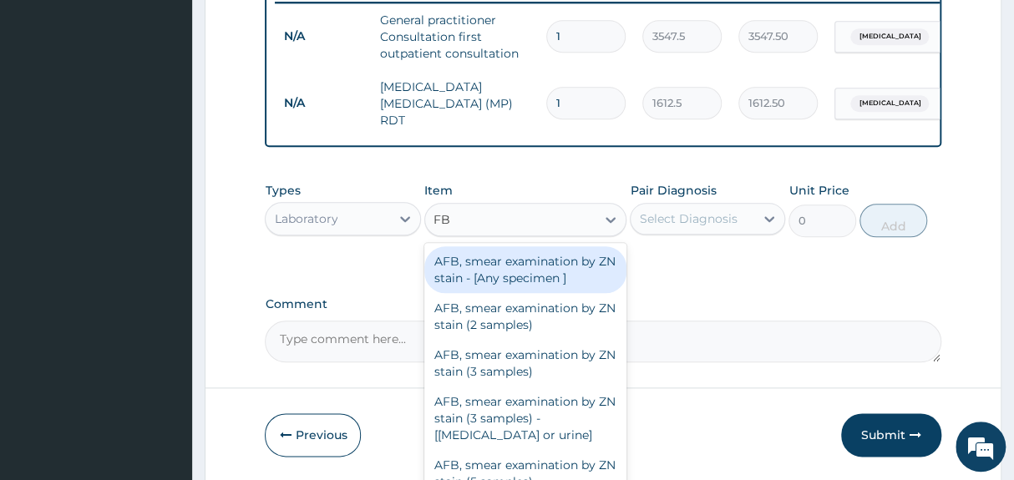
type input "FBC"
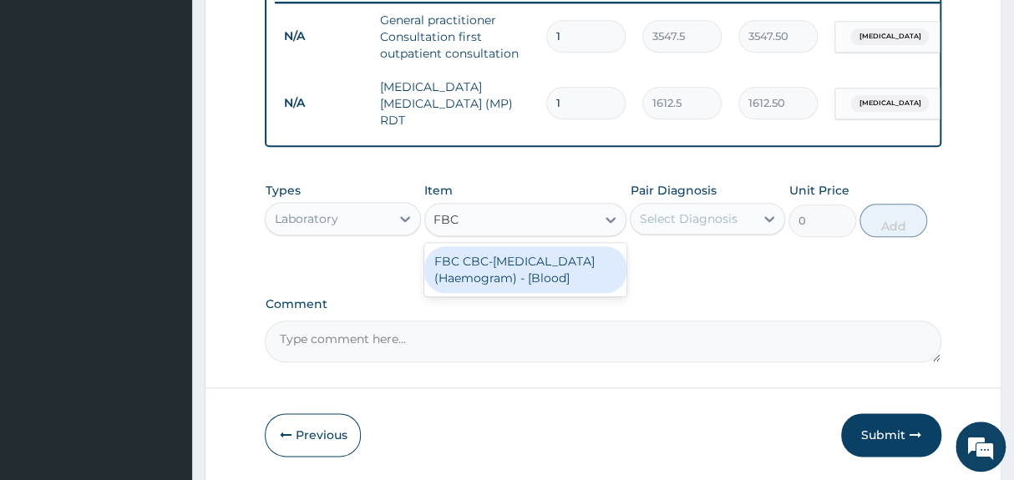
click at [526, 271] on div "FBC CBC-[MEDICAL_DATA] (Haemogram) - [Blood]" at bounding box center [525, 269] width 203 height 47
type input "4300"
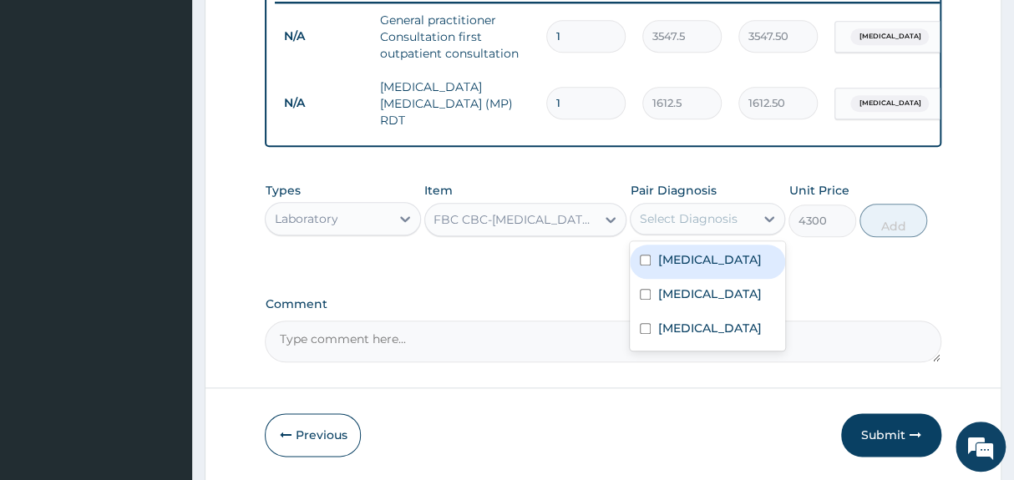
click at [702, 222] on div "Select Diagnosis" at bounding box center [688, 218] width 98 height 17
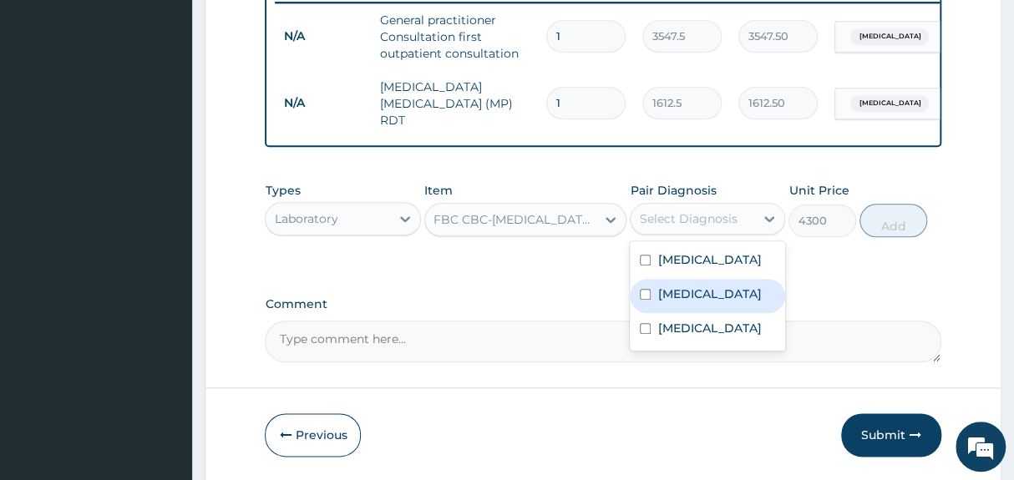
click at [676, 301] on label "[MEDICAL_DATA]" at bounding box center [709, 294] width 104 height 17
checkbox input "true"
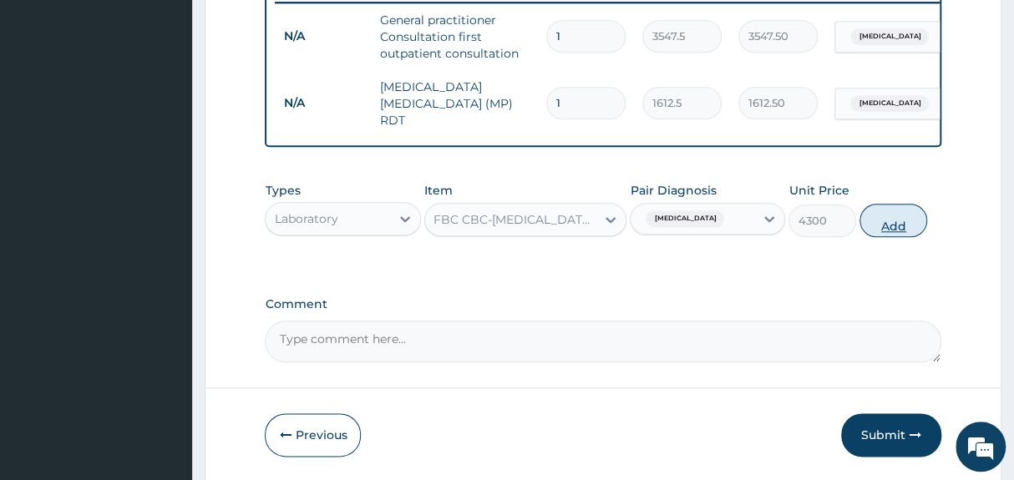
click at [884, 220] on button "Add" at bounding box center [893, 220] width 68 height 33
type input "0"
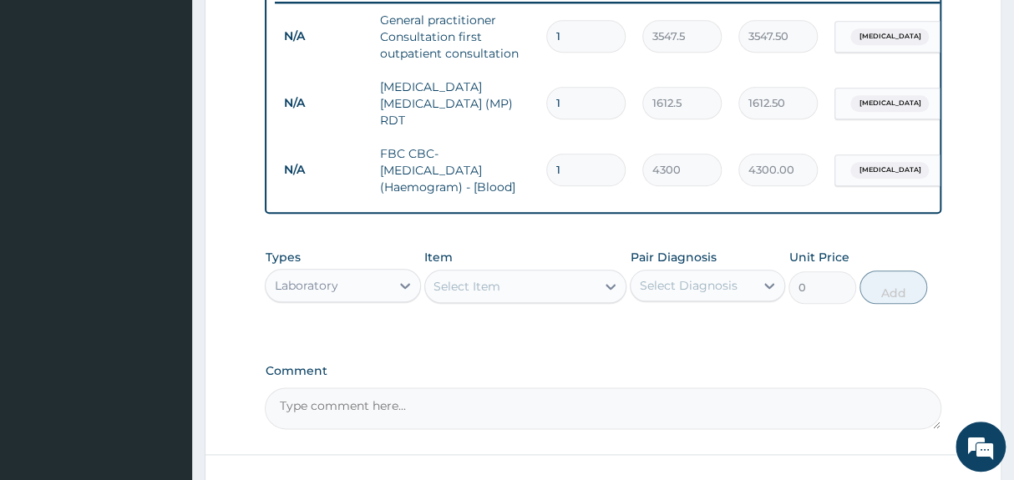
click at [529, 287] on div "Select Item" at bounding box center [510, 286] width 171 height 27
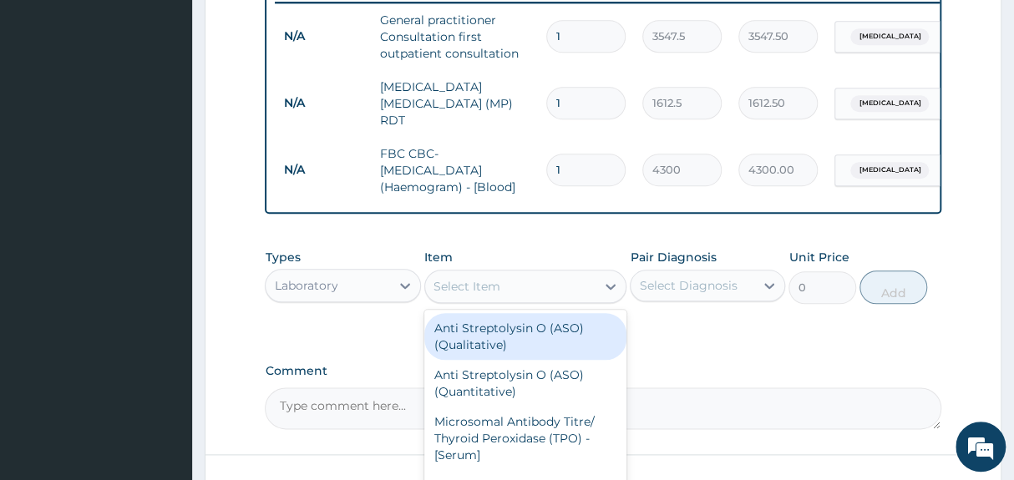
click at [657, 322] on div "Types Laboratory Item option FBC CBC-Complete Blood Count (Haemogram) - [Blood]…" at bounding box center [603, 289] width 676 height 97
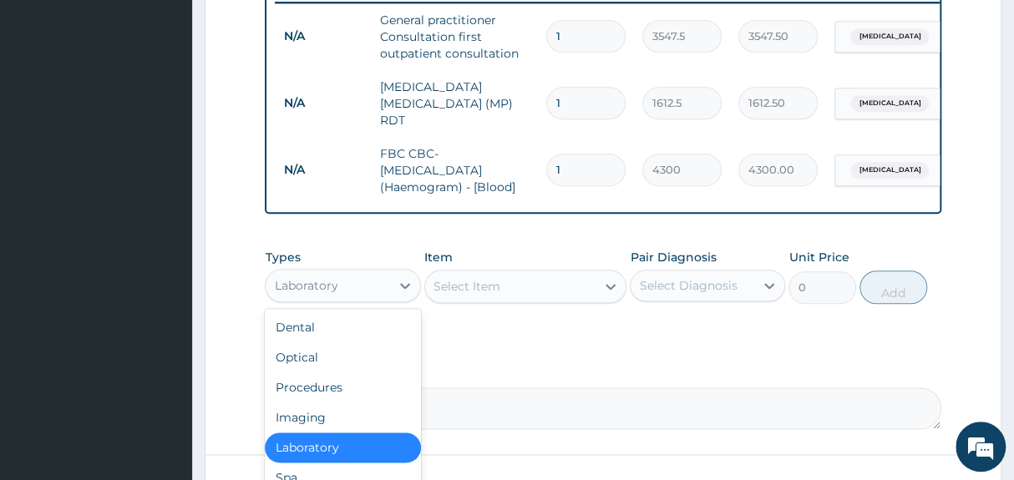
click at [358, 290] on div "Laboratory" at bounding box center [328, 285] width 124 height 27
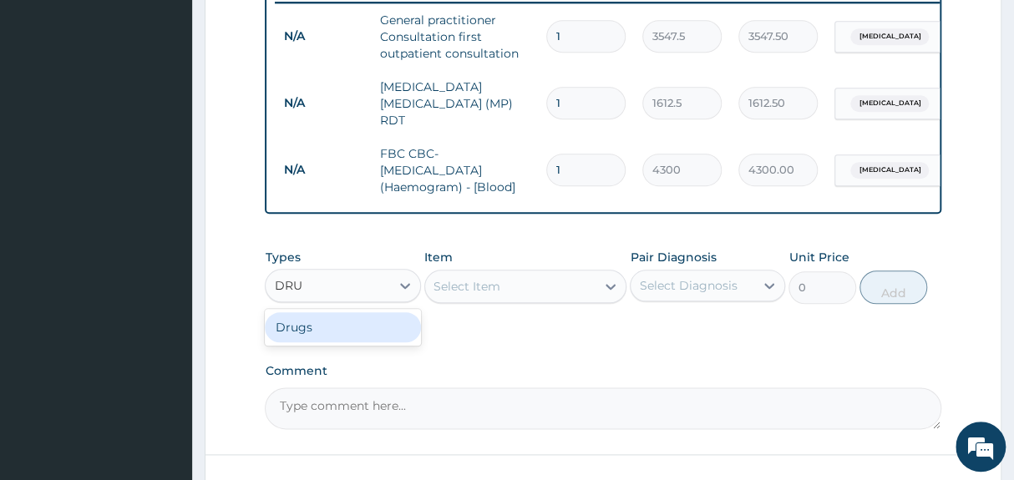
type input "DRUG"
click at [342, 337] on div "Drugs" at bounding box center [342, 327] width 155 height 30
click at [490, 317] on div "Types Drugs Item Select Item Pair Diagnosis Select Diagnosis Unit Price 0 Add" at bounding box center [603, 289] width 676 height 97
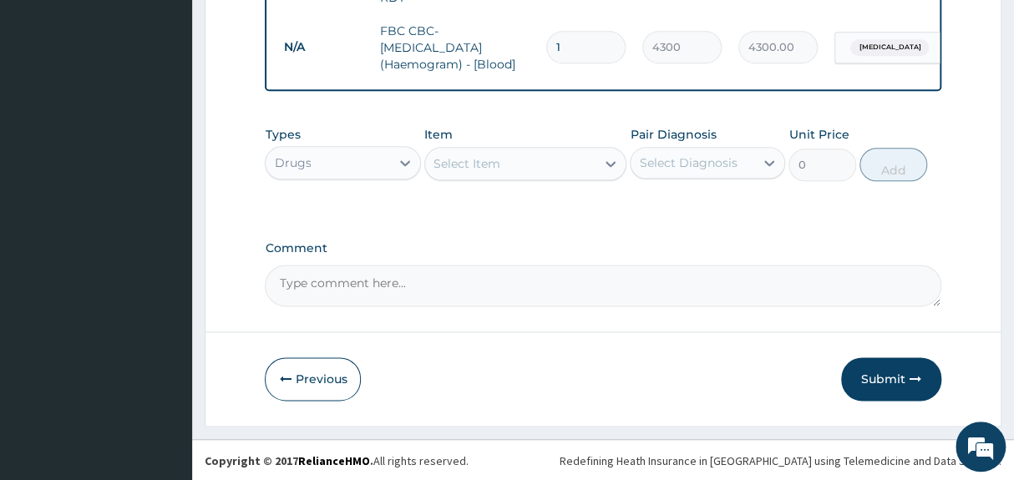
scroll to position [788, 0]
click at [556, 156] on div "Select Item" at bounding box center [510, 162] width 171 height 27
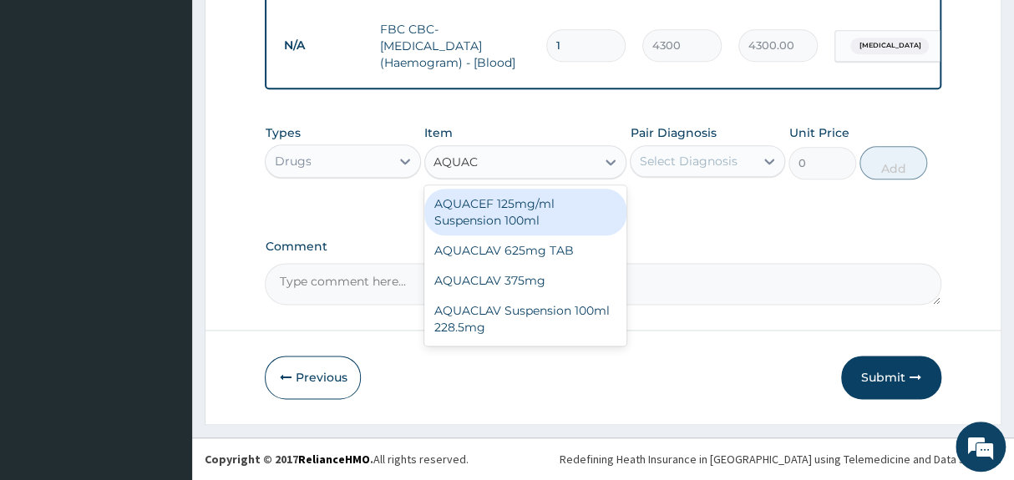
type input "AQUACL"
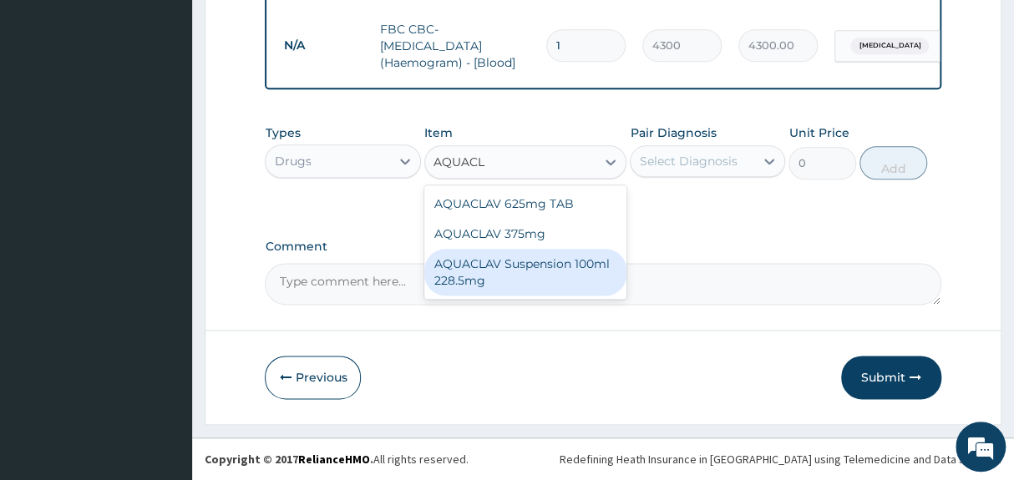
click at [527, 277] on div "AQUACLAV Suspension 100ml 228.5mg" at bounding box center [525, 272] width 203 height 47
type input "2365"
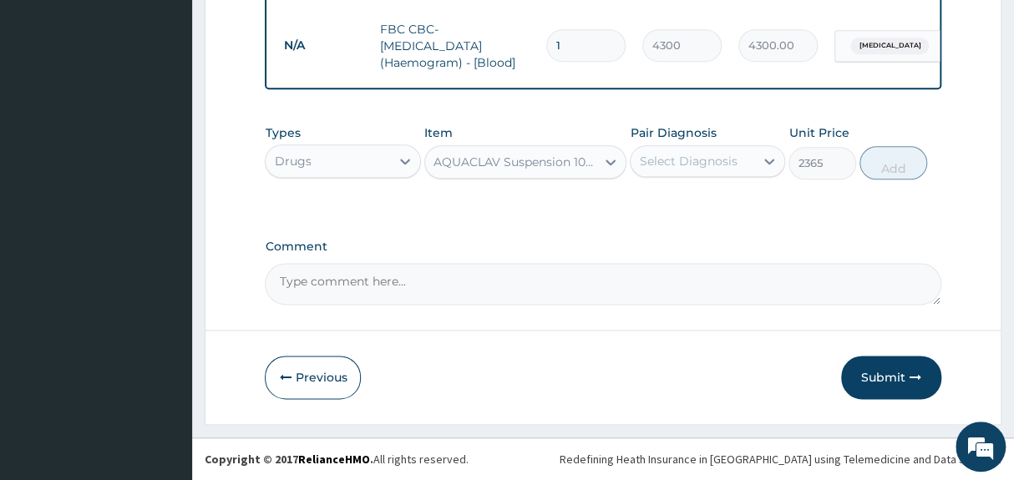
click at [675, 164] on div "Select Diagnosis" at bounding box center [688, 161] width 98 height 17
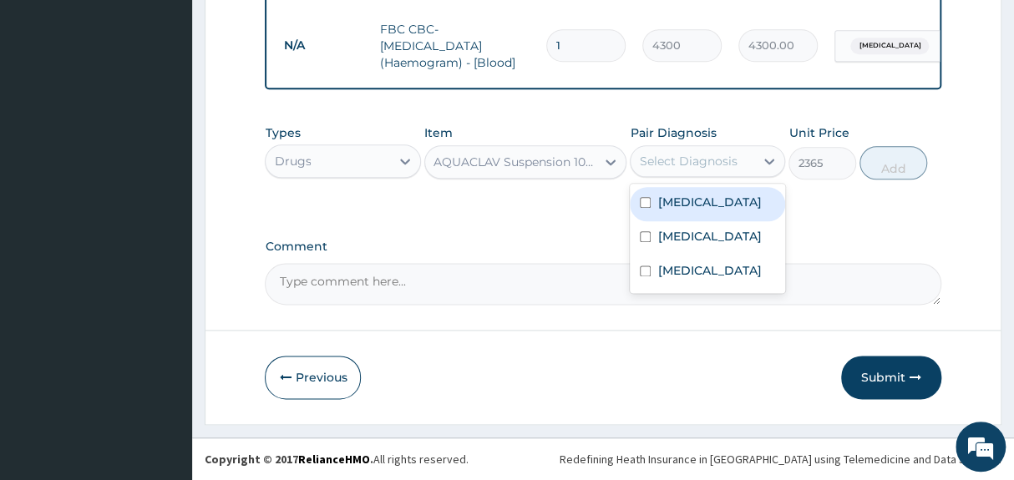
click at [671, 203] on label "[MEDICAL_DATA]" at bounding box center [709, 202] width 104 height 17
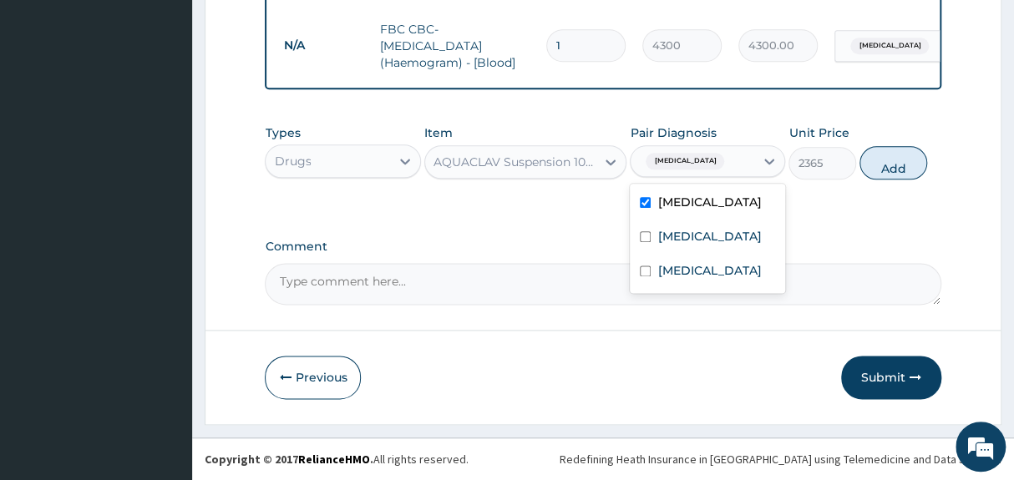
click at [671, 203] on label "[MEDICAL_DATA]" at bounding box center [709, 202] width 104 height 17
checkbox input "false"
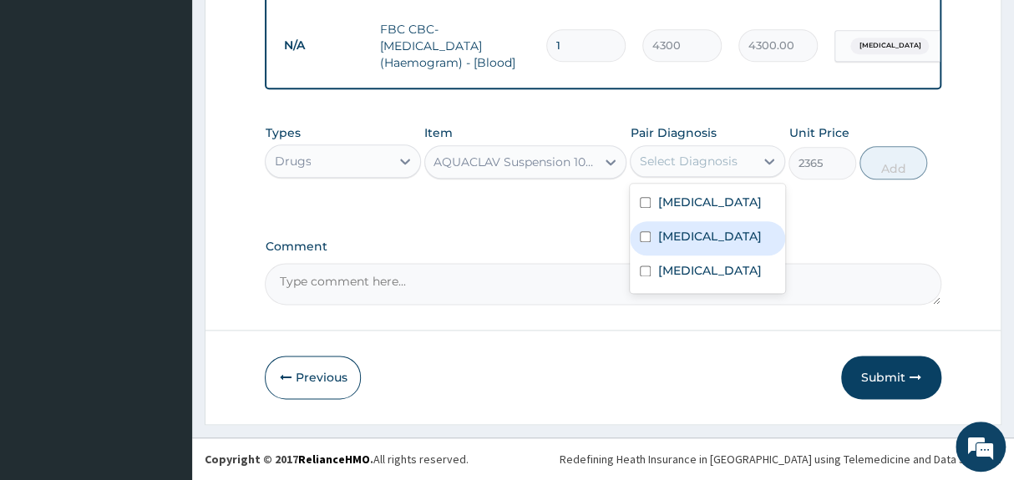
click at [658, 238] on label "[MEDICAL_DATA]" at bounding box center [709, 236] width 104 height 17
checkbox input "true"
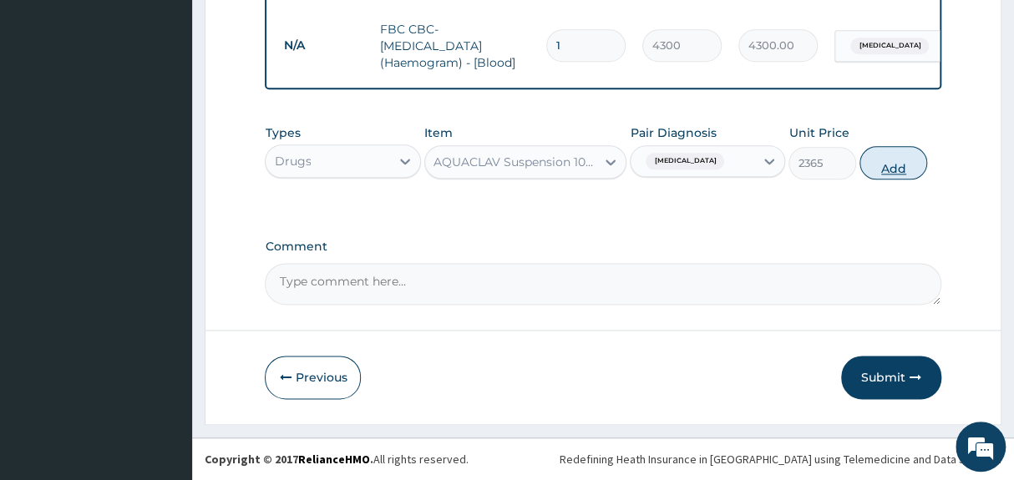
click at [888, 167] on button "Add" at bounding box center [893, 162] width 68 height 33
type input "0"
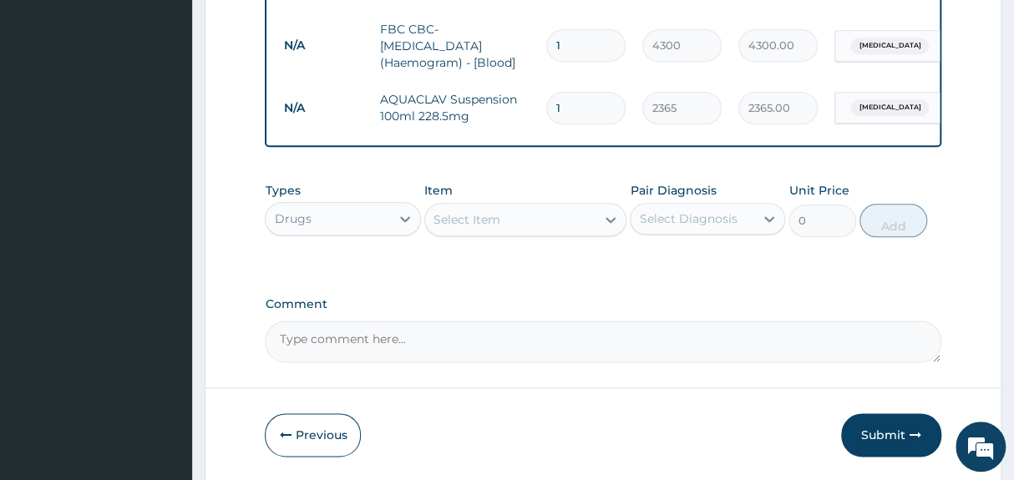
click at [502, 211] on div "Select Item" at bounding box center [510, 219] width 171 height 27
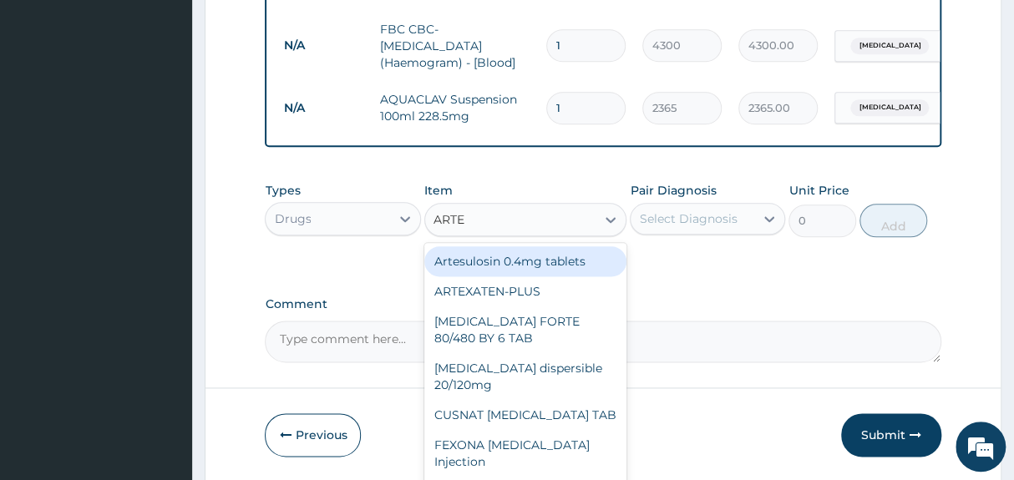
type input "ARTEM"
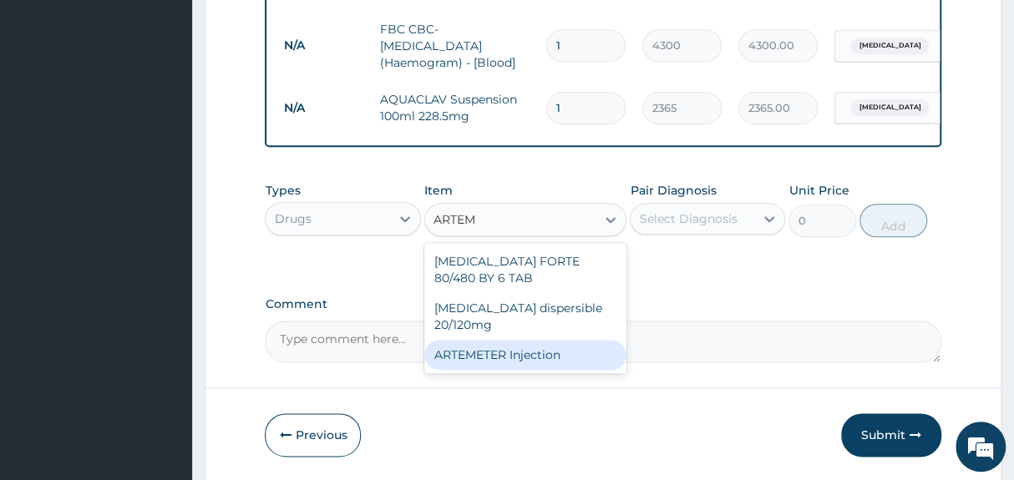
click at [522, 340] on div "ARTEMETER Injection" at bounding box center [525, 355] width 203 height 30
type input "946"
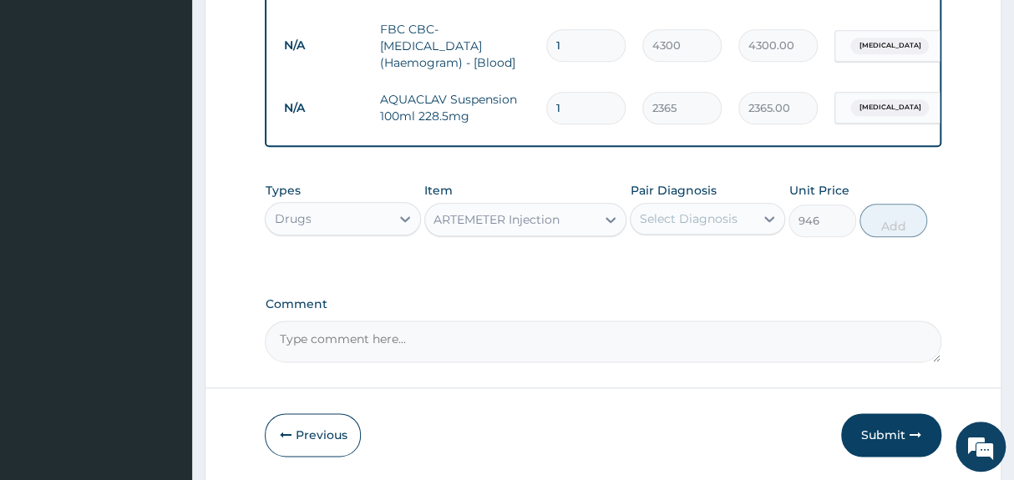
click at [702, 220] on div "Select Diagnosis" at bounding box center [688, 218] width 98 height 17
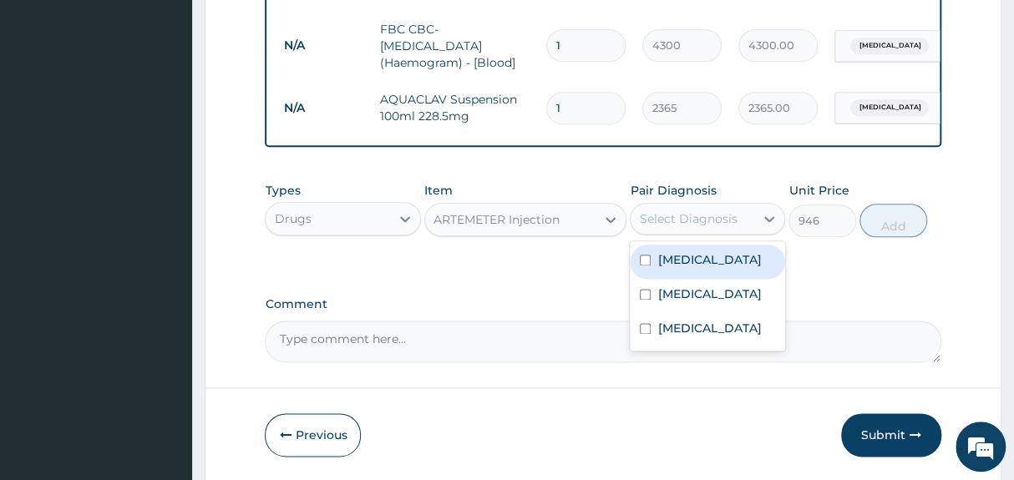
click at [688, 265] on label "[MEDICAL_DATA]" at bounding box center [709, 259] width 104 height 17
checkbox input "true"
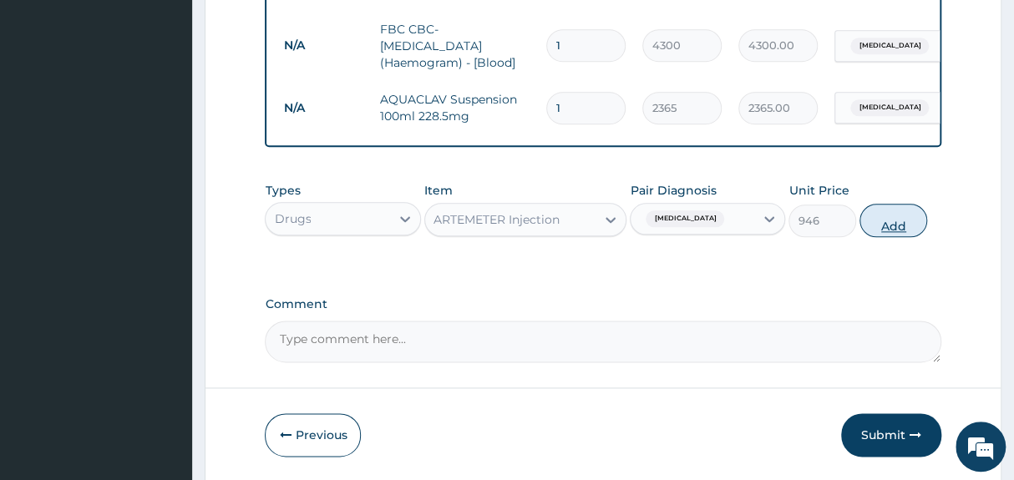
click at [877, 224] on button "Add" at bounding box center [893, 220] width 68 height 33
type input "0"
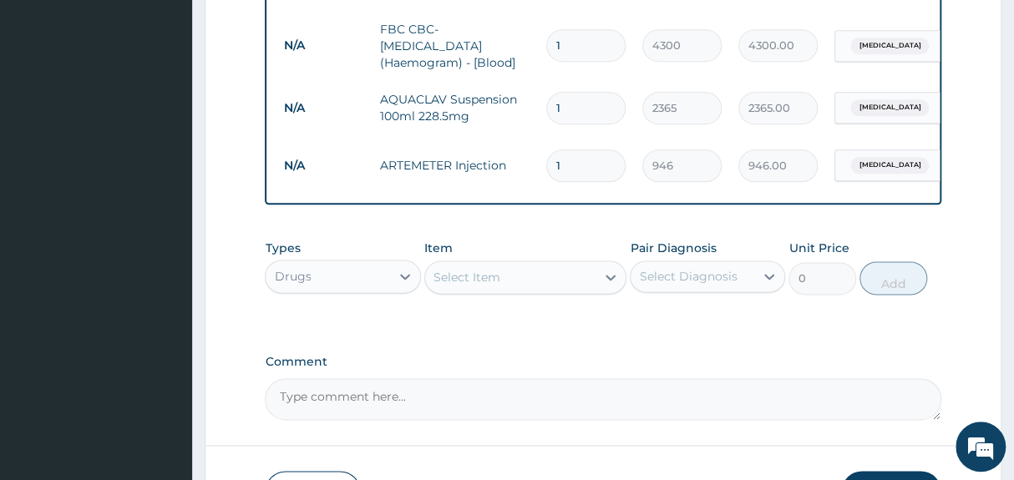
type input "0.00"
type input "3"
type input "2838.00"
type input "3"
click at [489, 271] on div "Select Item" at bounding box center [466, 277] width 67 height 17
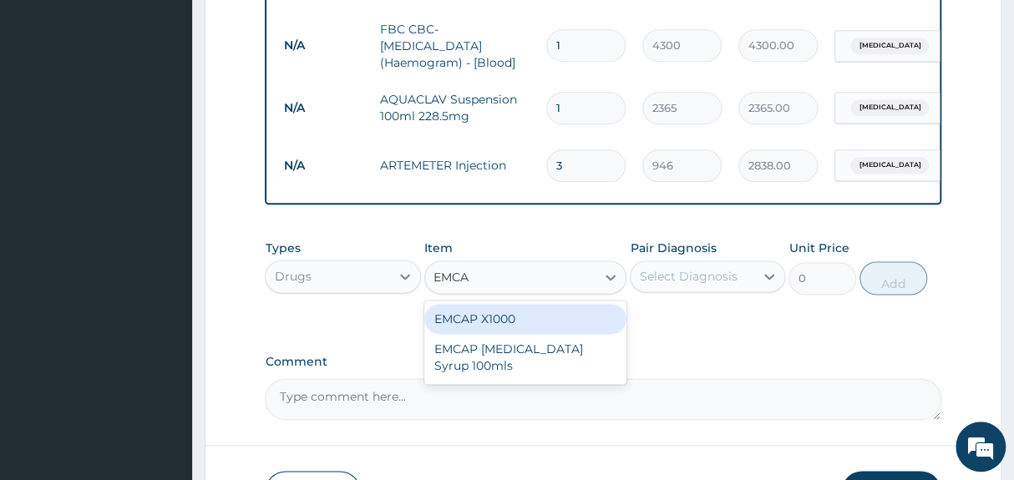
type input "EMCAP"
click at [516, 322] on div "EMCAP X1000" at bounding box center [525, 319] width 203 height 30
type input "23.65"
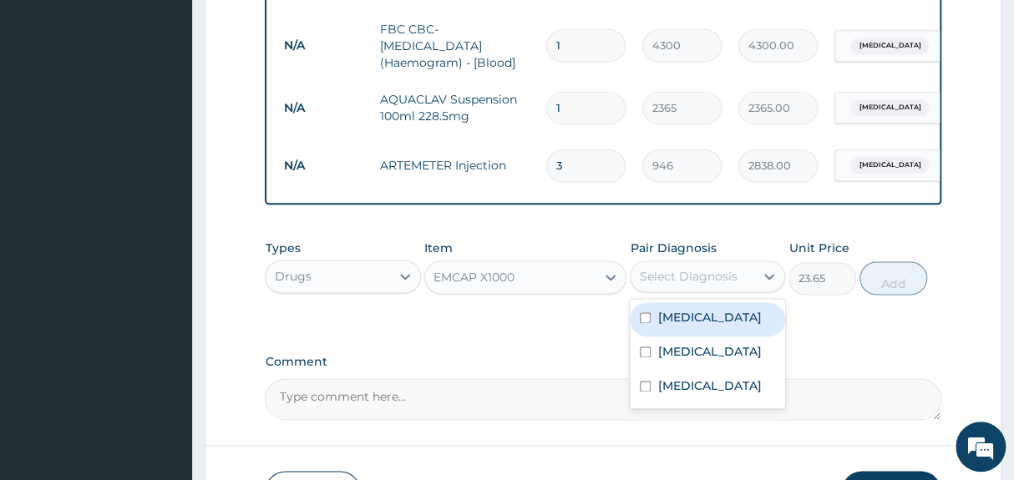
click at [671, 276] on div "Select Diagnosis" at bounding box center [688, 276] width 98 height 17
click at [676, 319] on label "[MEDICAL_DATA]" at bounding box center [709, 317] width 104 height 17
checkbox input "true"
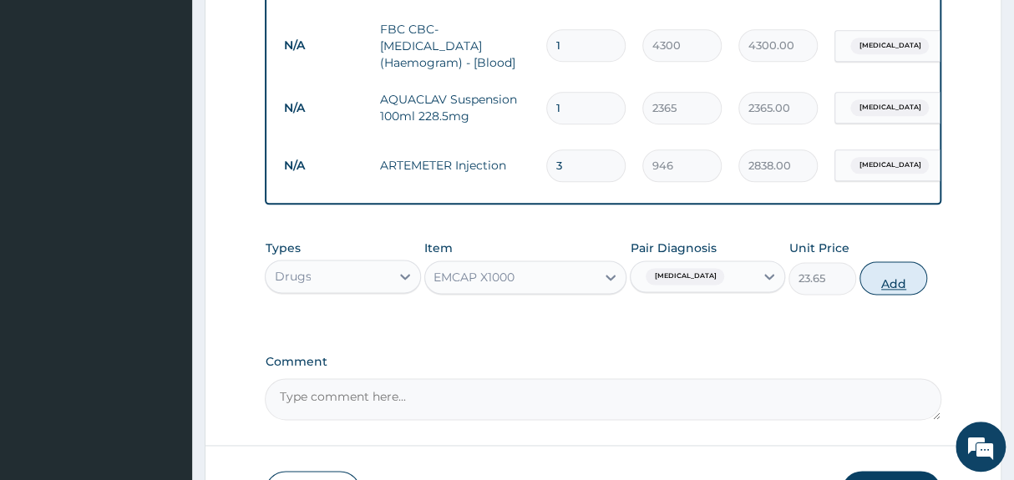
click at [901, 281] on button "Add" at bounding box center [893, 277] width 68 height 33
type input "0"
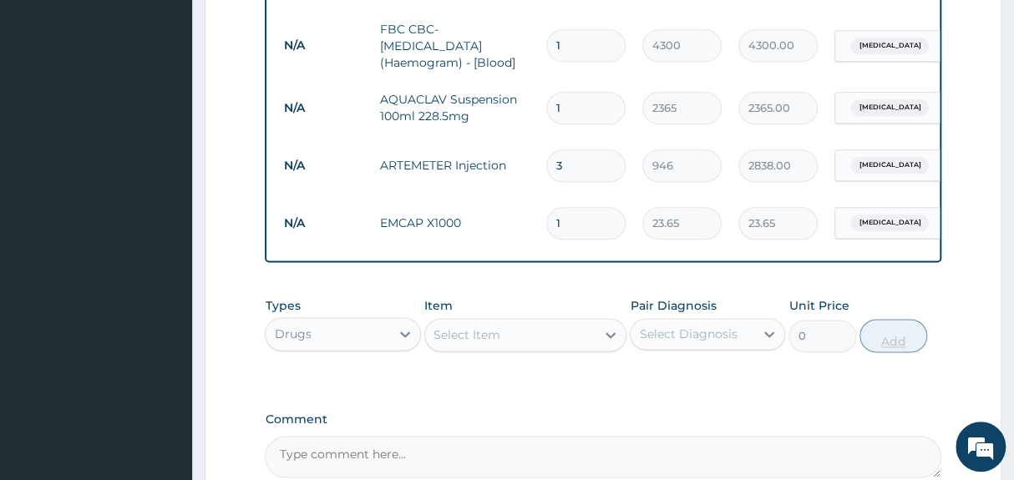
type input "18"
type input "425.70"
type input "18"
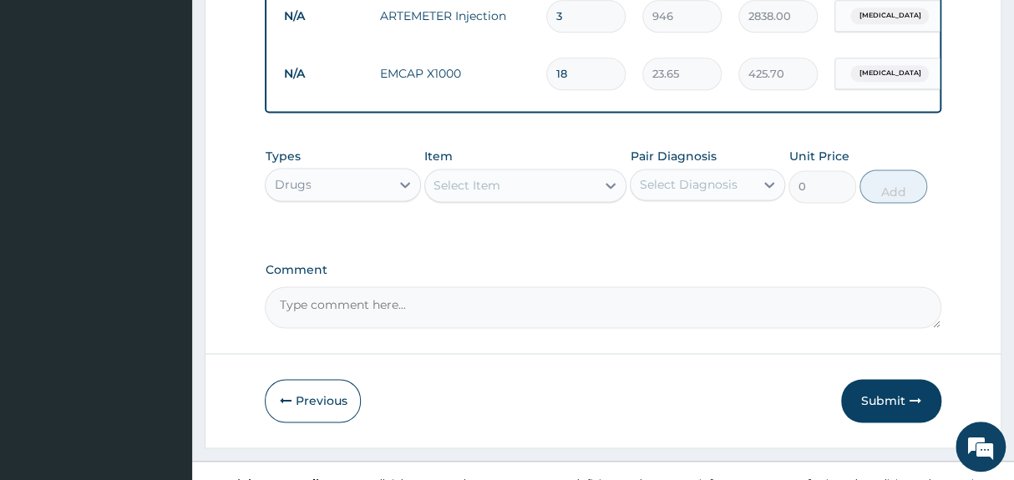
scroll to position [940, 0]
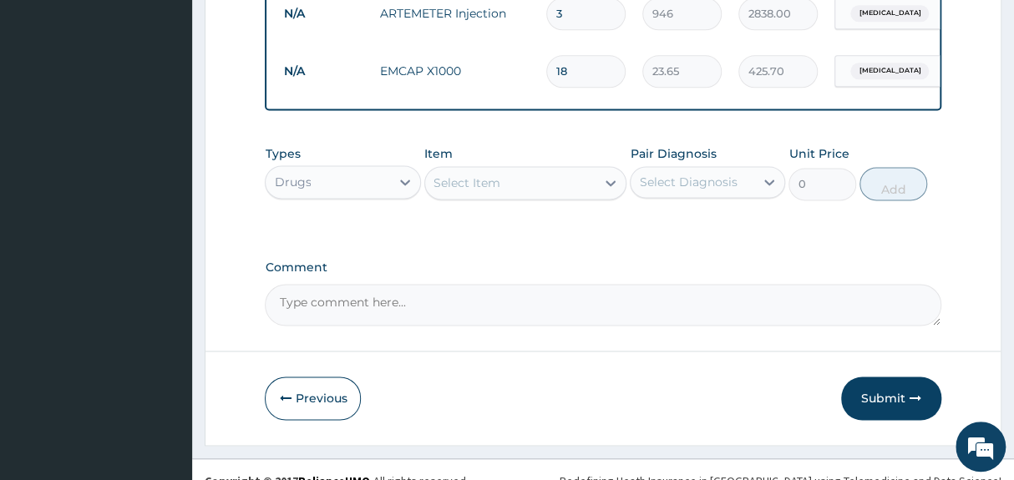
click at [466, 186] on div "Select Item" at bounding box center [466, 183] width 67 height 17
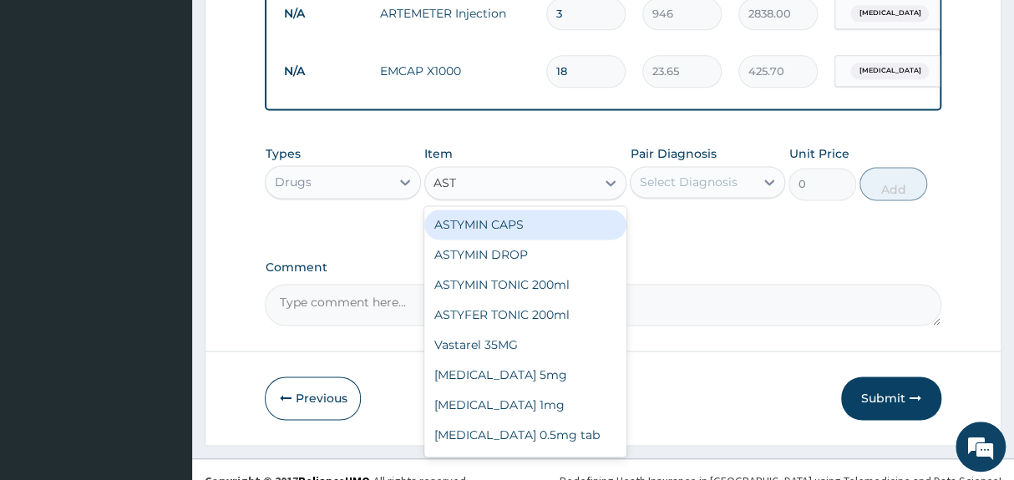
type input "ASTY"
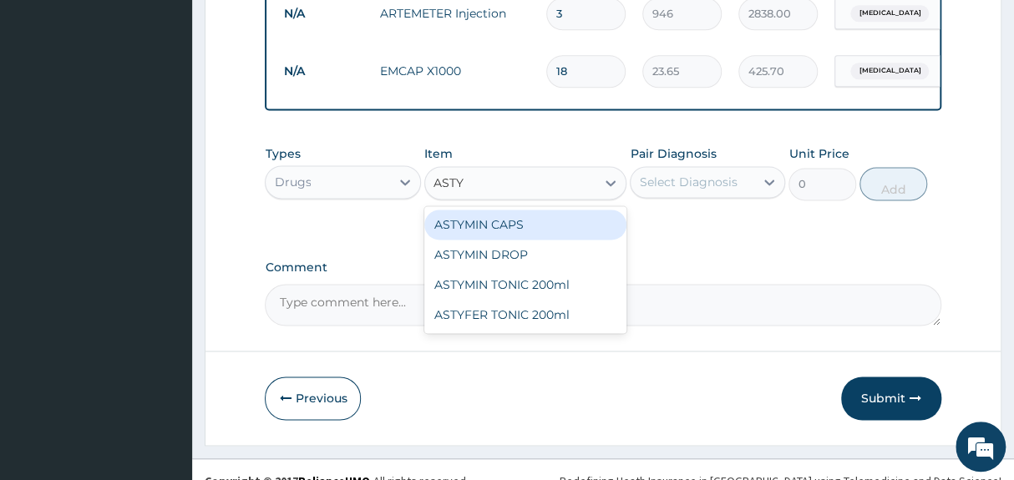
click at [510, 225] on div "ASTYMIN CAPS" at bounding box center [525, 225] width 203 height 30
type input "236.5"
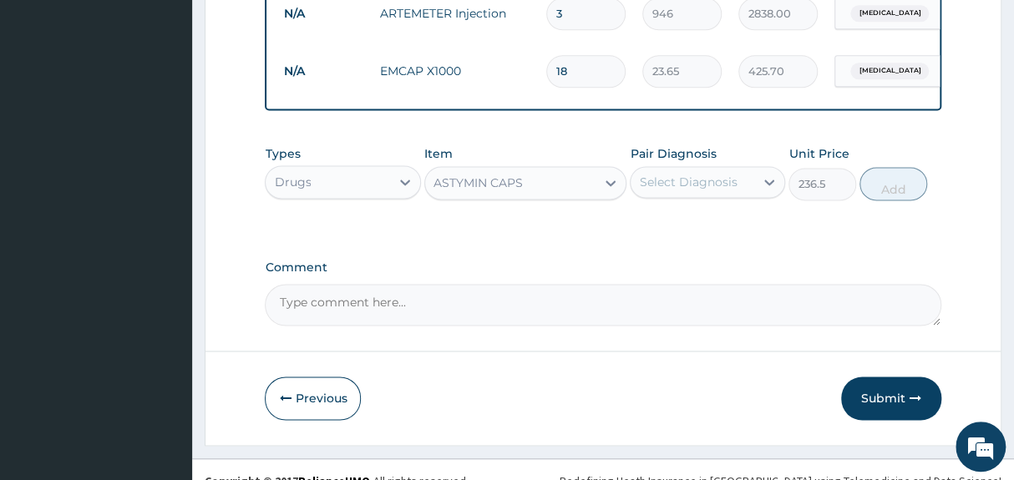
click at [680, 180] on div "Select Diagnosis" at bounding box center [688, 182] width 98 height 17
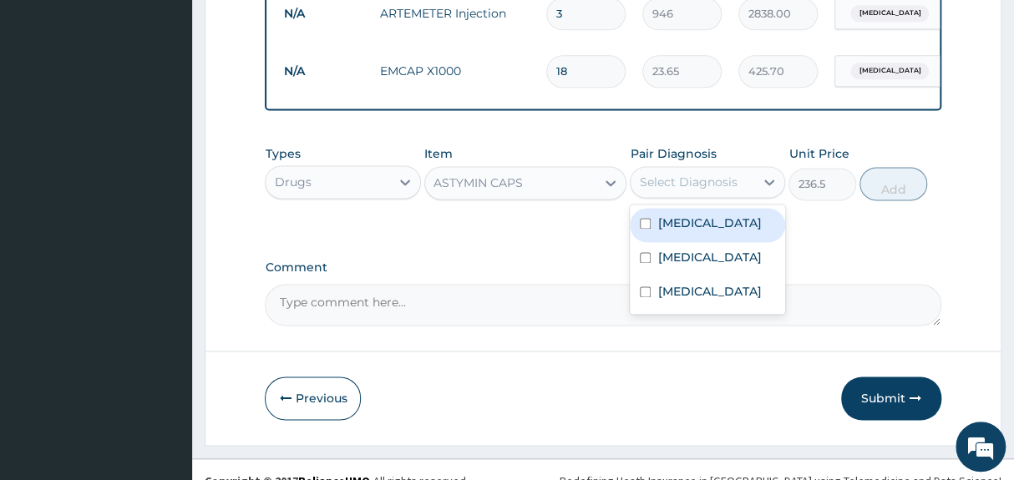
click at [686, 218] on label "[MEDICAL_DATA]" at bounding box center [709, 223] width 104 height 17
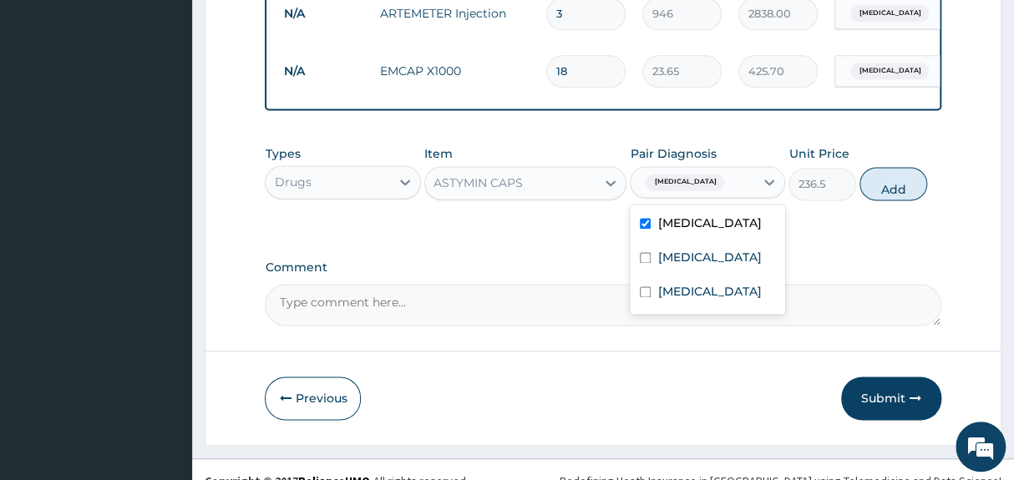
click at [686, 218] on label "[MEDICAL_DATA]" at bounding box center [709, 223] width 104 height 17
checkbox input "false"
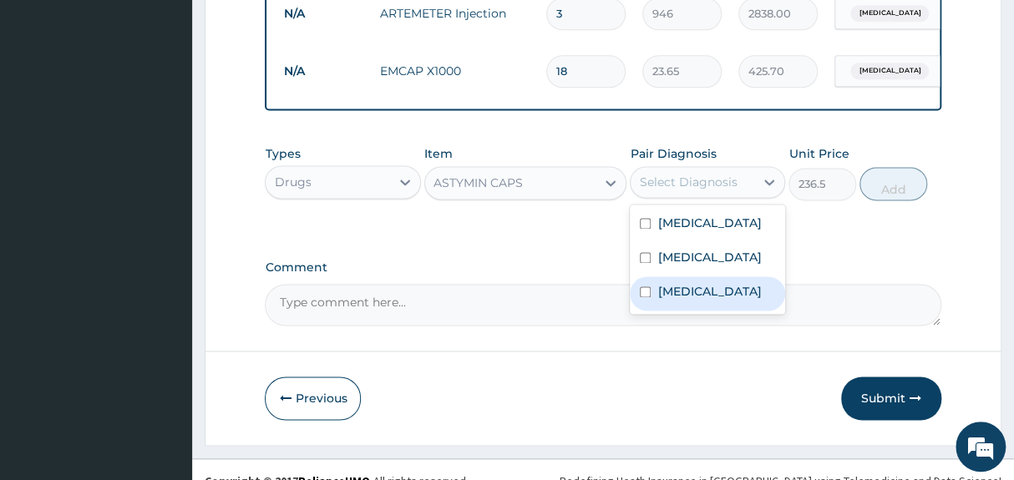
click at [645, 297] on input "checkbox" at bounding box center [645, 291] width 11 height 11
checkbox input "true"
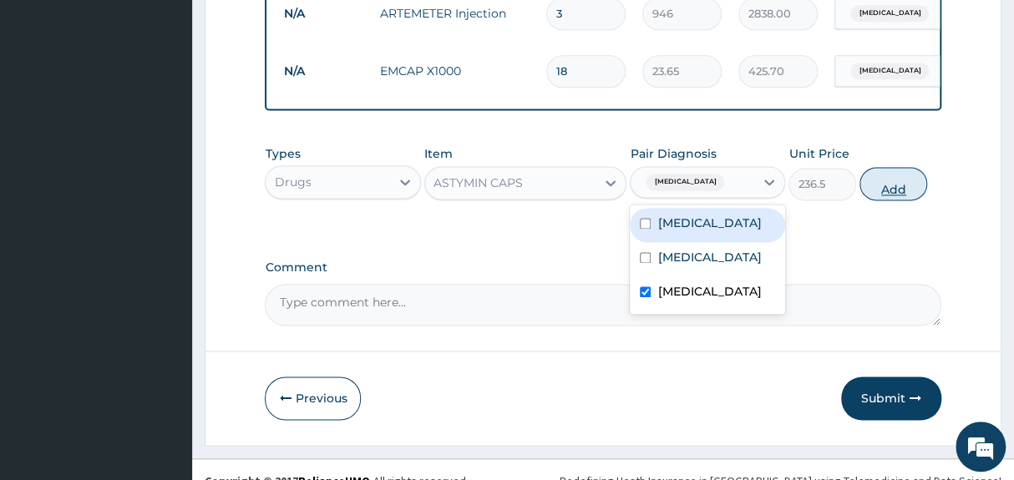
click at [888, 180] on button "Add" at bounding box center [893, 183] width 68 height 33
type input "0"
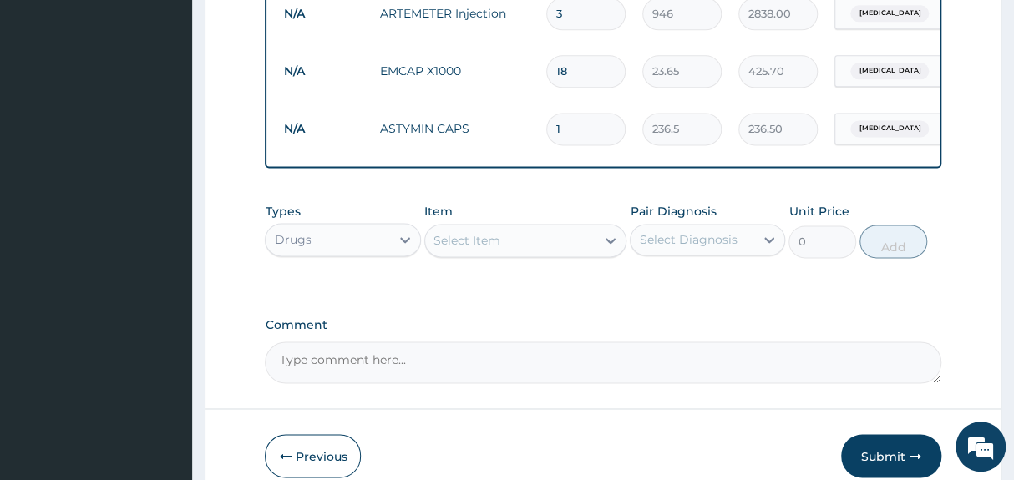
click at [768, 291] on div "Types Drugs Item Select Item Pair Diagnosis Select Diagnosis Unit Price 0 Add" at bounding box center [603, 243] width 676 height 97
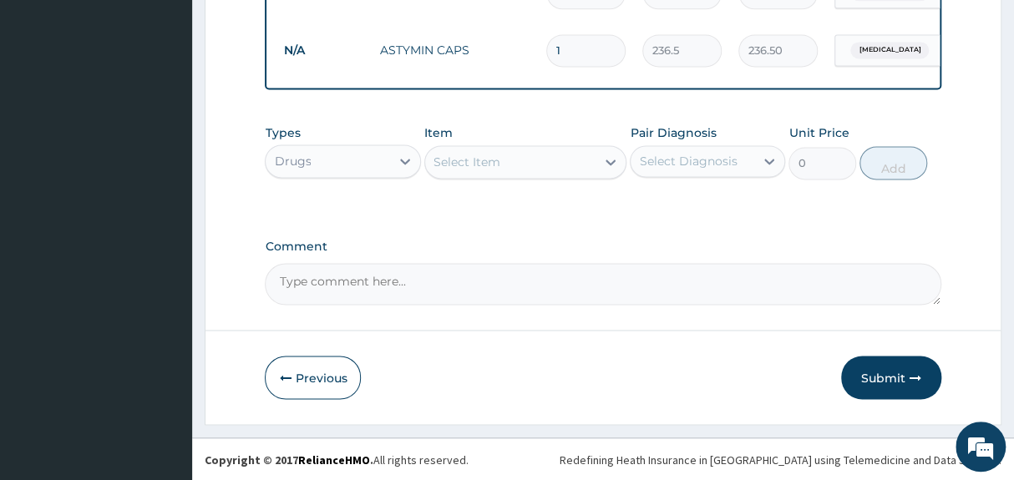
scroll to position [1020, 0]
click at [894, 382] on button "Submit" at bounding box center [891, 377] width 100 height 43
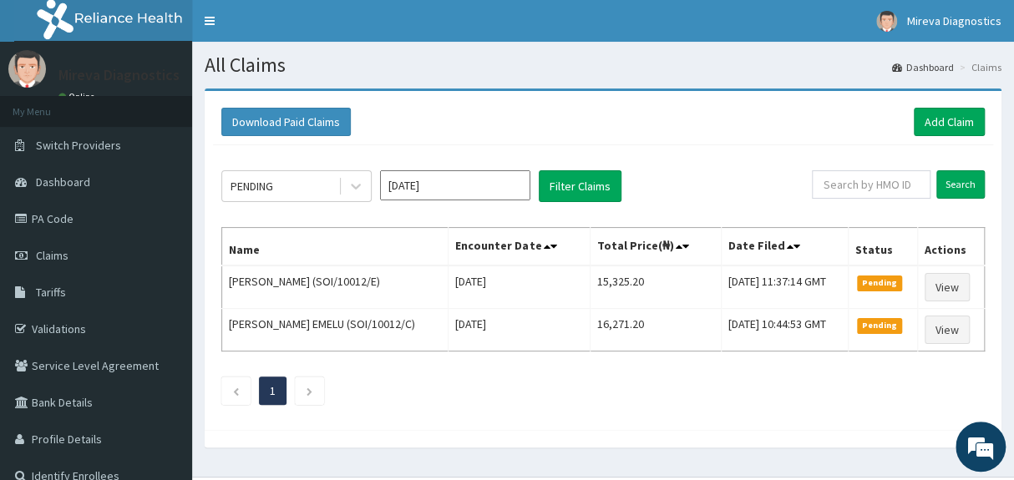
click at [746, 141] on div "Download Paid Claims Add Claim" at bounding box center [603, 122] width 780 height 46
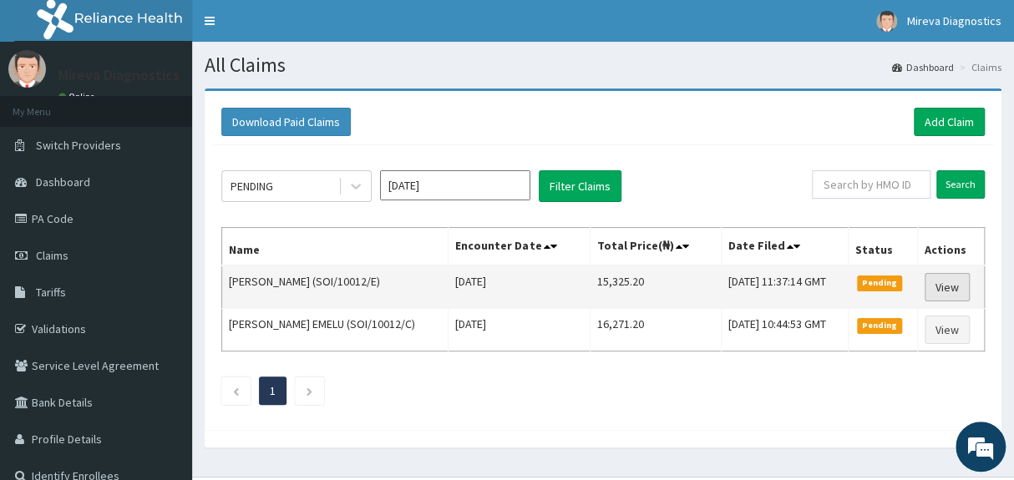
click at [952, 291] on link "View" at bounding box center [947, 287] width 45 height 28
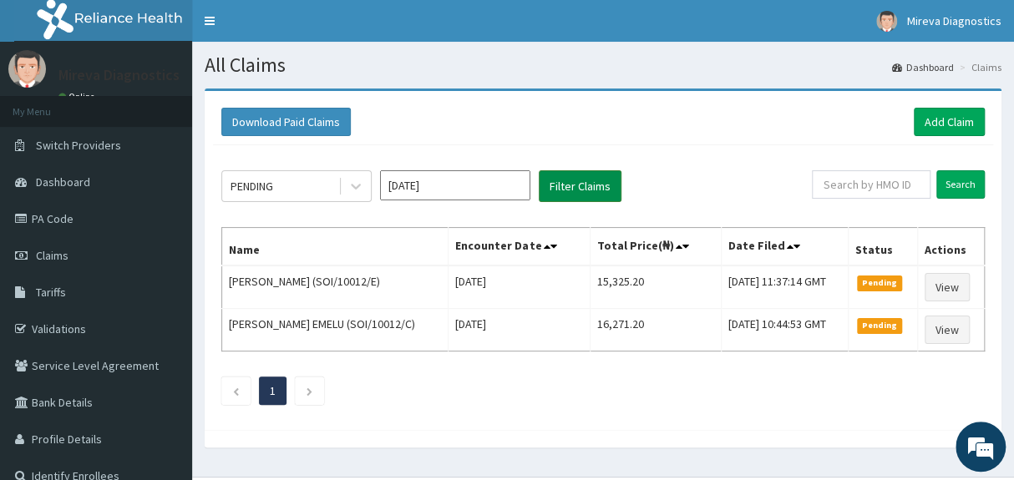
click at [557, 190] on button "Filter Claims" at bounding box center [580, 186] width 83 height 32
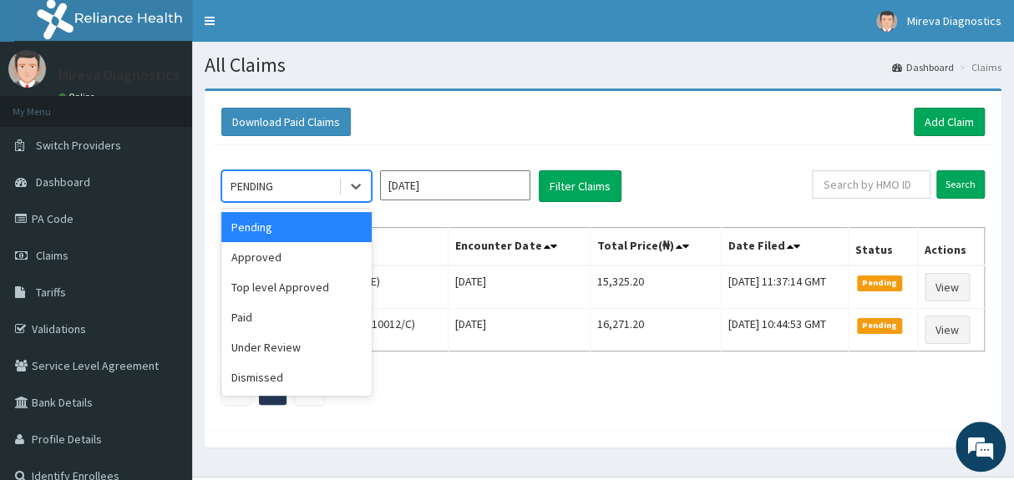
click at [318, 183] on div "PENDING" at bounding box center [280, 186] width 116 height 27
click at [284, 264] on div "Approved" at bounding box center [296, 257] width 150 height 30
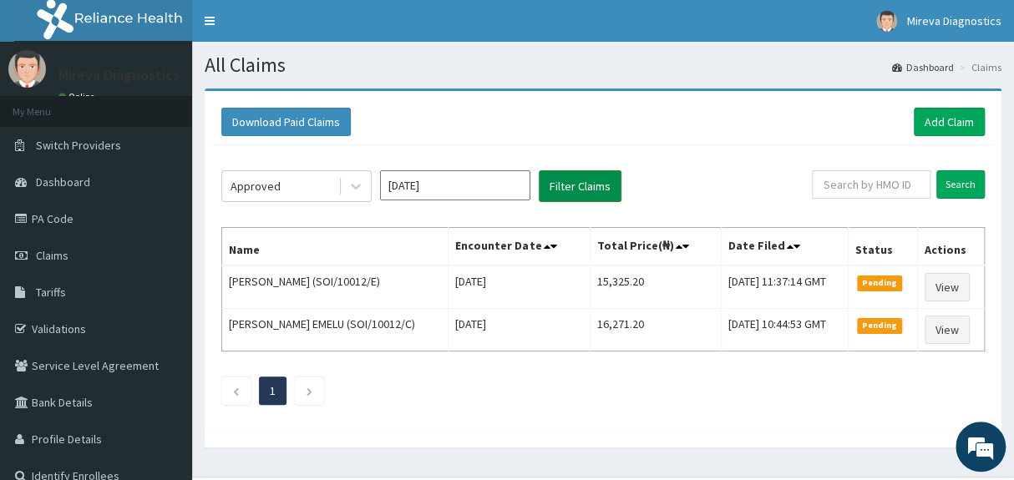
click at [571, 183] on button "Filter Claims" at bounding box center [580, 186] width 83 height 32
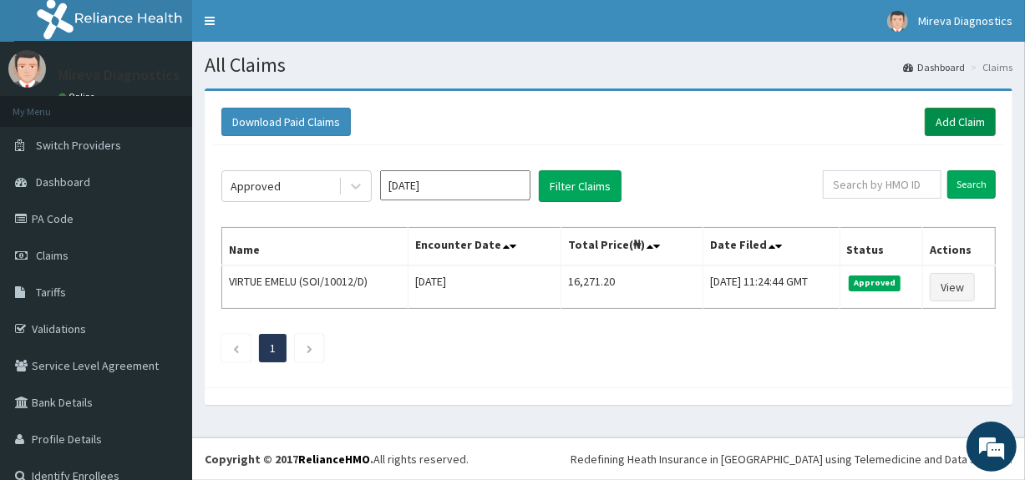
click at [935, 120] on link "Add Claim" at bounding box center [960, 122] width 71 height 28
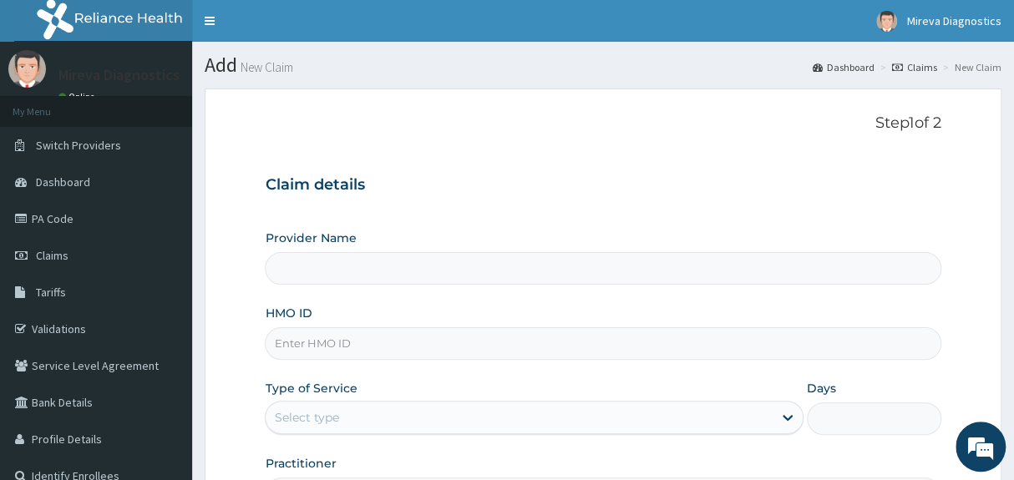
type input "Mireva Medical Services and Diagnostics"
click at [443, 351] on input "HMO ID" at bounding box center [603, 343] width 676 height 33
click at [538, 191] on h3 "Claim details" at bounding box center [603, 185] width 676 height 18
click at [312, 347] on input "SOI" at bounding box center [603, 343] width 676 height 33
type input "SOI/10012/D"
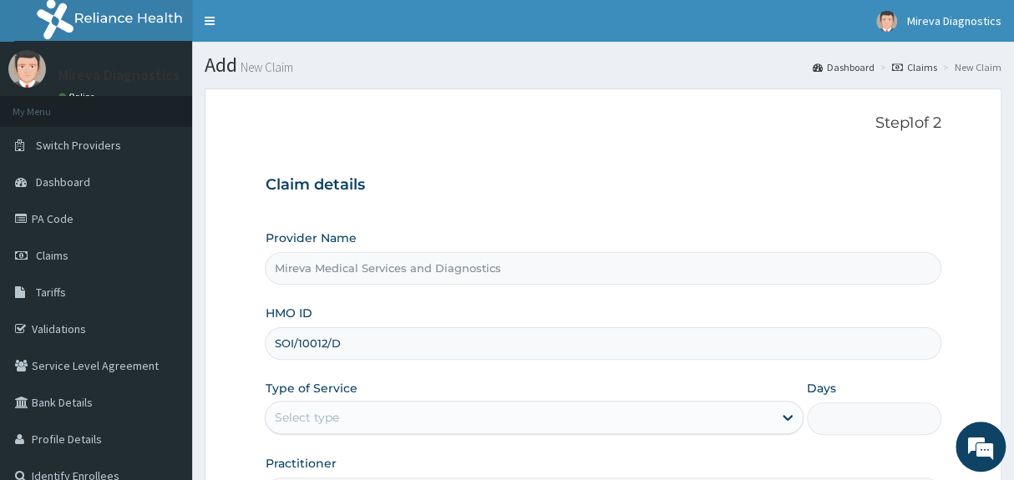
click at [736, 307] on div "HMO ID SOI/10012/D" at bounding box center [603, 332] width 676 height 55
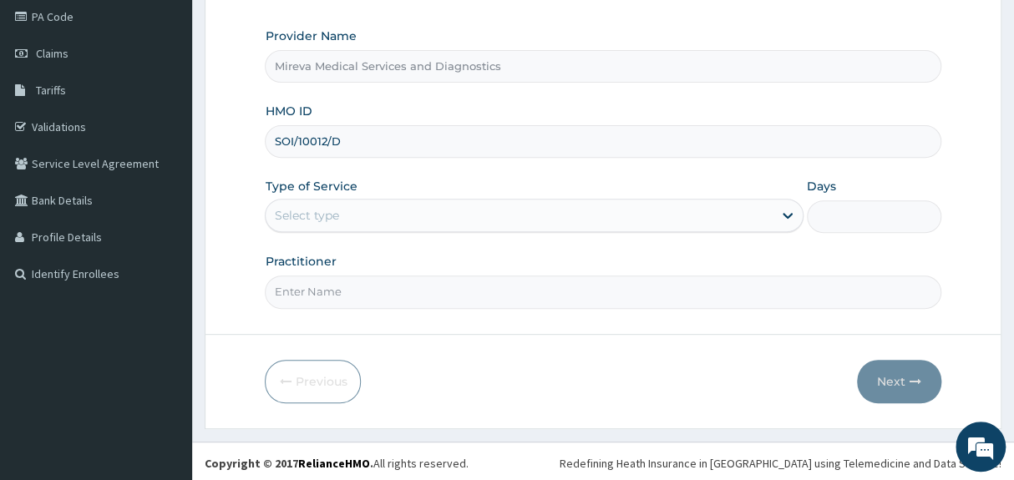
scroll to position [204, 0]
click at [613, 219] on div "Select type" at bounding box center [519, 213] width 506 height 27
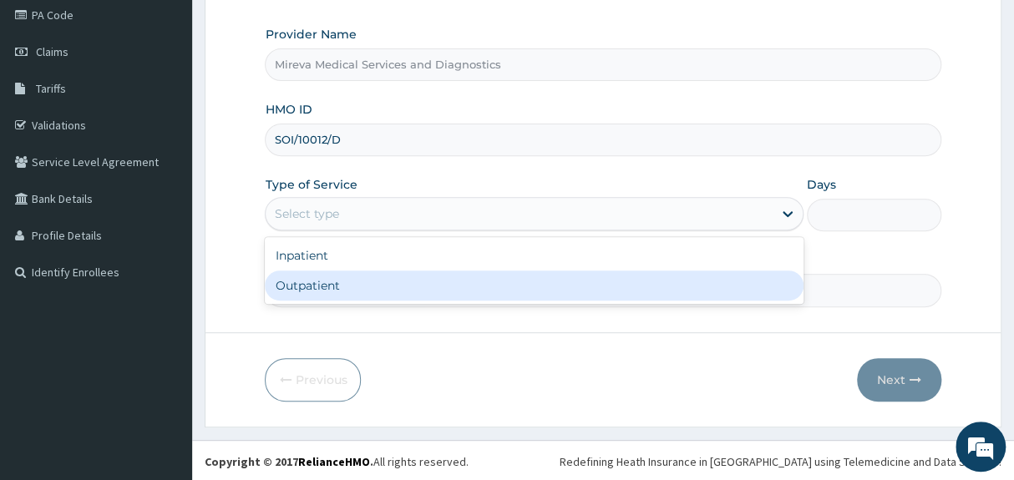
click at [524, 287] on div "Outpatient" at bounding box center [534, 286] width 538 height 30
type input "1"
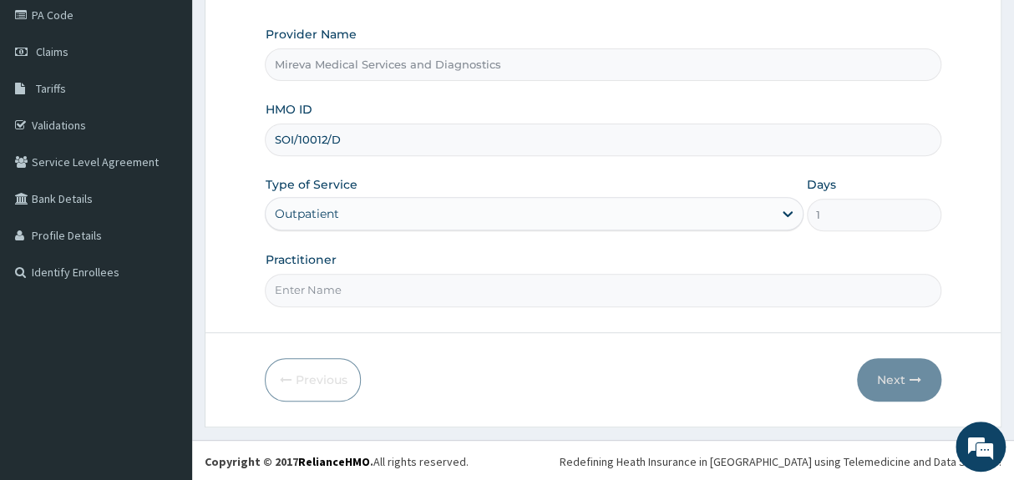
click at [572, 296] on input "Practitioner" at bounding box center [603, 290] width 676 height 33
type input "DR [PERSON_NAME]"
click at [902, 369] on button "Next" at bounding box center [899, 379] width 84 height 43
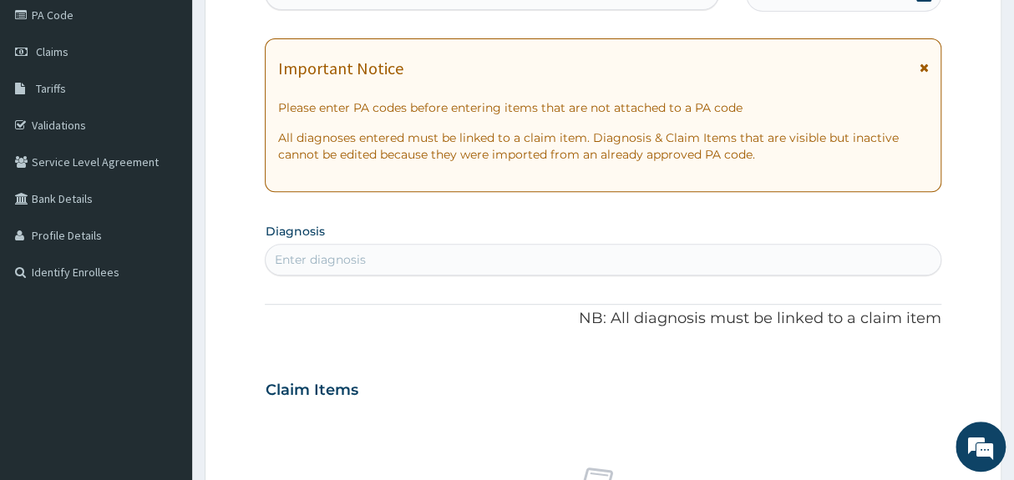
click at [886, 23] on div "PA Code / Prescription Code Enter Code(Secondary Care Only) Encounter Date DD-M…" at bounding box center [603, 388] width 676 height 864
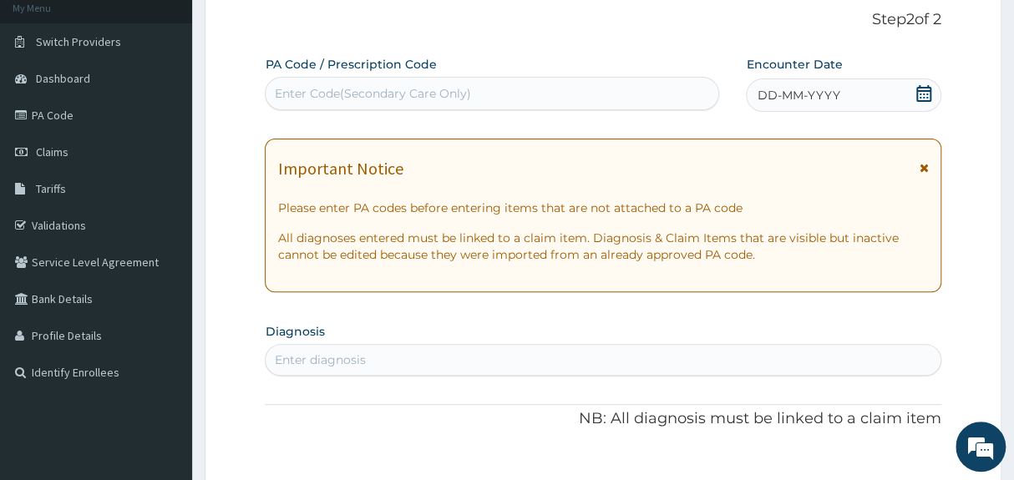
scroll to position [83, 0]
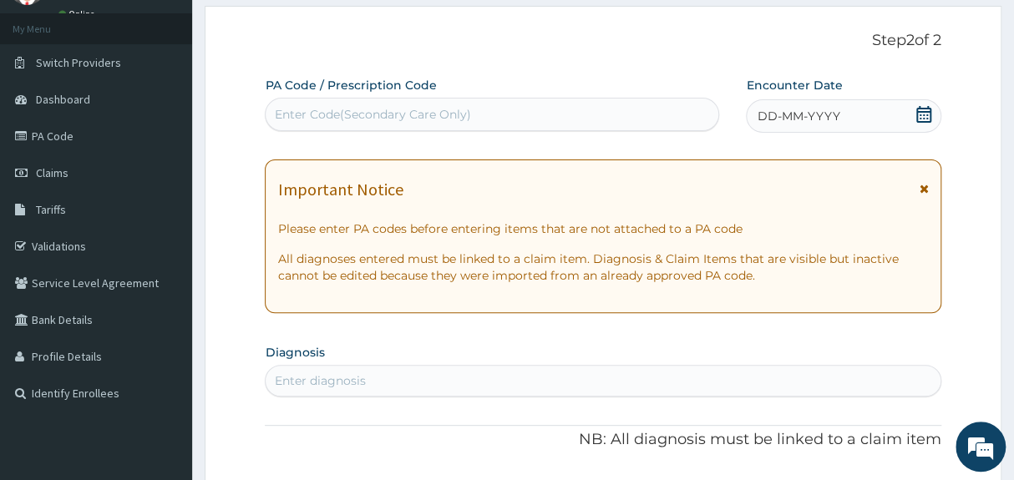
click at [922, 113] on icon at bounding box center [923, 114] width 17 height 17
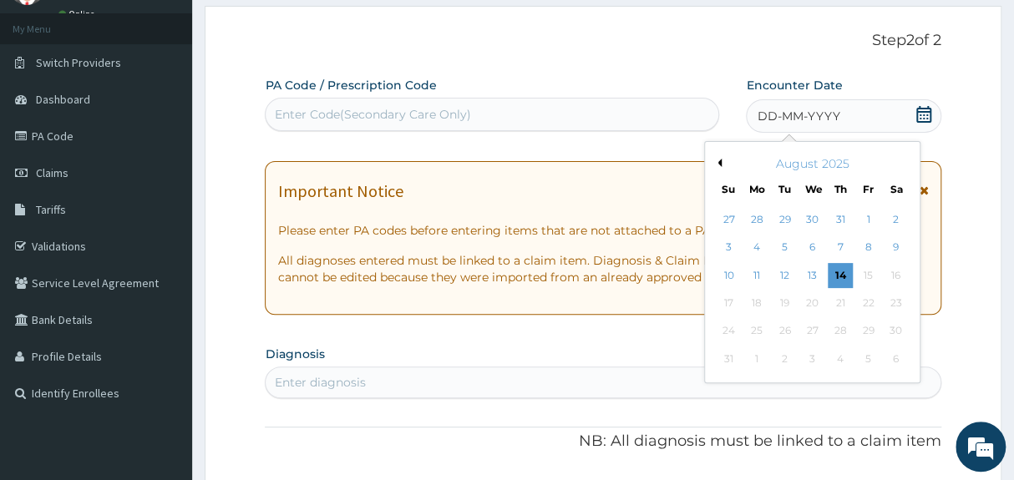
click at [717, 159] on button "Previous Month" at bounding box center [717, 163] width 8 height 8
click at [721, 160] on button "Previous Month" at bounding box center [717, 163] width 8 height 8
click at [870, 324] on div "30" at bounding box center [868, 331] width 25 height 25
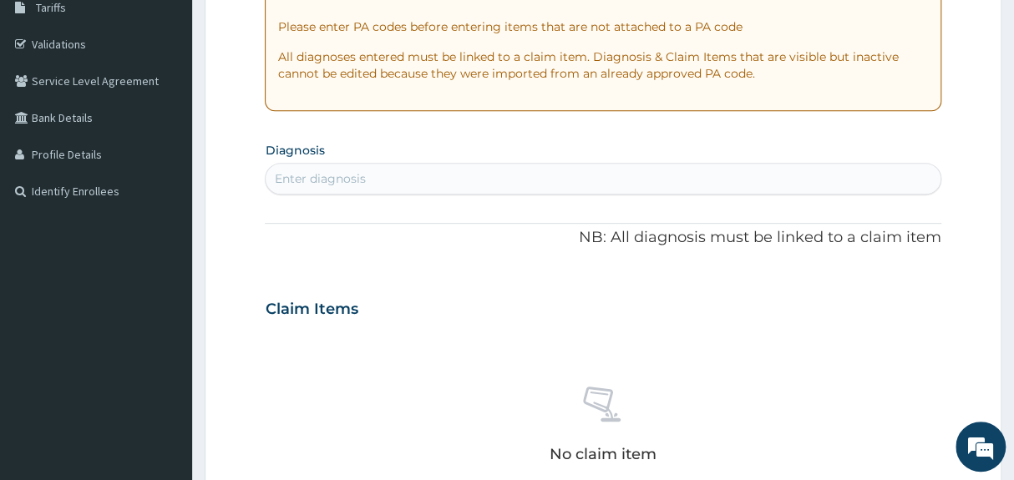
scroll to position [295, 0]
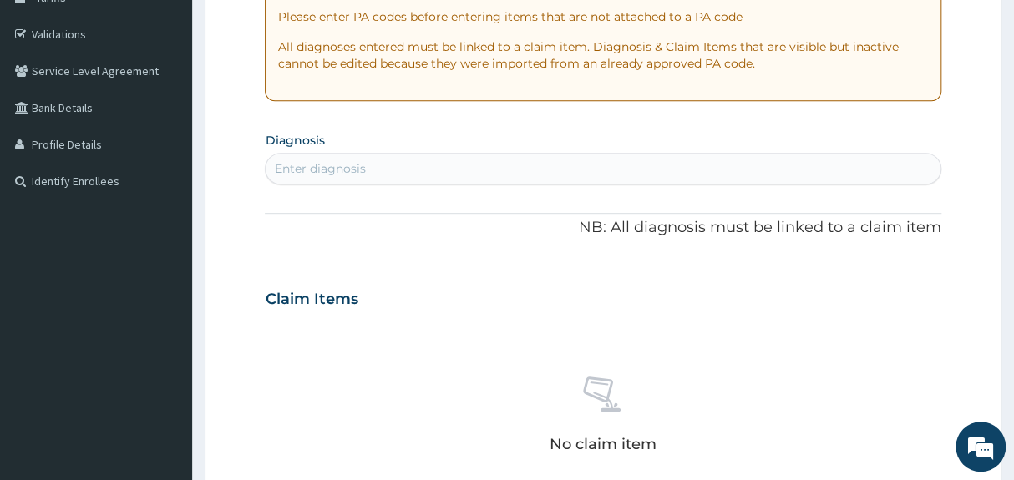
click at [577, 168] on div "Enter diagnosis" at bounding box center [603, 168] width 674 height 27
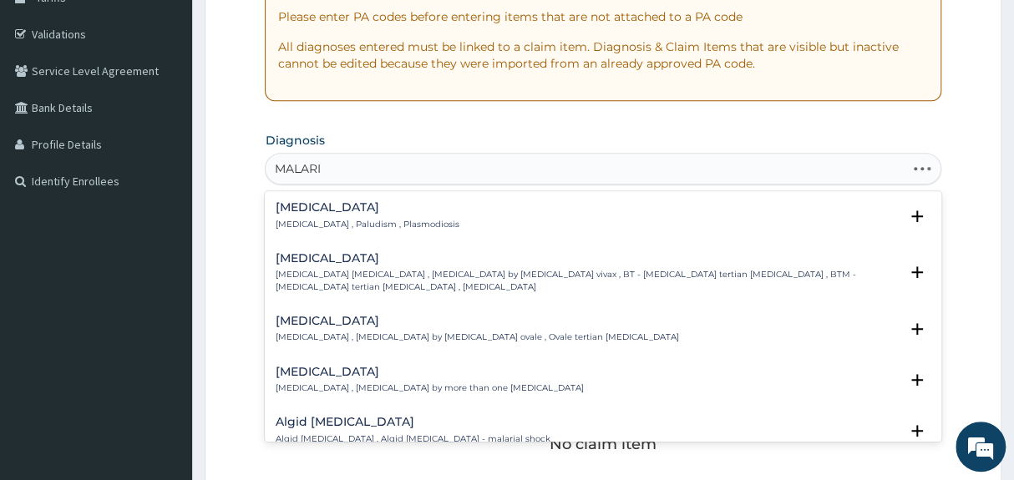
type input "[MEDICAL_DATA]"
click at [482, 215] on div "Malaria Malaria , Paludism , Plasmodiosis" at bounding box center [603, 215] width 656 height 29
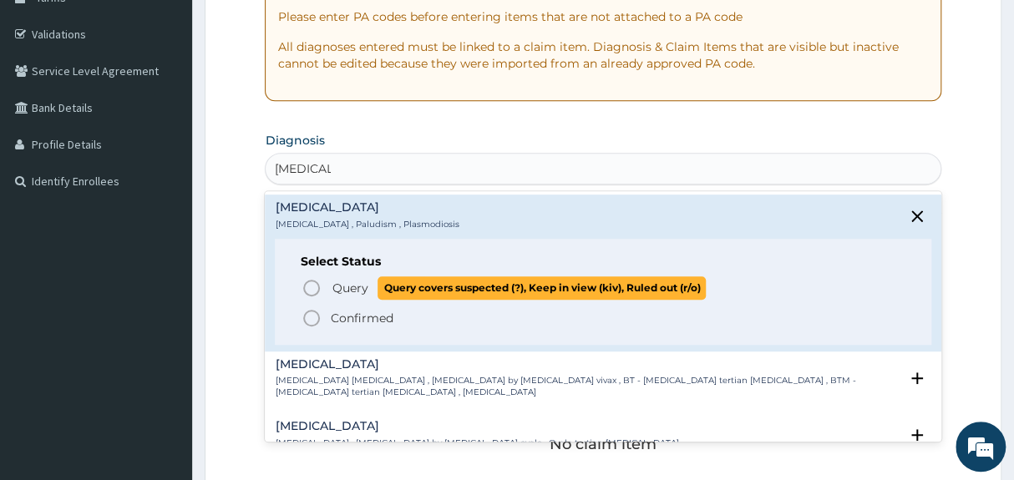
click at [312, 286] on icon "status option query" at bounding box center [311, 288] width 20 height 20
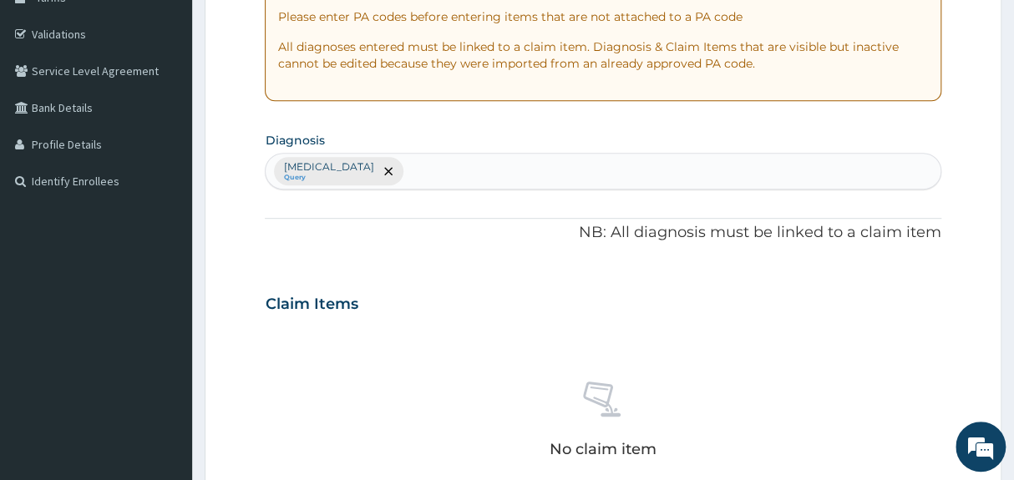
click at [430, 163] on div "Malaria Query" at bounding box center [603, 171] width 674 height 35
click at [435, 160] on div "Malaria Query" at bounding box center [603, 171] width 674 height 35
type input "D"
type input "DIZZINESS"
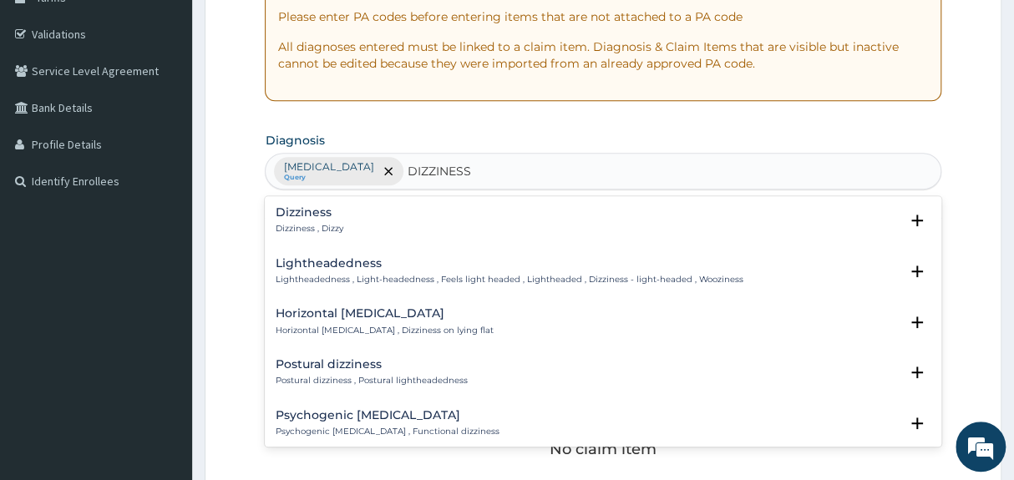
click at [369, 217] on div "Dizziness Dizziness , Dizzy" at bounding box center [603, 220] width 656 height 29
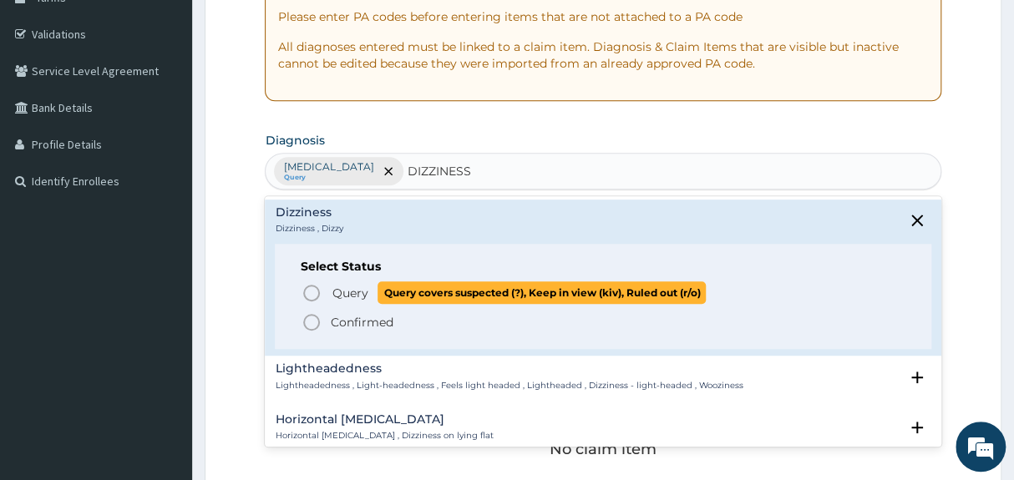
click at [346, 291] on span "Query" at bounding box center [350, 293] width 36 height 17
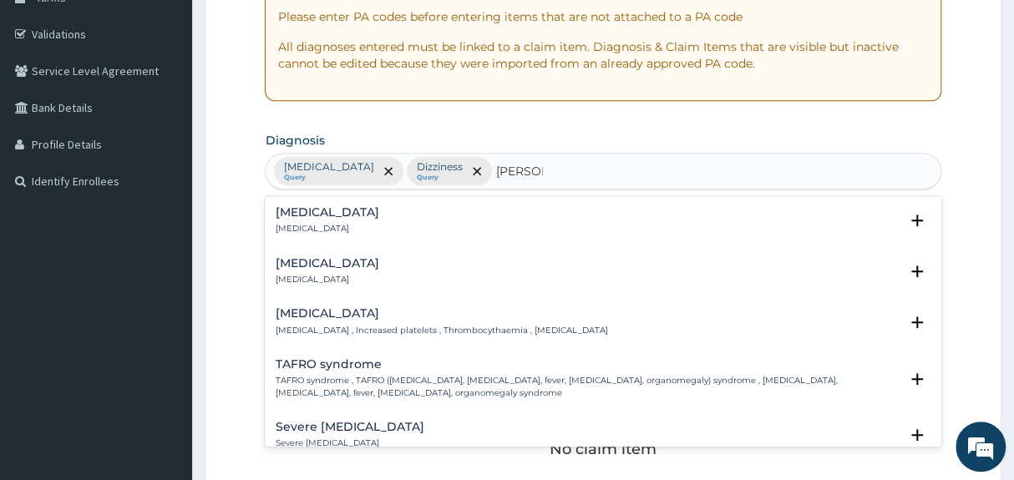
type input "THROMB"
click at [344, 317] on h4 "Thrombocytosis" at bounding box center [441, 313] width 332 height 13
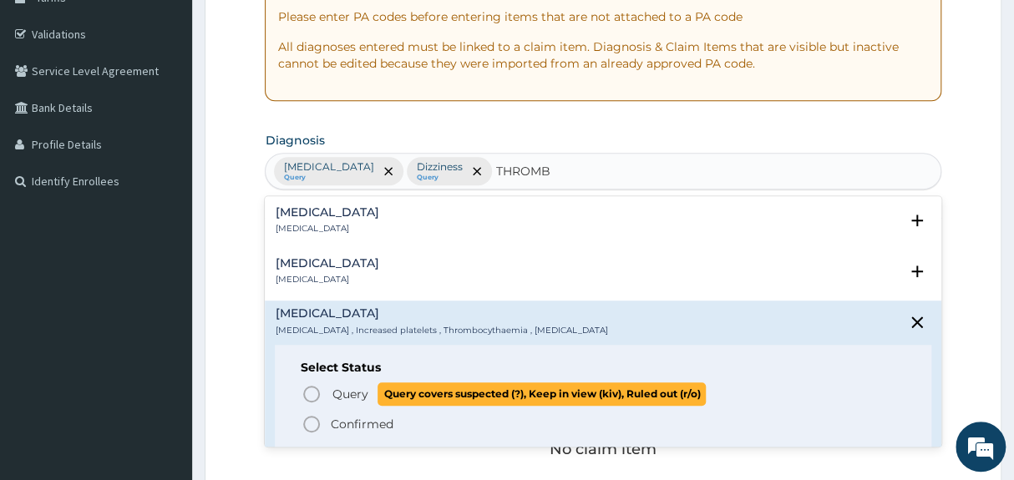
click at [320, 395] on icon "status option query" at bounding box center [311, 394] width 20 height 20
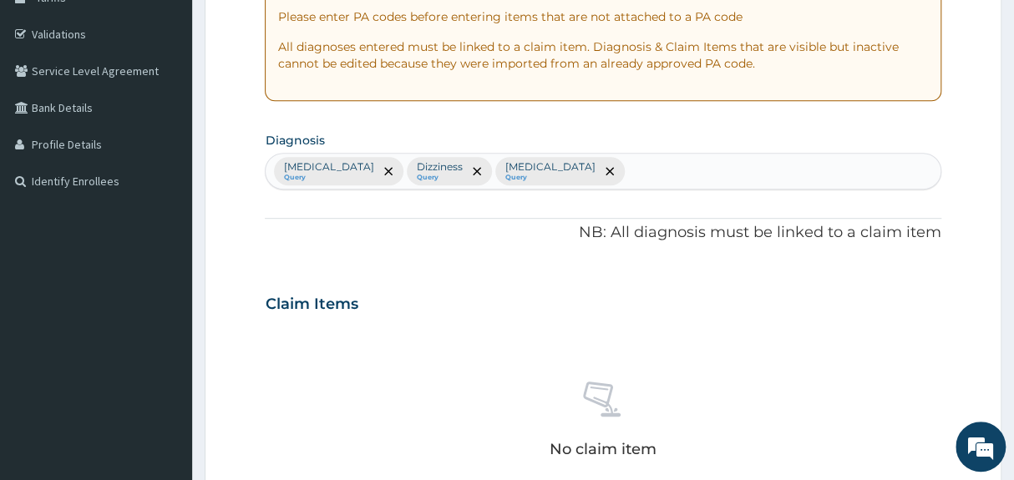
click at [451, 312] on div "Claim Items" at bounding box center [603, 300] width 676 height 43
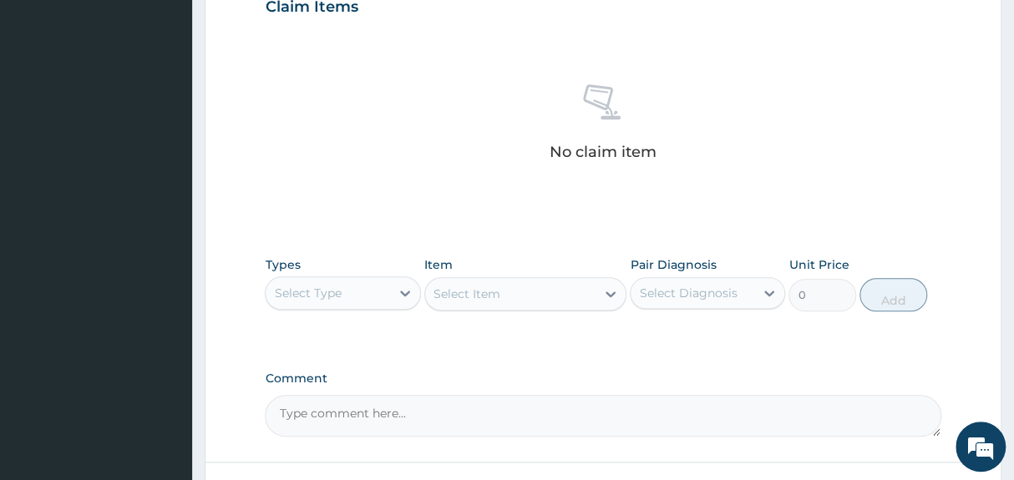
scroll to position [599, 0]
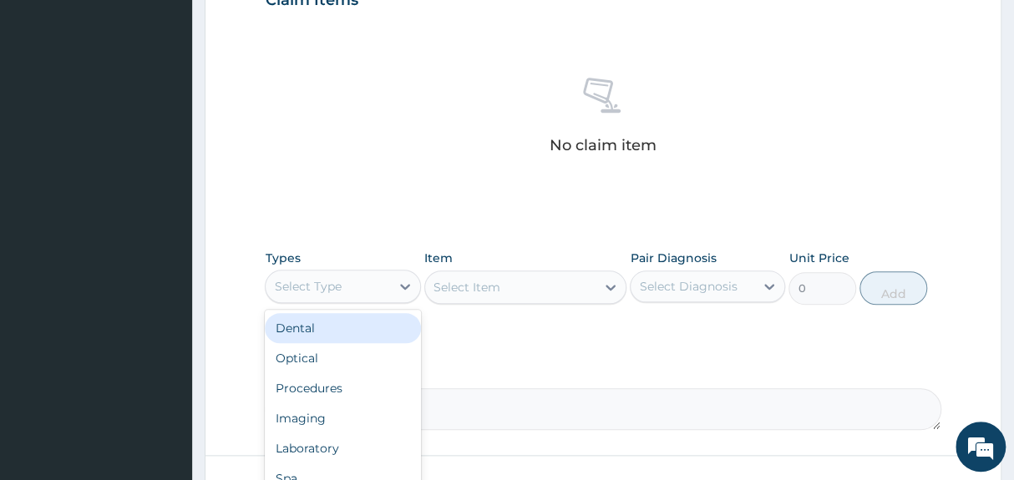
click at [354, 283] on div "Select Type" at bounding box center [328, 286] width 124 height 27
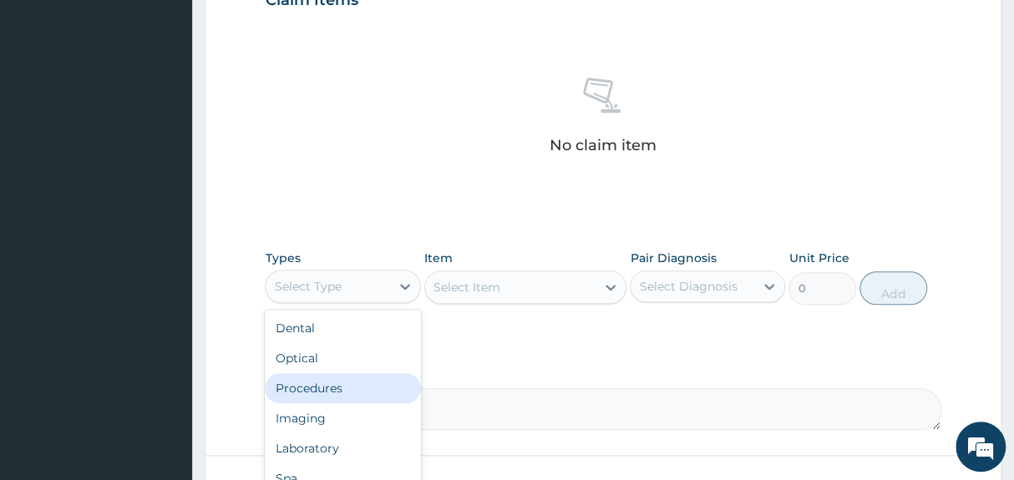
click at [329, 390] on div "Procedures" at bounding box center [342, 388] width 155 height 30
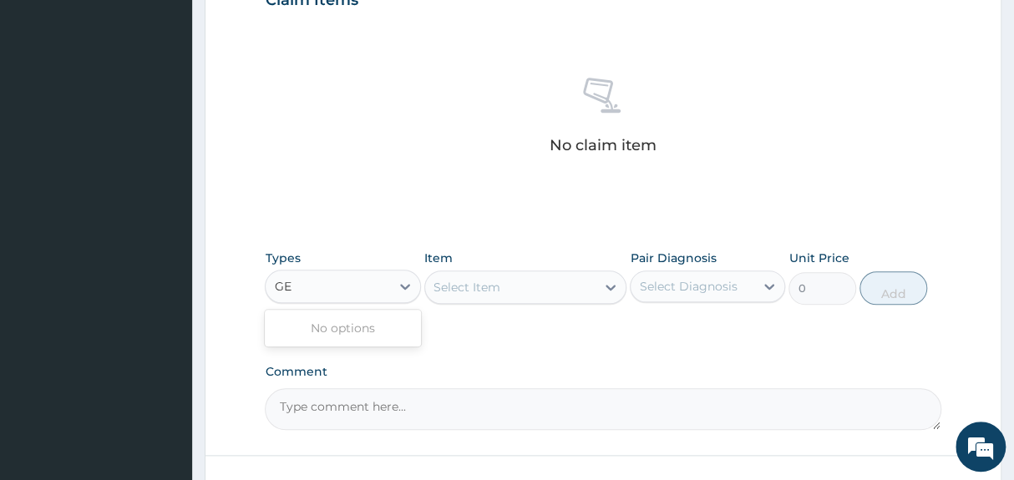
type input "G"
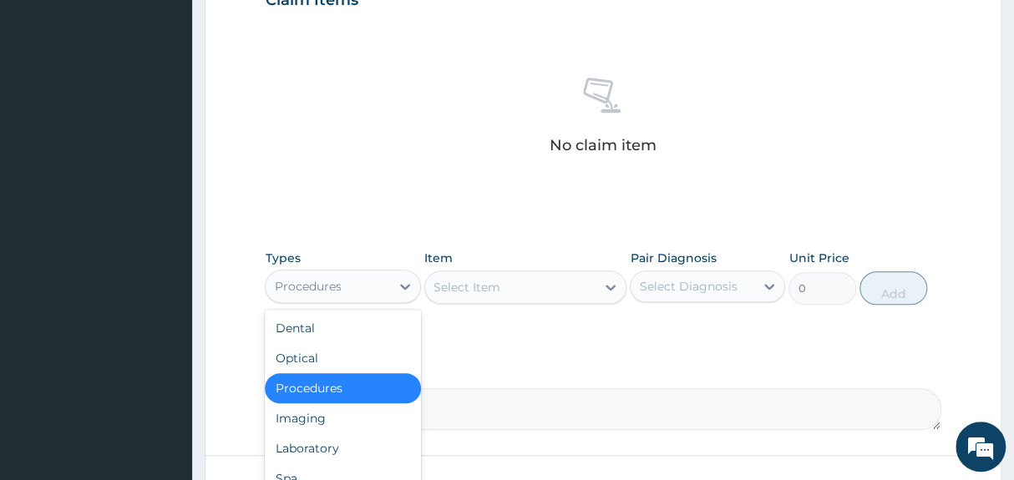
click at [358, 386] on div "Procedures" at bounding box center [342, 388] width 155 height 30
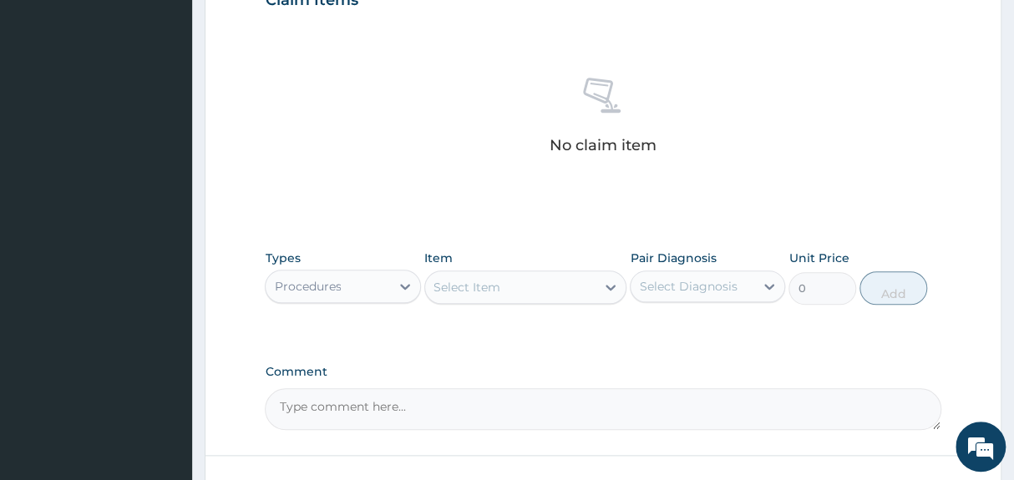
click at [466, 285] on div "Select Item" at bounding box center [466, 287] width 67 height 17
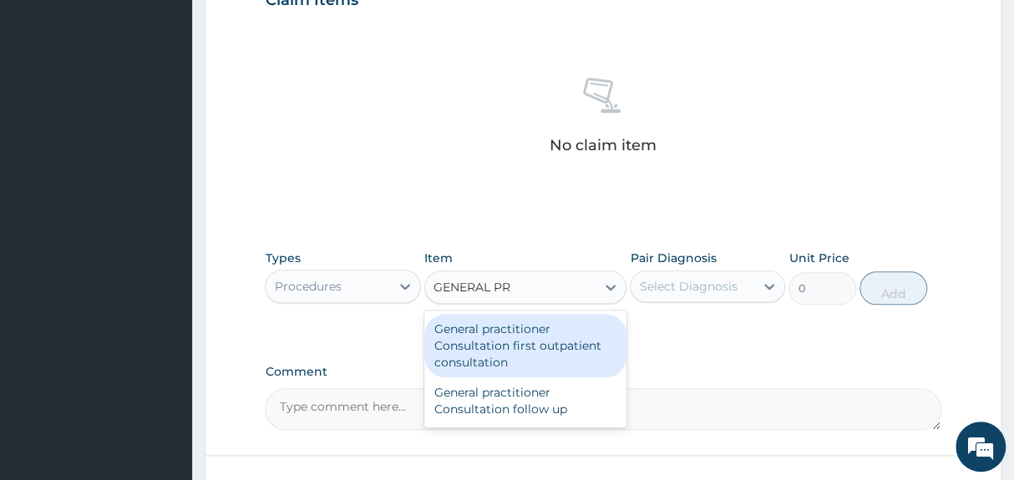
type input "GENERAL PRA"
click at [474, 346] on div "General practitioner Consultation first outpatient consultation" at bounding box center [525, 345] width 203 height 63
type input "3547.5"
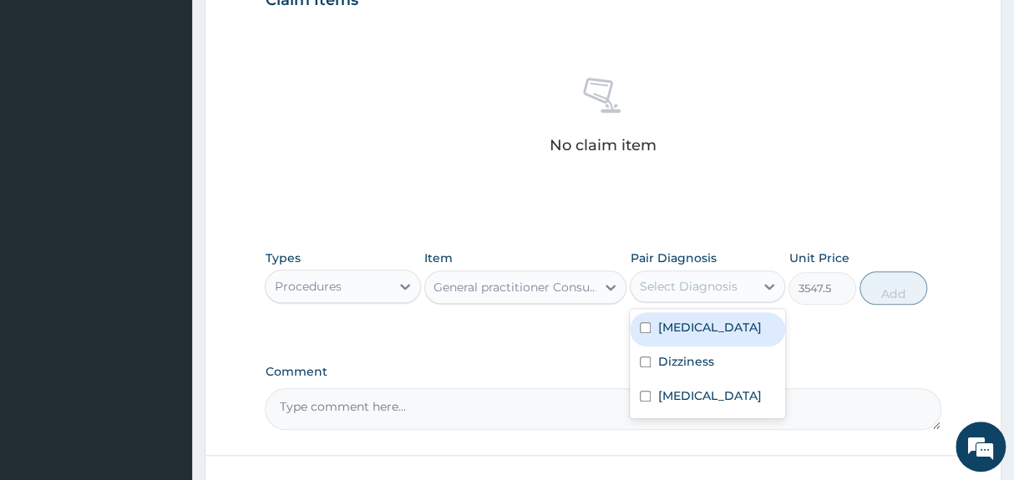
click at [674, 285] on div "Select Diagnosis" at bounding box center [688, 286] width 98 height 17
click at [676, 326] on label "Malaria" at bounding box center [709, 327] width 104 height 17
checkbox input "true"
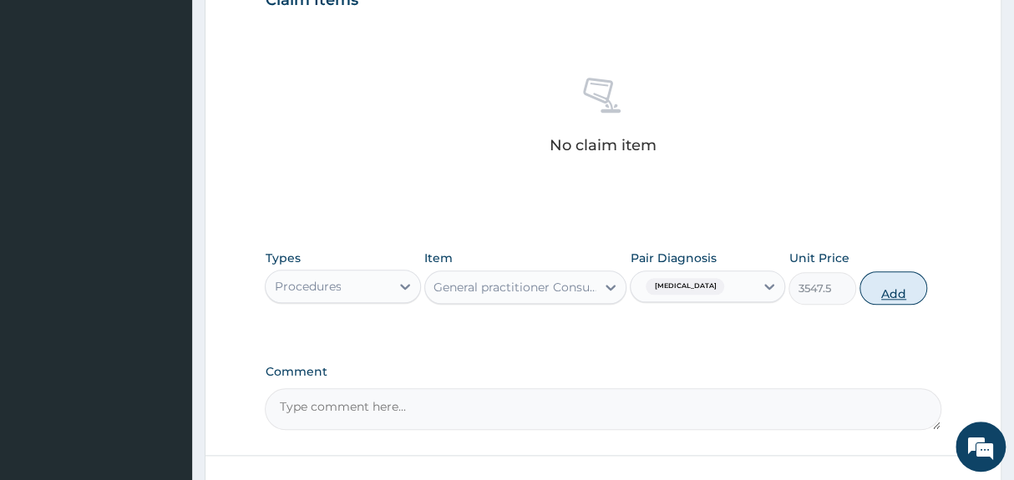
click at [881, 283] on button "Add" at bounding box center [893, 287] width 68 height 33
type input "0"
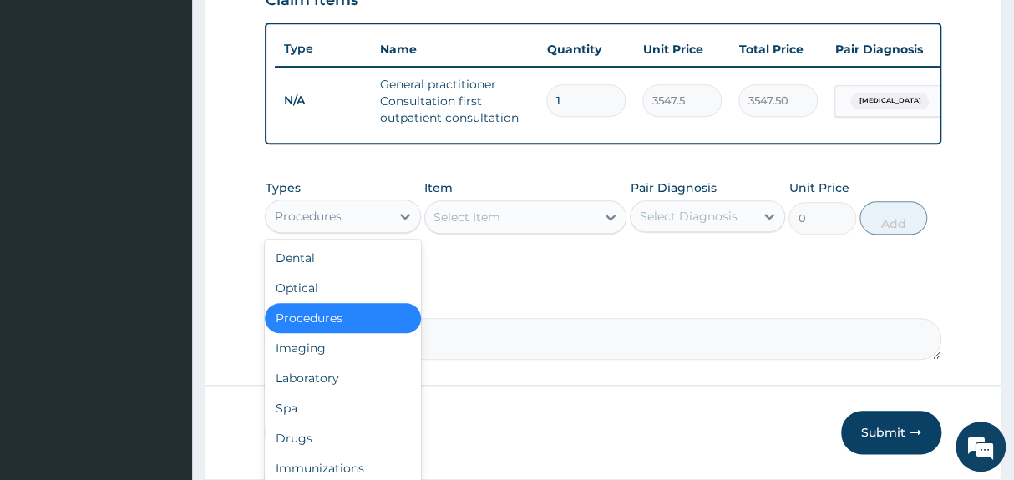
click at [355, 220] on div "Procedures" at bounding box center [328, 216] width 124 height 27
click at [344, 383] on div "Laboratory" at bounding box center [342, 378] width 155 height 30
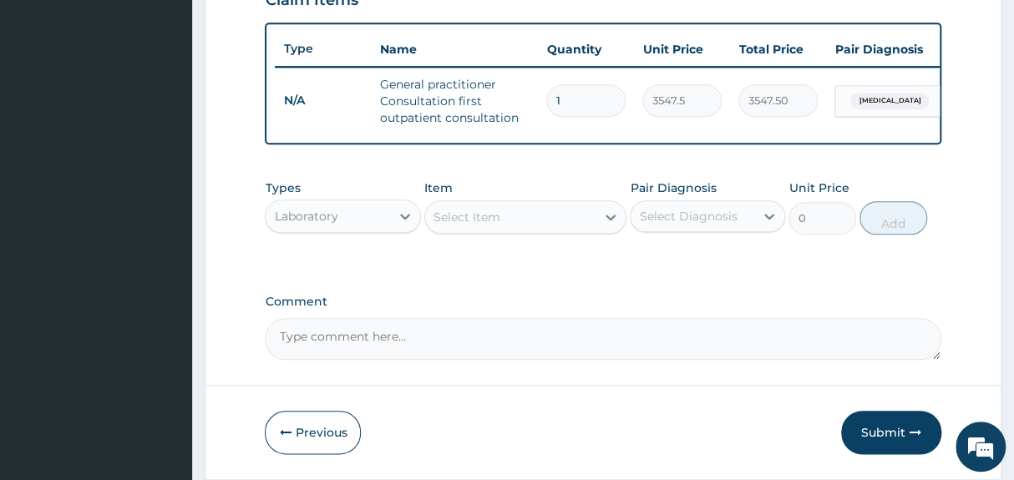
click at [516, 220] on div "Select Item" at bounding box center [510, 217] width 171 height 27
click at [474, 218] on div "Select Item" at bounding box center [466, 217] width 67 height 17
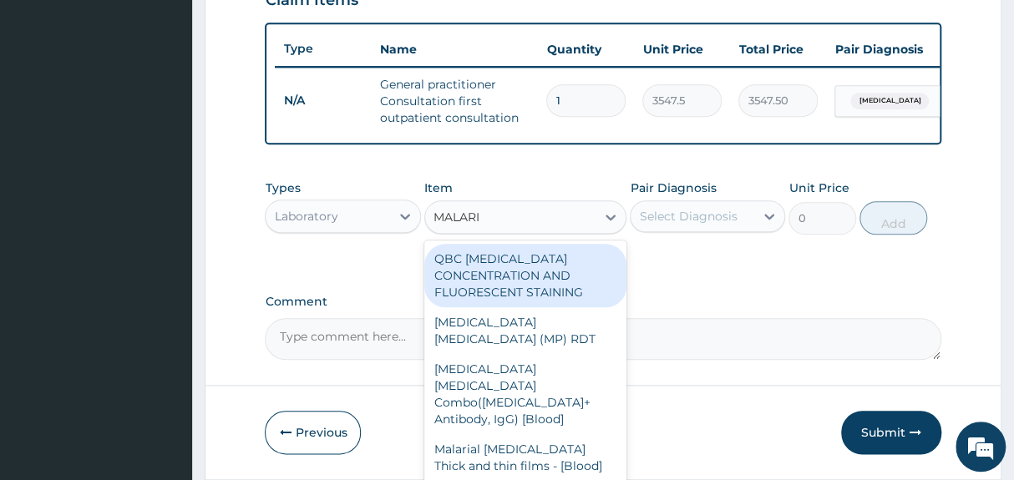
type input "MALARIA"
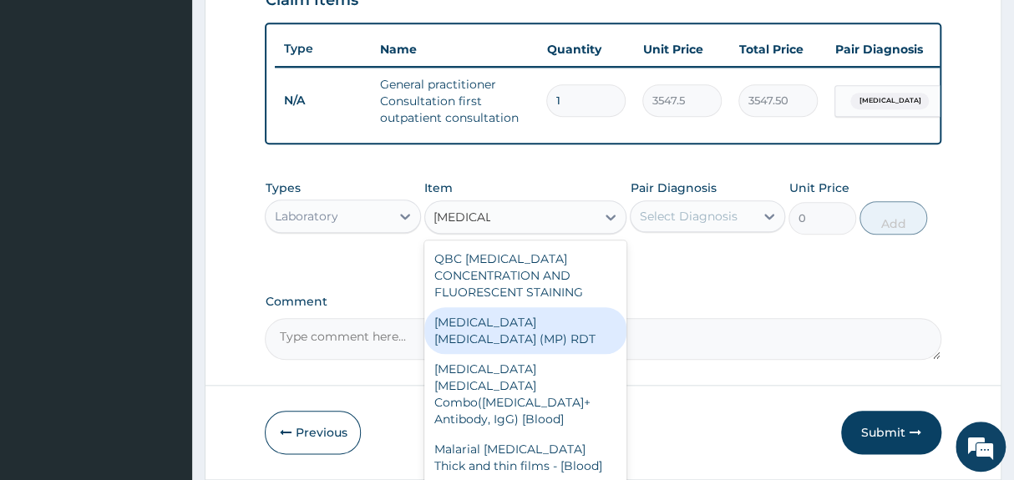
click at [539, 334] on div "MALARIA PARASITE (MP) RDT" at bounding box center [525, 330] width 203 height 47
type input "1612.5"
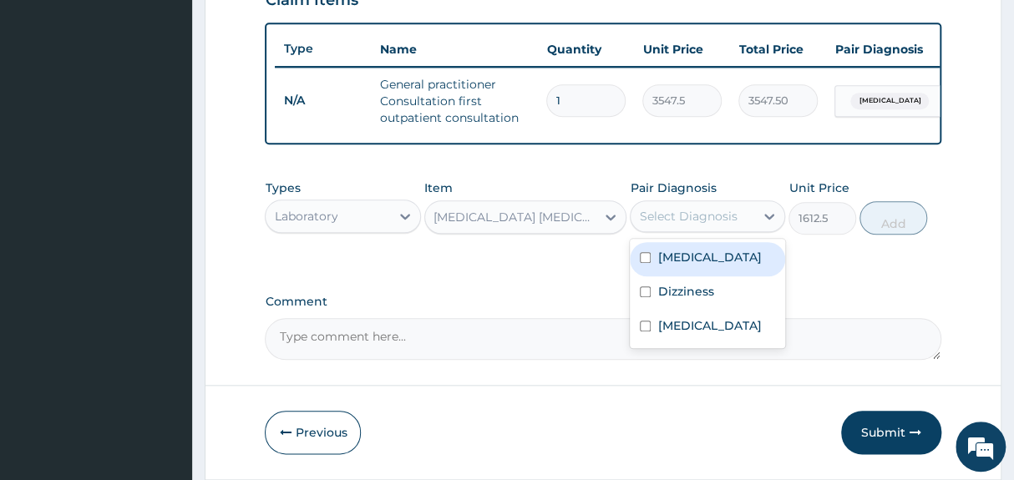
click at [726, 225] on div "Select Diagnosis" at bounding box center [688, 216] width 98 height 17
click at [683, 266] on label "Malaria" at bounding box center [709, 257] width 104 height 17
checkbox input "true"
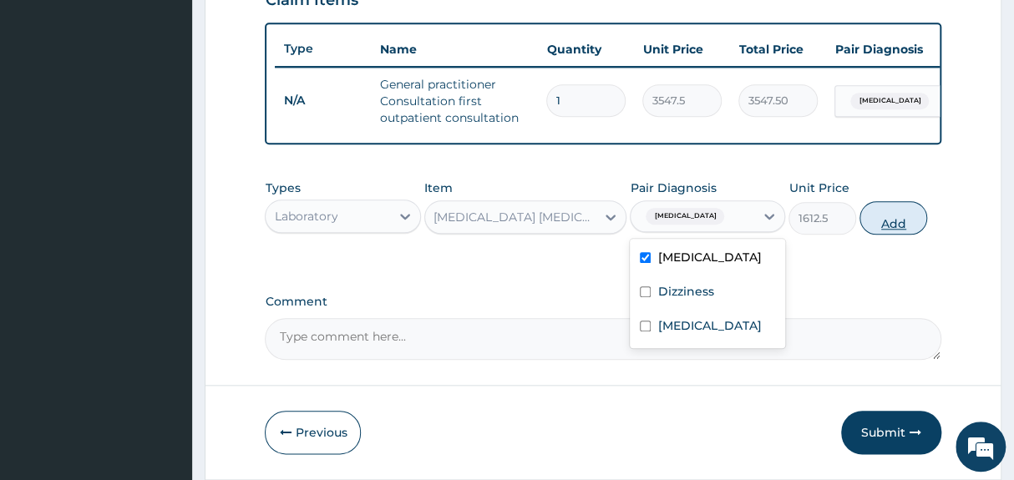
click at [891, 227] on button "Add" at bounding box center [893, 217] width 68 height 33
type input "0"
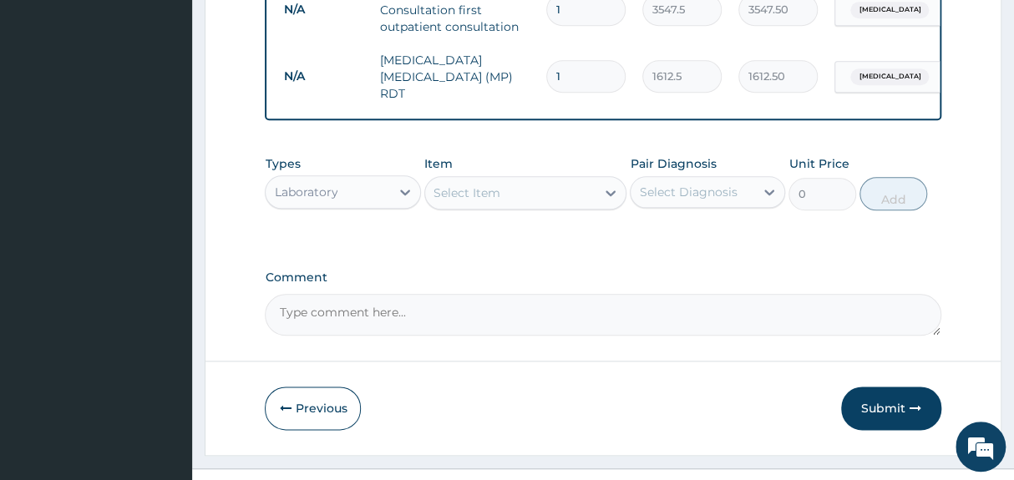
scroll to position [720, 0]
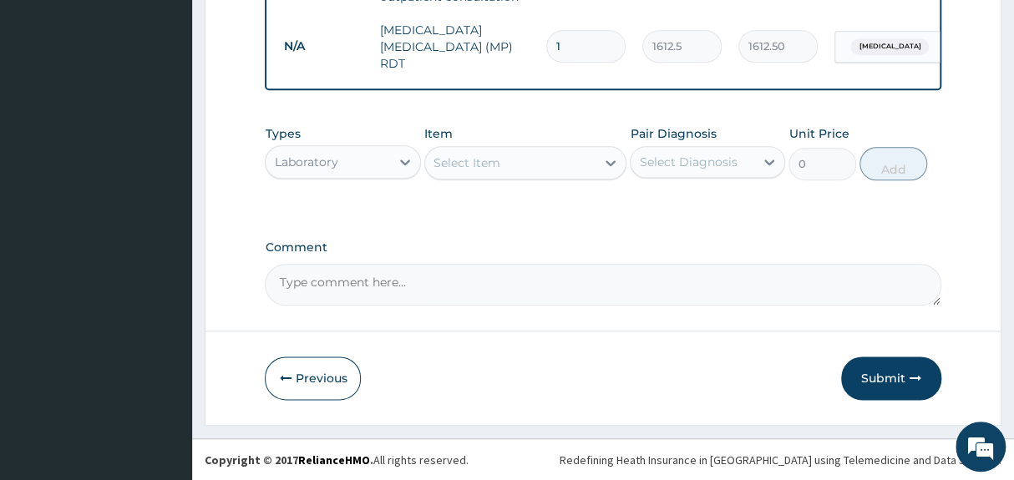
click at [479, 181] on div "Types Laboratory Item Select Item Pair Diagnosis Select Diagnosis Unit Price 0 …" at bounding box center [603, 153] width 676 height 72
click at [479, 163] on div "Select Item" at bounding box center [466, 163] width 67 height 17
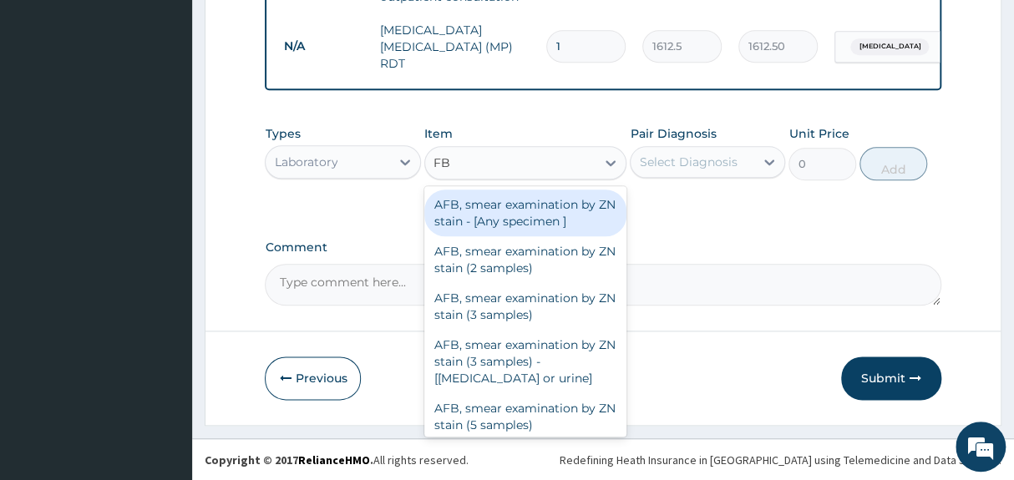
type input "FBC"
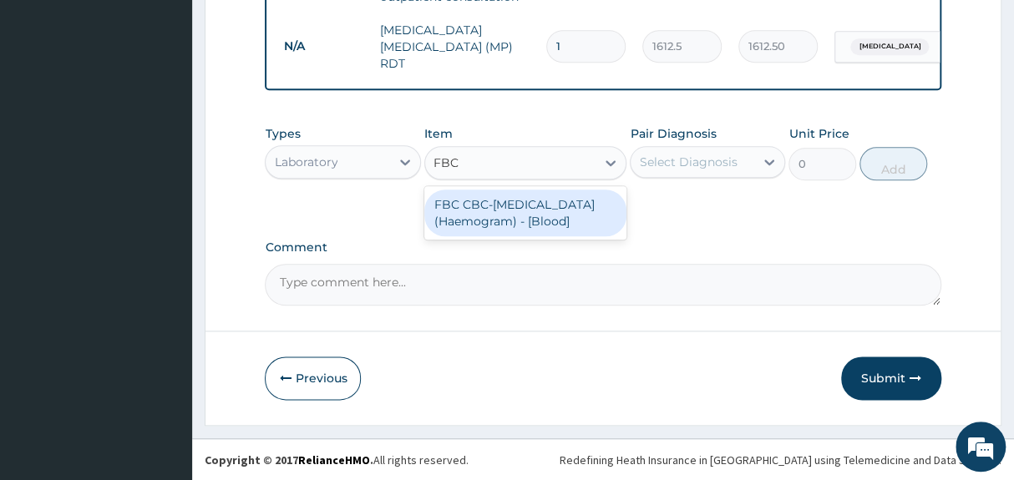
click at [518, 214] on div "FBC CBC-[MEDICAL_DATA] (Haemogram) - [Blood]" at bounding box center [525, 213] width 203 height 47
type input "4300"
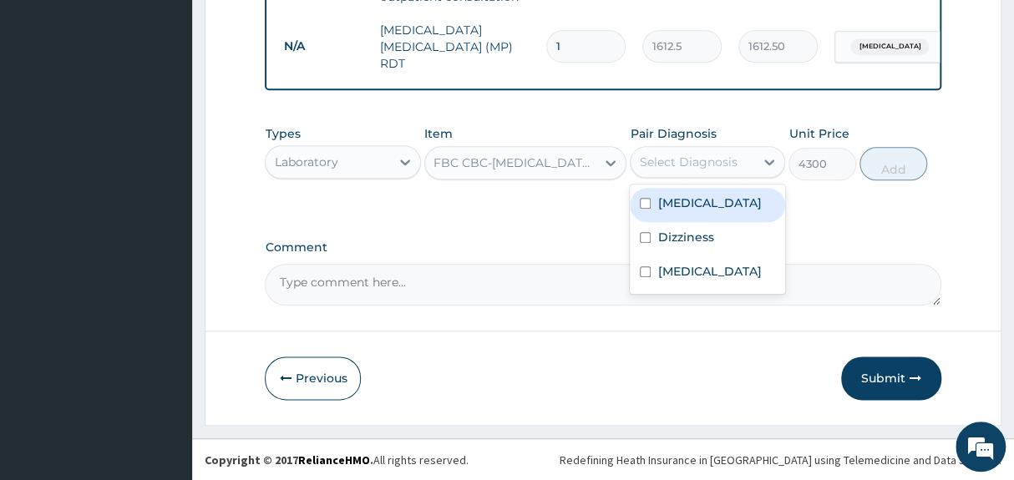
click at [694, 159] on div "Select Diagnosis" at bounding box center [688, 162] width 98 height 17
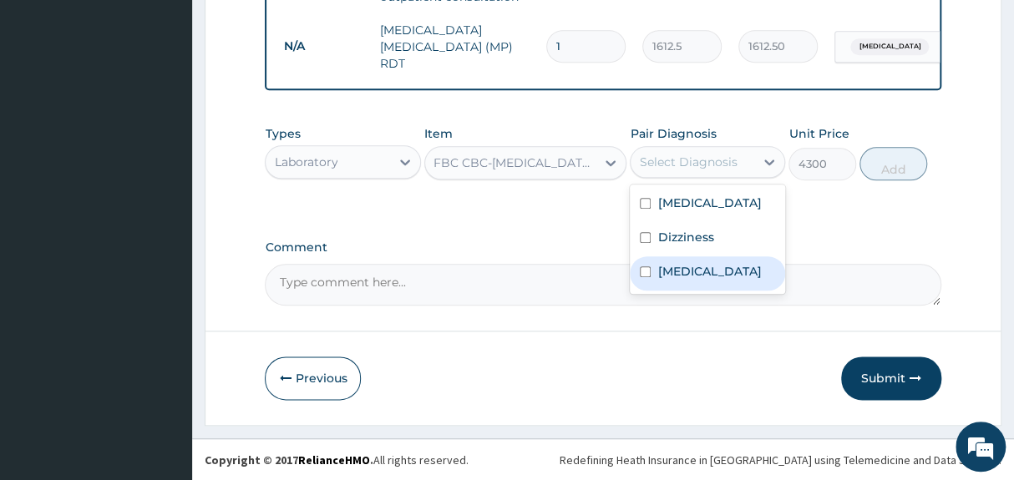
click at [660, 268] on label "[MEDICAL_DATA]" at bounding box center [709, 271] width 104 height 17
checkbox input "true"
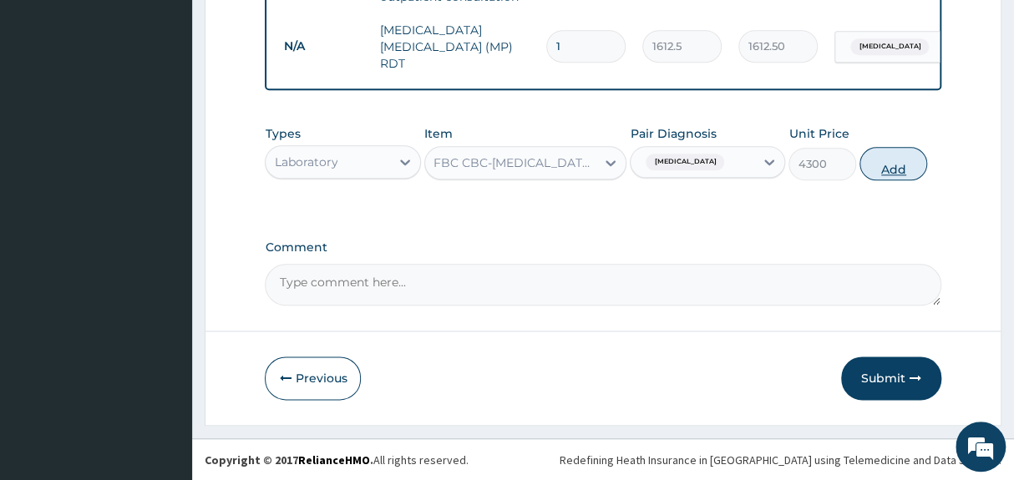
click at [892, 168] on button "Add" at bounding box center [893, 163] width 68 height 33
type input "0"
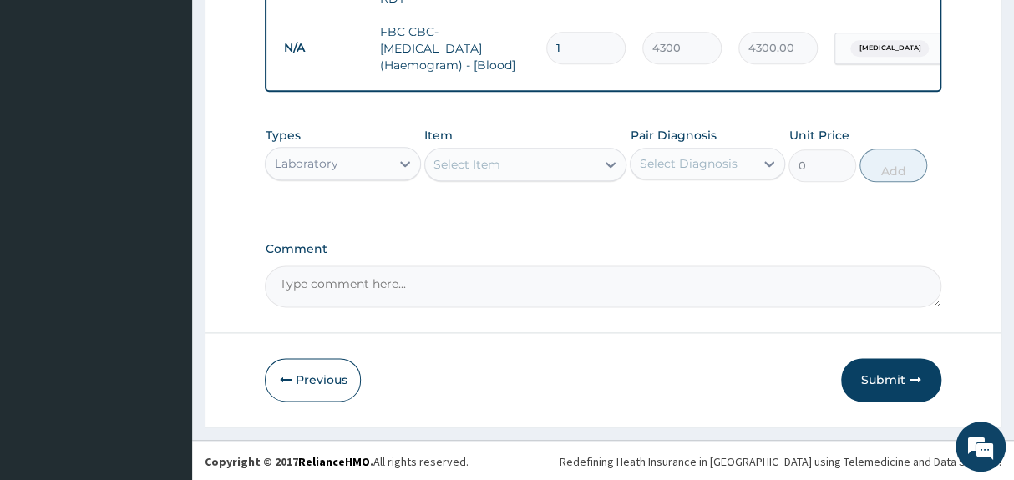
scroll to position [788, 0]
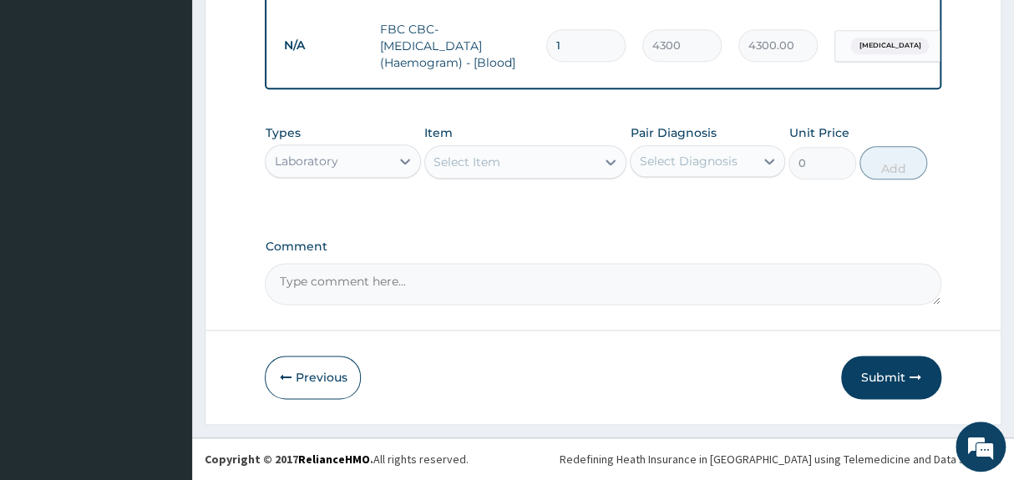
click at [369, 165] on div "Laboratory" at bounding box center [328, 161] width 124 height 27
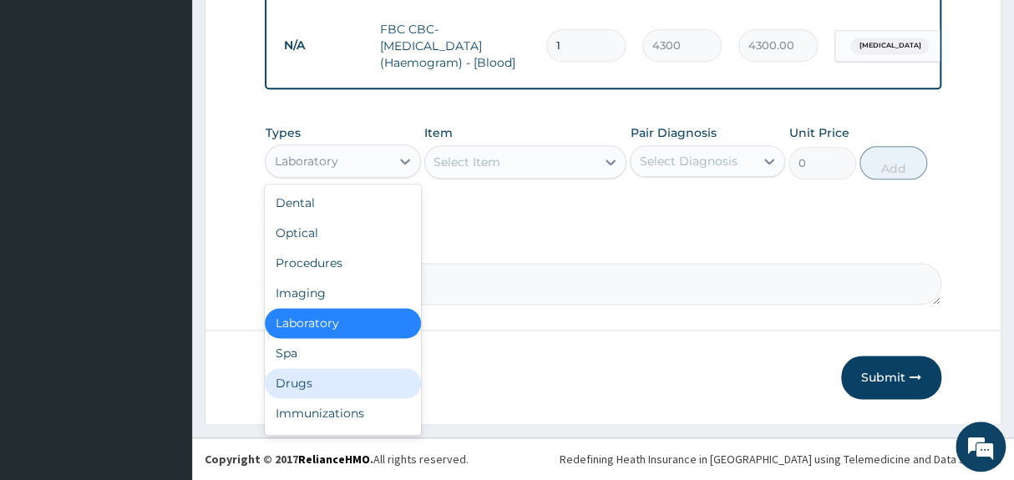
click at [323, 388] on div "Drugs" at bounding box center [342, 383] width 155 height 30
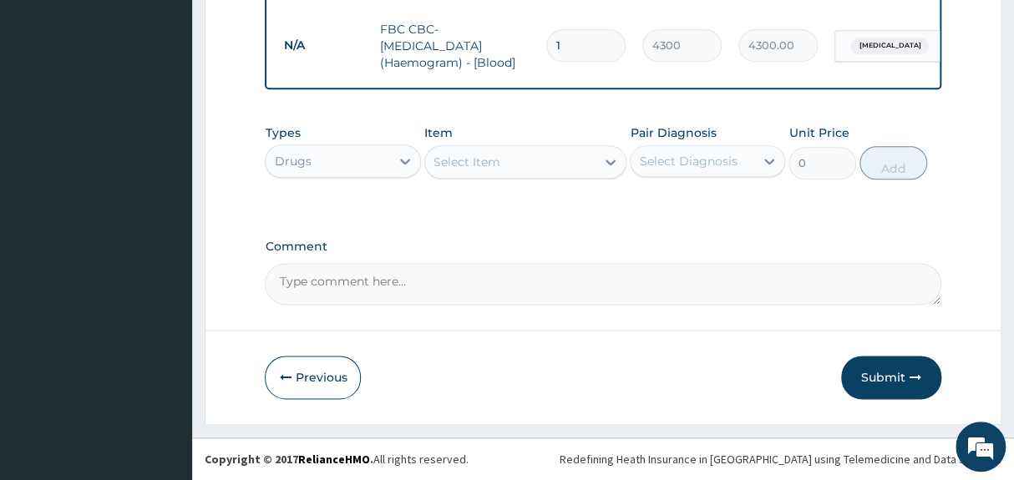
click at [519, 165] on div "Select Item" at bounding box center [510, 162] width 171 height 27
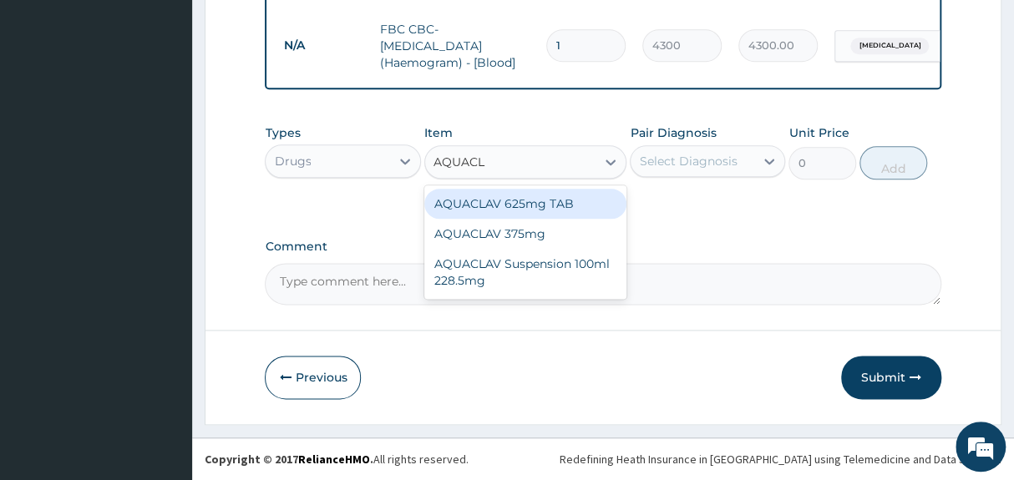
type input "AQUACLA"
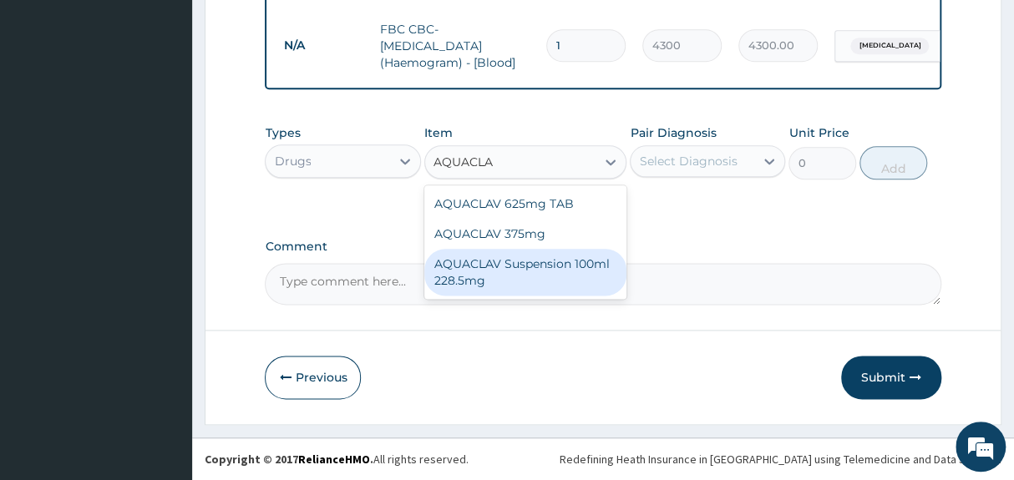
click at [541, 266] on div "AQUACLAV Suspension 100ml 228.5mg" at bounding box center [525, 272] width 203 height 47
type input "2365"
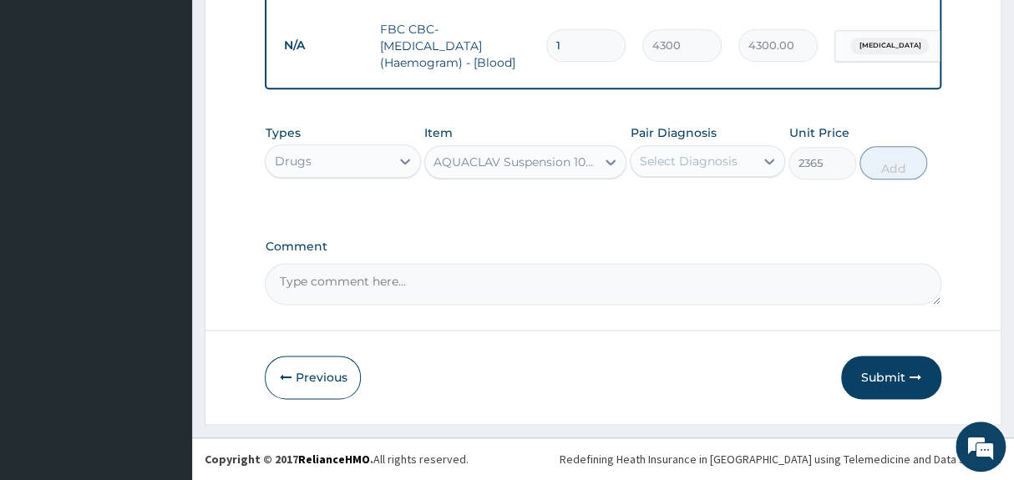
click at [702, 160] on div "Select Diagnosis" at bounding box center [688, 161] width 98 height 17
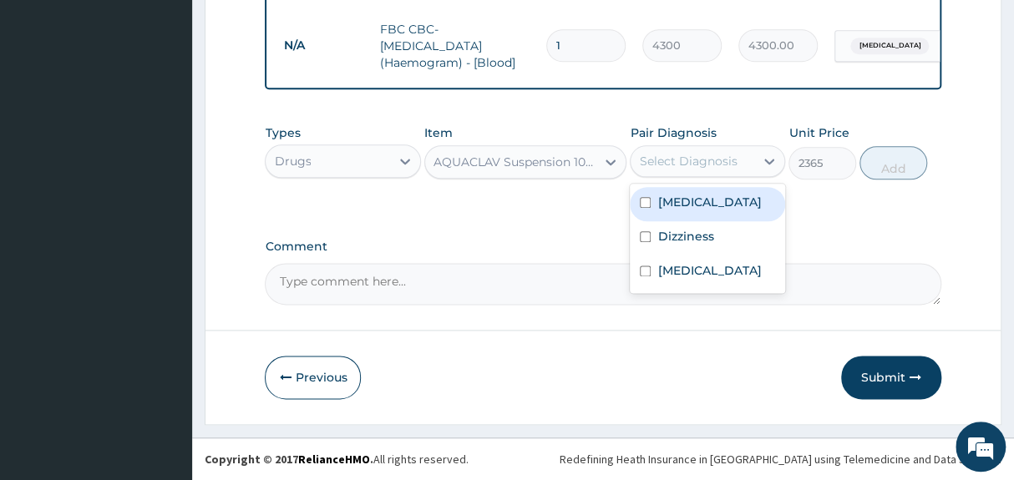
click at [664, 200] on label "[MEDICAL_DATA]" at bounding box center [709, 202] width 104 height 17
checkbox input "true"
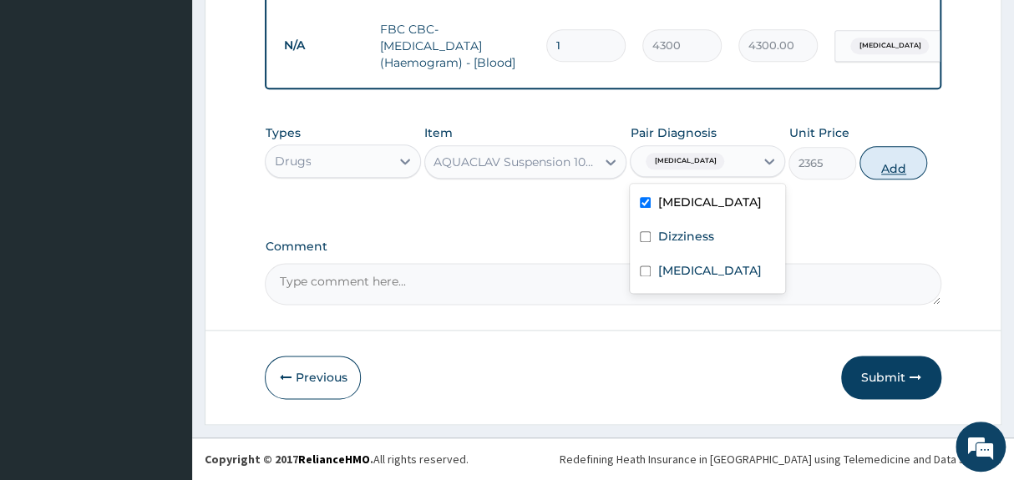
click at [894, 167] on button "Add" at bounding box center [893, 162] width 68 height 33
type input "0"
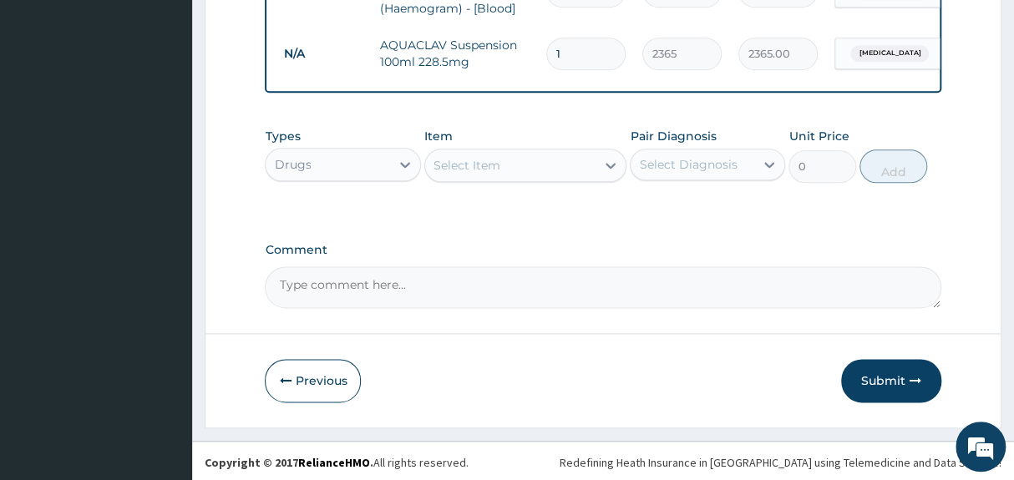
scroll to position [846, 0]
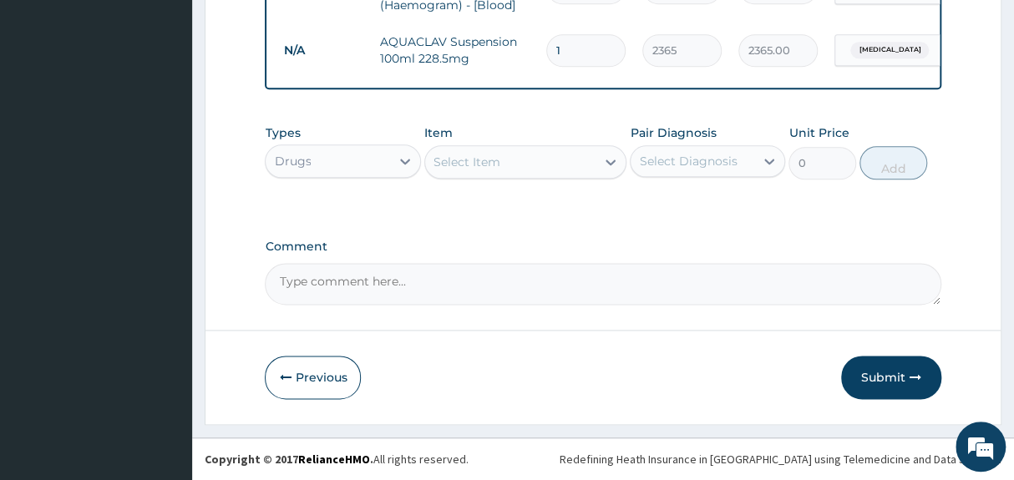
click at [554, 164] on div "Select Item" at bounding box center [510, 162] width 171 height 27
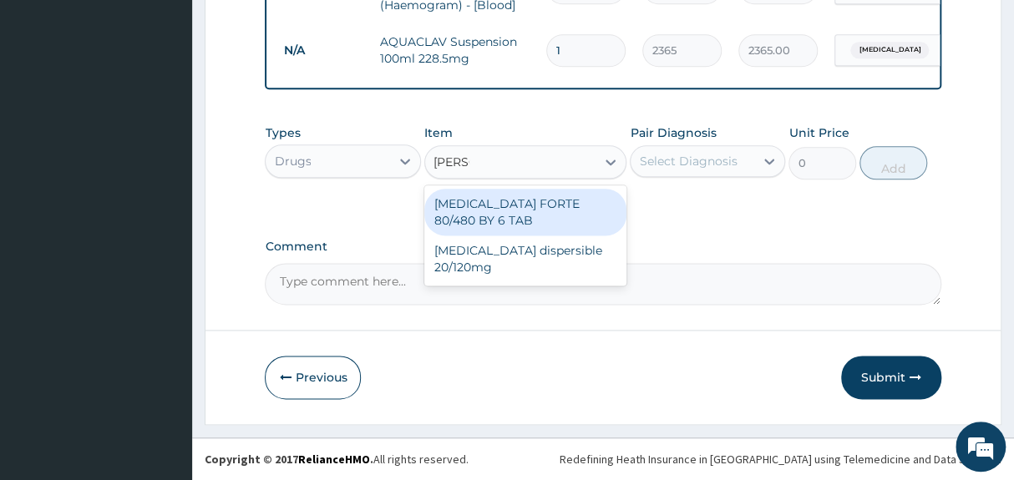
type input "COART"
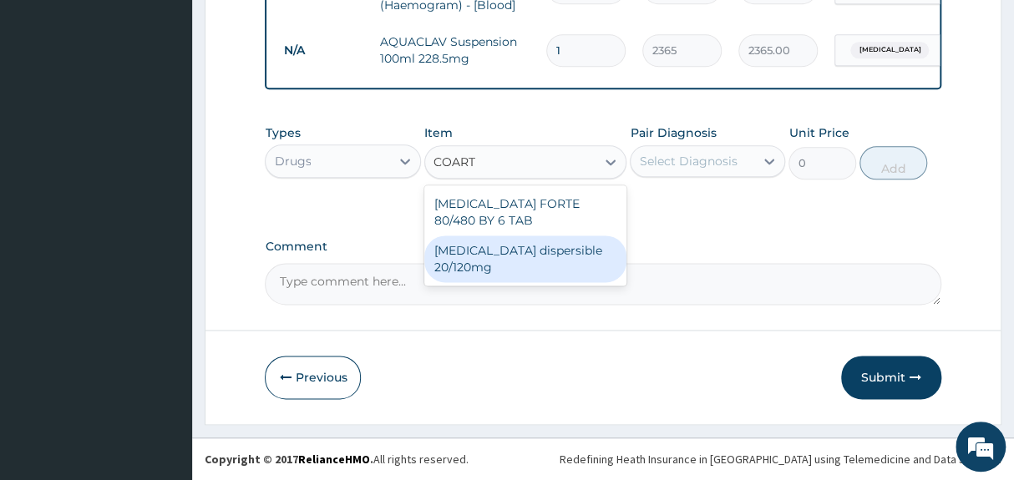
click at [525, 246] on div "[MEDICAL_DATA] dispersible 20/120mg" at bounding box center [525, 259] width 203 height 47
type input "112.3375"
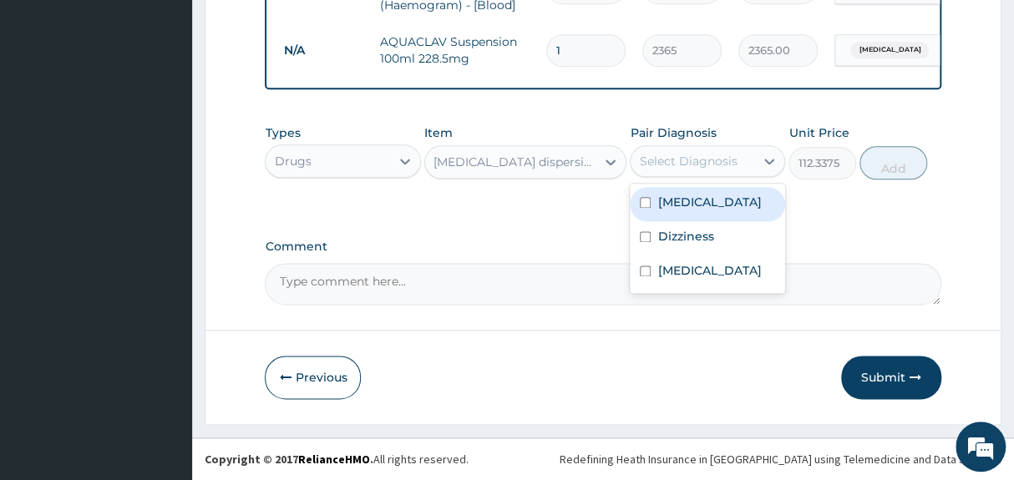
click at [692, 164] on div "Select Diagnosis" at bounding box center [688, 161] width 98 height 17
click at [675, 197] on label "[MEDICAL_DATA]" at bounding box center [709, 202] width 104 height 17
checkbox input "true"
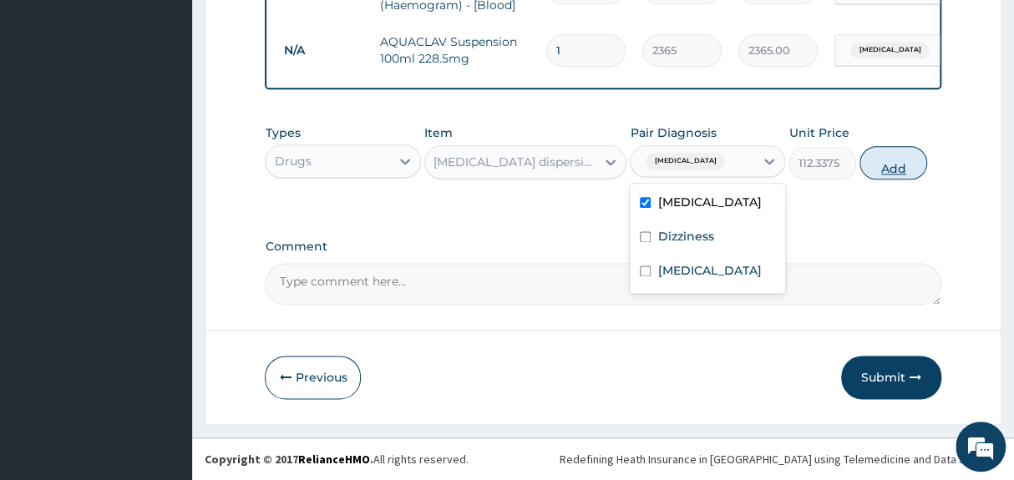
click at [895, 169] on button "Add" at bounding box center [893, 162] width 68 height 33
type input "0"
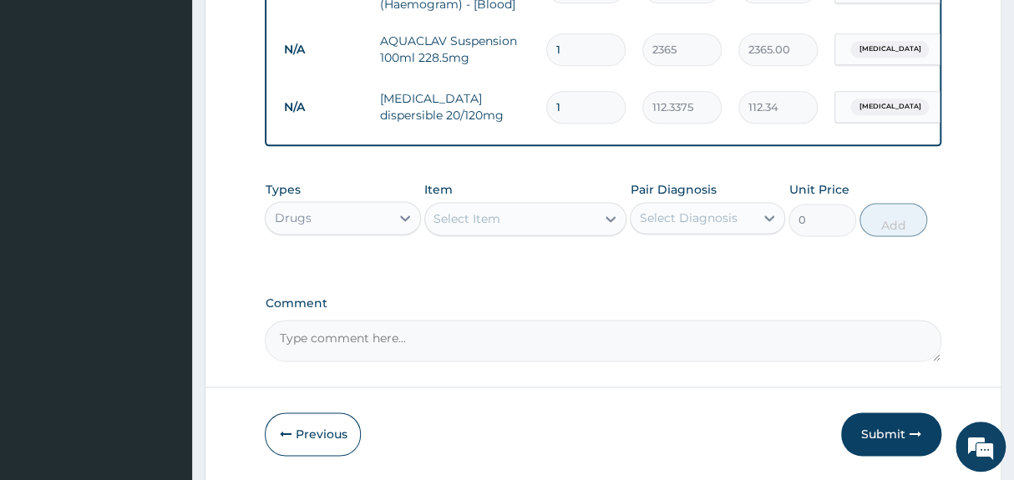
type input "0.00"
type input "6"
type input "674.03"
type input "6"
click at [589, 218] on div "Select Item" at bounding box center [510, 218] width 171 height 27
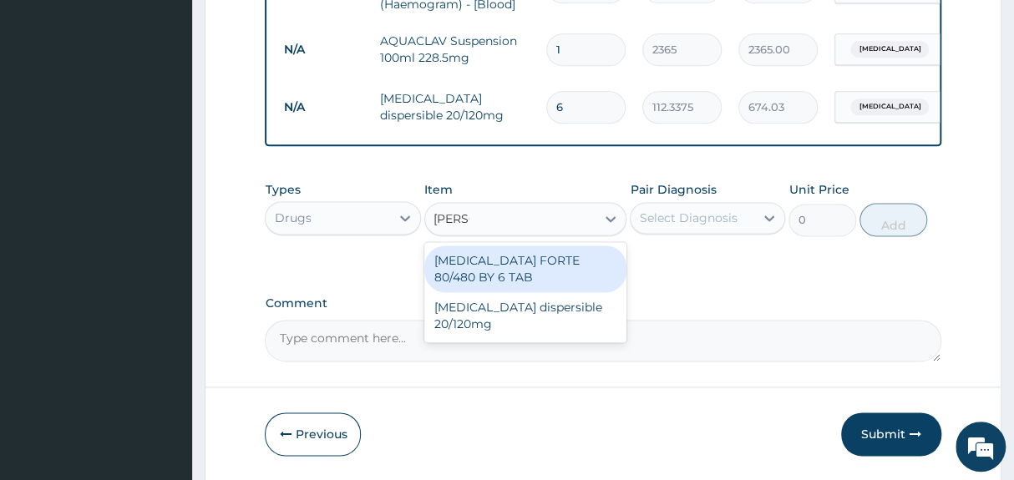
type input "COART"
click at [546, 264] on div "[MEDICAL_DATA] FORTE 80/480 BY 6 TAB" at bounding box center [525, 269] width 203 height 47
type input "449.35"
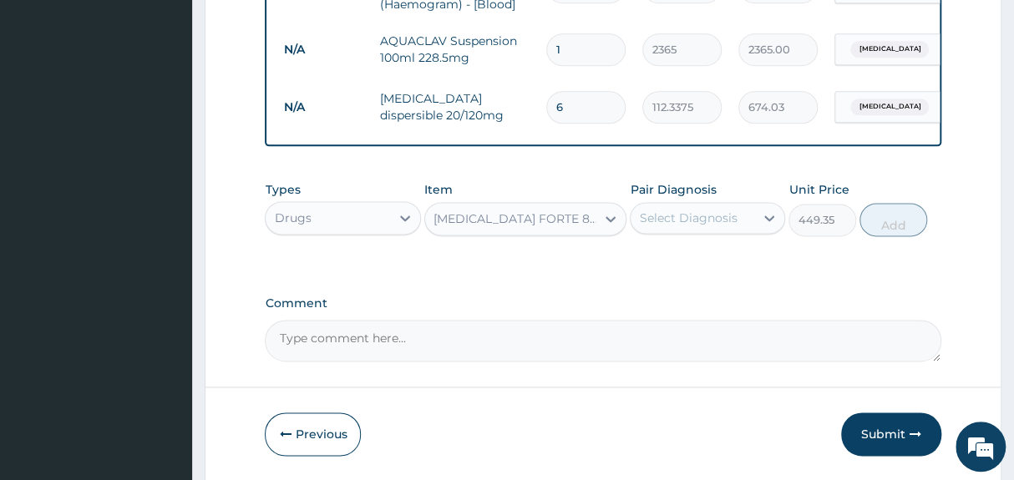
click at [712, 220] on div "Select Diagnosis" at bounding box center [688, 218] width 98 height 17
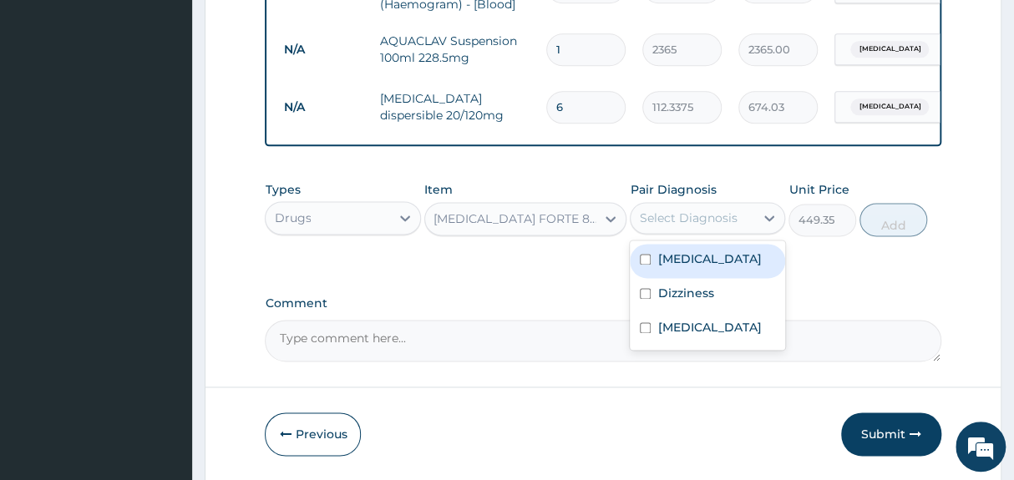
click at [681, 260] on label "[MEDICAL_DATA]" at bounding box center [709, 259] width 104 height 17
checkbox input "true"
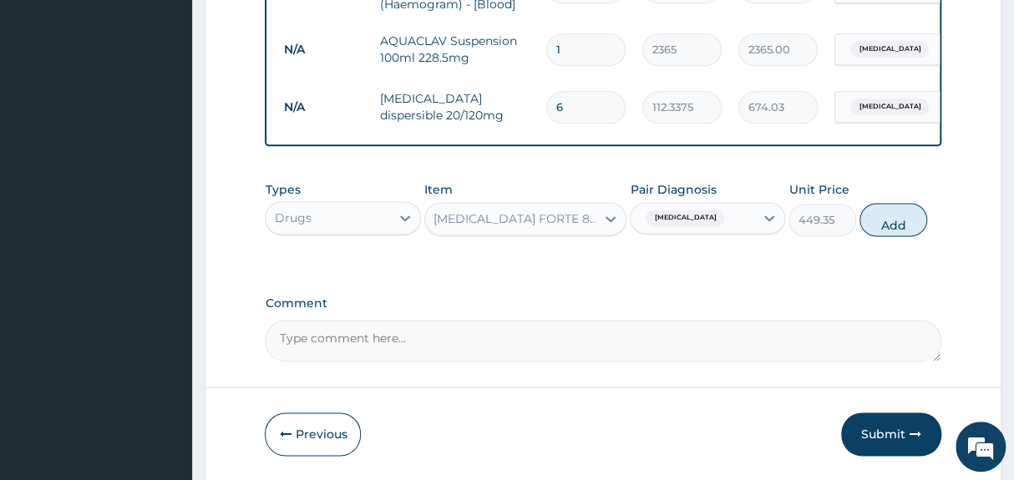
click at [884, 223] on button "Add" at bounding box center [893, 219] width 68 height 33
type input "0"
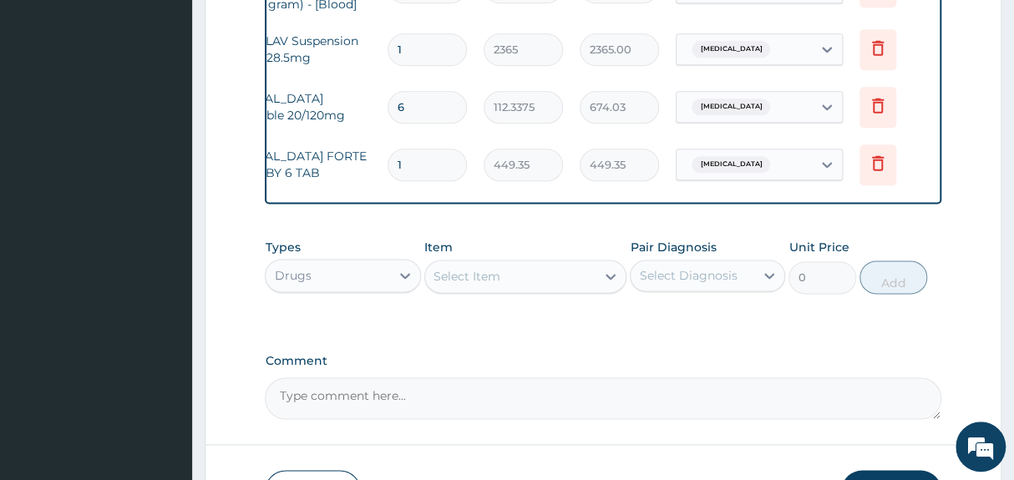
scroll to position [0, 162]
click at [872, 98] on icon at bounding box center [875, 105] width 12 height 15
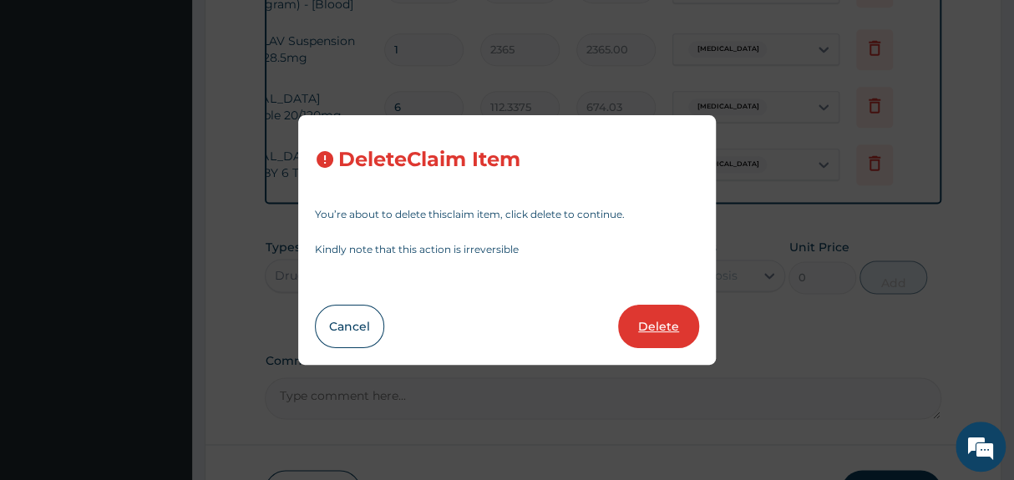
click at [671, 328] on button "Delete" at bounding box center [658, 326] width 81 height 43
type input "1"
type input "449.35"
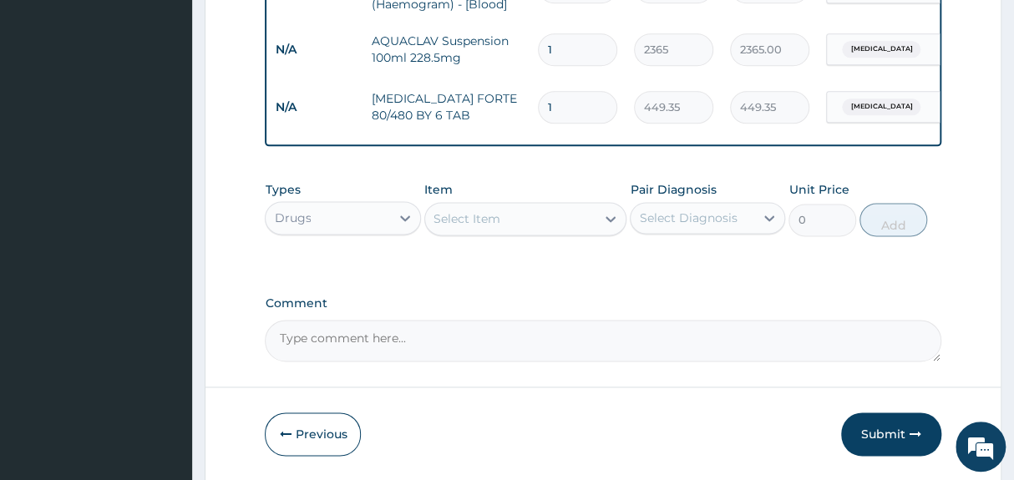
scroll to position [0, 0]
click at [569, 95] on input "1" at bounding box center [585, 107] width 79 height 33
type input "0.00"
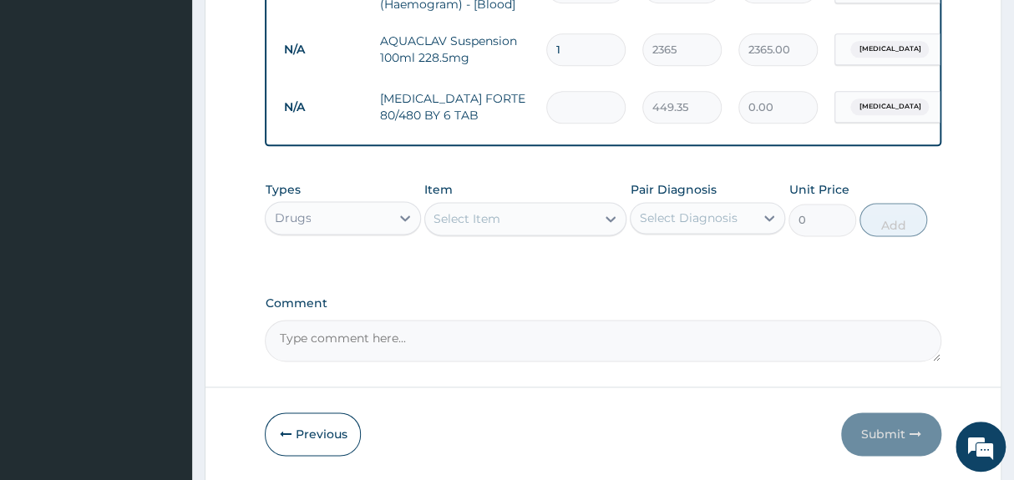
type input "6"
type input "2696.10"
type input "6"
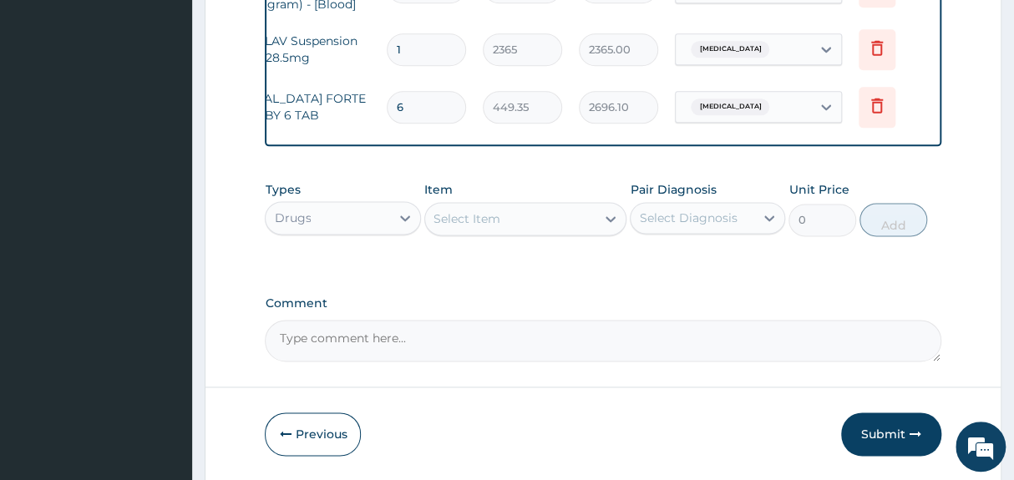
scroll to position [0, 162]
click at [500, 266] on div "Types Drugs Item Select Item Pair Diagnosis Select Diagnosis Unit Price 0 Add" at bounding box center [603, 221] width 676 height 97
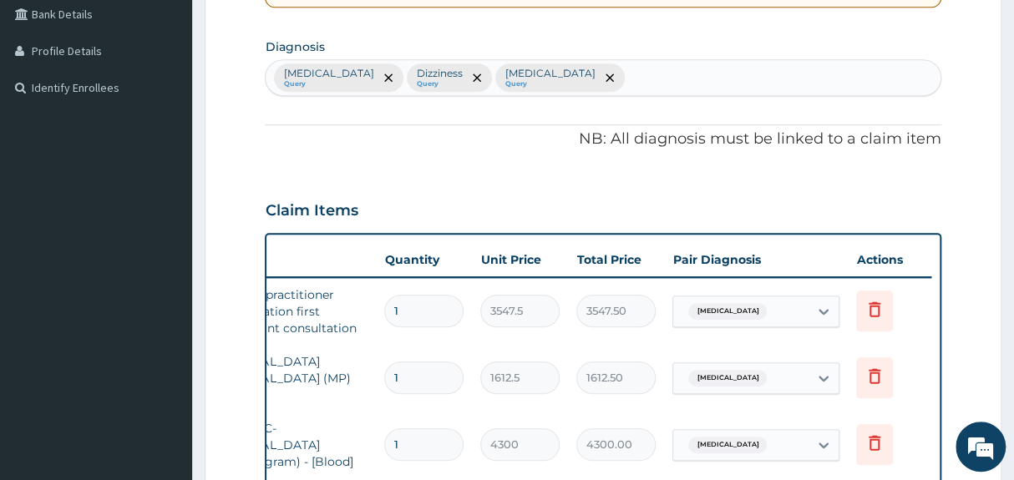
scroll to position [330, 0]
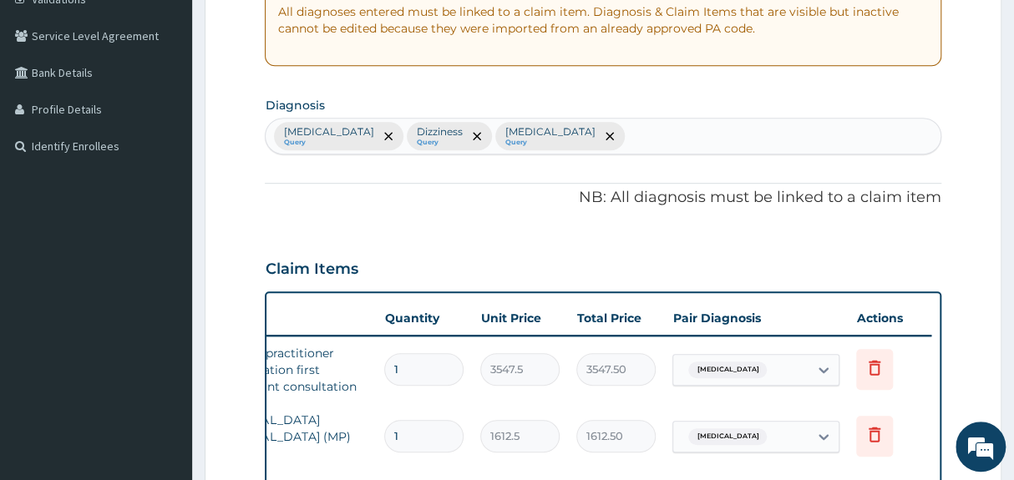
click at [612, 139] on div "Malaria Query Dizziness Query Thrombocytosis Query" at bounding box center [603, 136] width 674 height 35
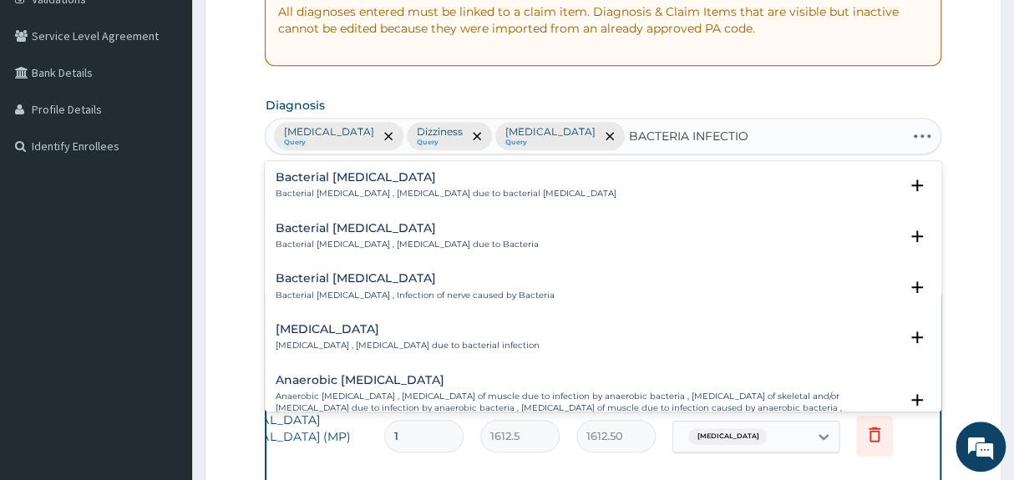
type input "BACTERIA INFECTION"
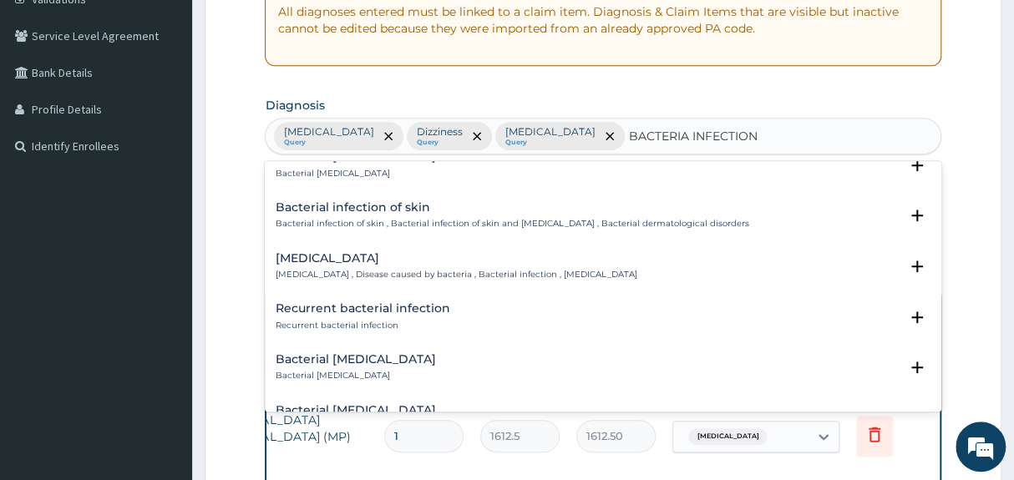
scroll to position [576, 0]
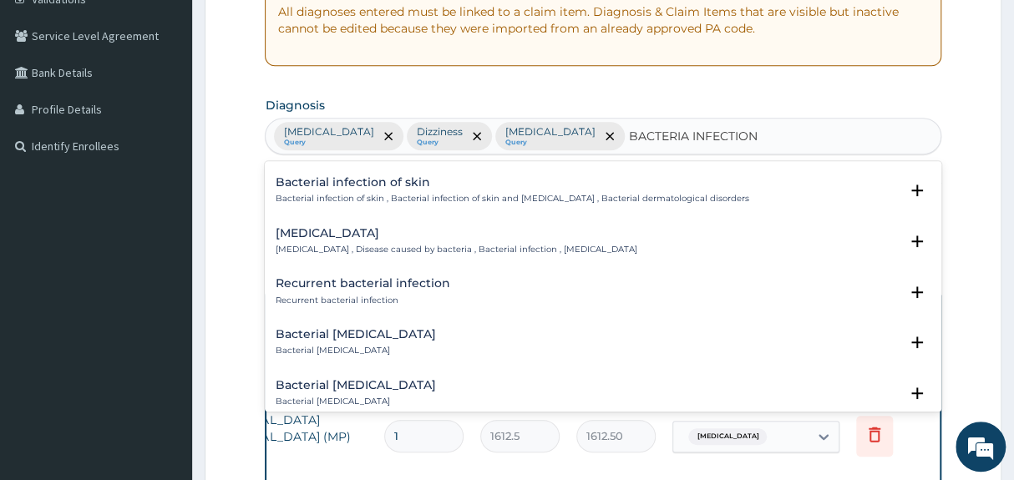
click at [382, 221] on div "Bacterial infectious disease Bacterial infectious disease , Disease caused by b…" at bounding box center [603, 245] width 676 height 51
click at [382, 230] on h4 "[MEDICAL_DATA]" at bounding box center [456, 233] width 362 height 13
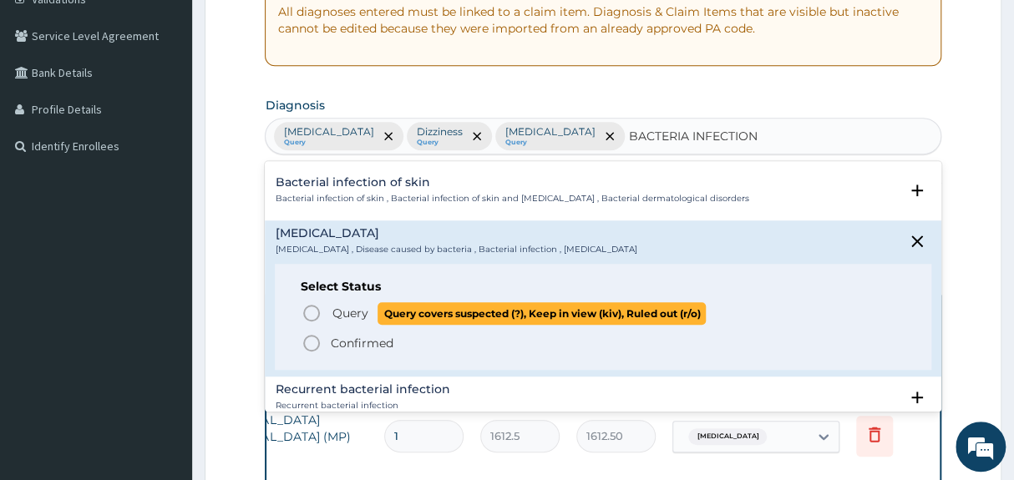
click at [335, 308] on span "Query" at bounding box center [350, 313] width 36 height 17
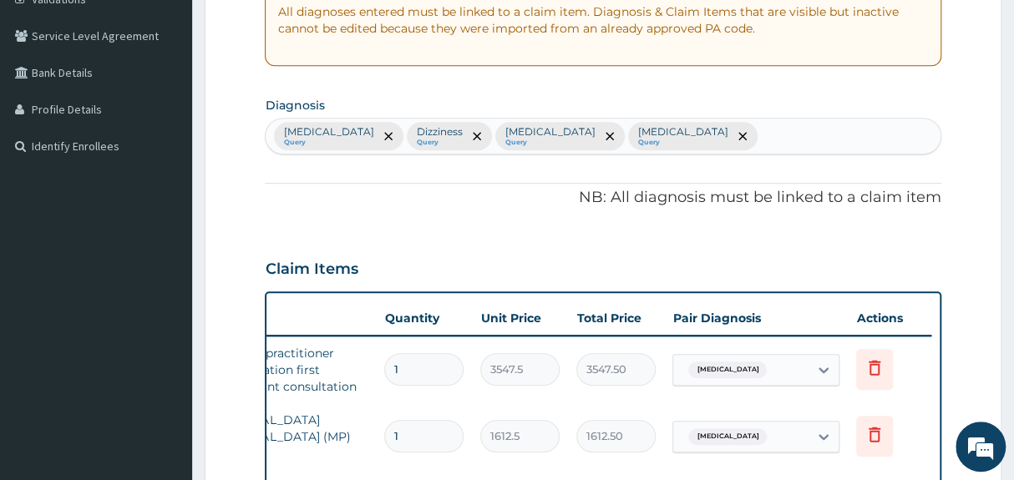
click at [707, 251] on div "Claim Items" at bounding box center [603, 265] width 676 height 43
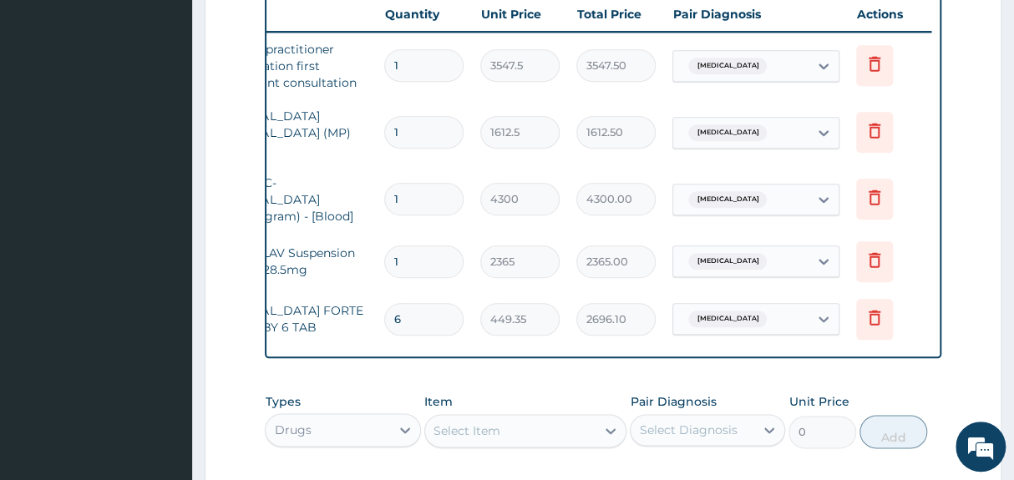
scroll to position [603, 0]
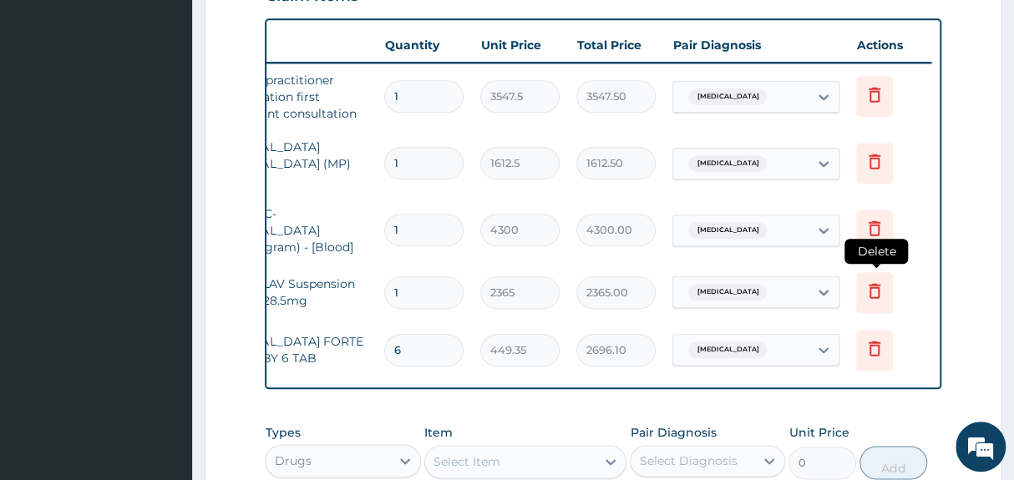
click at [874, 281] on icon at bounding box center [874, 291] width 20 height 20
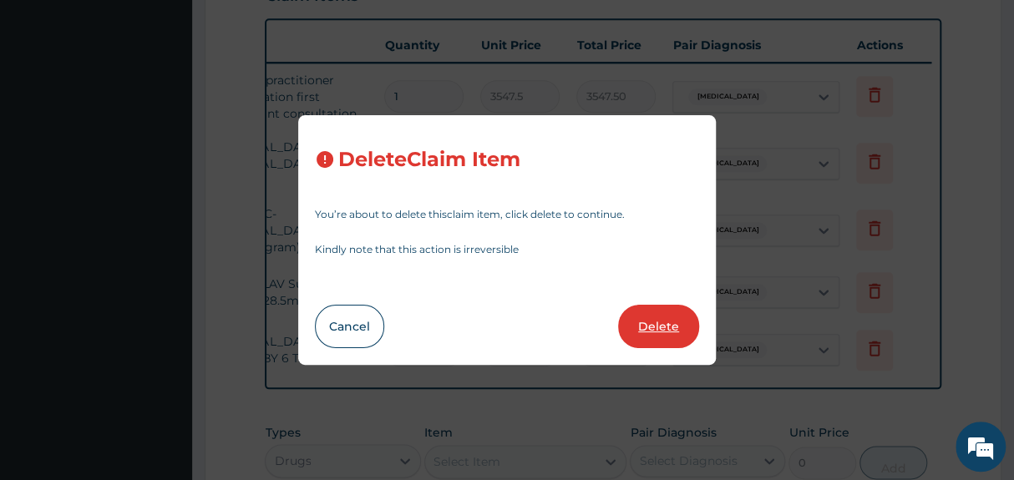
click at [647, 327] on button "Delete" at bounding box center [658, 326] width 81 height 43
type input "6"
type input "449.35"
type input "2696.10"
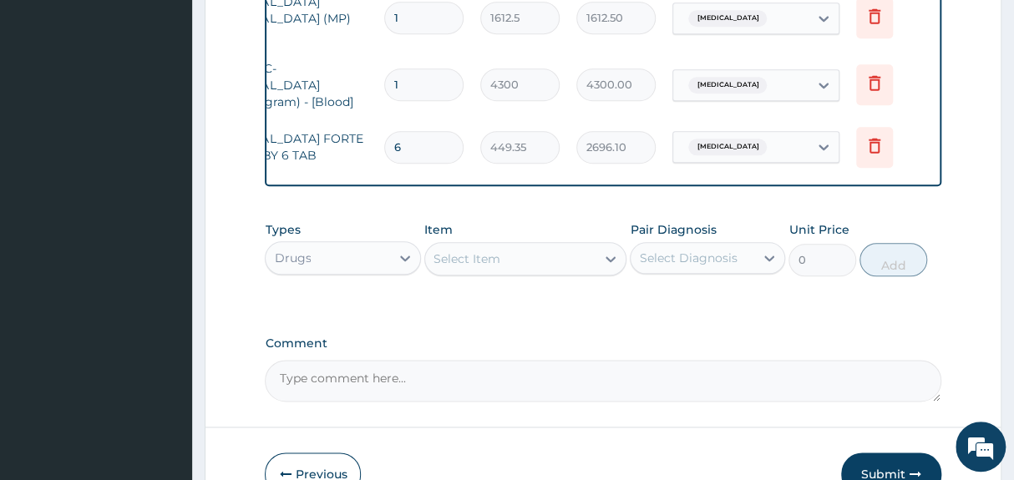
scroll to position [755, 0]
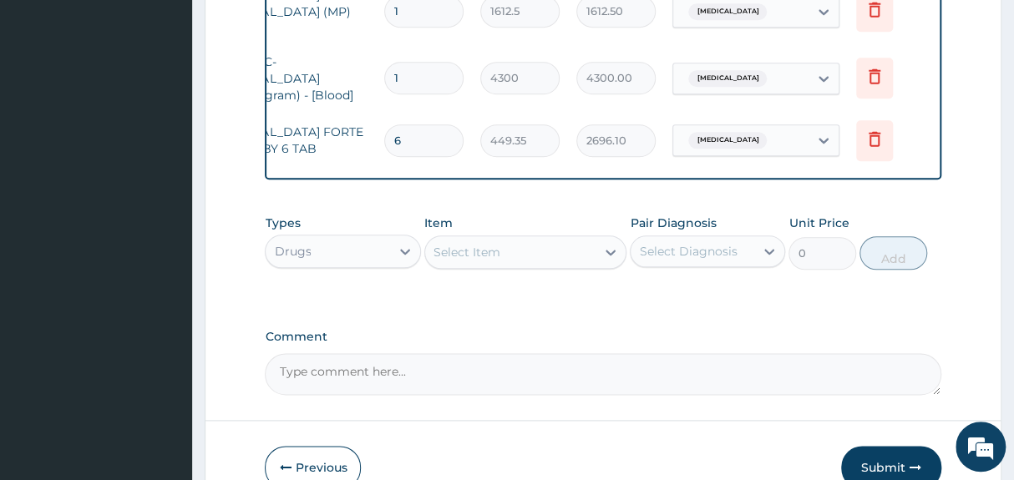
click at [560, 247] on div "Select Item" at bounding box center [510, 252] width 171 height 27
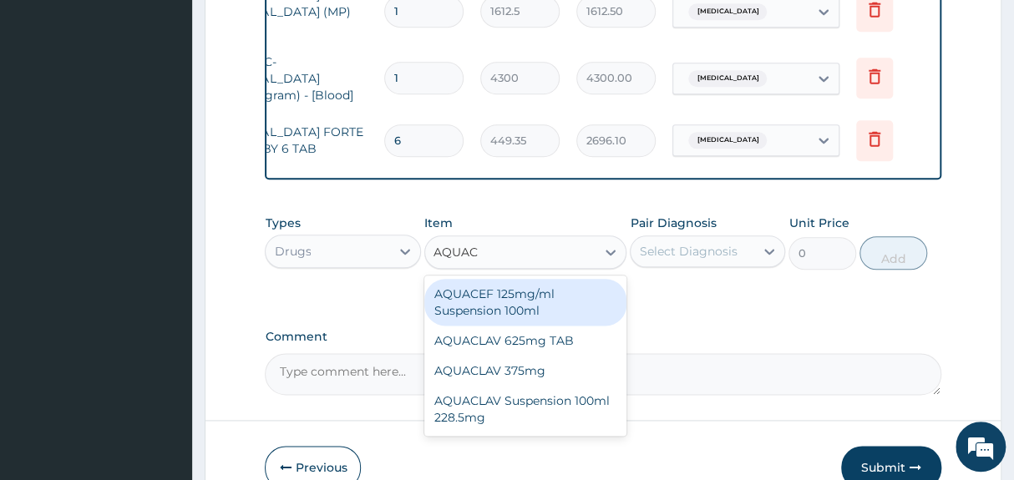
type input "AQUACL"
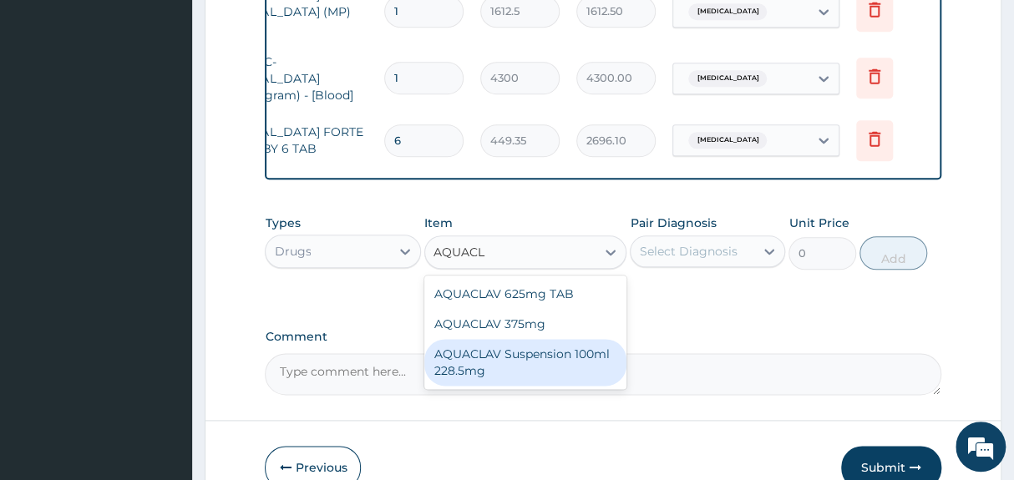
click at [570, 355] on div "AQUACLAV Suspension 100ml 228.5mg" at bounding box center [525, 362] width 203 height 47
type input "2365"
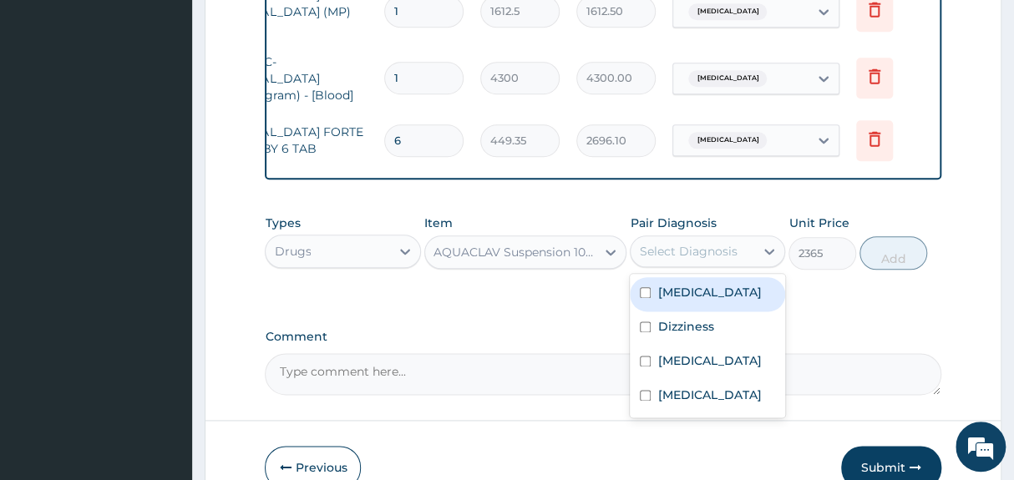
click at [695, 254] on div "Select Diagnosis" at bounding box center [688, 251] width 98 height 17
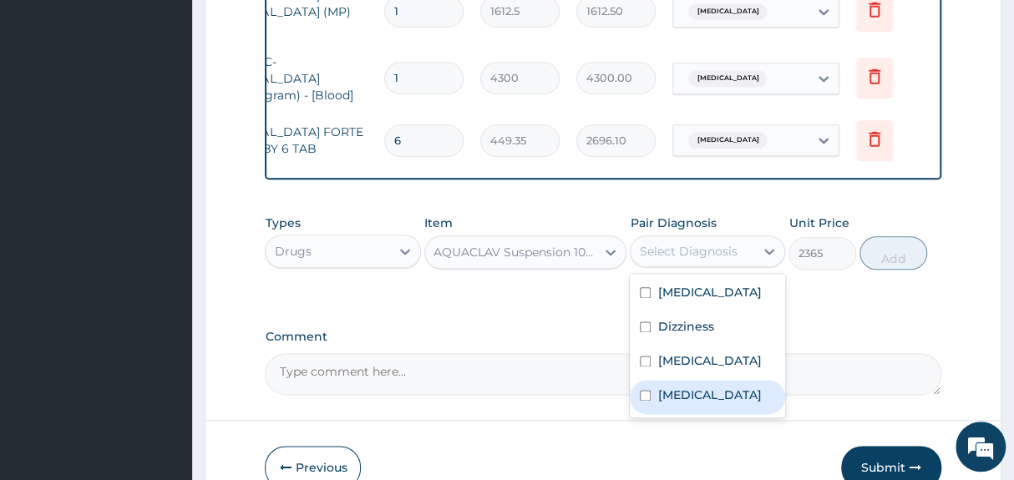
click at [694, 398] on label "Bacterial infectious disease" at bounding box center [709, 395] width 104 height 17
checkbox input "true"
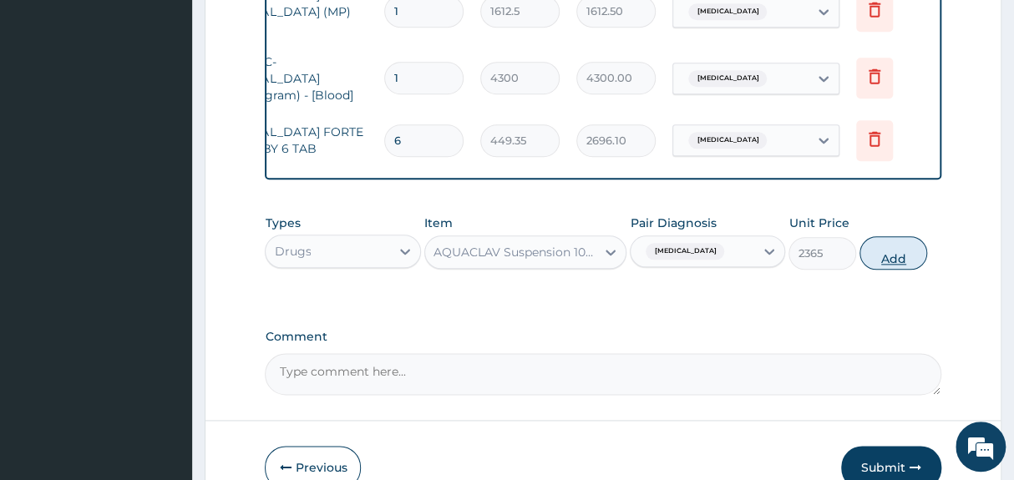
click at [884, 256] on button "Add" at bounding box center [893, 252] width 68 height 33
type input "0"
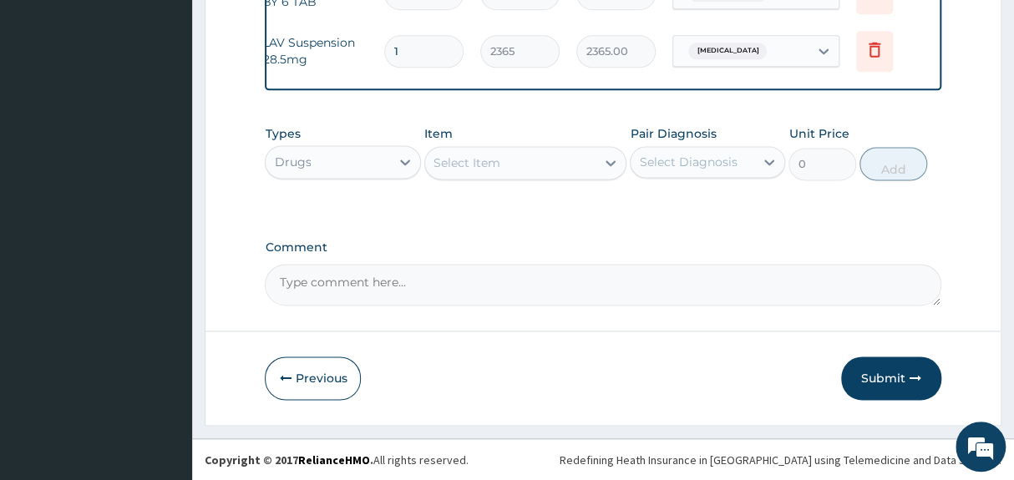
scroll to position [904, 0]
click at [885, 382] on button "Submit" at bounding box center [891, 377] width 100 height 43
click at [885, 383] on button "Submit" at bounding box center [891, 377] width 100 height 43
click at [908, 371] on button "Submit" at bounding box center [891, 377] width 100 height 43
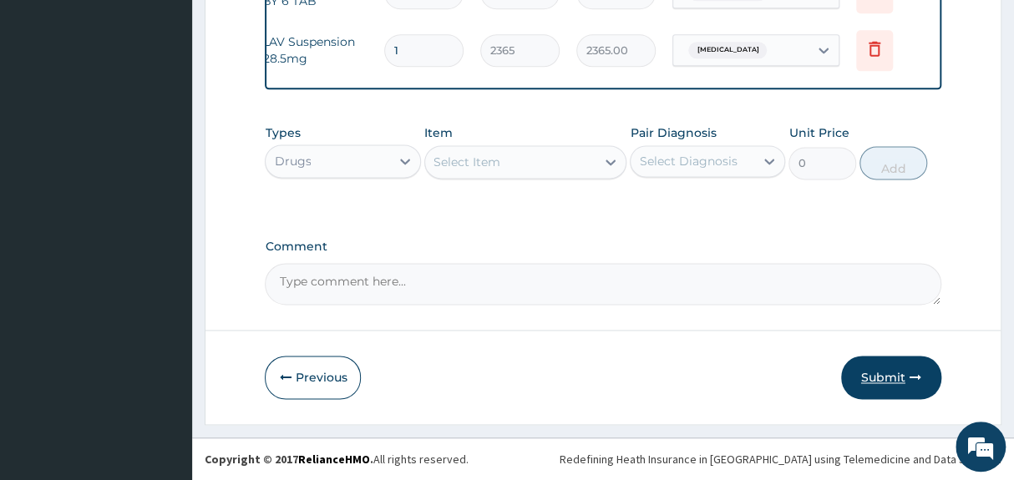
click at [908, 371] on button "Submit" at bounding box center [891, 377] width 100 height 43
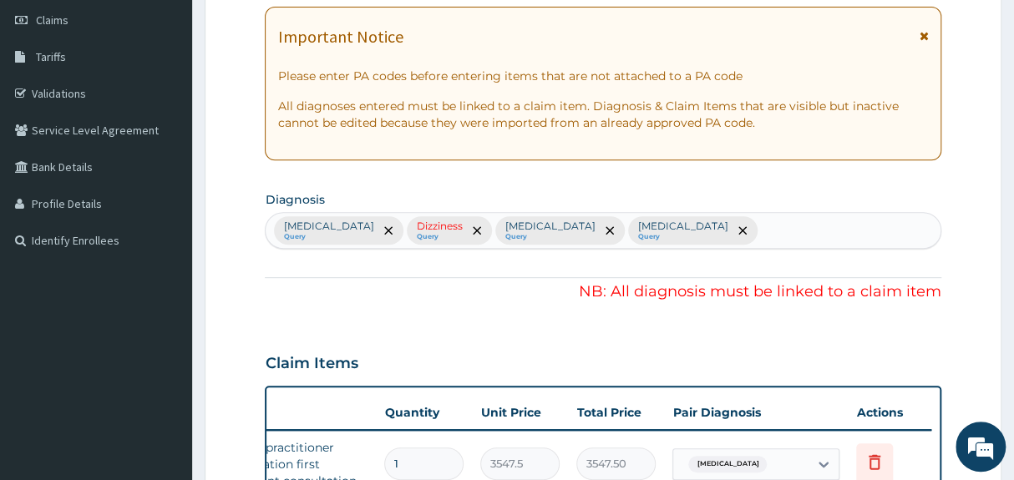
scroll to position [175, 0]
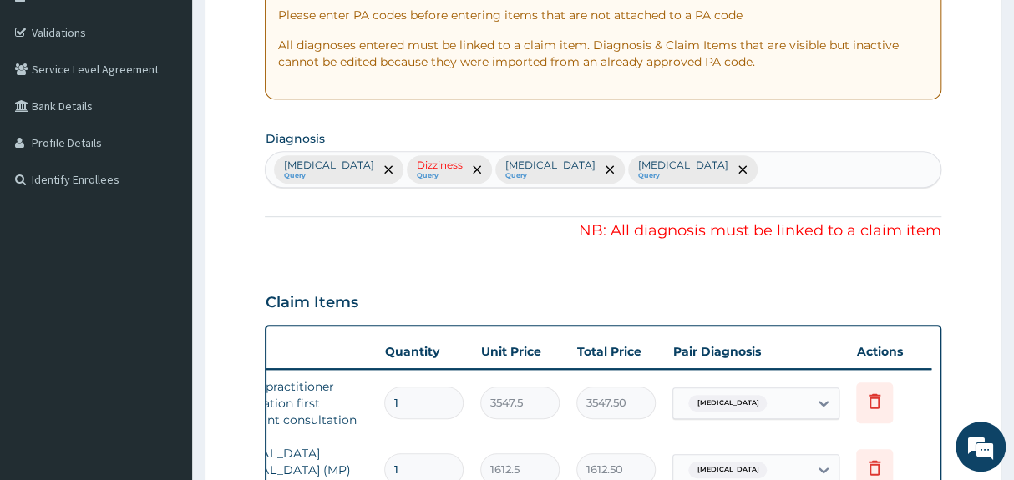
scroll to position [266, 0]
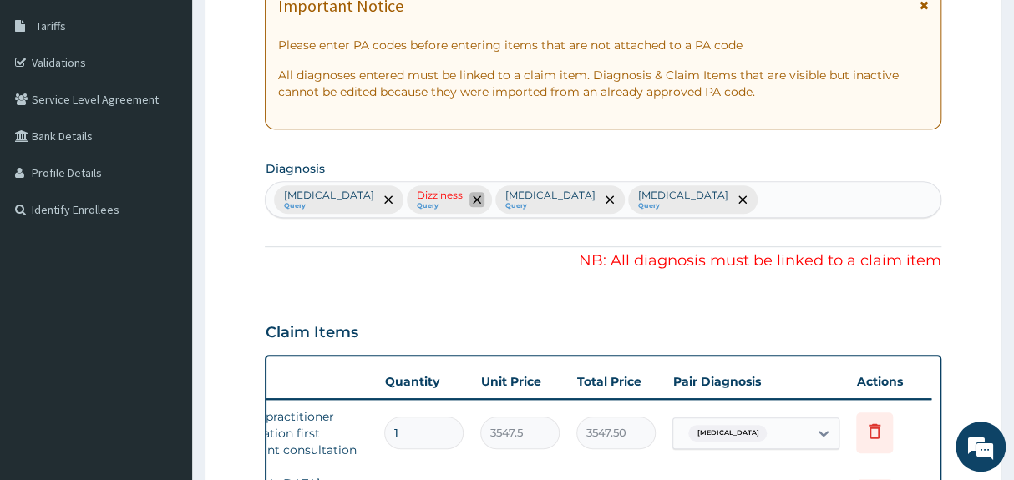
click at [473, 200] on icon "remove selection option" at bounding box center [477, 199] width 8 height 8
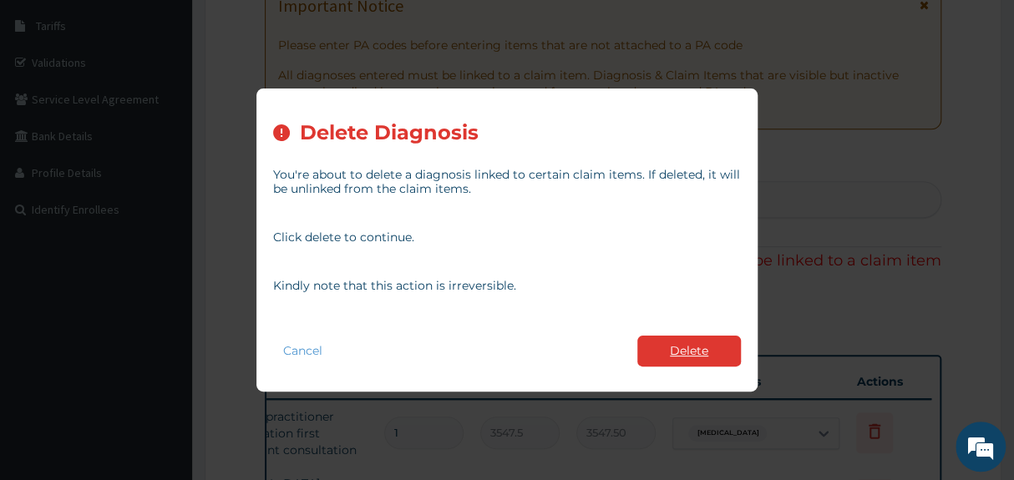
click at [702, 343] on button "Delete" at bounding box center [689, 351] width 104 height 31
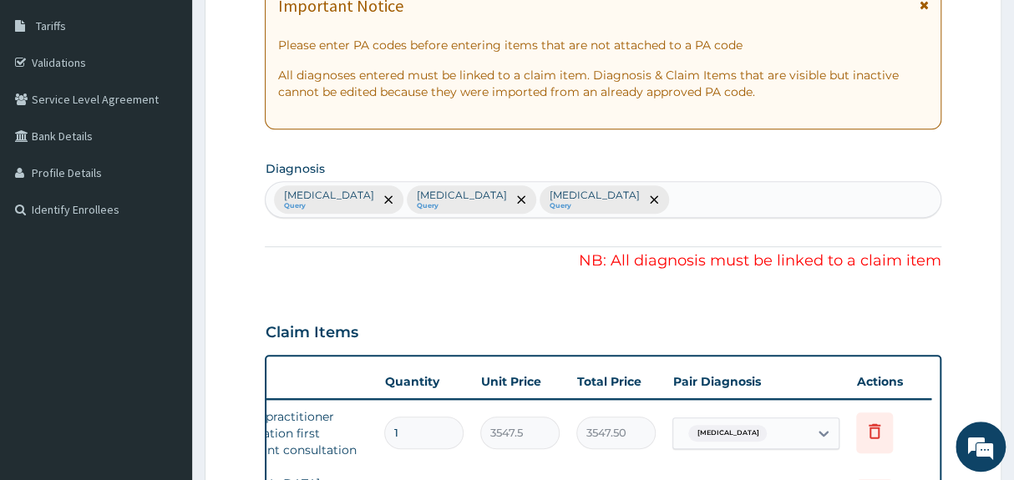
click at [875, 301] on div "PA Code / Prescription Code Enter Code(Secondary Care Only) Encounter Date 30-0…" at bounding box center [603, 417] width 676 height 1048
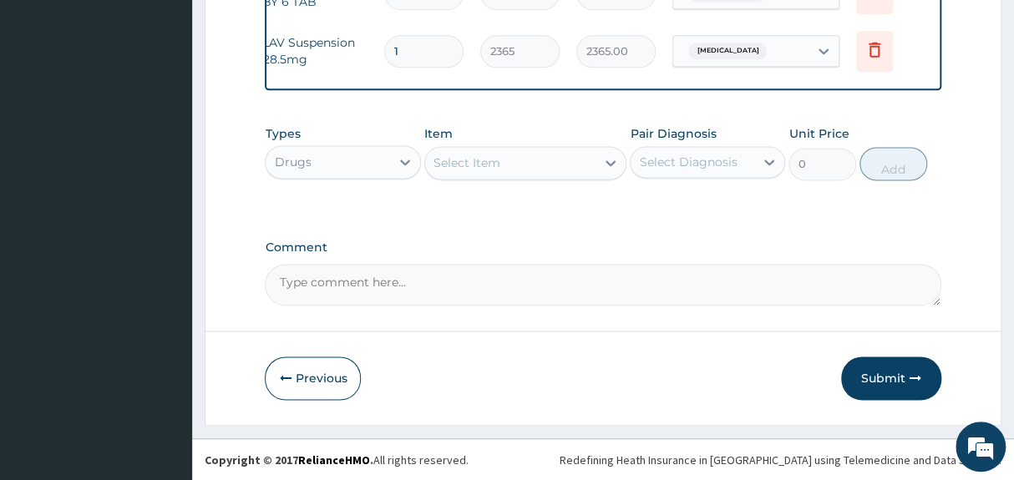
scroll to position [904, 0]
click at [879, 371] on button "Submit" at bounding box center [891, 377] width 100 height 43
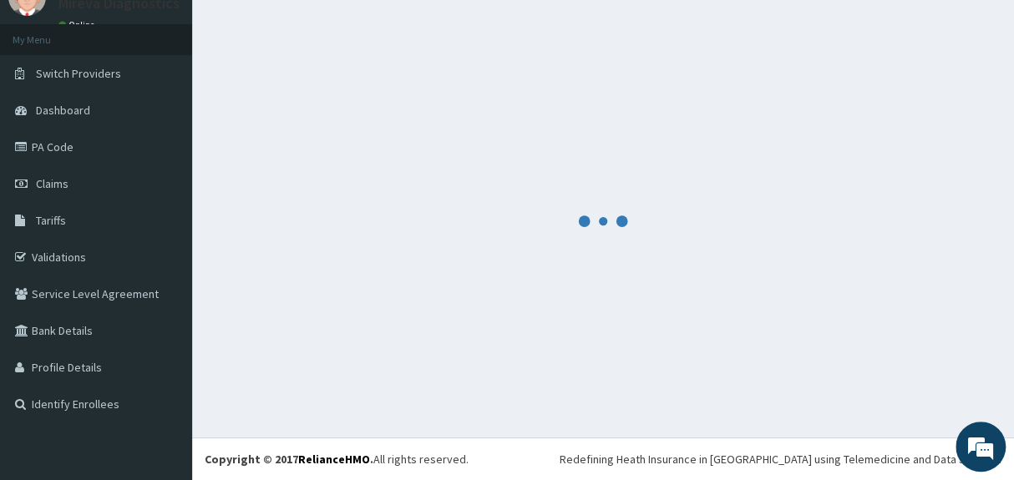
scroll to position [72, 0]
click at [73, 257] on link "Validations" at bounding box center [96, 257] width 192 height 37
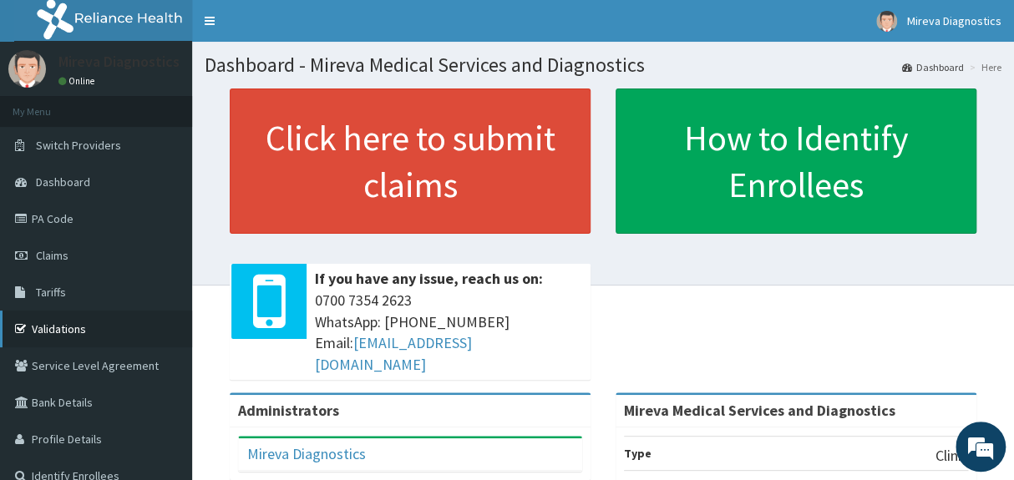
click at [89, 336] on link "Validations" at bounding box center [96, 329] width 192 height 37
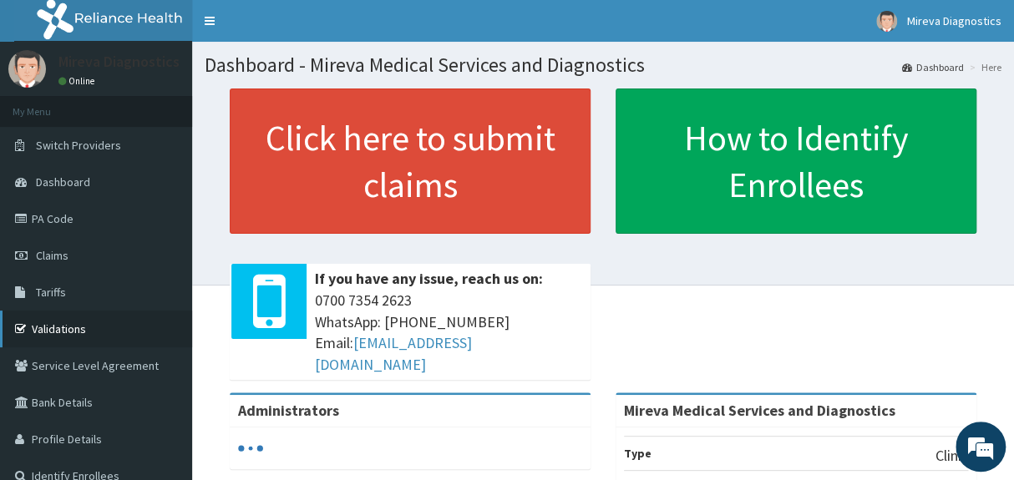
click at [89, 327] on link "Validations" at bounding box center [96, 329] width 192 height 37
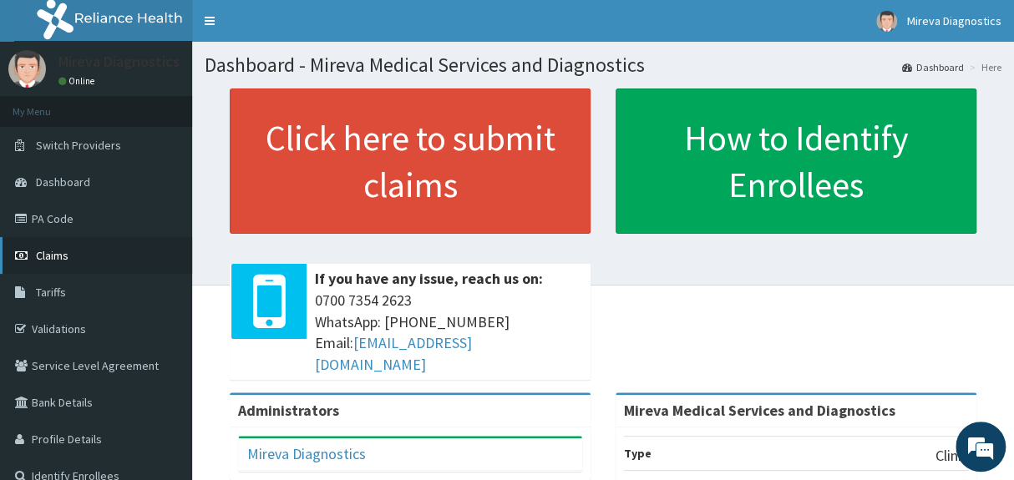
click at [96, 259] on link "Claims" at bounding box center [96, 255] width 192 height 37
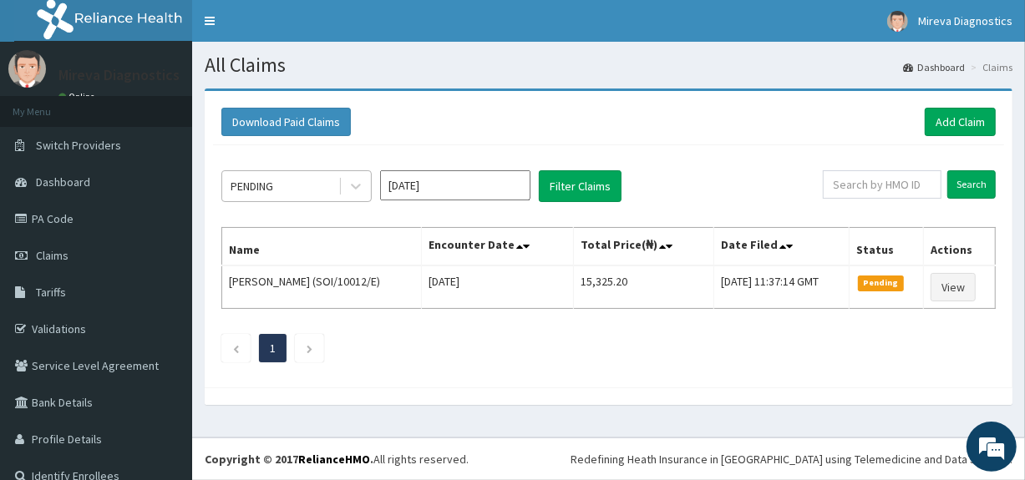
click at [306, 190] on div "PENDING" at bounding box center [280, 186] width 116 height 27
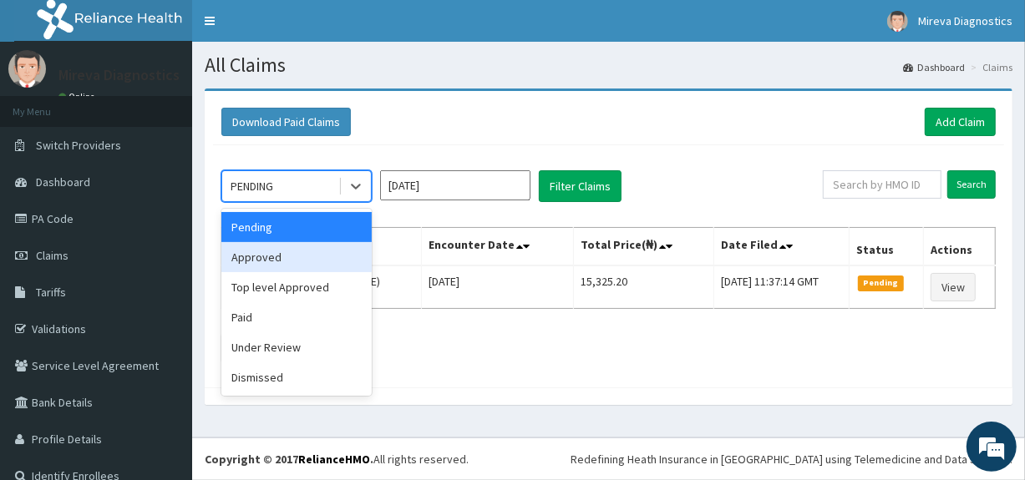
click at [297, 258] on div "Approved" at bounding box center [296, 257] width 150 height 30
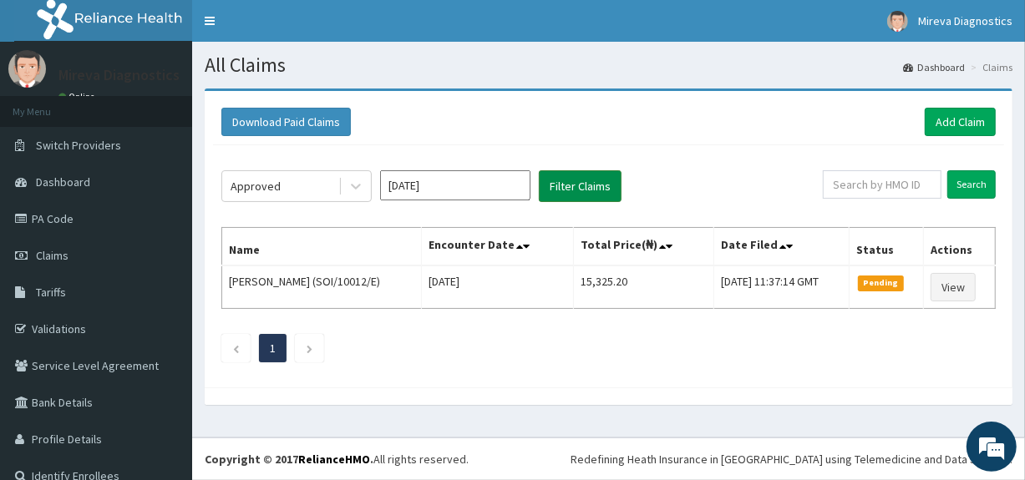
click at [577, 184] on button "Filter Claims" at bounding box center [580, 186] width 83 height 32
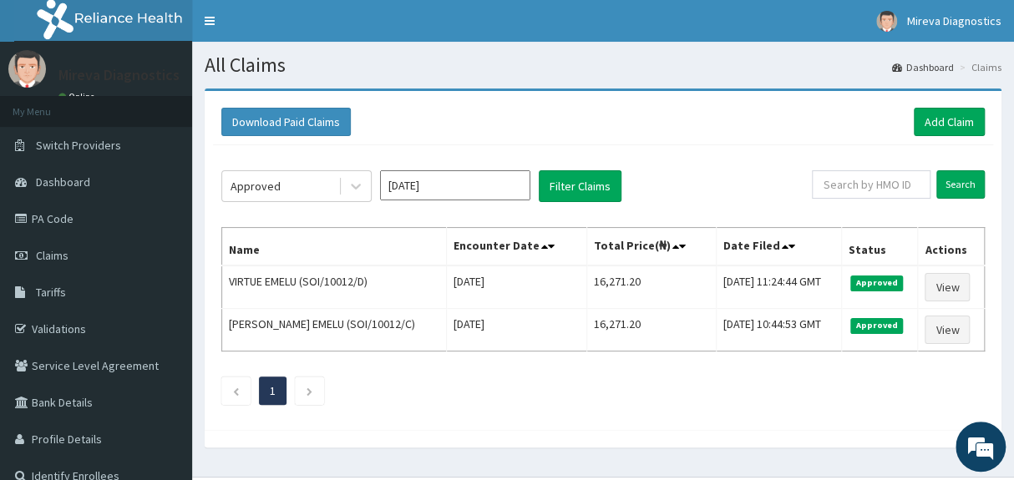
click at [440, 187] on input "Aug 2025" at bounding box center [455, 185] width 150 height 30
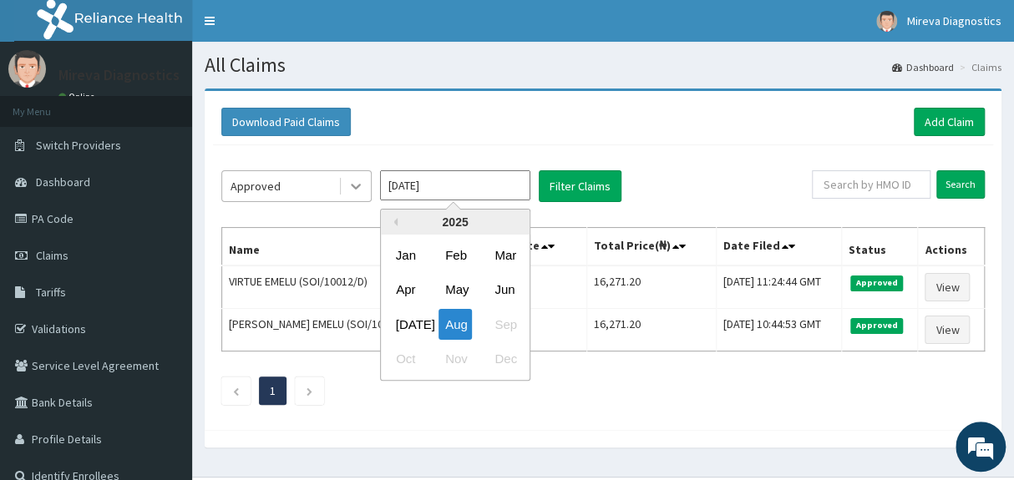
click at [348, 185] on icon at bounding box center [355, 186] width 17 height 17
click at [441, 188] on input "Aug 2025" at bounding box center [455, 185] width 150 height 30
click at [460, 285] on div "May" at bounding box center [454, 290] width 33 height 31
type input "[DATE]"
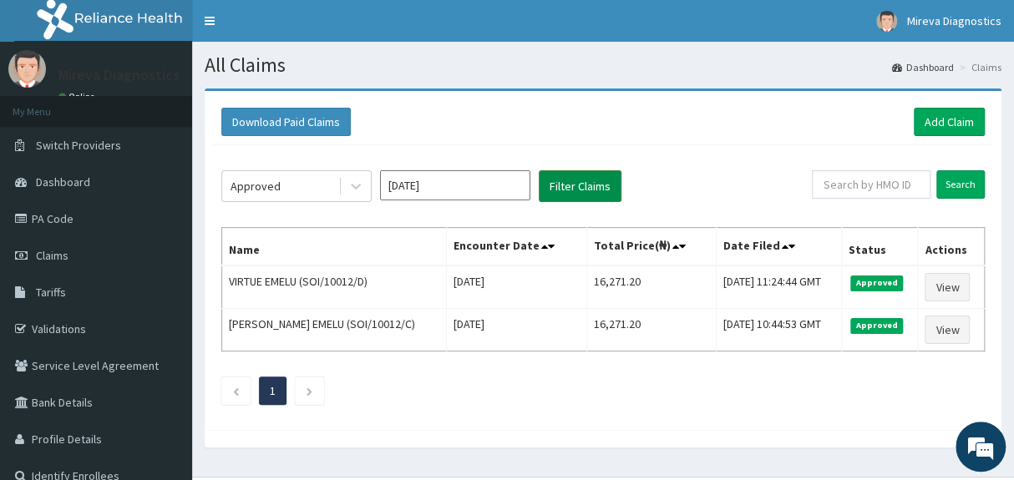
click at [568, 188] on button "Filter Claims" at bounding box center [580, 186] width 83 height 32
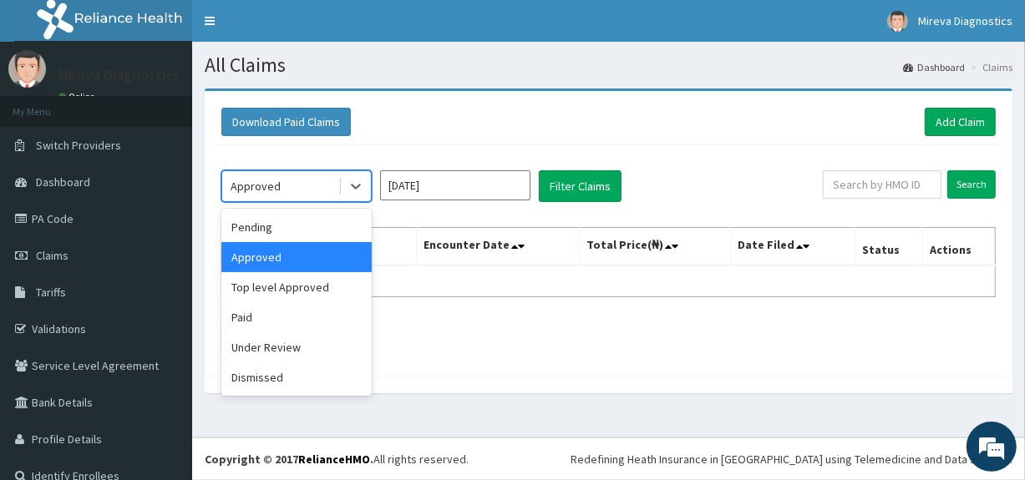
click at [301, 185] on div "Approved" at bounding box center [280, 186] width 116 height 27
click at [286, 229] on div "Pending" at bounding box center [296, 227] width 150 height 30
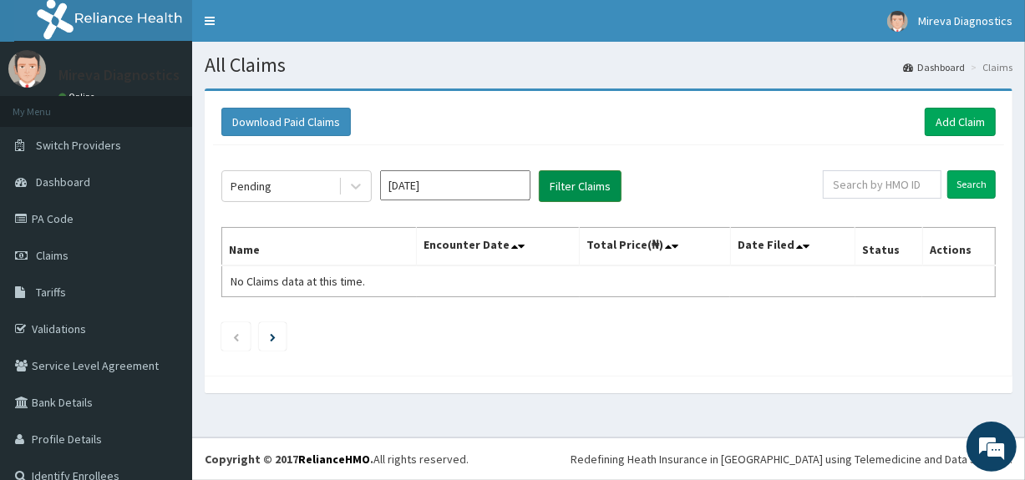
click at [566, 181] on button "Filter Claims" at bounding box center [580, 186] width 83 height 32
click at [359, 181] on icon at bounding box center [355, 186] width 17 height 17
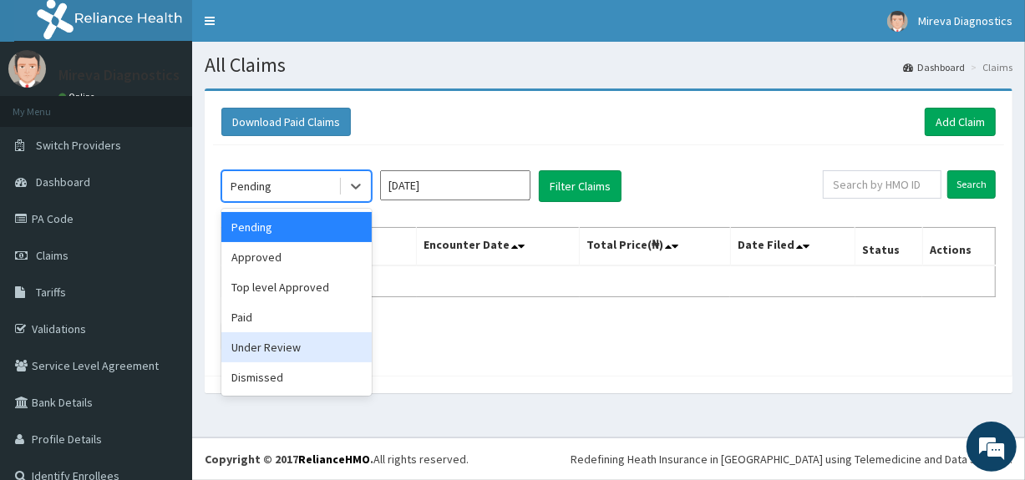
click at [280, 341] on div "Under Review" at bounding box center [296, 347] width 150 height 30
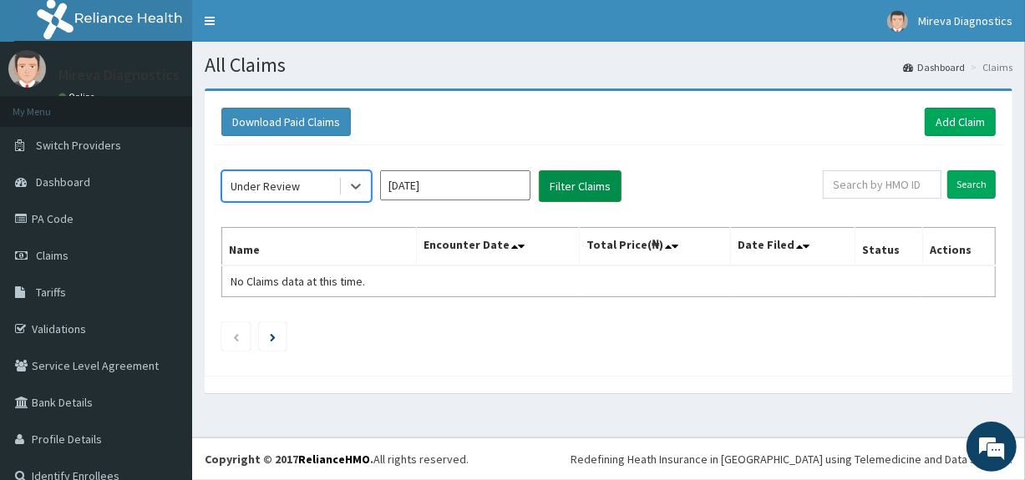
click at [581, 192] on button "Filter Claims" at bounding box center [580, 186] width 83 height 32
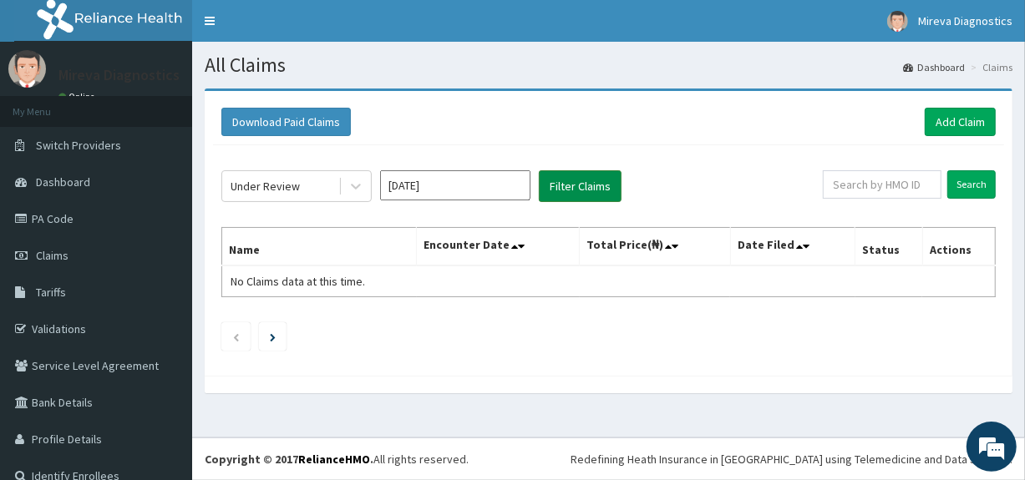
click at [581, 191] on button "Filter Claims" at bounding box center [580, 186] width 83 height 32
click at [291, 184] on div "Under Review" at bounding box center [265, 186] width 69 height 17
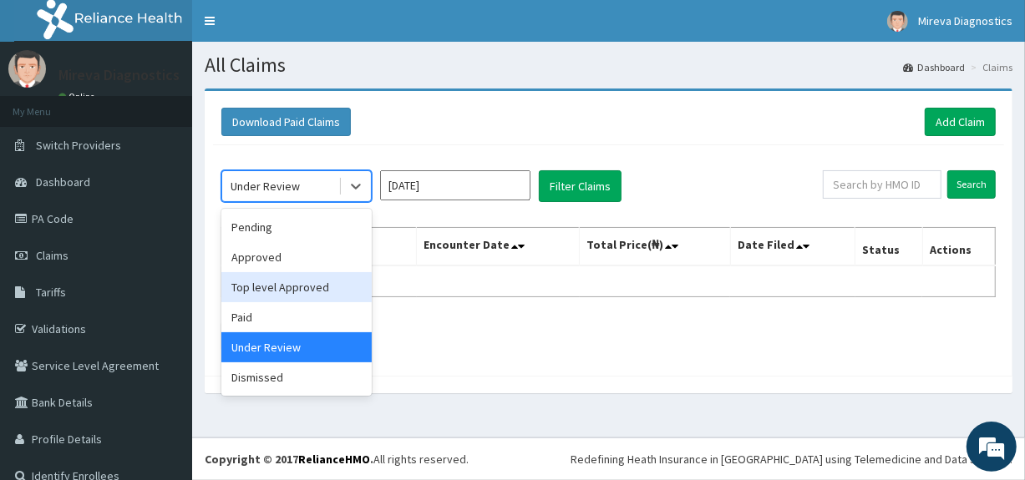
click at [296, 285] on div "Top level Approved" at bounding box center [296, 287] width 150 height 30
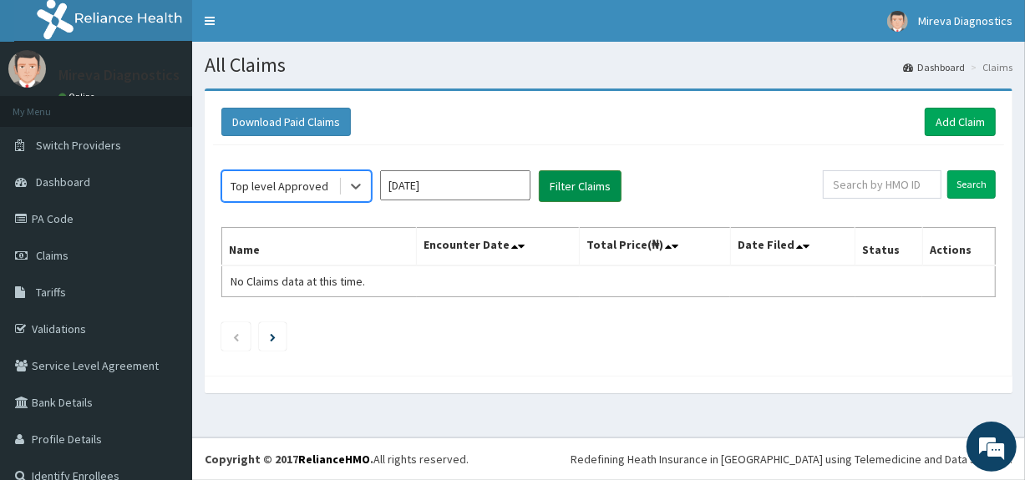
click at [580, 183] on button "Filter Claims" at bounding box center [580, 186] width 83 height 32
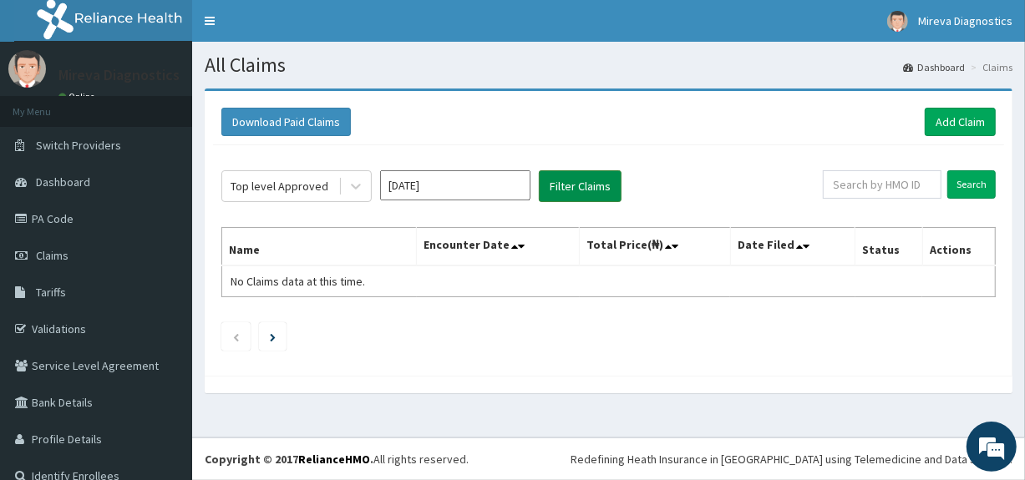
click at [580, 183] on button "Filter Claims" at bounding box center [580, 186] width 83 height 32
click at [271, 187] on div "Top level Approved" at bounding box center [280, 186] width 98 height 17
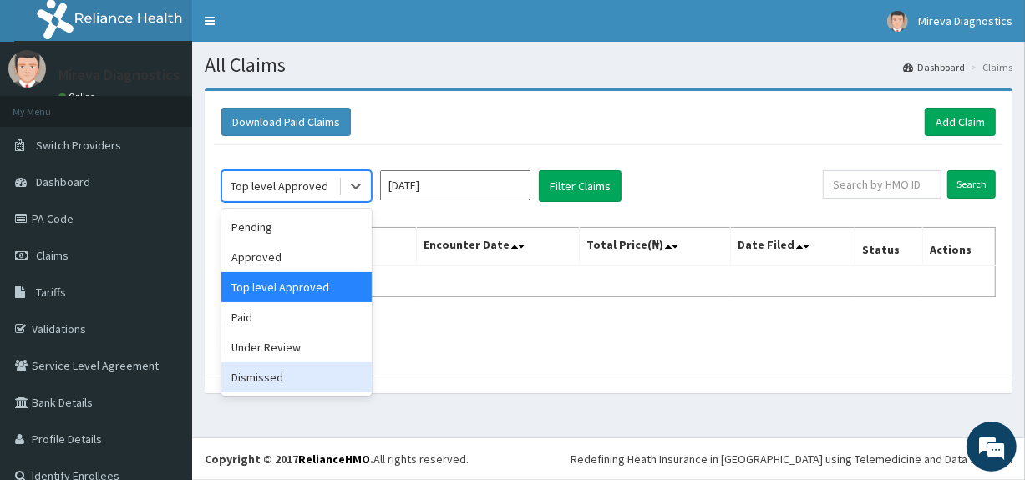
click at [279, 373] on div "Dismissed" at bounding box center [296, 377] width 150 height 30
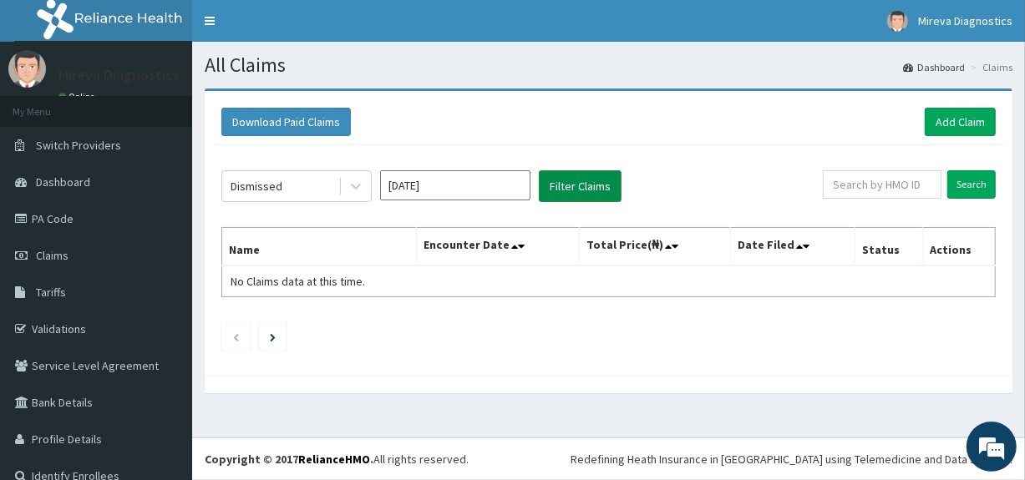
click at [576, 178] on button "Filter Claims" at bounding box center [580, 186] width 83 height 32
click at [936, 121] on link "Add Claim" at bounding box center [960, 122] width 71 height 28
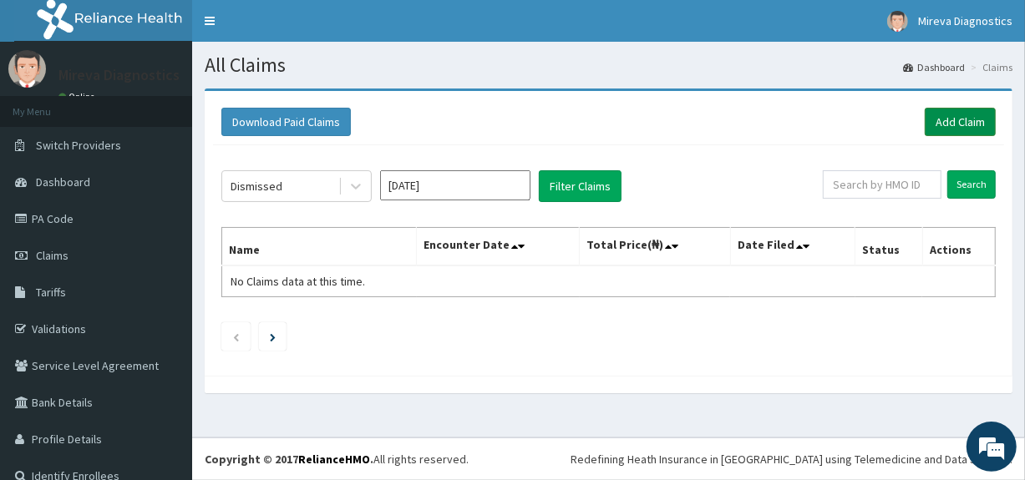
click at [936, 120] on link "Add Claim" at bounding box center [960, 122] width 71 height 28
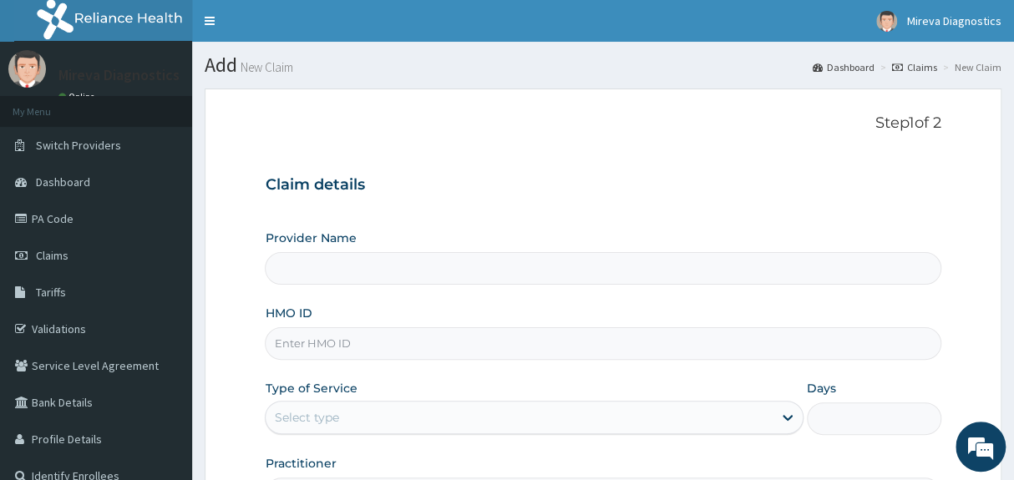
type input "Mireva Medical Services and Diagnostics"
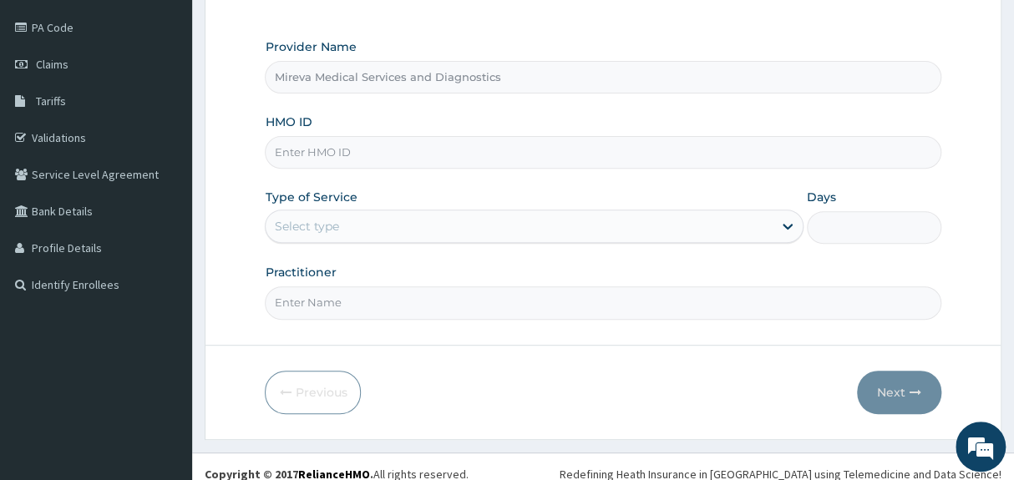
scroll to position [204, 0]
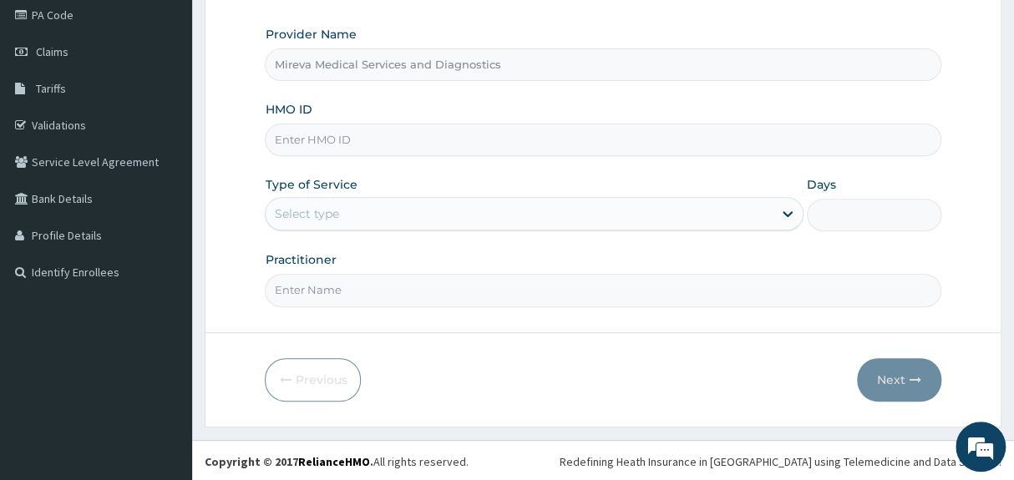
click at [540, 141] on input "HMO ID" at bounding box center [603, 140] width 676 height 33
type input "SOI/10012/C"
click at [453, 209] on div "Select type" at bounding box center [519, 213] width 506 height 27
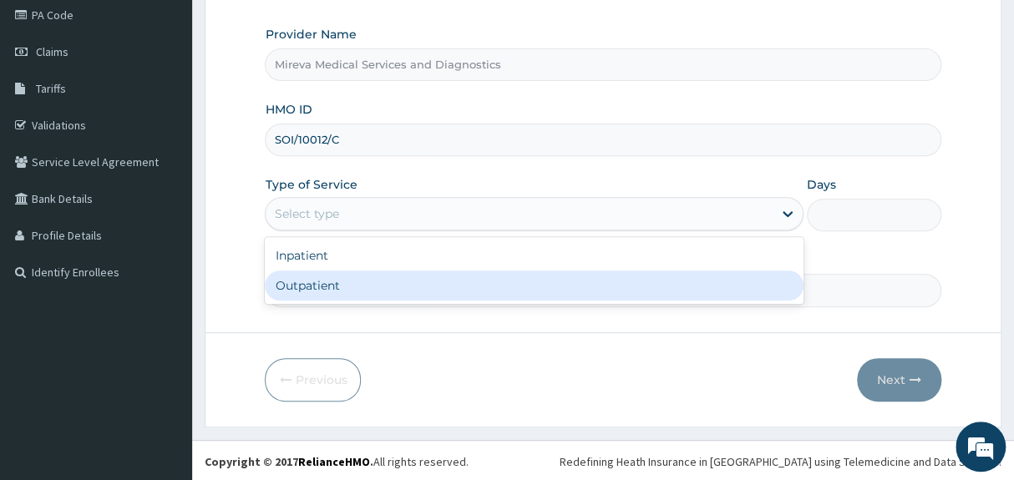
click at [370, 283] on div "Outpatient" at bounding box center [534, 286] width 538 height 30
type input "1"
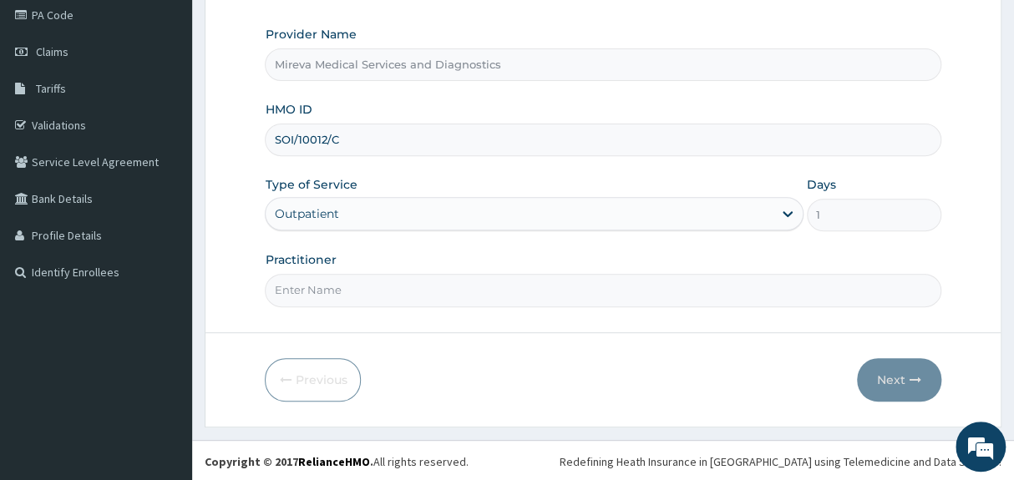
click at [377, 293] on input "Practitioner" at bounding box center [603, 290] width 676 height 33
type input "DR [PERSON_NAME]"
click at [903, 381] on button "Next" at bounding box center [899, 379] width 84 height 43
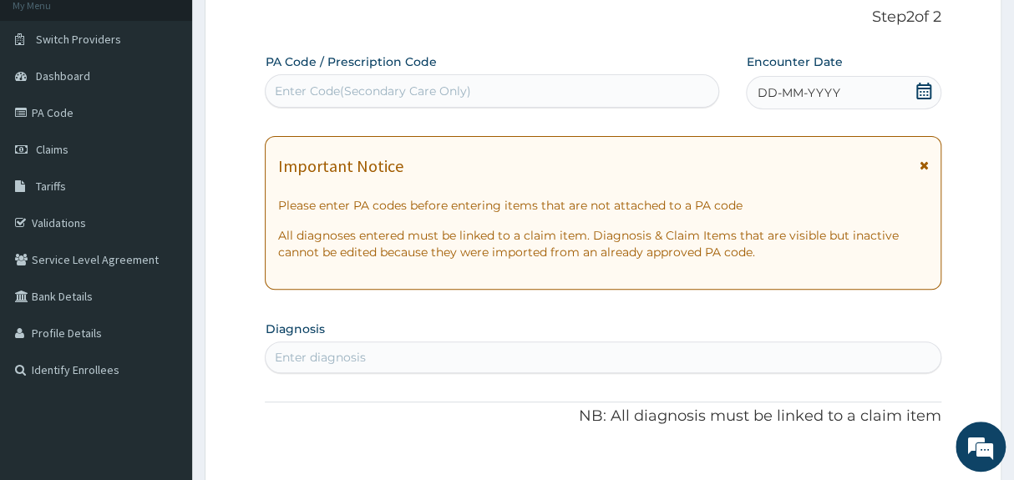
scroll to position [83, 0]
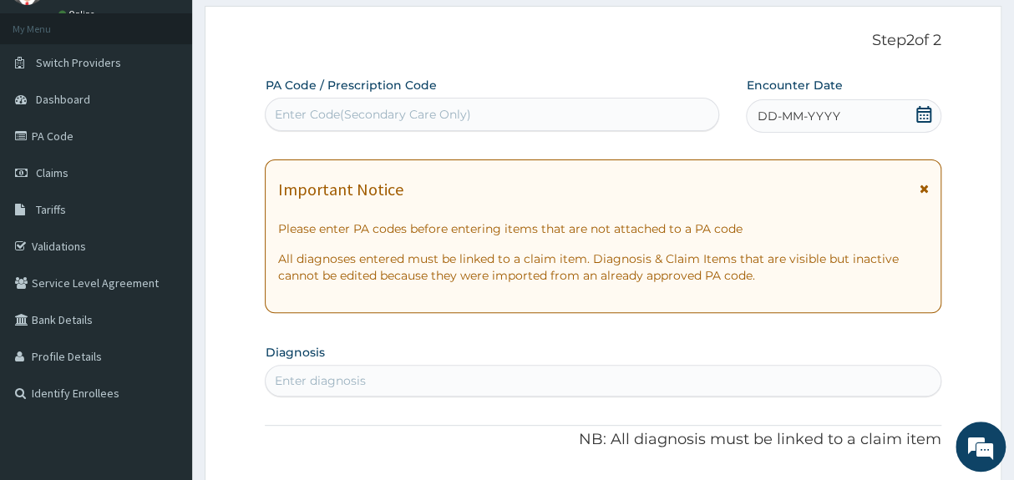
click at [925, 109] on icon at bounding box center [923, 114] width 17 height 17
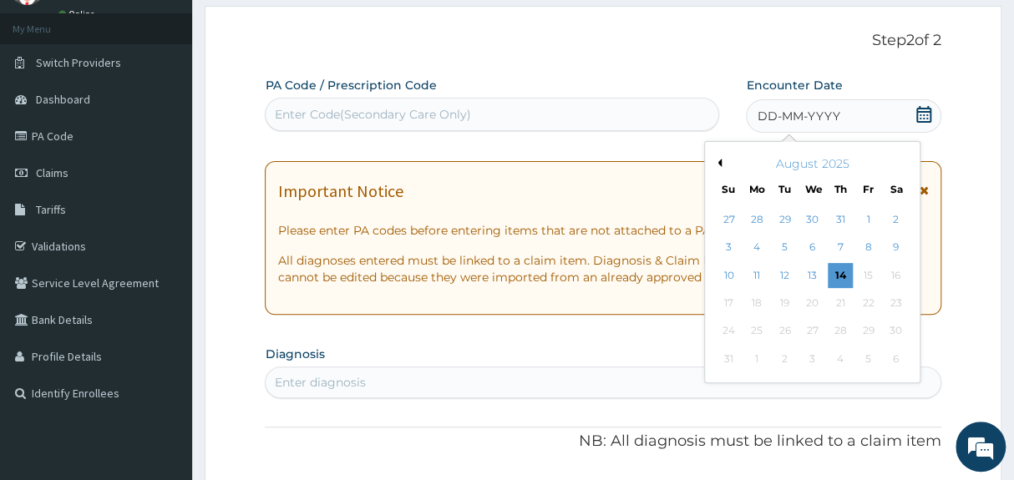
click at [720, 162] on button "Previous Month" at bounding box center [717, 163] width 8 height 8
click at [872, 326] on div "30" at bounding box center [868, 331] width 25 height 25
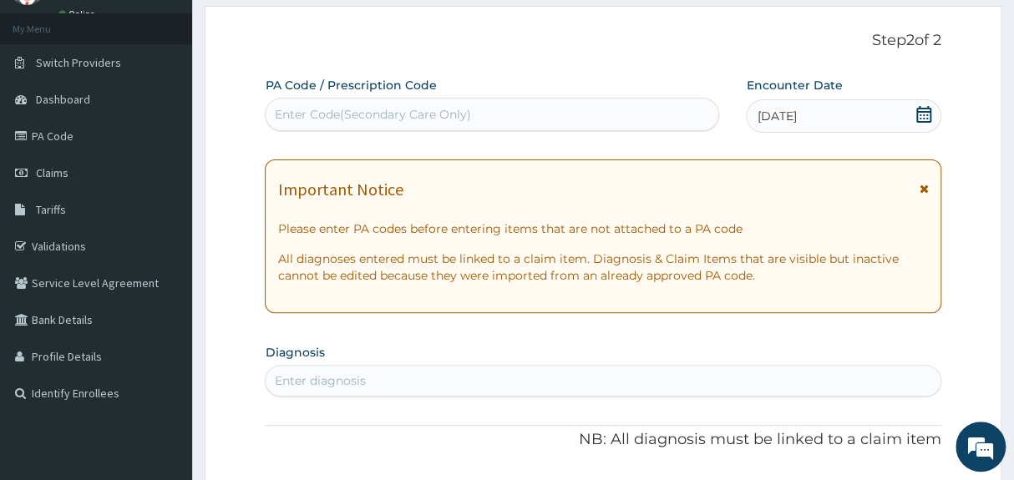
click at [804, 347] on section "Diagnosis Enter diagnosis" at bounding box center [603, 368] width 676 height 57
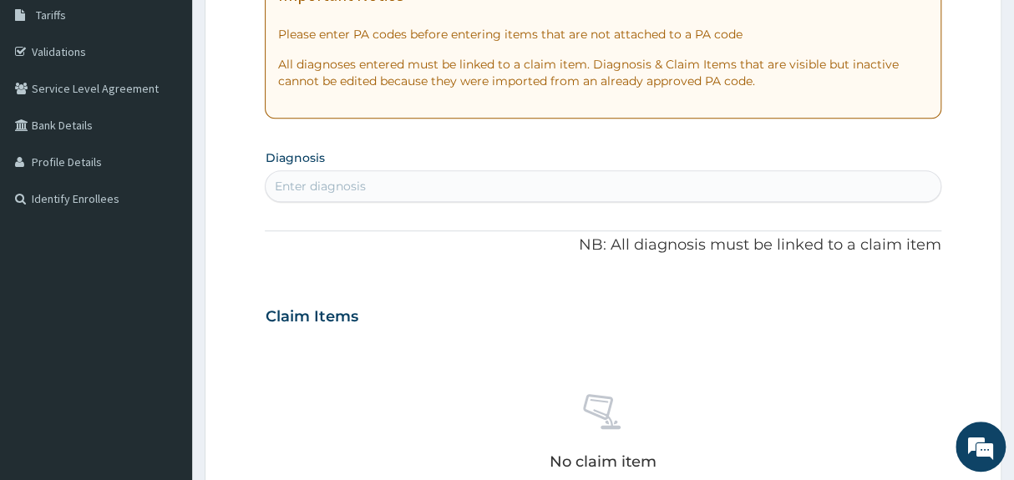
scroll to position [295, 0]
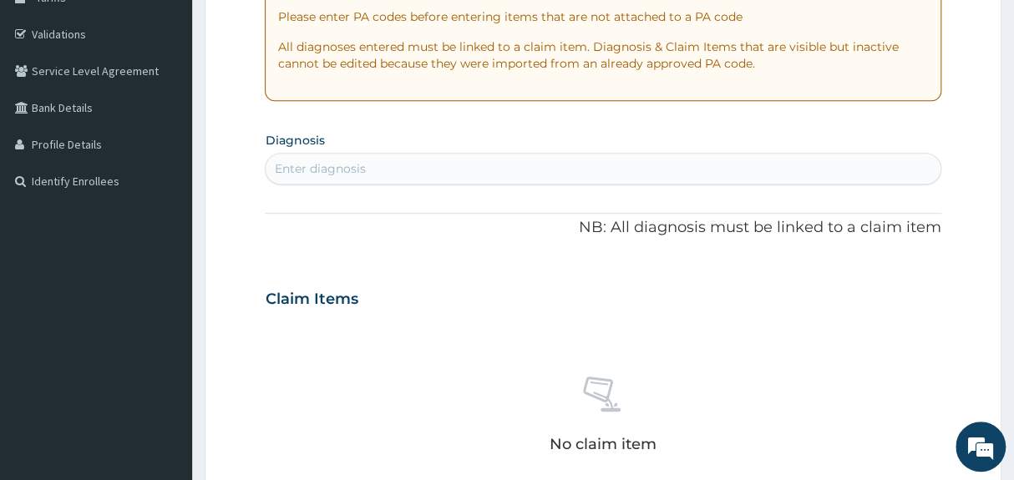
click at [570, 169] on div "Enter diagnosis" at bounding box center [603, 168] width 674 height 27
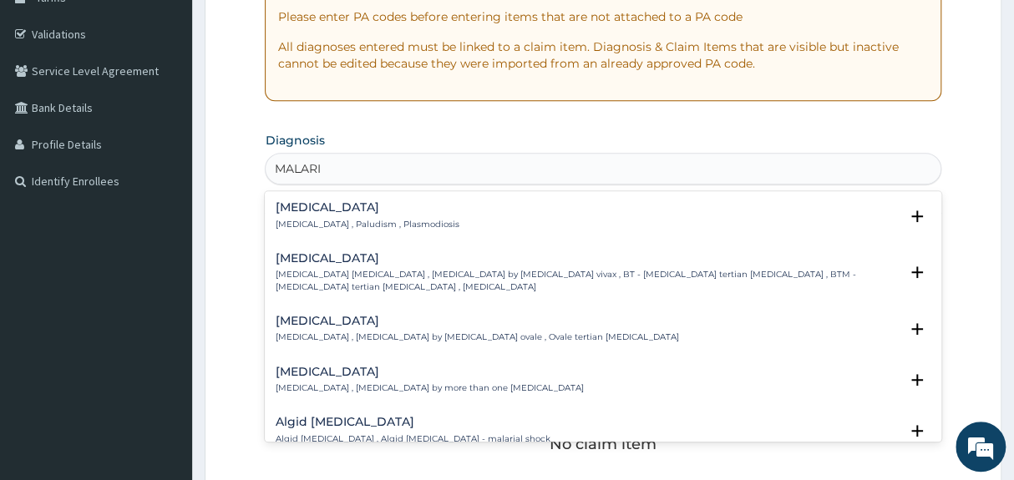
type input "[MEDICAL_DATA]"
click at [422, 225] on div "[MEDICAL_DATA] [MEDICAL_DATA] , Paludism , Plasmodiosis" at bounding box center [603, 215] width 656 height 29
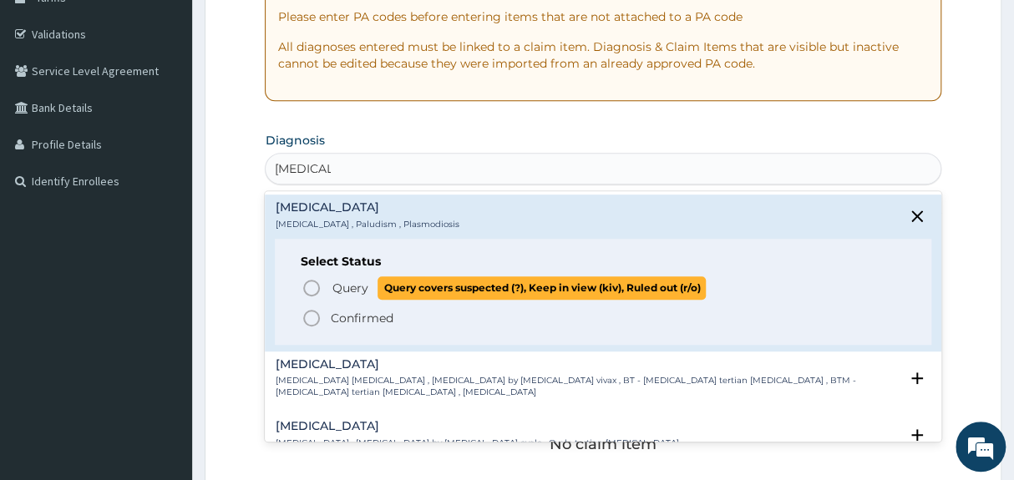
click at [332, 286] on span "Query" at bounding box center [350, 288] width 36 height 17
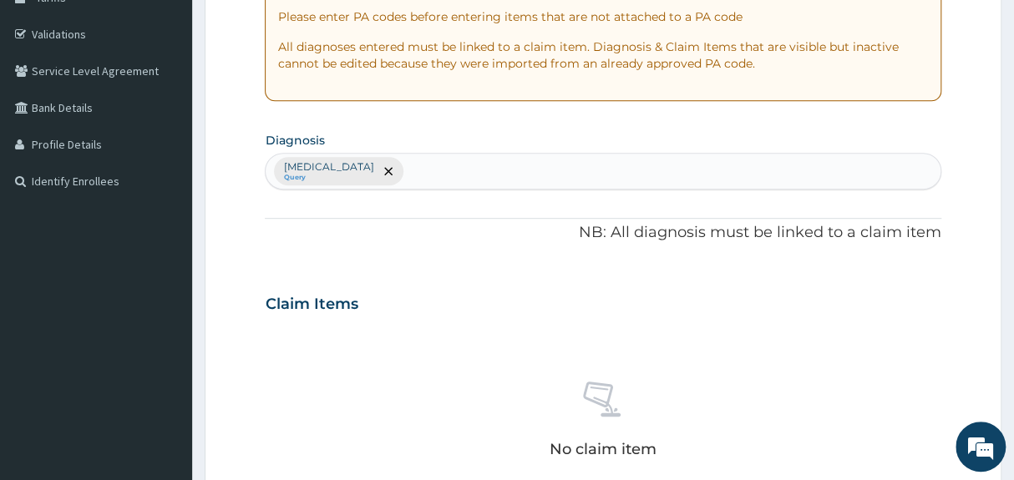
click at [455, 163] on div "[MEDICAL_DATA] Query" at bounding box center [603, 171] width 674 height 35
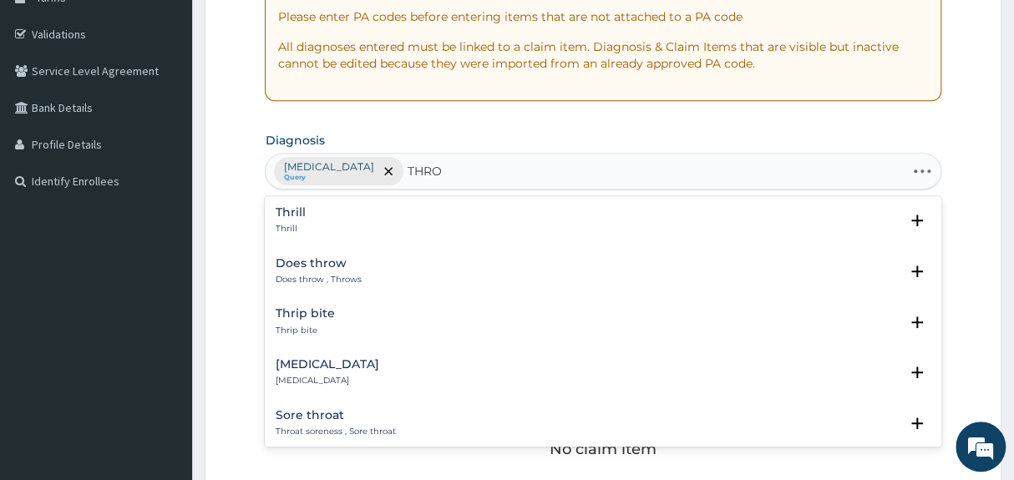
type input "[PERSON_NAME]"
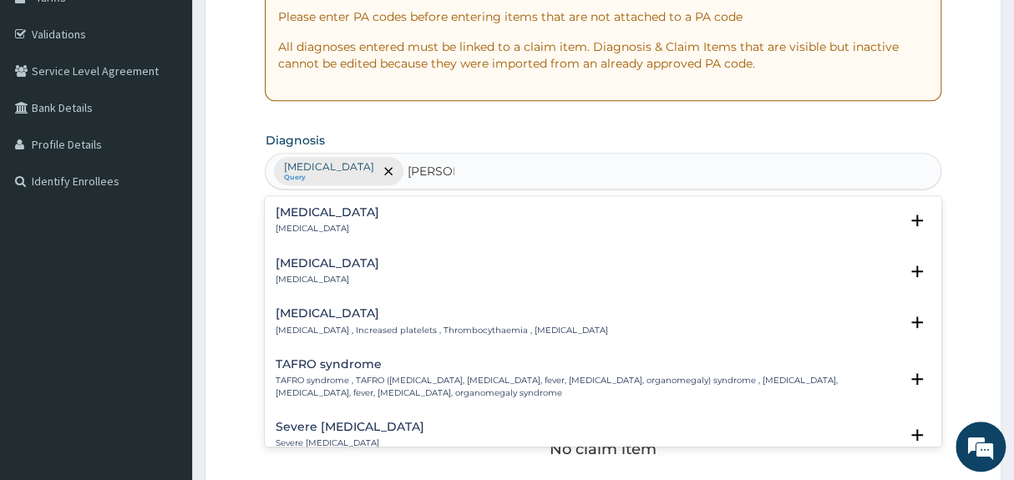
click at [395, 309] on h4 "[MEDICAL_DATA]" at bounding box center [441, 313] width 332 height 13
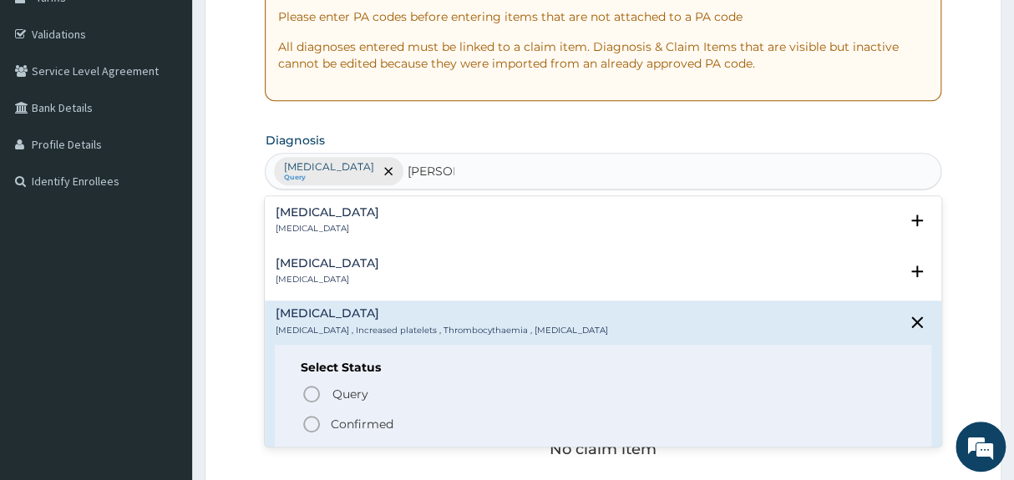
click at [393, 320] on div "[MEDICAL_DATA] [MEDICAL_DATA] , Increased platelets , Thrombocythaemia , [MEDIC…" at bounding box center [441, 321] width 332 height 29
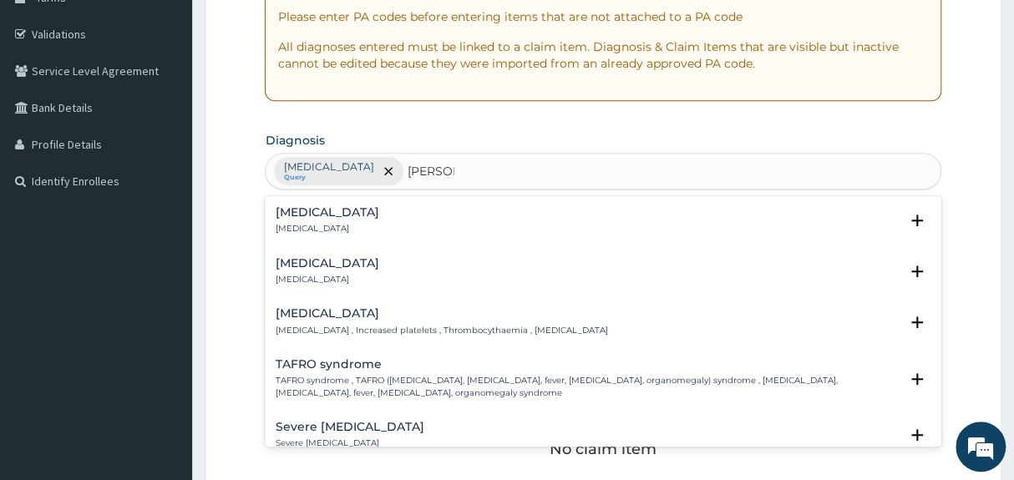
click at [455, 325] on p "[MEDICAL_DATA] , Increased platelets , Thrombocythaemia , [MEDICAL_DATA]" at bounding box center [441, 331] width 332 height 12
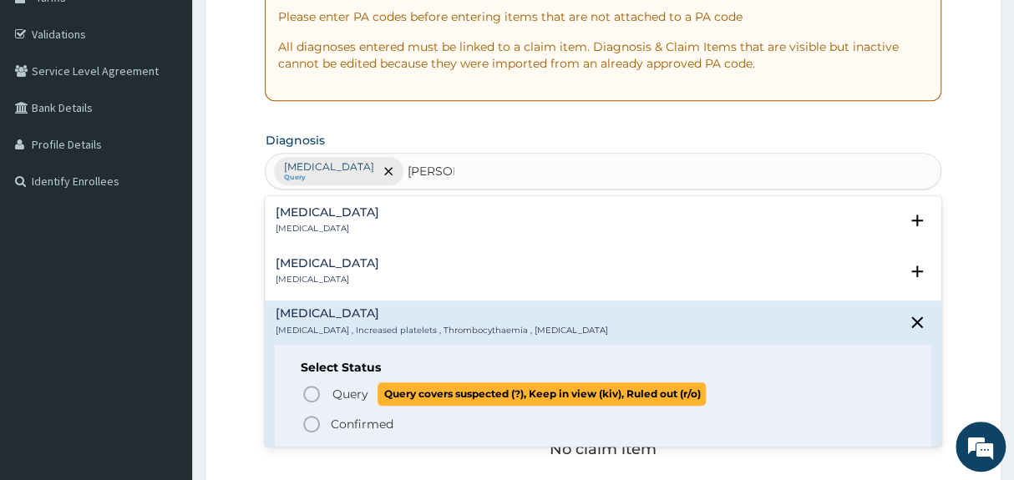
click at [321, 394] on icon "status option query" at bounding box center [311, 394] width 20 height 20
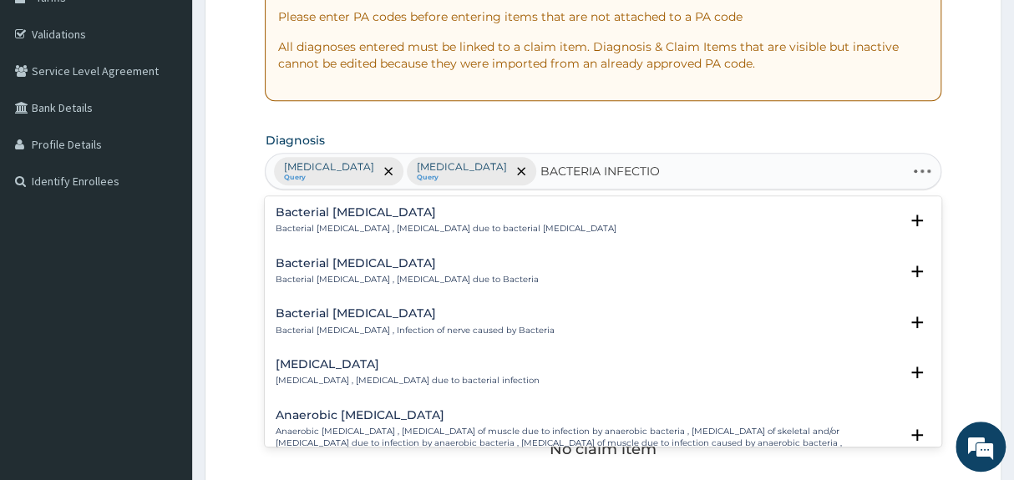
type input "BACTERIA INFECTION"
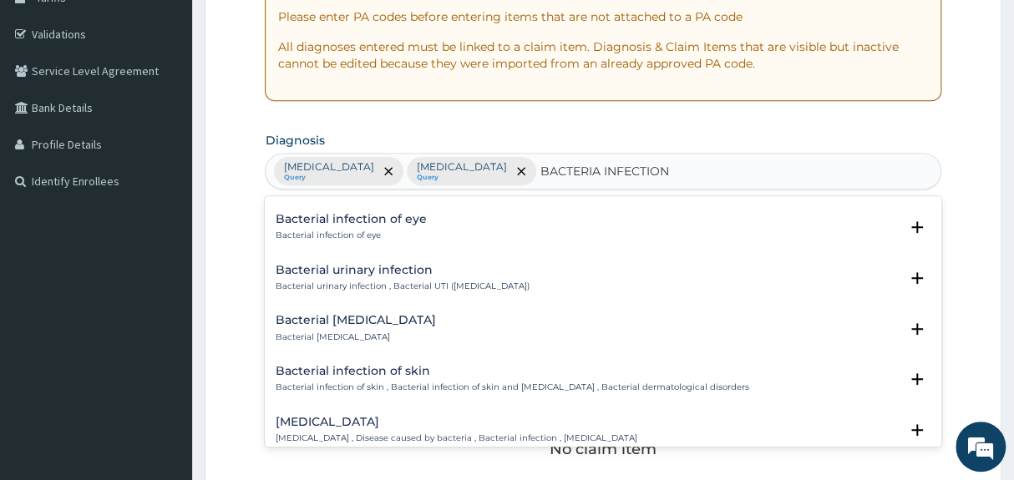
scroll to position [425, 0]
click at [384, 423] on h4 "[MEDICAL_DATA]" at bounding box center [456, 419] width 362 height 13
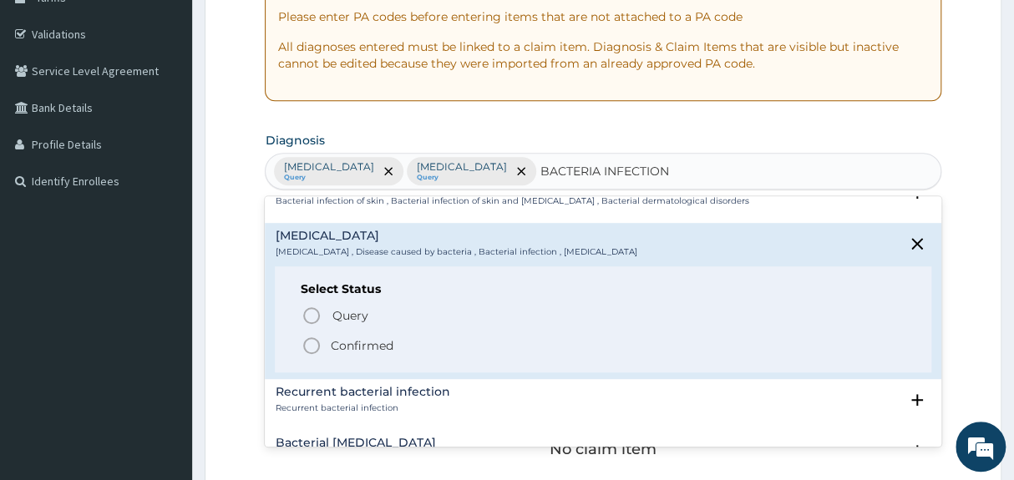
scroll to position [659, 0]
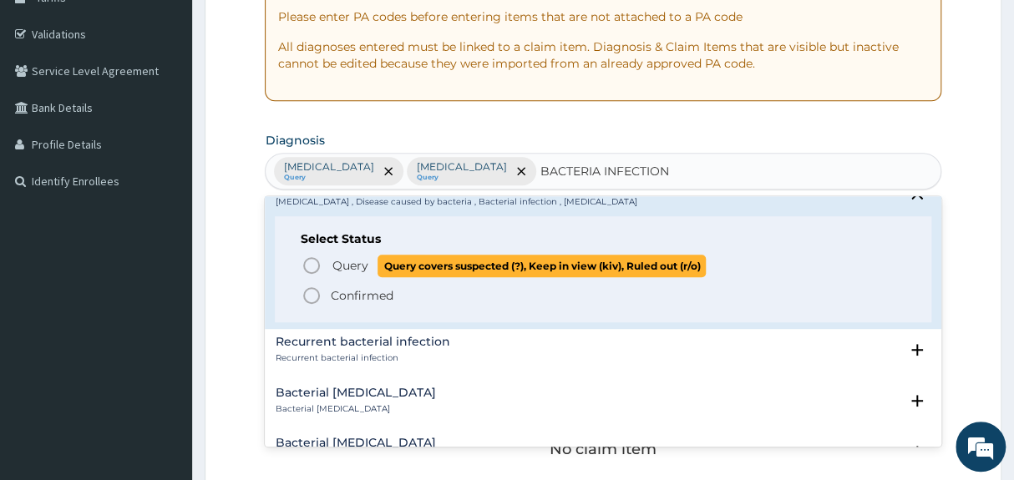
click at [313, 263] on icon "status option query" at bounding box center [311, 266] width 20 height 20
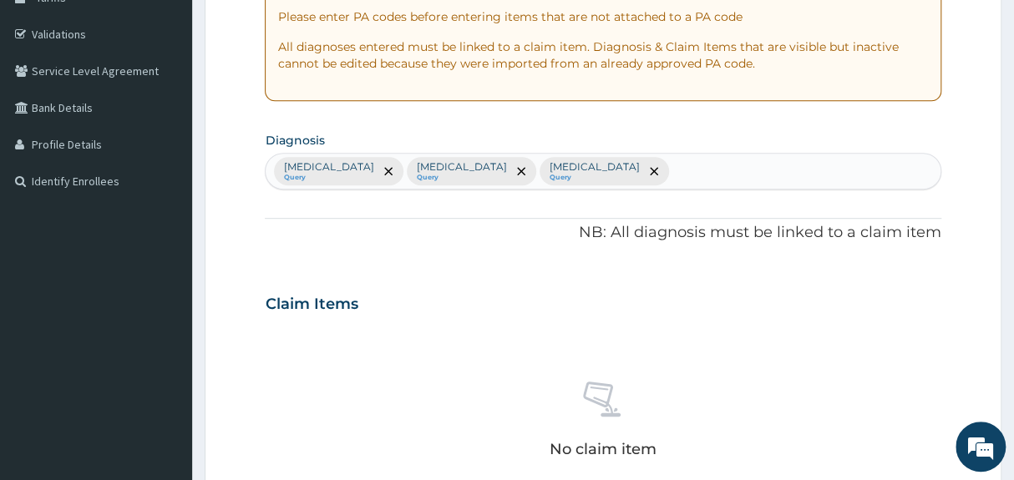
click at [441, 122] on div "PA Code / Prescription Code Enter Code(Secondary Care Only) Encounter Date [DAT…" at bounding box center [603, 299] width 676 height 869
click at [522, 299] on div "Claim Items" at bounding box center [603, 300] width 676 height 43
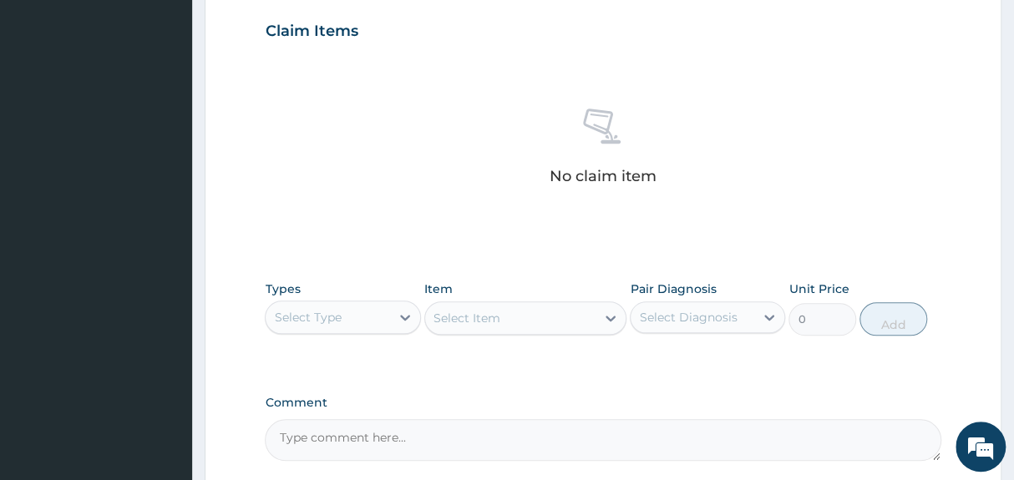
scroll to position [599, 0]
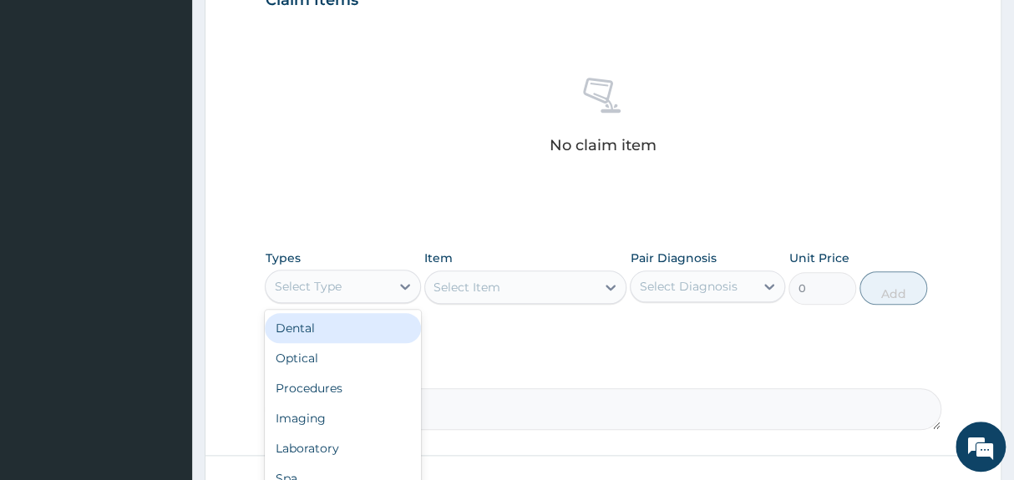
click at [330, 287] on div "Select Type" at bounding box center [307, 286] width 67 height 17
type input "LA"
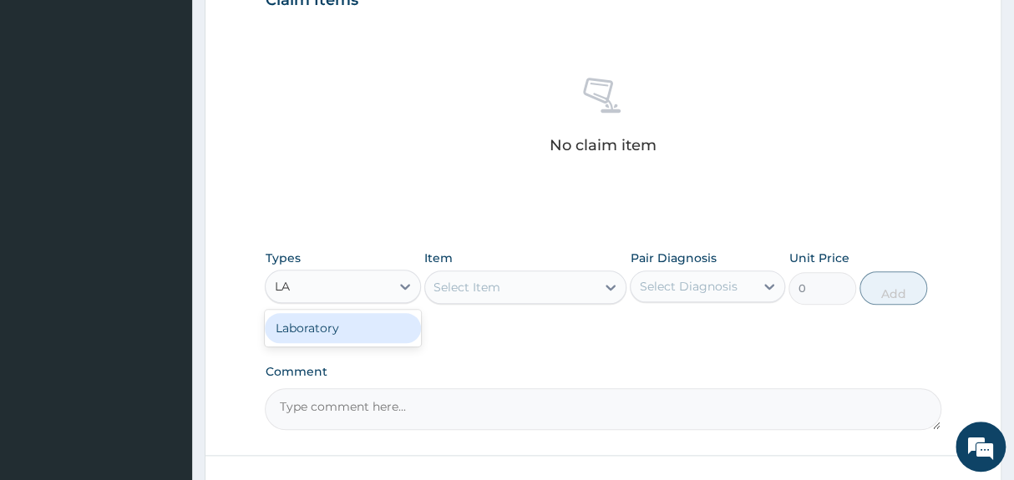
click at [356, 322] on div "Laboratory" at bounding box center [342, 328] width 155 height 30
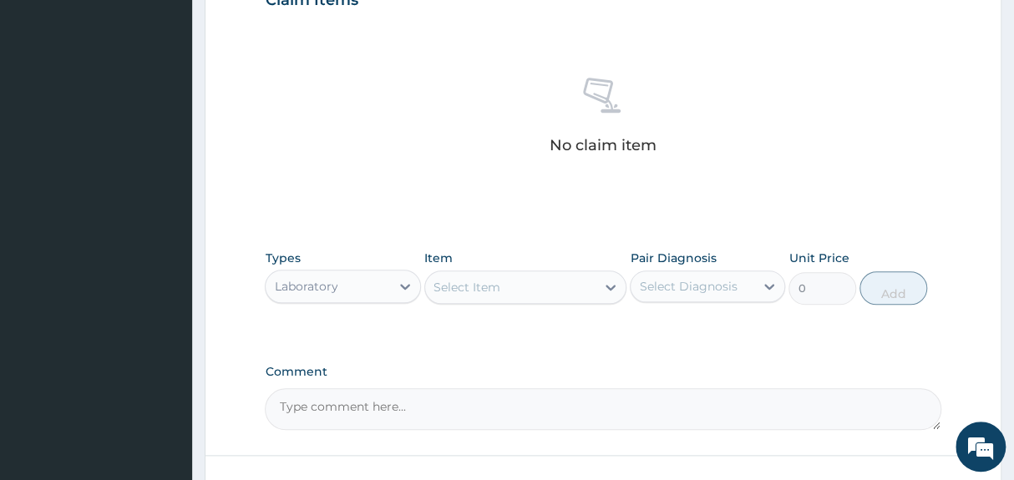
click at [501, 287] on div "Select Item" at bounding box center [510, 287] width 171 height 27
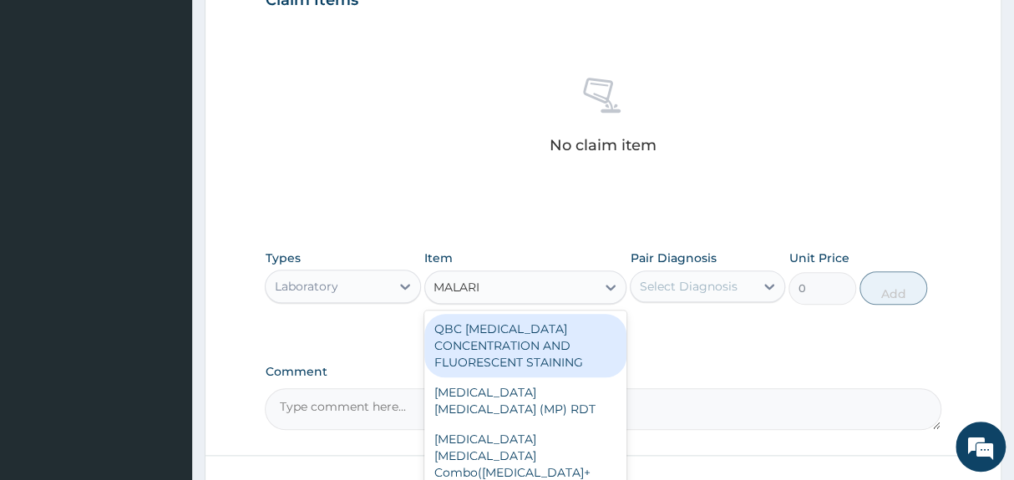
type input "[MEDICAL_DATA]"
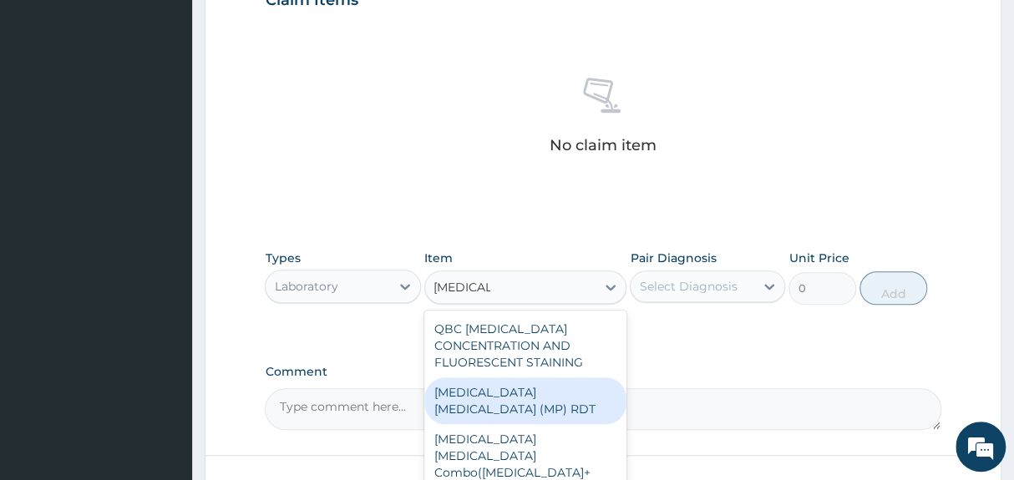
click at [560, 387] on div "[MEDICAL_DATA] [MEDICAL_DATA] (MP) RDT" at bounding box center [525, 400] width 203 height 47
type input "1612.5"
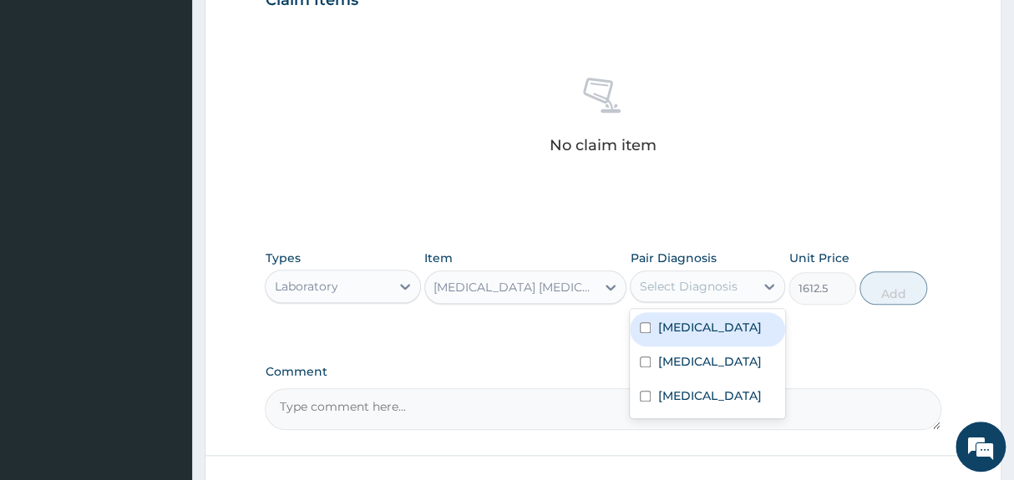
click at [709, 284] on div "Select Diagnosis" at bounding box center [688, 286] width 98 height 17
click at [682, 332] on label "[MEDICAL_DATA]" at bounding box center [709, 327] width 104 height 17
checkbox input "true"
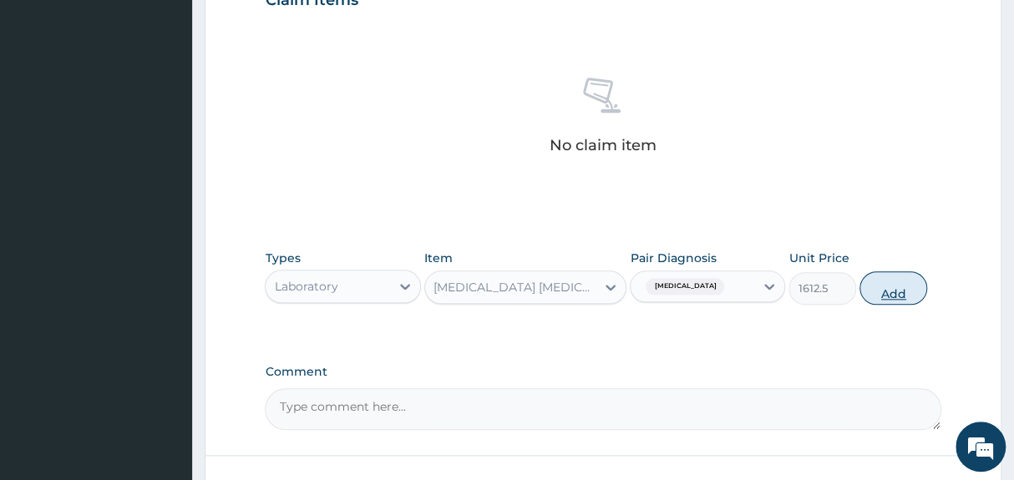
click at [889, 289] on button "Add" at bounding box center [893, 287] width 68 height 33
type input "0"
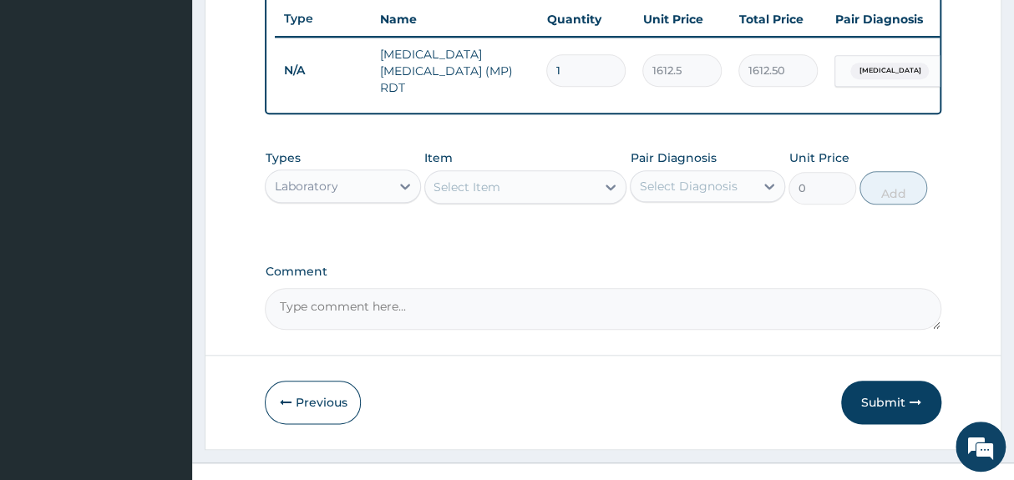
scroll to position [654, 0]
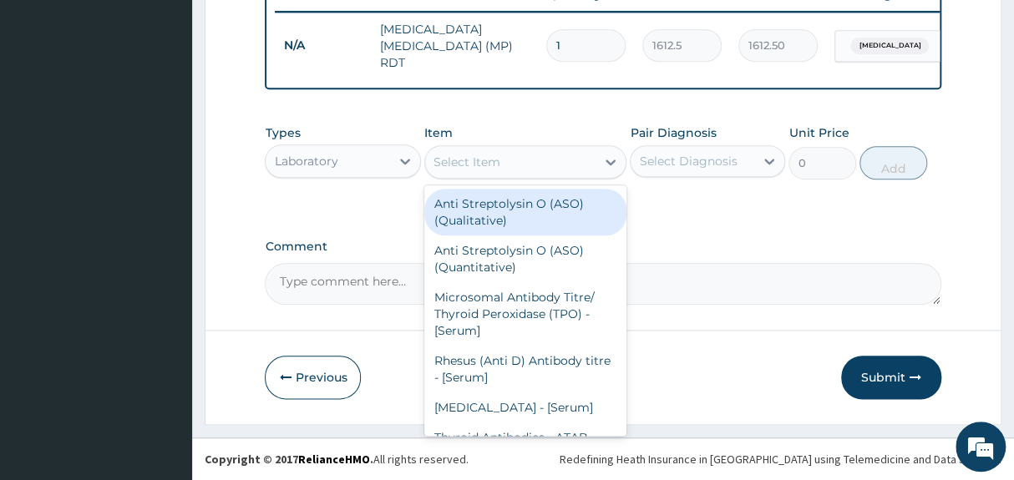
click at [474, 164] on div "Select Item" at bounding box center [466, 162] width 67 height 17
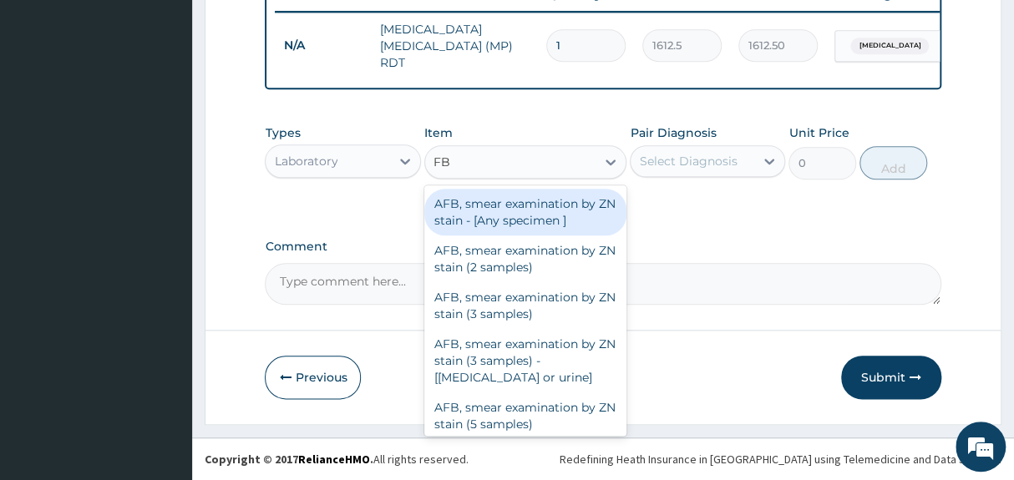
type input "FBC"
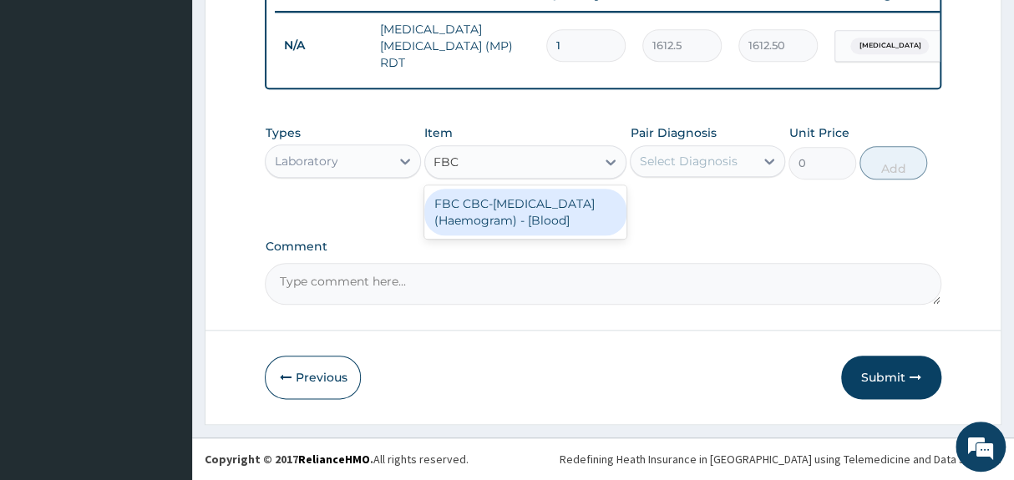
click at [503, 205] on div "FBC CBC-[MEDICAL_DATA] (Haemogram) - [Blood]" at bounding box center [525, 212] width 203 height 47
type input "4300"
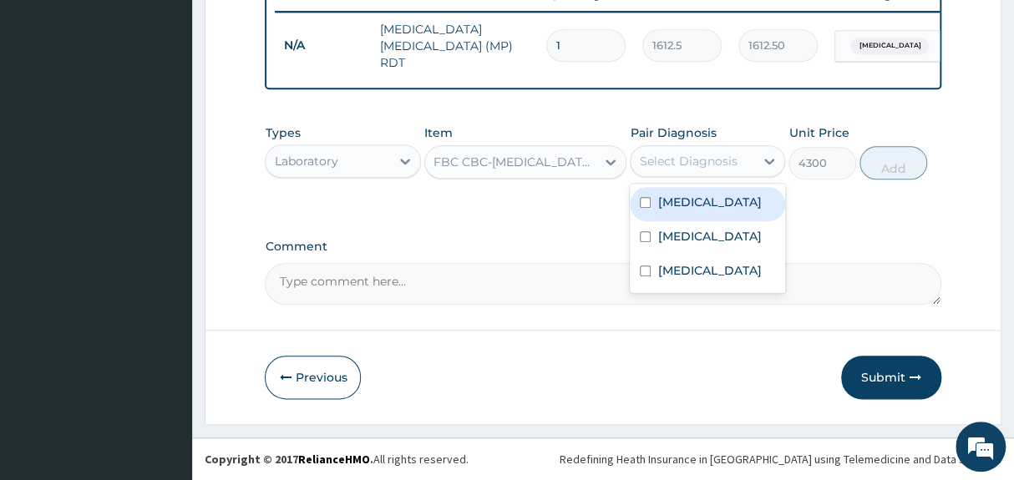
click at [675, 160] on div "Select Diagnosis" at bounding box center [688, 161] width 98 height 17
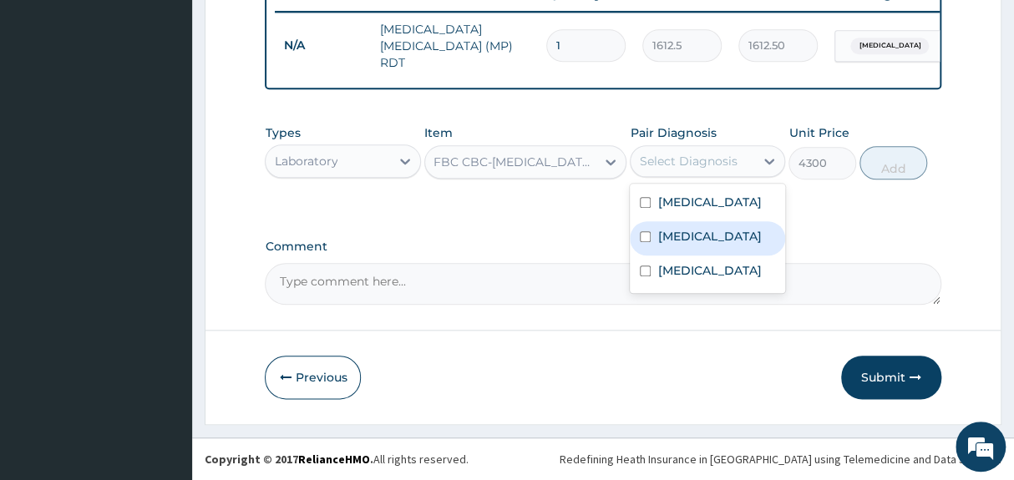
click at [681, 248] on div "[MEDICAL_DATA]" at bounding box center [707, 238] width 155 height 34
checkbox input "true"
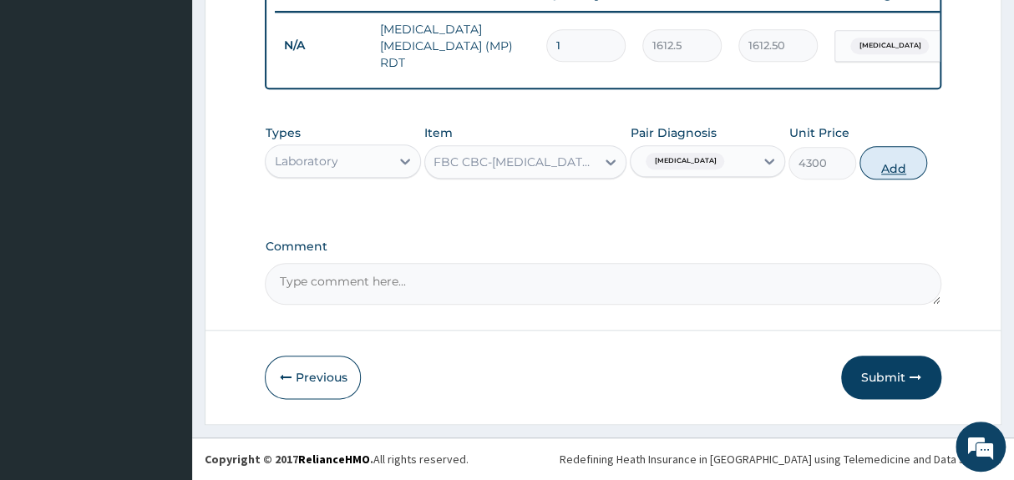
click at [888, 163] on button "Add" at bounding box center [893, 162] width 68 height 33
type input "0"
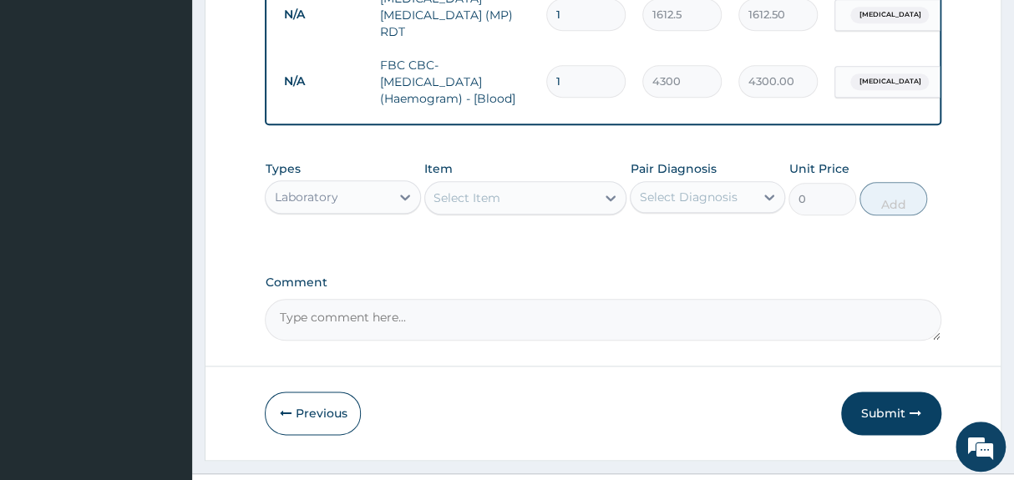
scroll to position [721, 0]
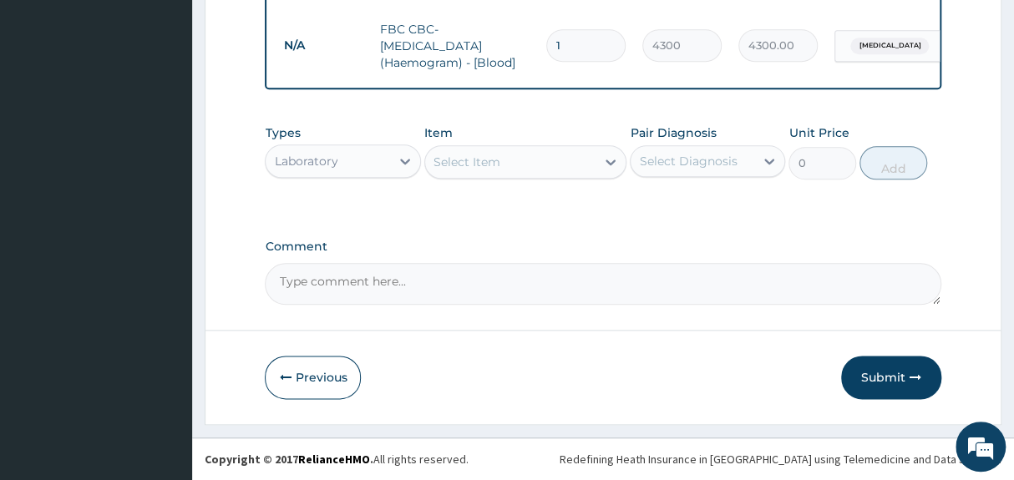
click at [358, 162] on div "Laboratory" at bounding box center [328, 161] width 124 height 27
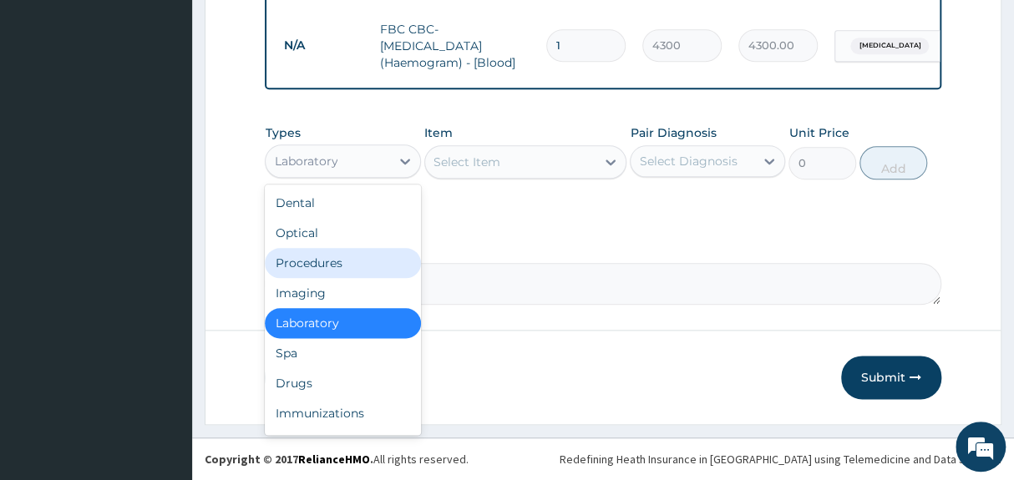
click at [319, 267] on div "Procedures" at bounding box center [342, 263] width 155 height 30
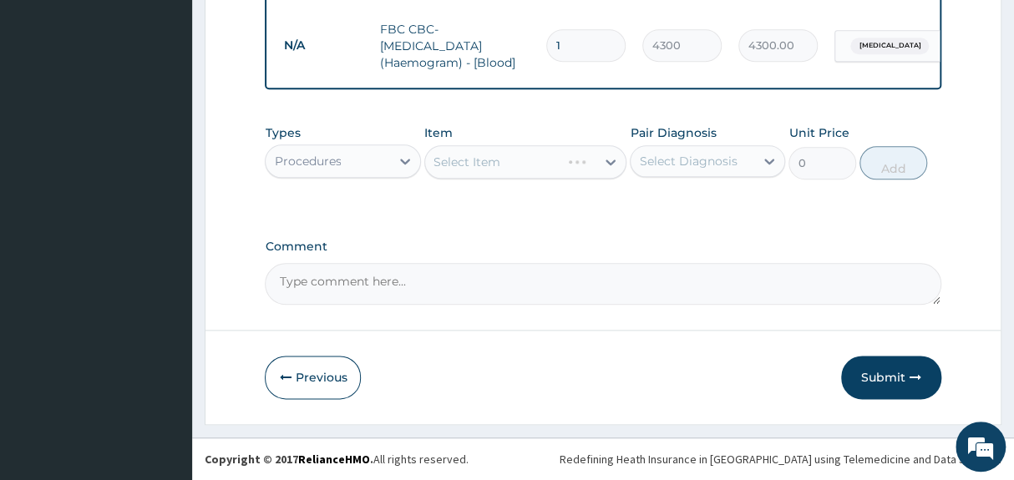
click at [481, 160] on div "Select Item" at bounding box center [525, 161] width 203 height 33
click at [507, 161] on div "Select Item" at bounding box center [510, 162] width 171 height 27
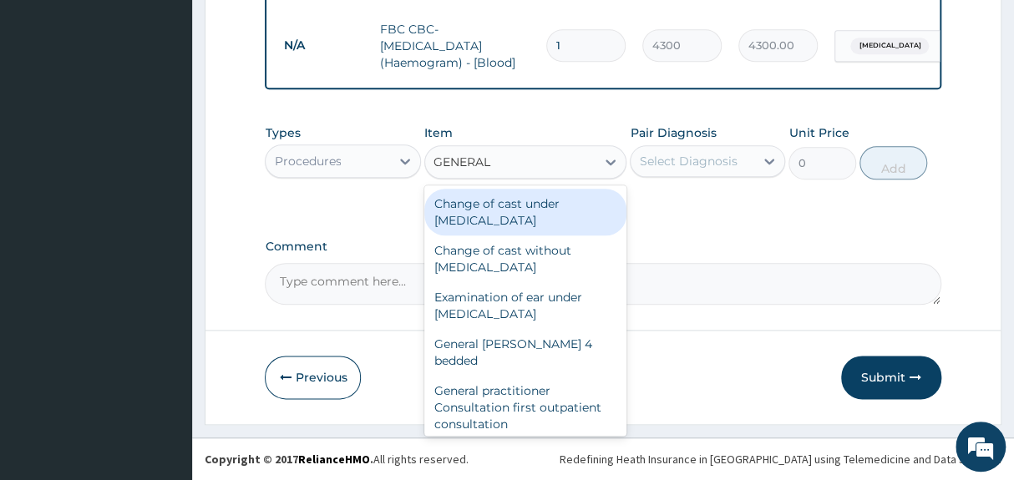
type input "GENERAL P"
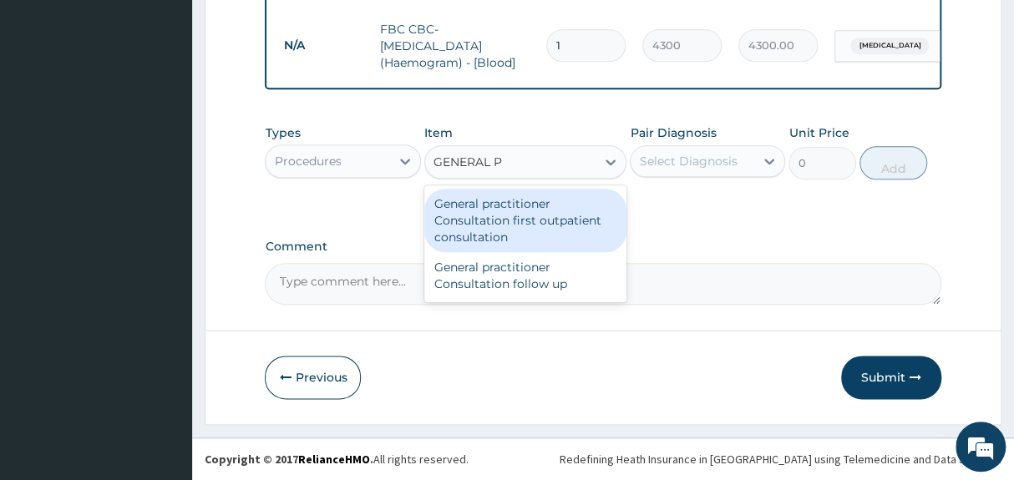
click at [532, 224] on div "General practitioner Consultation first outpatient consultation" at bounding box center [525, 220] width 203 height 63
type input "3547.5"
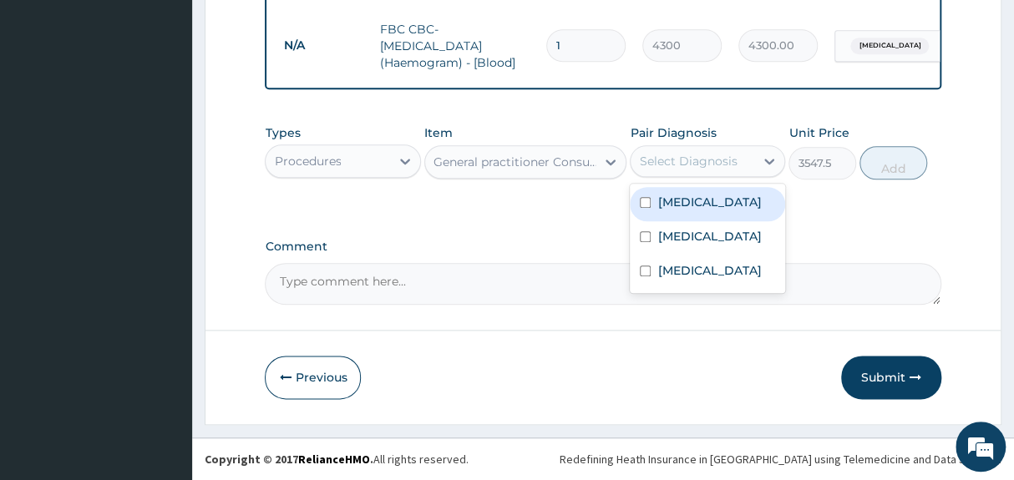
click at [693, 160] on div "Select Diagnosis" at bounding box center [688, 161] width 98 height 17
click at [677, 205] on label "Malaria" at bounding box center [709, 202] width 104 height 17
checkbox input "true"
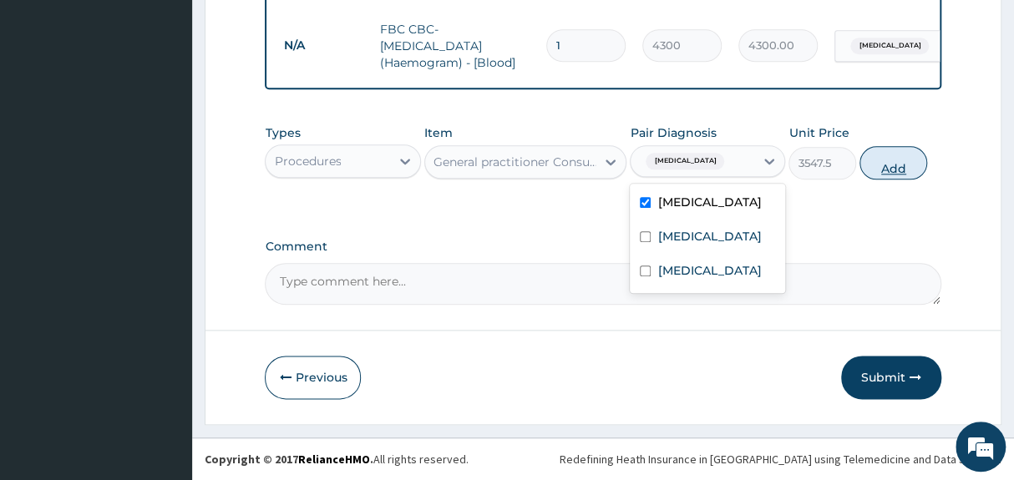
click at [902, 163] on button "Add" at bounding box center [893, 162] width 68 height 33
type input "0"
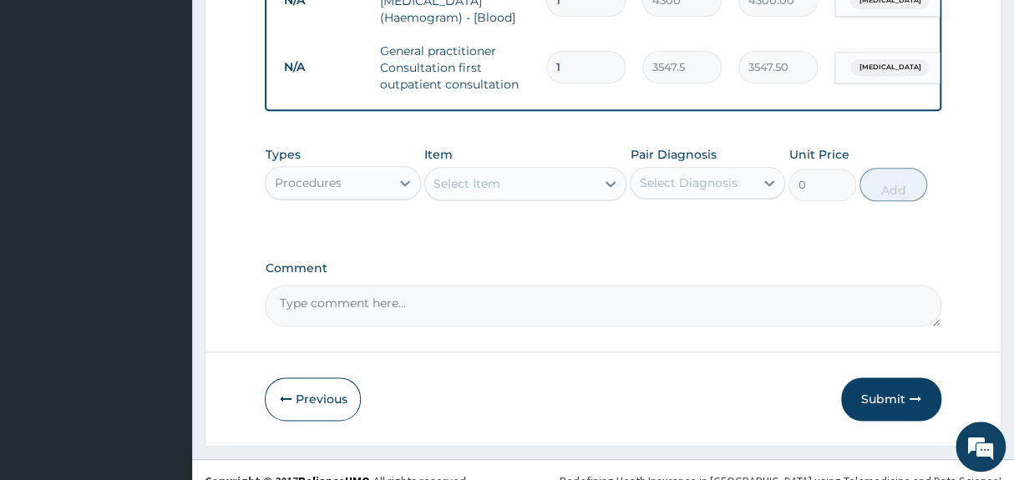
scroll to position [788, 0]
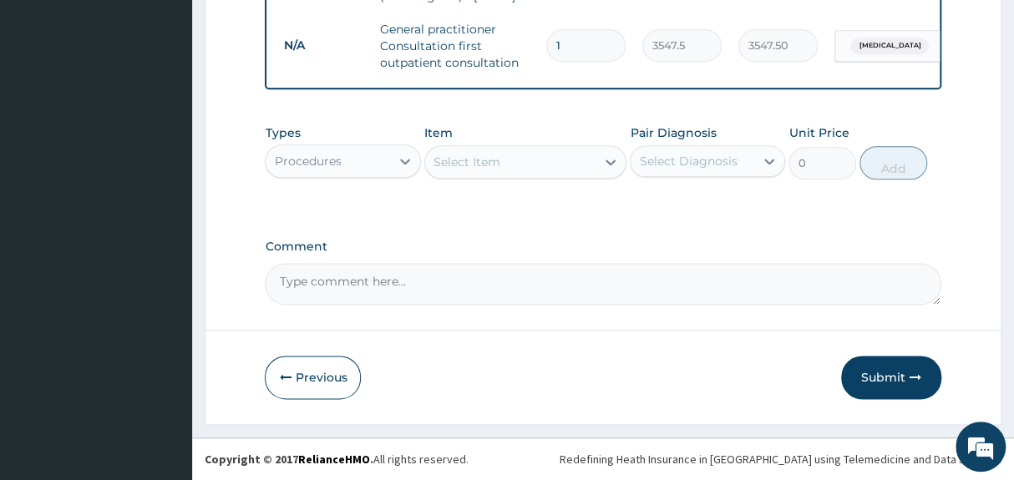
click at [369, 165] on div "Procedures" at bounding box center [328, 161] width 124 height 27
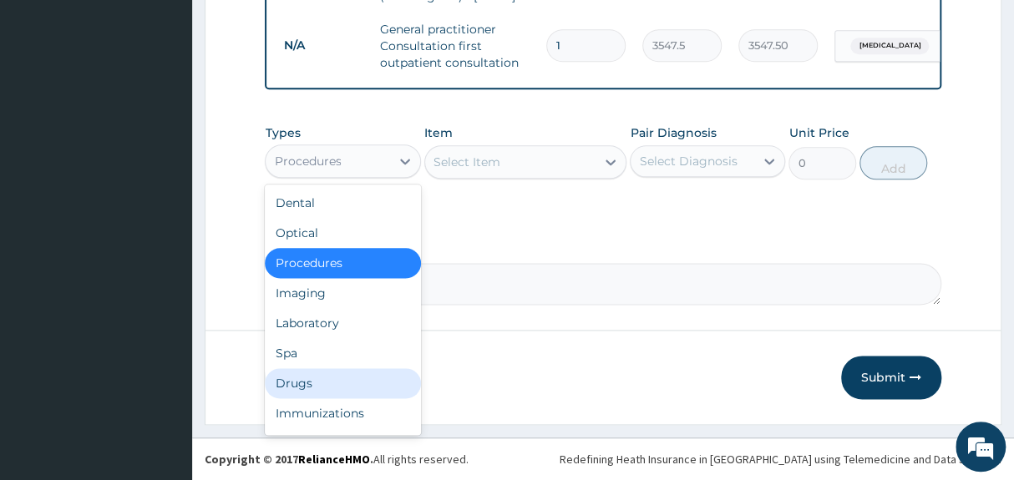
click at [328, 389] on div "Drugs" at bounding box center [342, 383] width 155 height 30
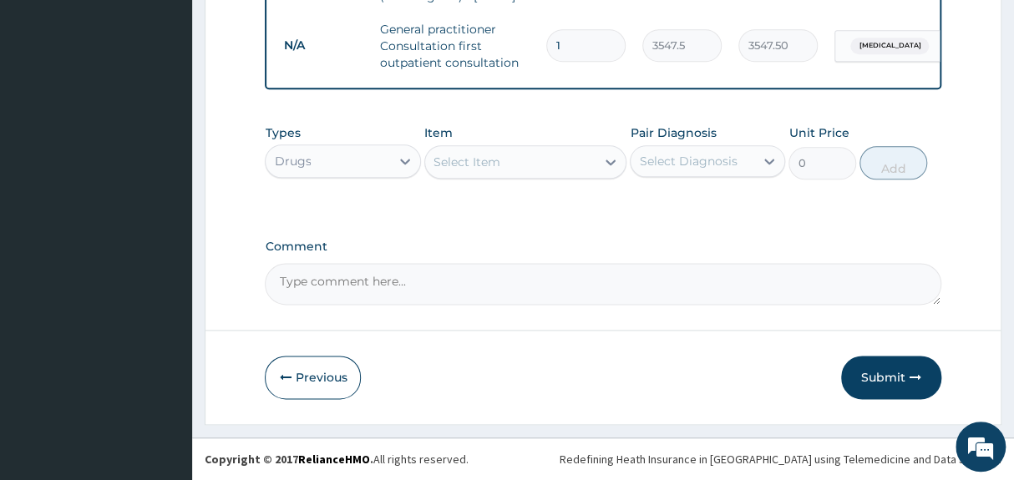
click at [509, 159] on div "Select Item" at bounding box center [510, 162] width 171 height 27
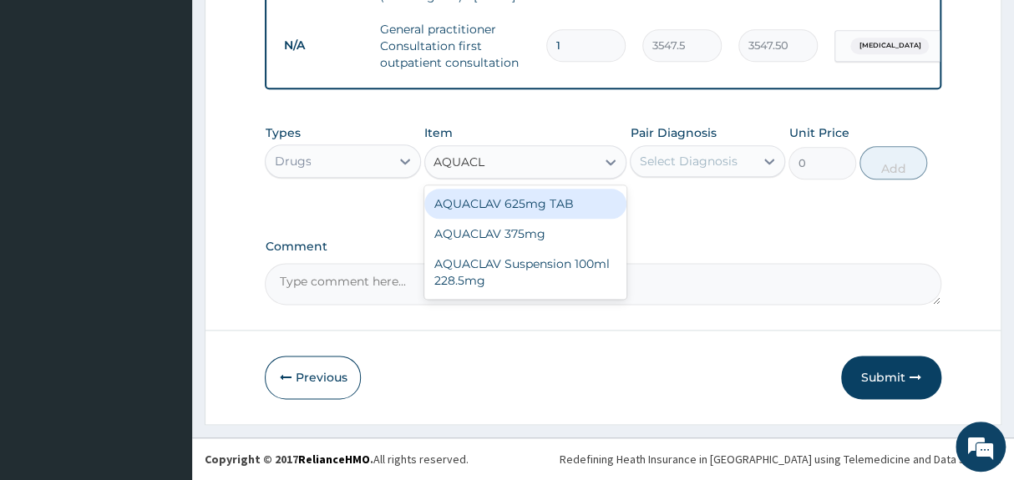
type input "AQUACLA"
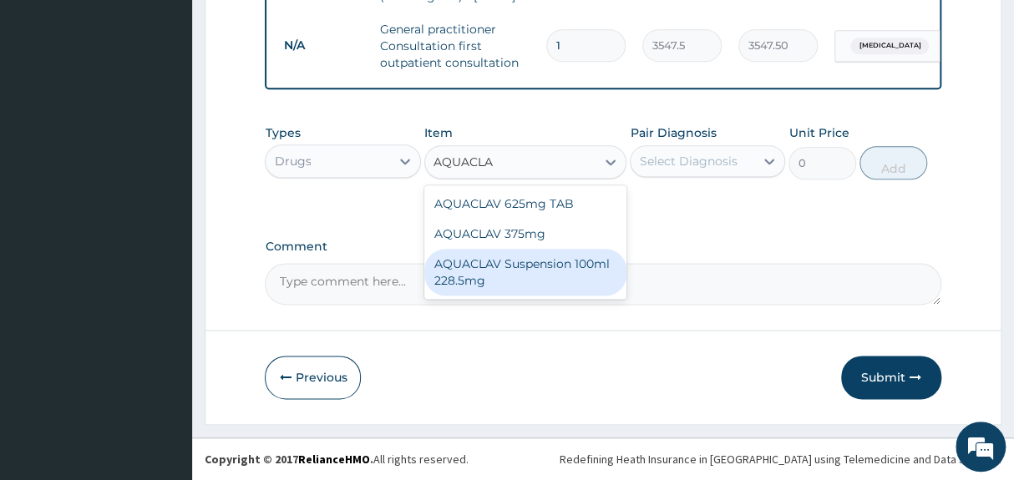
click at [543, 275] on div "AQUACLAV Suspension 100ml 228.5mg" at bounding box center [525, 272] width 203 height 47
type input "2365"
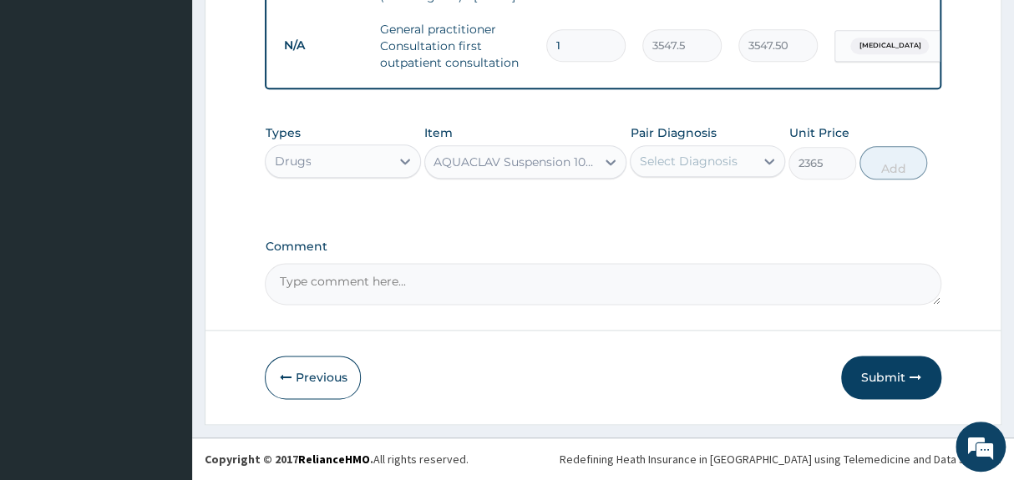
click at [712, 167] on div "Select Diagnosis" at bounding box center [688, 161] width 98 height 17
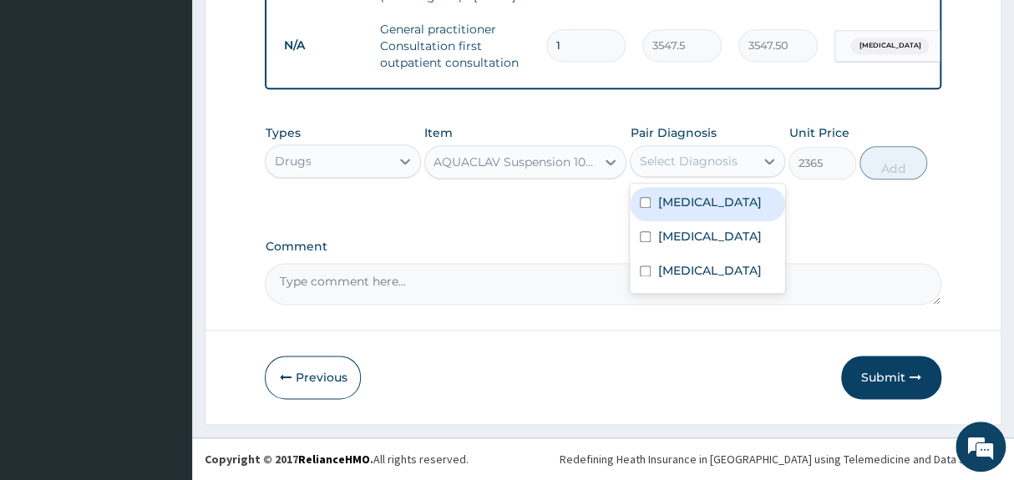
click at [685, 203] on label "[MEDICAL_DATA]" at bounding box center [709, 202] width 104 height 17
checkbox input "true"
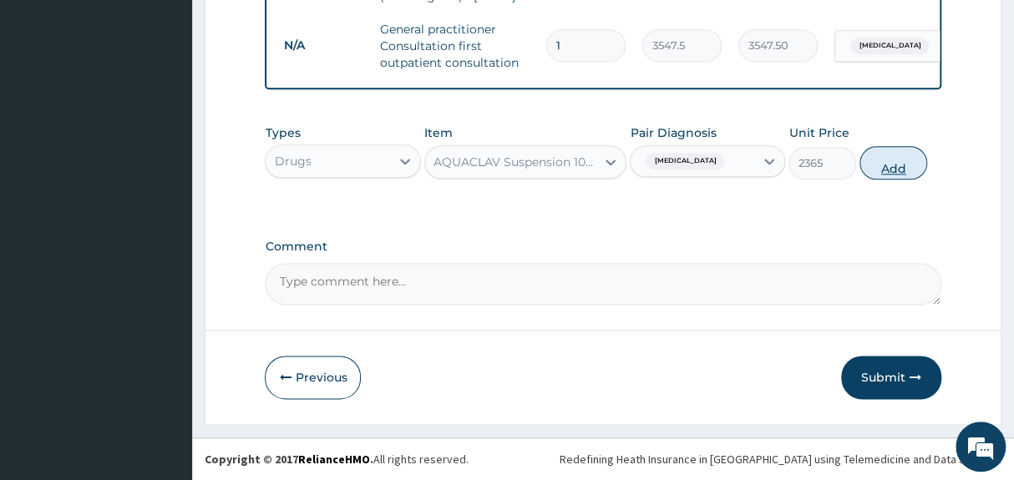
click at [890, 166] on button "Add" at bounding box center [893, 162] width 68 height 33
type input "0"
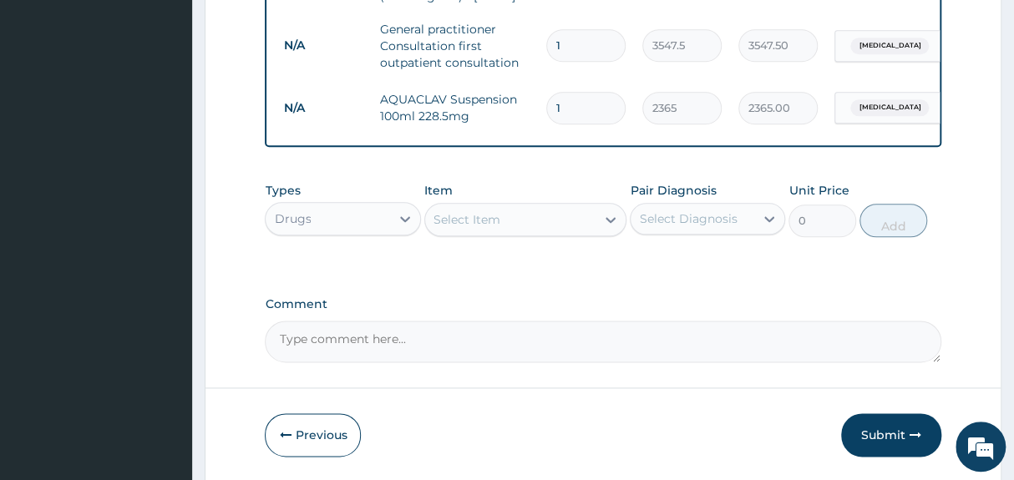
click at [469, 220] on div "Select Item" at bounding box center [466, 219] width 67 height 17
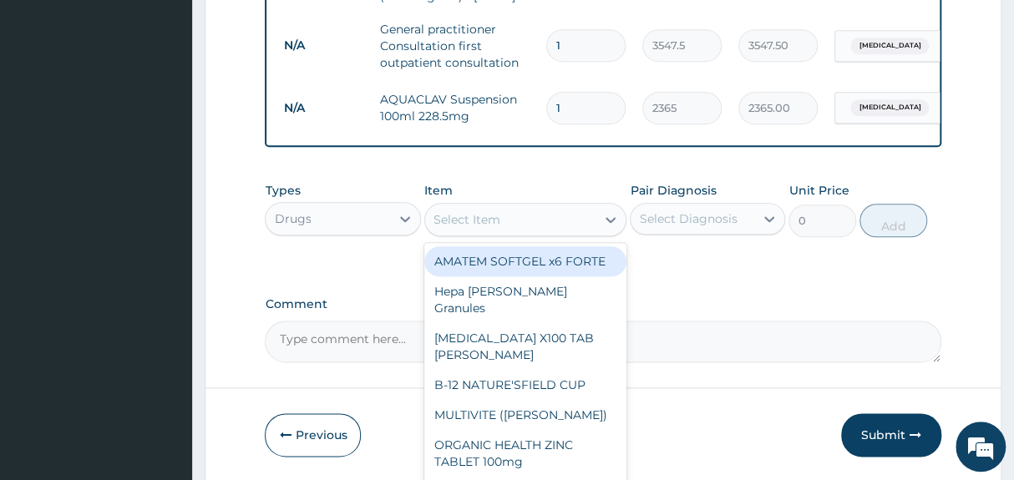
type input "E"
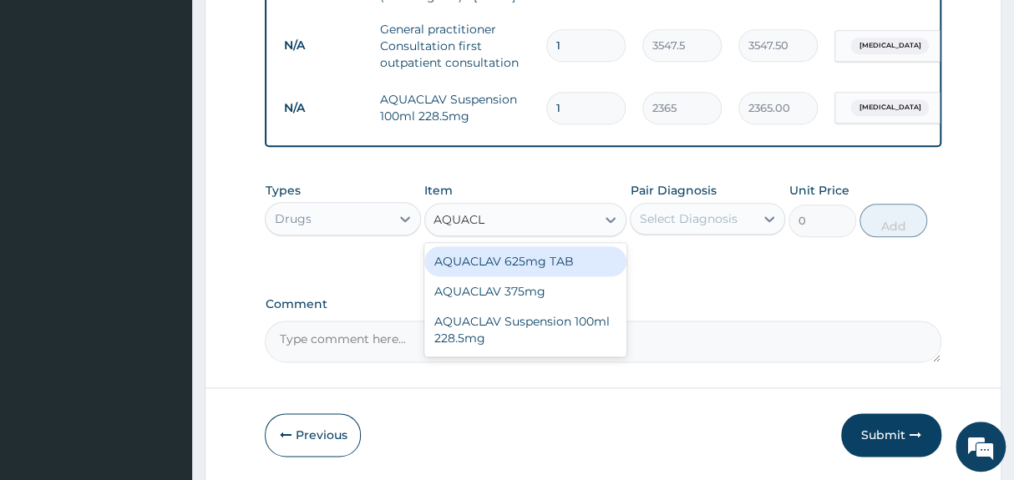
type input "AQUACLA"
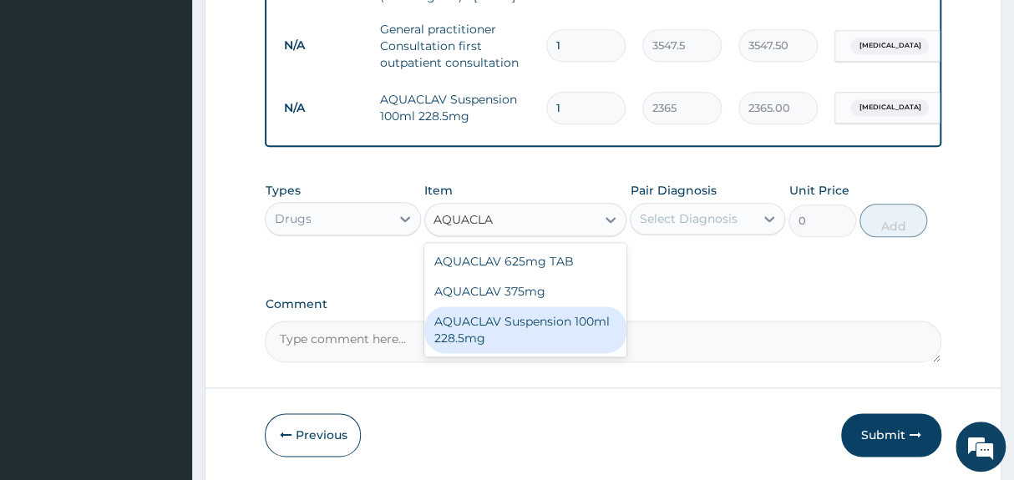
click at [508, 333] on div "AQUACLAV Suspension 100ml 228.5mg" at bounding box center [525, 330] width 203 height 47
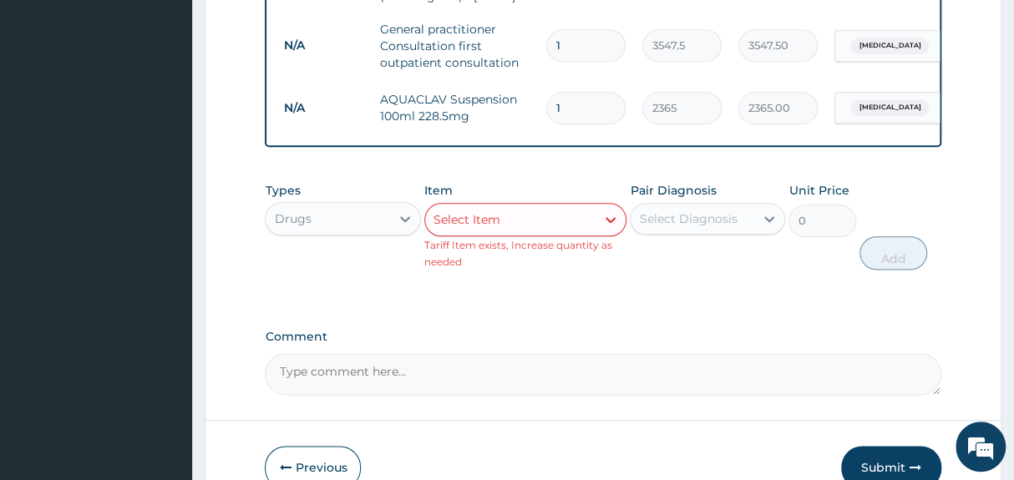
click at [566, 214] on div "Select Item" at bounding box center [510, 219] width 171 height 27
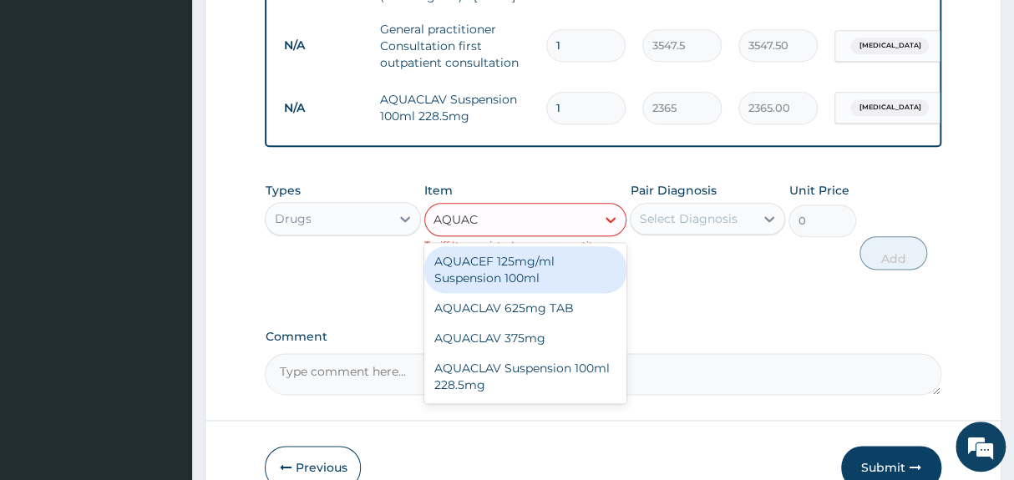
type input "AQUACL"
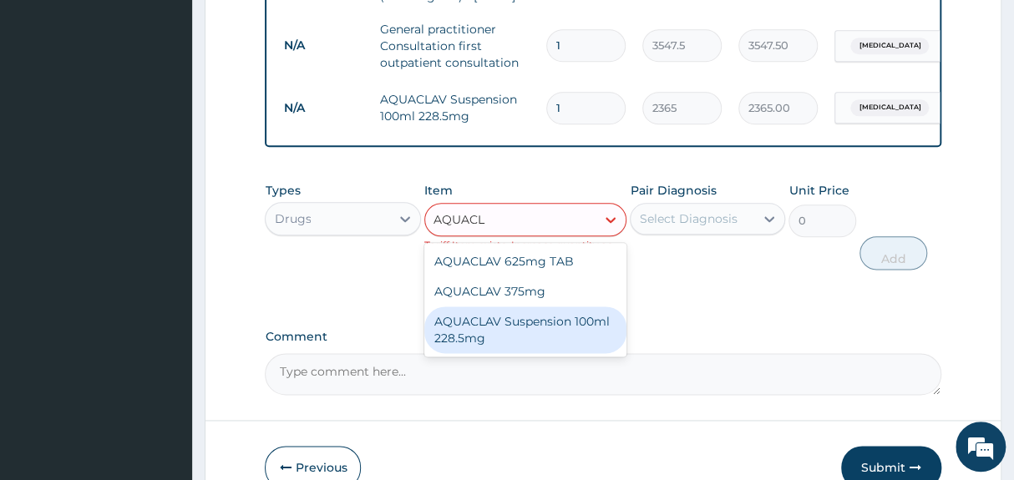
click at [551, 326] on div "AQUACLAV Suspension 100ml 228.5mg" at bounding box center [525, 330] width 203 height 47
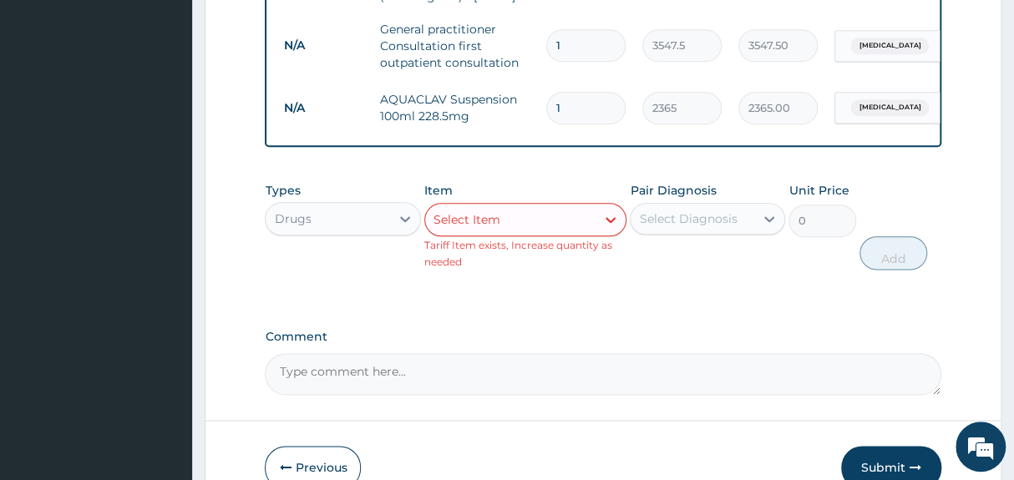
click at [594, 208] on div "Select Item" at bounding box center [510, 219] width 171 height 27
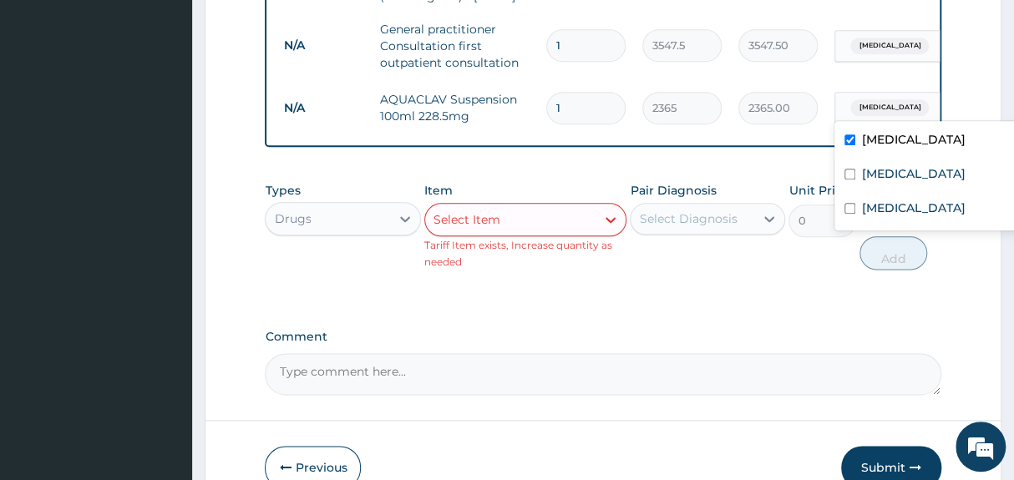
drag, startPoint x: 880, startPoint y: 92, endPoint x: 790, endPoint y: 121, distance: 94.8
click at [790, 121] on tr "N/A AQUACLAV Suspension 100ml 228.5mg 1 2365 2365.00 option Malaria focused, 1 …" at bounding box center [684, 108] width 818 height 58
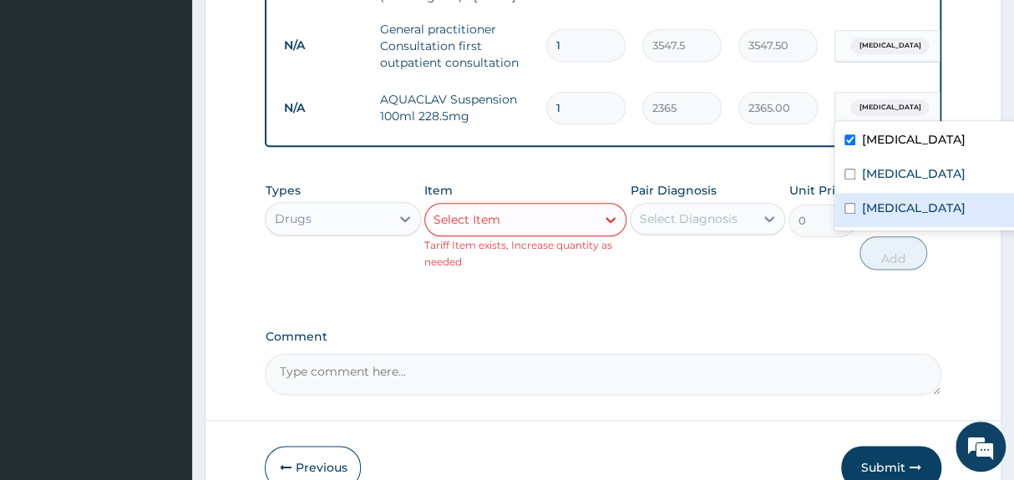
click at [862, 205] on label "[MEDICAL_DATA]" at bounding box center [914, 208] width 104 height 17
checkbox input "true"
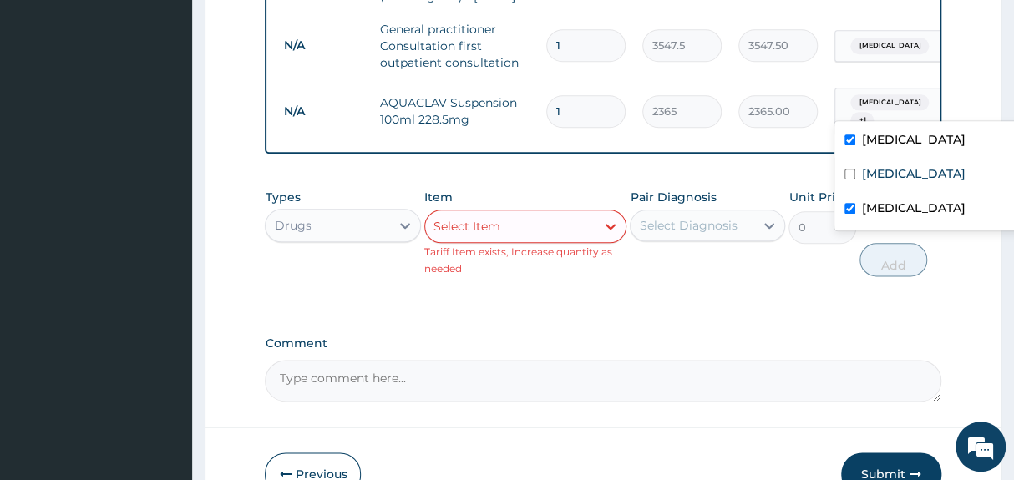
click at [851, 134] on input "checkbox" at bounding box center [849, 139] width 11 height 11
checkbox input "false"
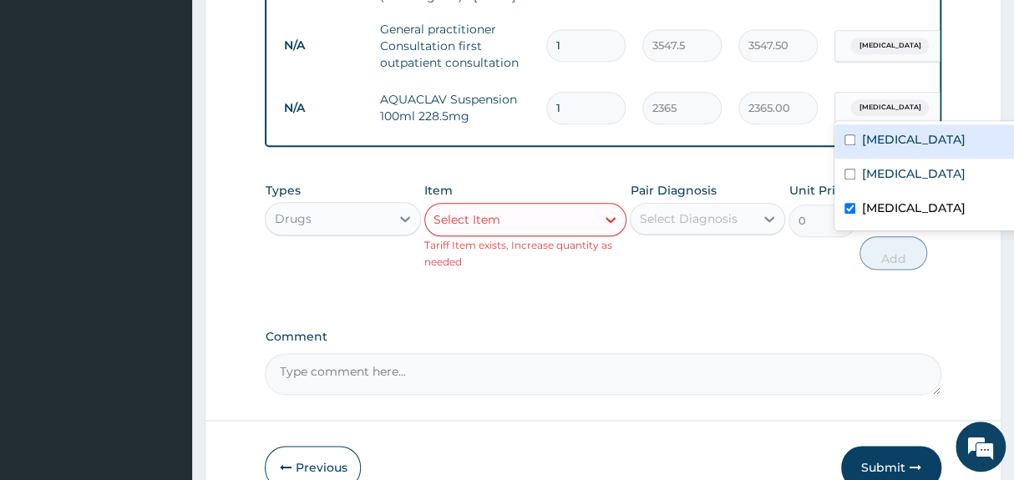
click at [745, 119] on td "2365.00" at bounding box center [778, 108] width 96 height 49
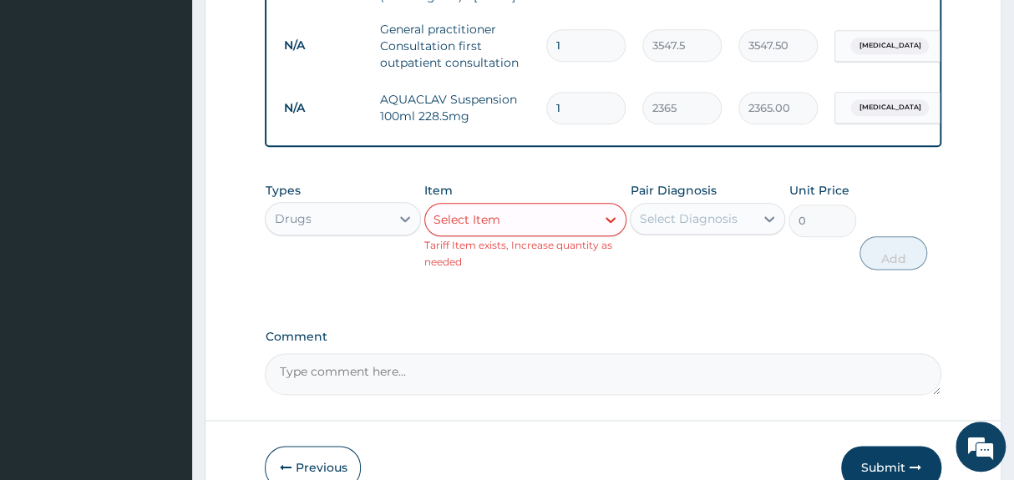
click at [563, 225] on div "Select Item" at bounding box center [510, 219] width 171 height 27
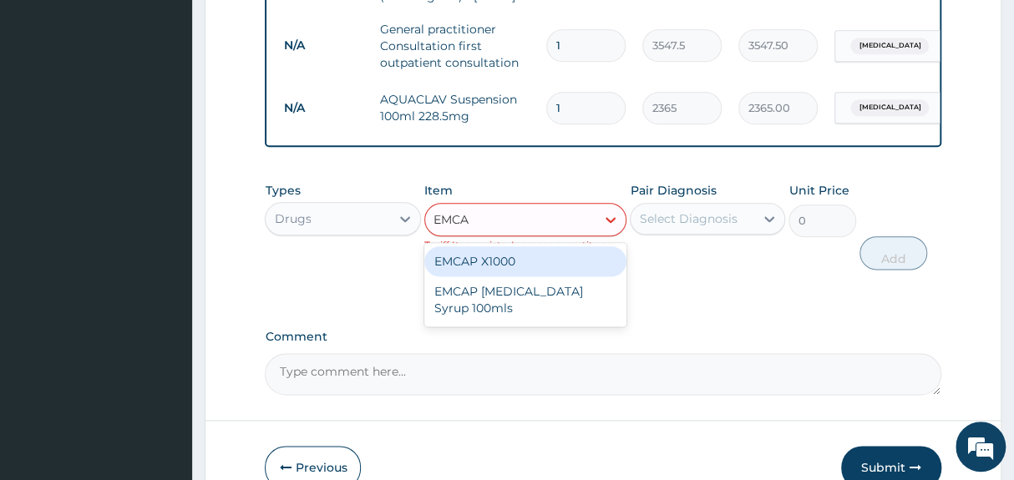
type input "EMCAP"
click at [565, 263] on div "EMCAP X1000" at bounding box center [525, 261] width 203 height 30
type input "23.65"
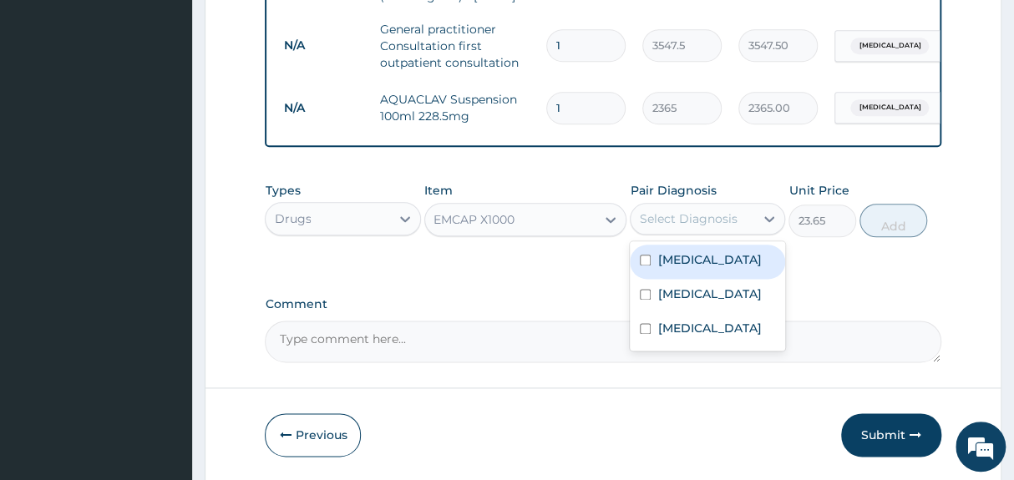
click at [682, 222] on div "Select Diagnosis" at bounding box center [688, 218] width 98 height 17
click at [646, 261] on input "checkbox" at bounding box center [645, 260] width 11 height 11
checkbox input "true"
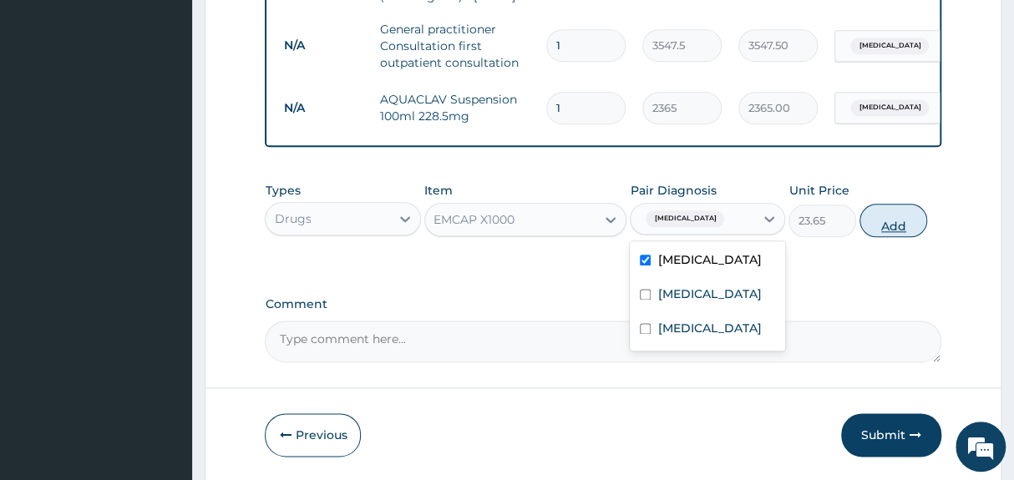
click at [886, 229] on button "Add" at bounding box center [893, 220] width 68 height 33
type input "0"
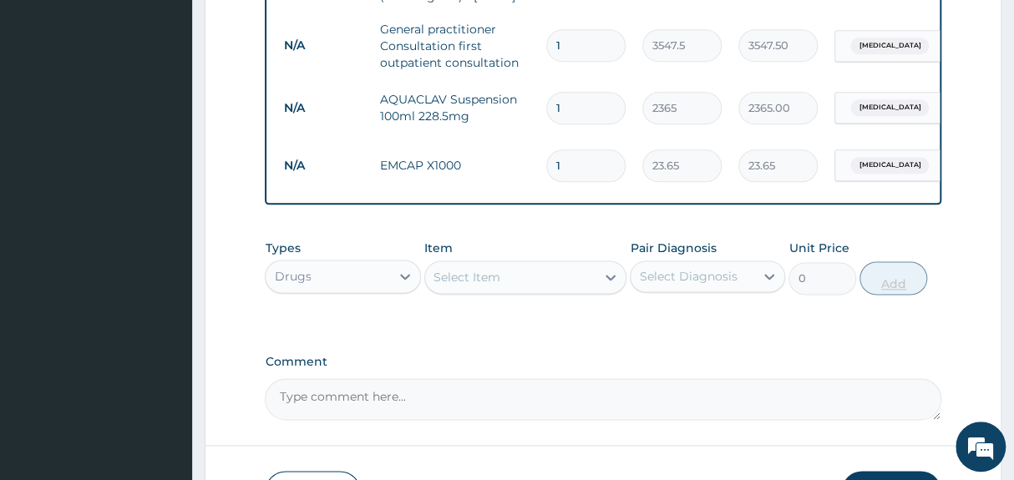
type input "0.00"
type input "9"
type input "212.85"
type input "0.00"
type input "1"
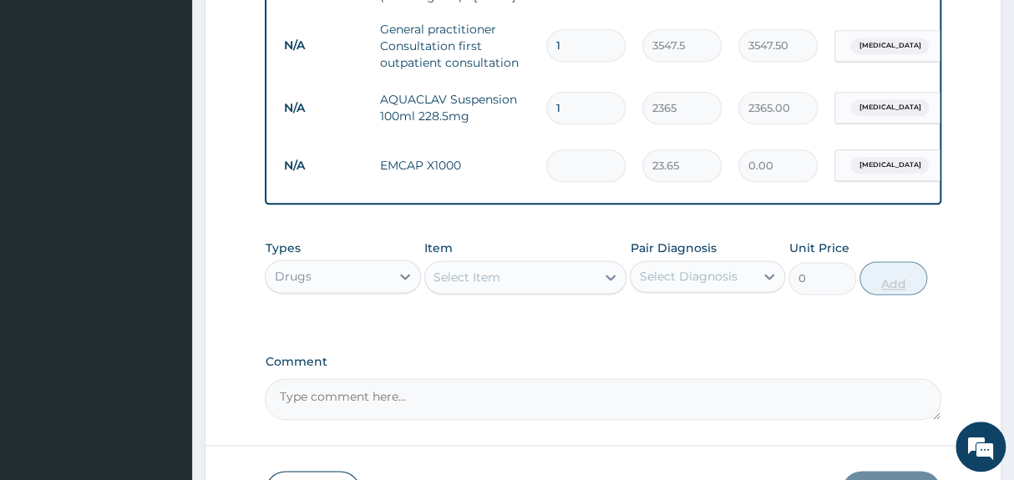
type input "23.65"
type input "18"
type input "425.70"
type input "18"
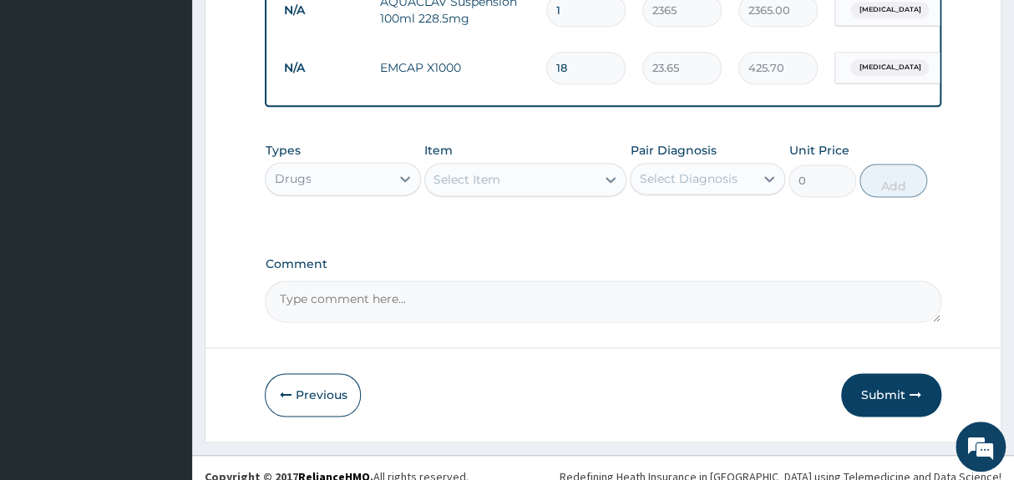
scroll to position [904, 0]
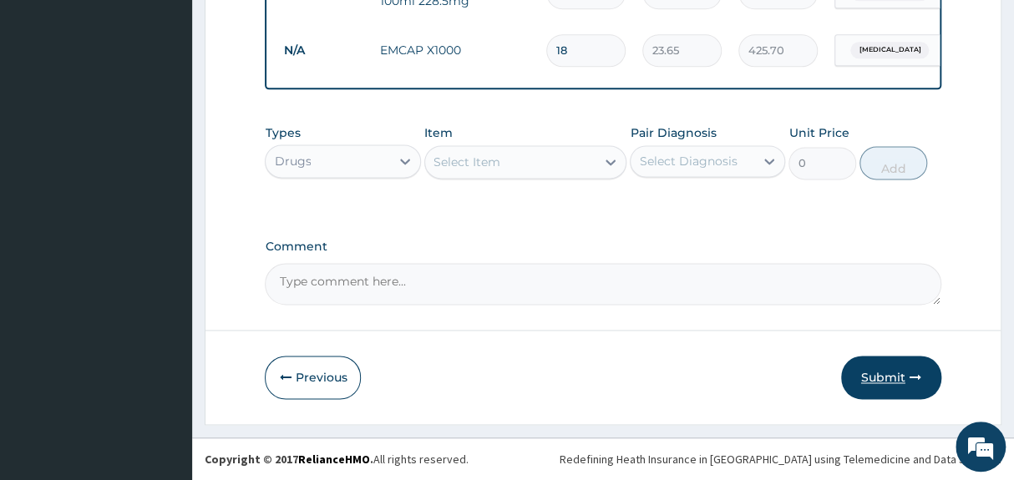
click at [905, 379] on button "Submit" at bounding box center [891, 377] width 100 height 43
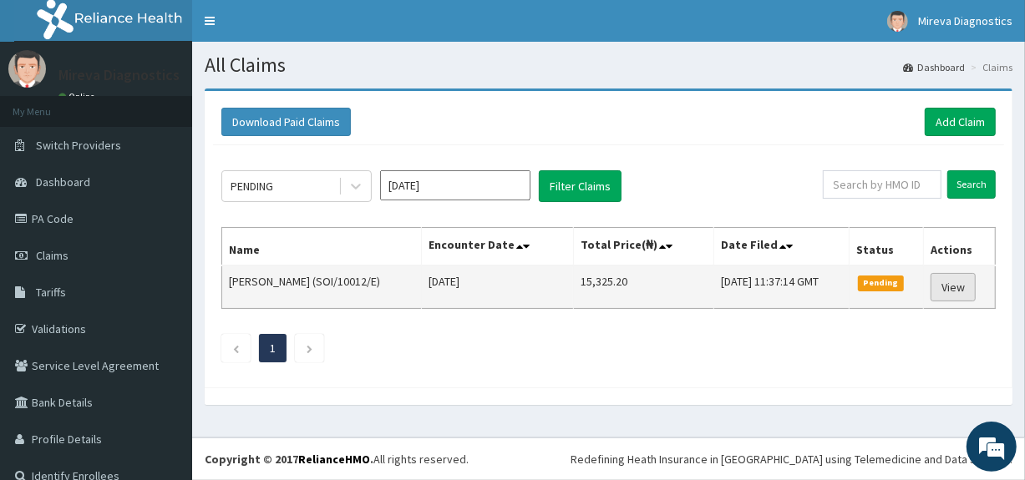
click at [946, 288] on link "View" at bounding box center [952, 287] width 45 height 28
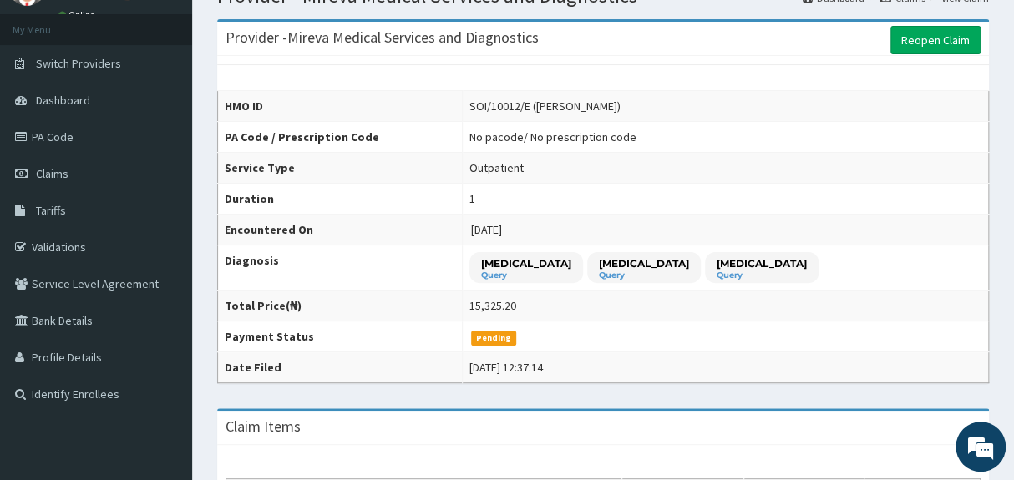
scroll to position [51, 0]
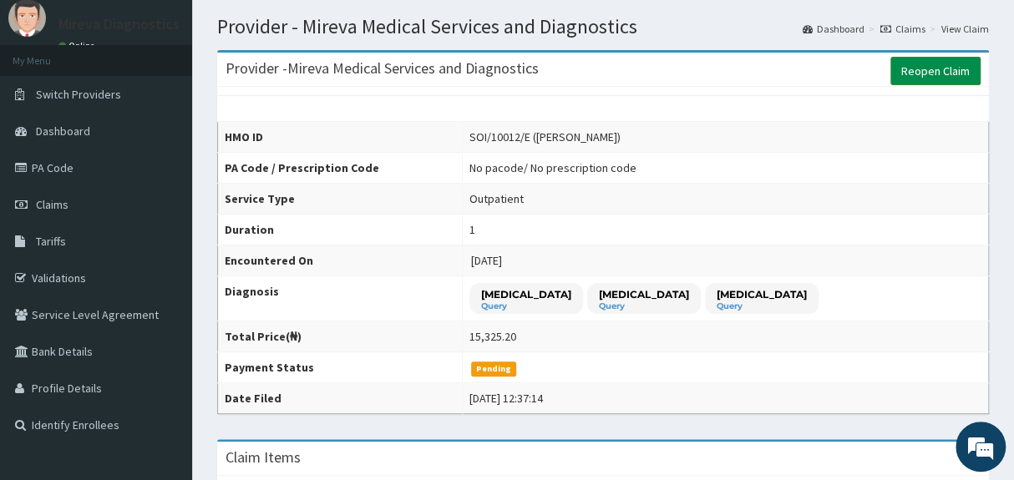
click at [955, 68] on link "Reopen Claim" at bounding box center [935, 71] width 90 height 28
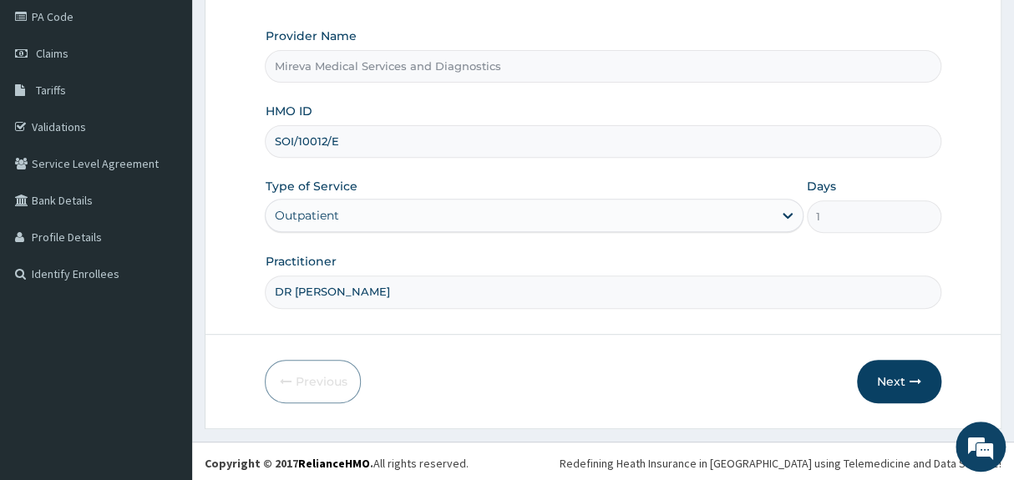
scroll to position [204, 0]
click at [902, 392] on button "Next" at bounding box center [899, 379] width 84 height 43
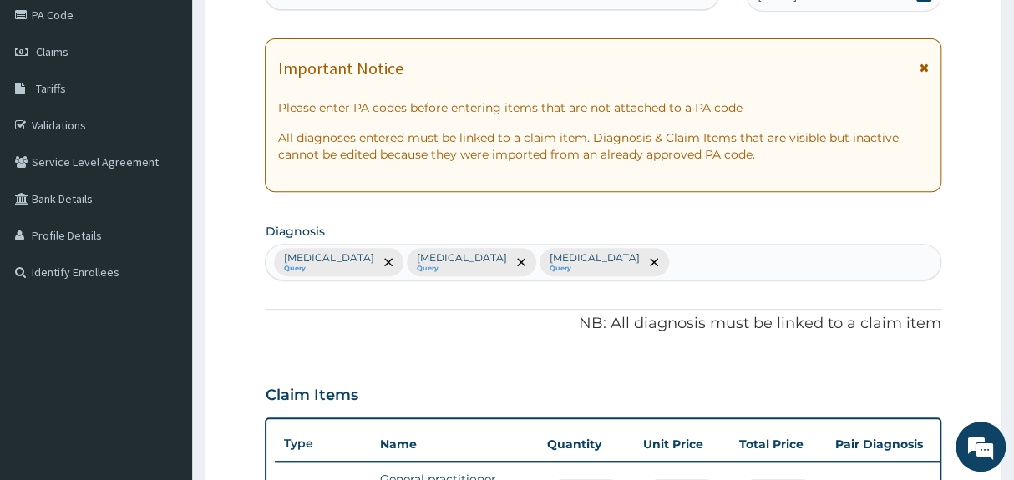
scroll to position [0, 0]
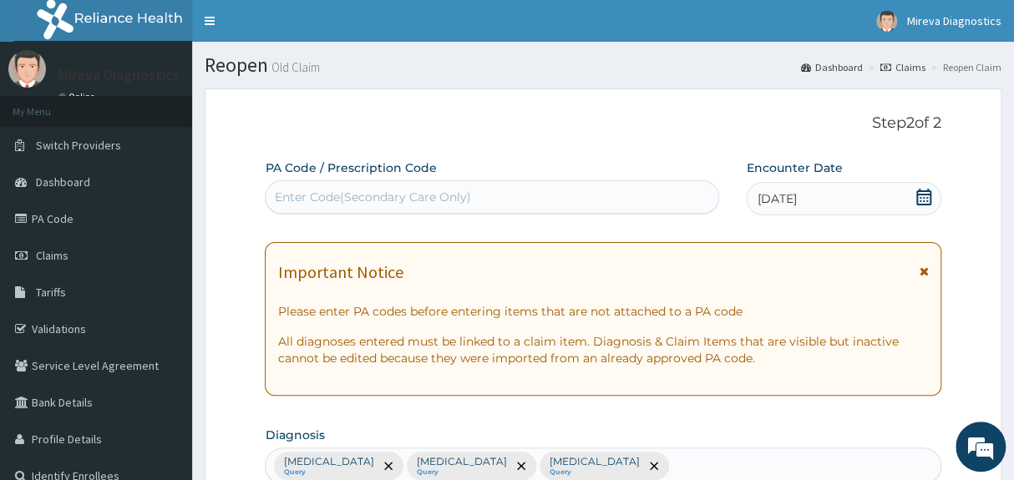
click at [922, 205] on icon at bounding box center [923, 197] width 15 height 17
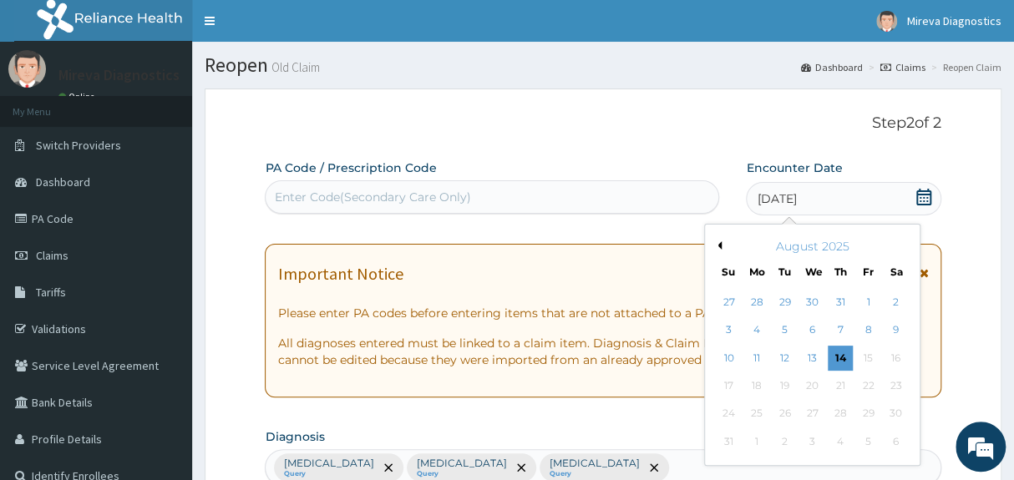
click at [718, 245] on button "Previous Month" at bounding box center [717, 245] width 8 height 8
click at [723, 241] on div "[DATE]" at bounding box center [812, 246] width 201 height 17
click at [720, 243] on button "Previous Month" at bounding box center [717, 245] width 8 height 8
click at [866, 413] on div "30" at bounding box center [868, 414] width 25 height 25
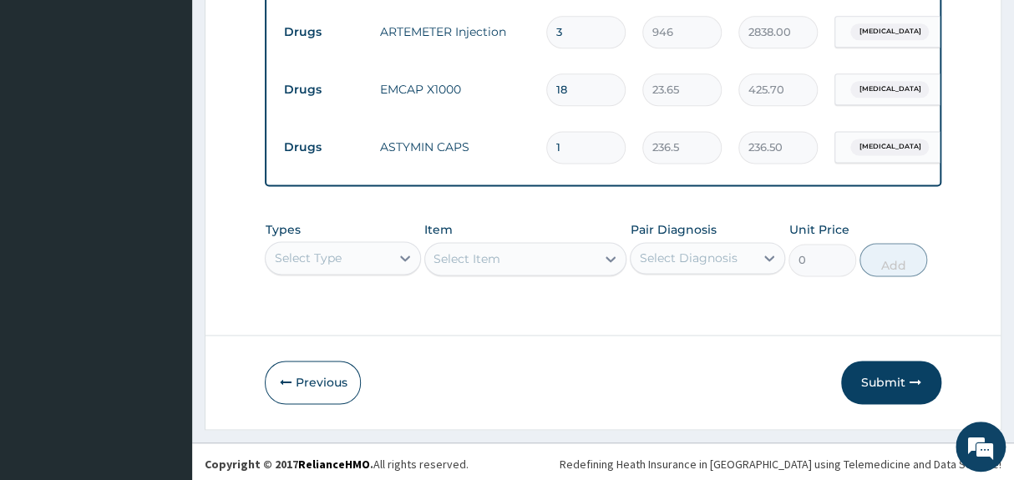
scroll to position [928, 0]
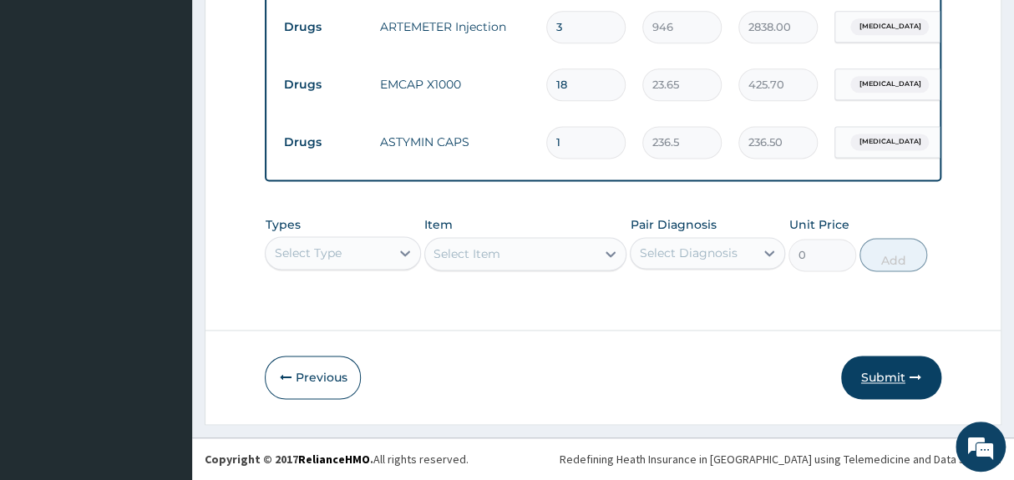
click at [884, 372] on button "Submit" at bounding box center [891, 377] width 100 height 43
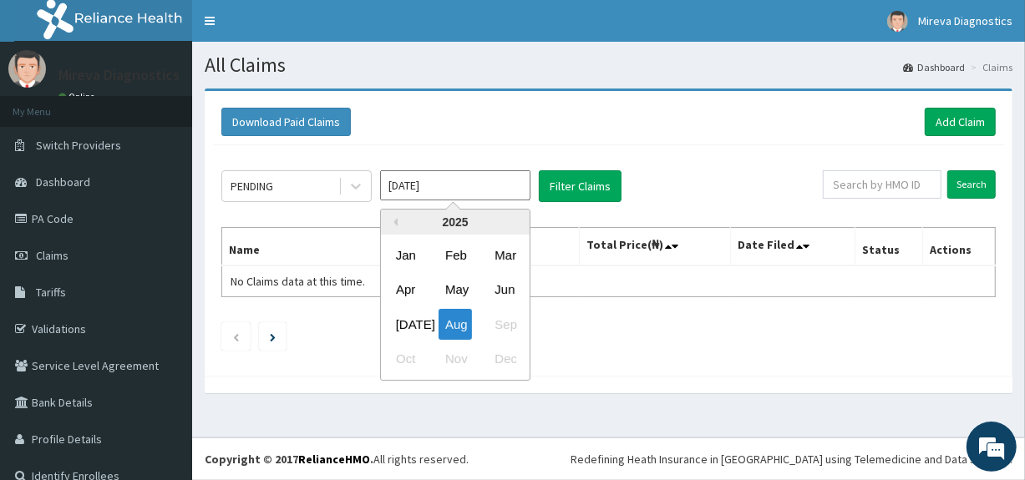
click at [457, 190] on input "[DATE]" at bounding box center [455, 185] width 150 height 30
click at [453, 289] on div "May" at bounding box center [454, 290] width 33 height 31
type input "[DATE]"
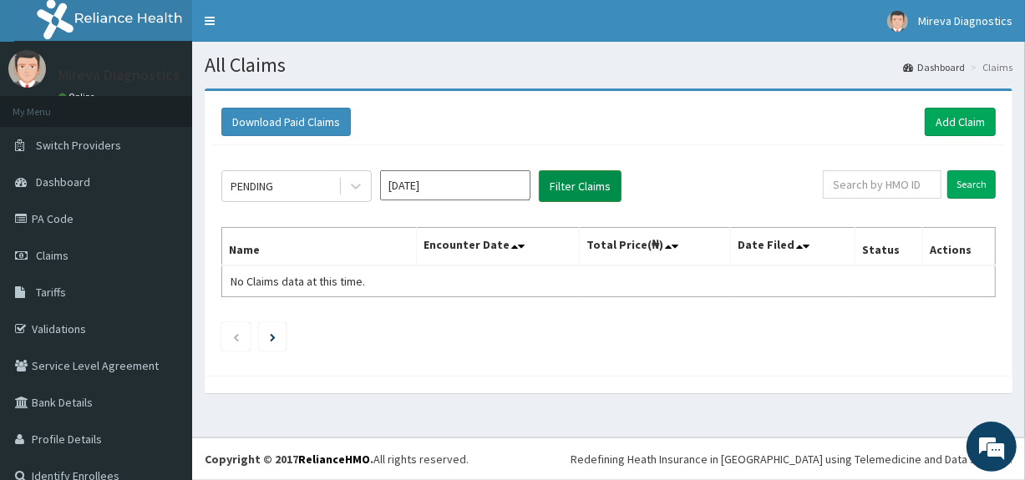
click at [571, 188] on button "Filter Claims" at bounding box center [580, 186] width 83 height 32
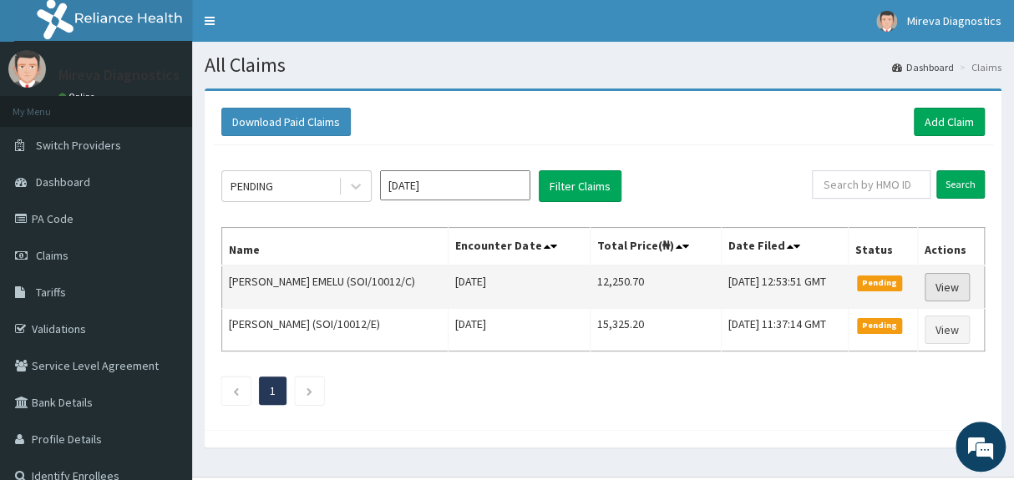
click at [940, 284] on link "View" at bounding box center [947, 287] width 45 height 28
